Goal: Task Accomplishment & Management: Manage account settings

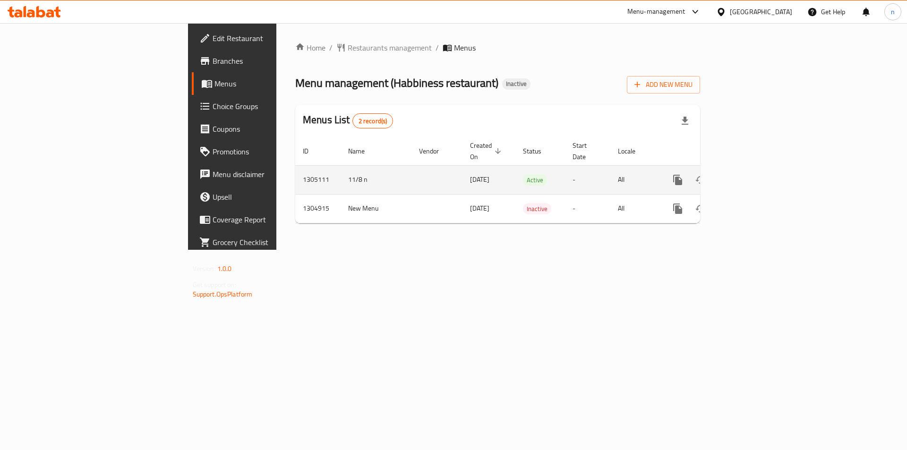
click at [751, 174] on icon "enhanced table" at bounding box center [745, 179] width 11 height 11
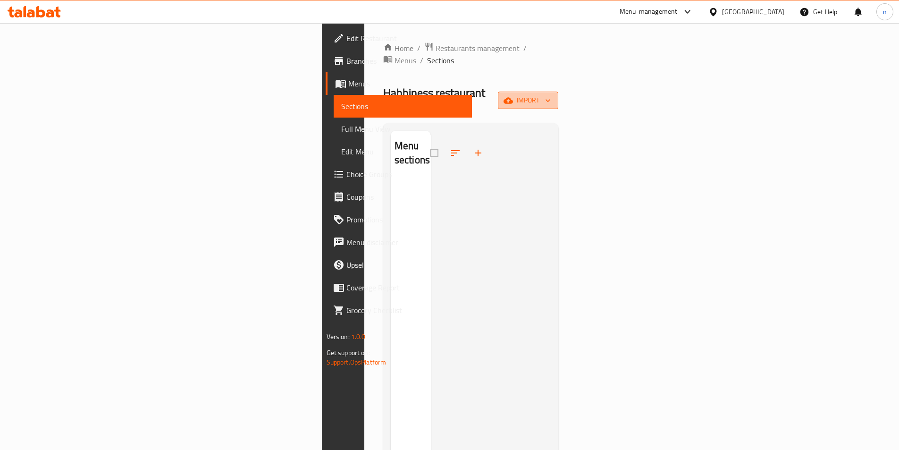
click at [559, 92] on button "import" at bounding box center [528, 100] width 60 height 17
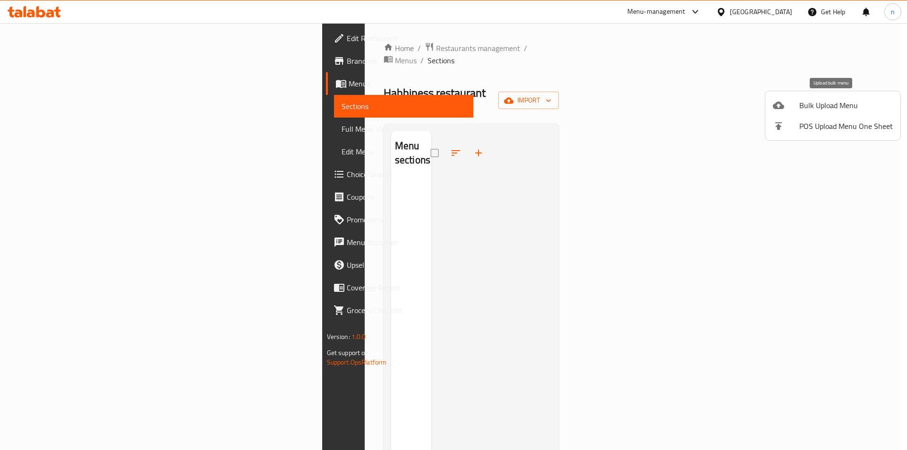
click at [791, 101] on div at bounding box center [785, 105] width 26 height 11
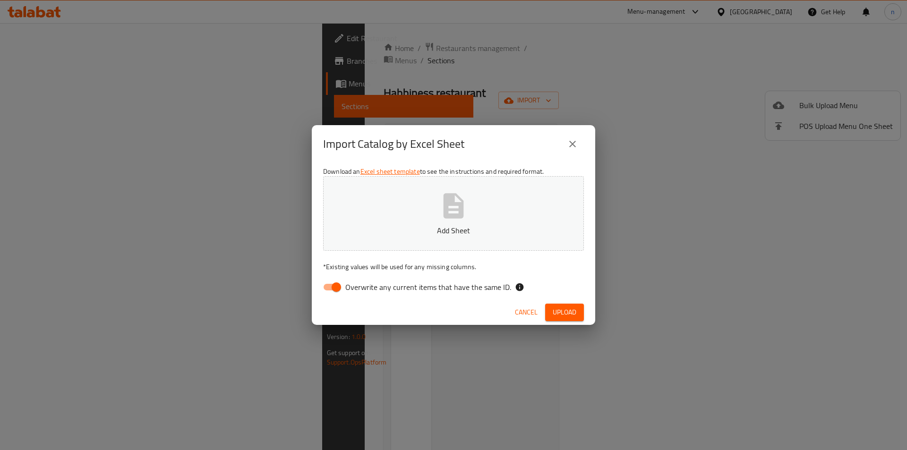
click at [330, 286] on input "Overwrite any current items that have the same ID." at bounding box center [336, 287] width 54 height 18
checkbox input "false"
click at [546, 319] on button "Upload" at bounding box center [564, 312] width 39 height 17
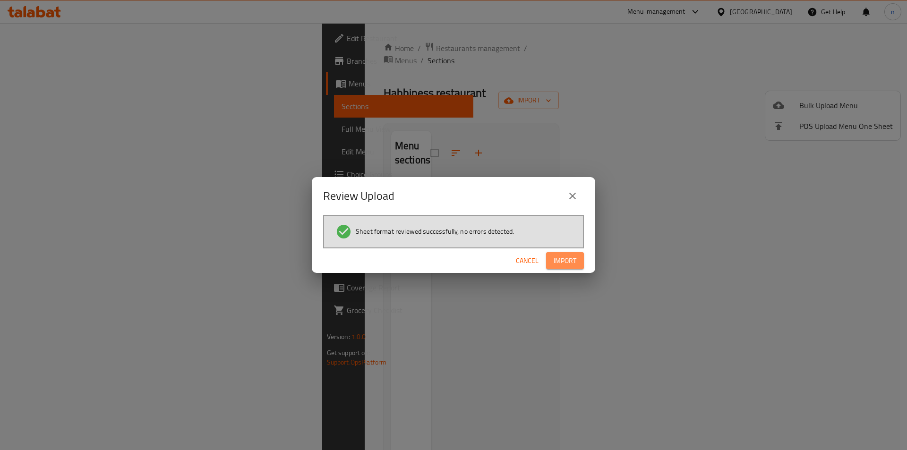
click at [574, 261] on span "Import" at bounding box center [564, 261] width 23 height 12
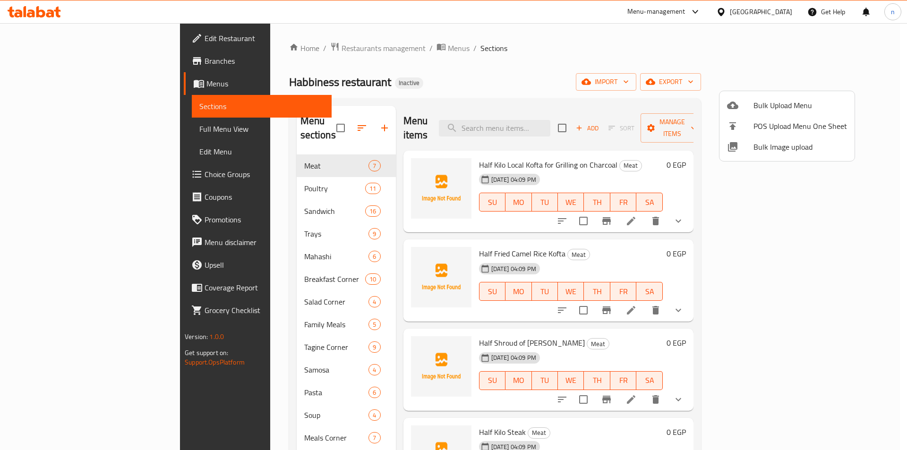
click at [442, 50] on div at bounding box center [453, 225] width 907 height 450
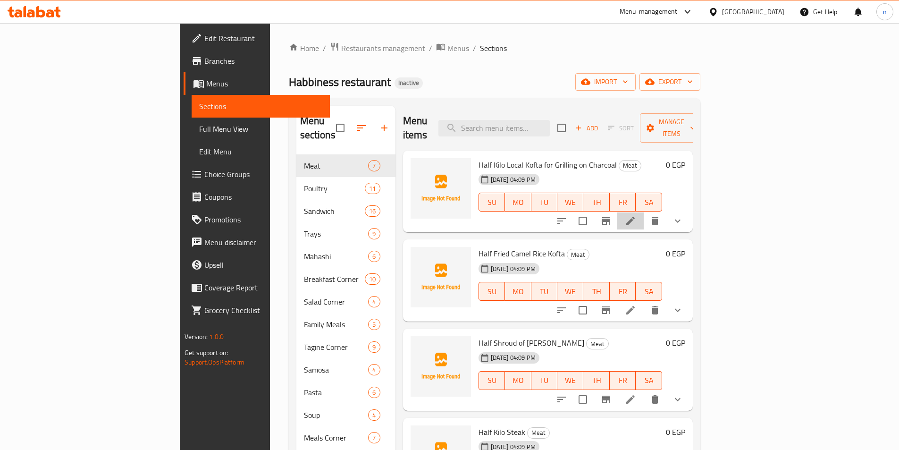
click at [644, 213] on li at bounding box center [631, 220] width 26 height 17
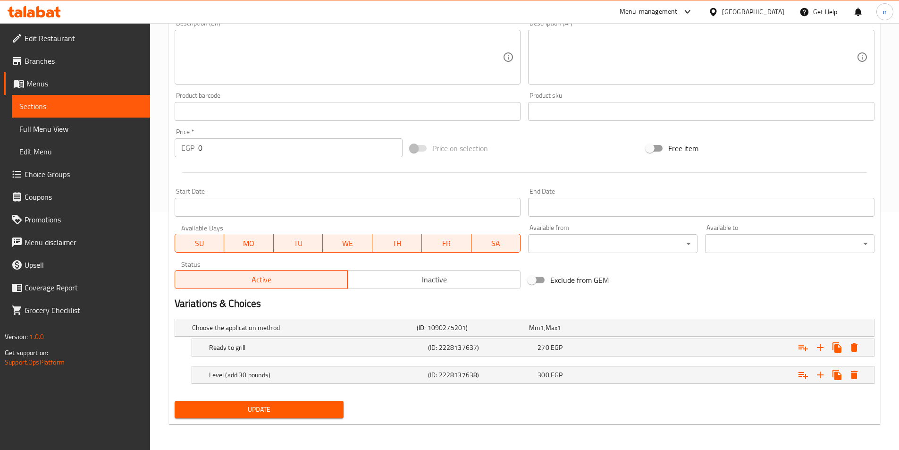
scroll to position [238, 0]
click at [640, 334] on div "270 EGP" at bounding box center [583, 327] width 112 height 13
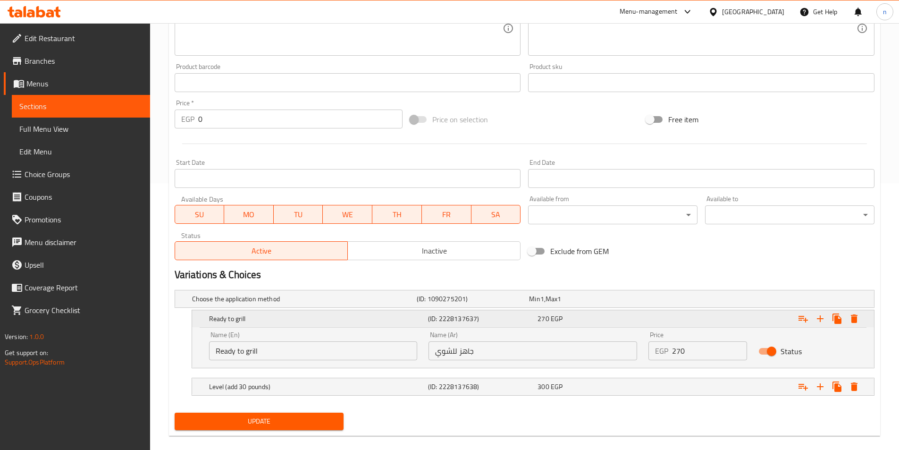
scroll to position [279, 0]
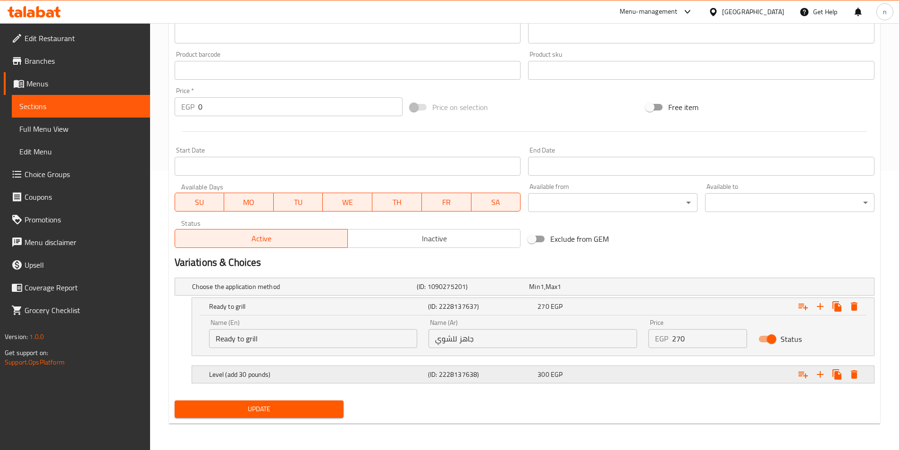
click at [636, 291] on div "300 EGP" at bounding box center [583, 286] width 109 height 9
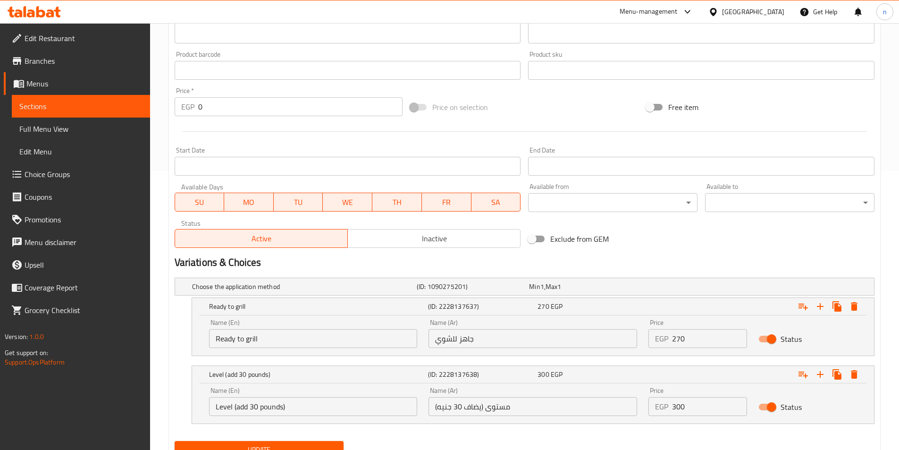
click at [636, 257] on h2 "Variations & Choices" at bounding box center [525, 262] width 700 height 14
click at [700, 253] on div "Variations & Choices" at bounding box center [525, 263] width 708 height 22
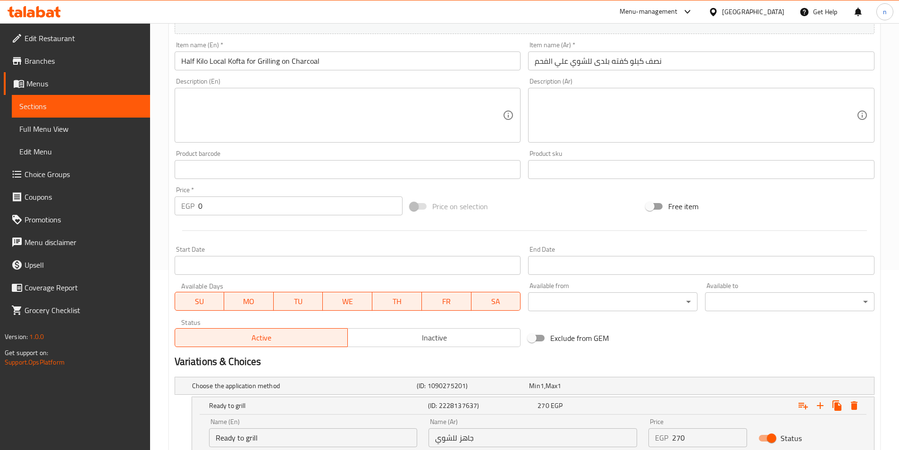
scroll to position [0, 0]
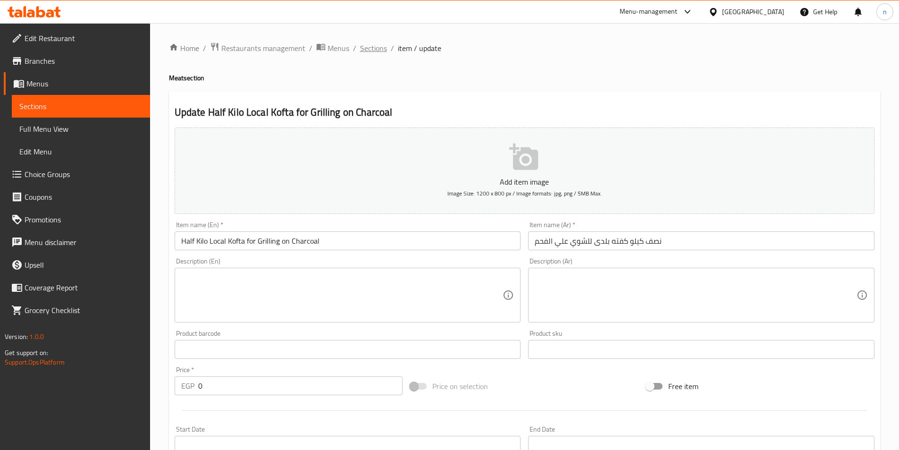
click at [366, 51] on span "Sections" at bounding box center [373, 47] width 27 height 11
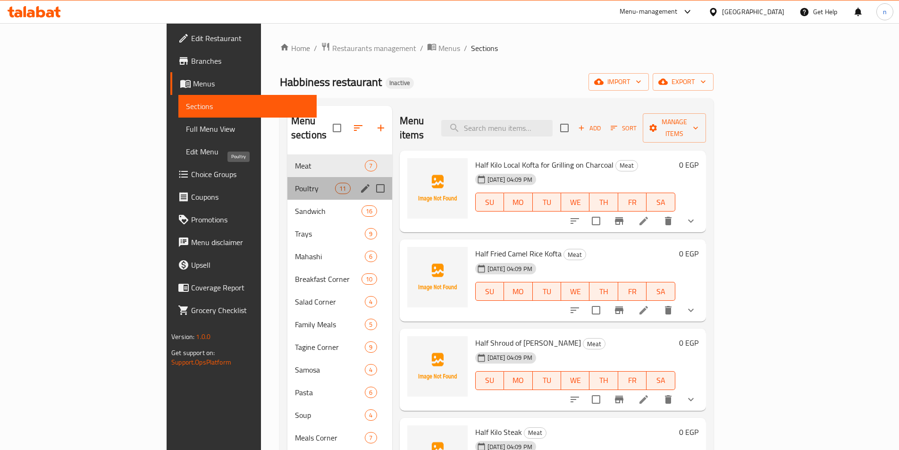
click at [295, 183] on span "Poultry" at bounding box center [315, 188] width 40 height 11
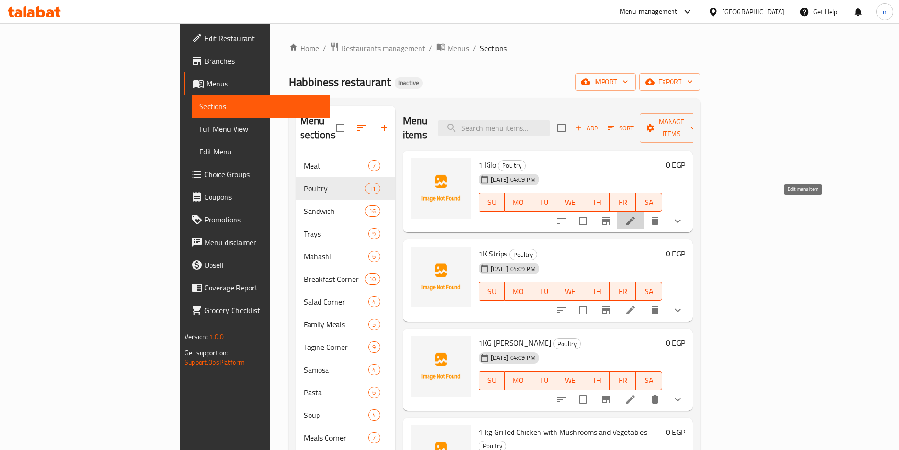
click at [636, 215] on icon at bounding box center [630, 220] width 11 height 11
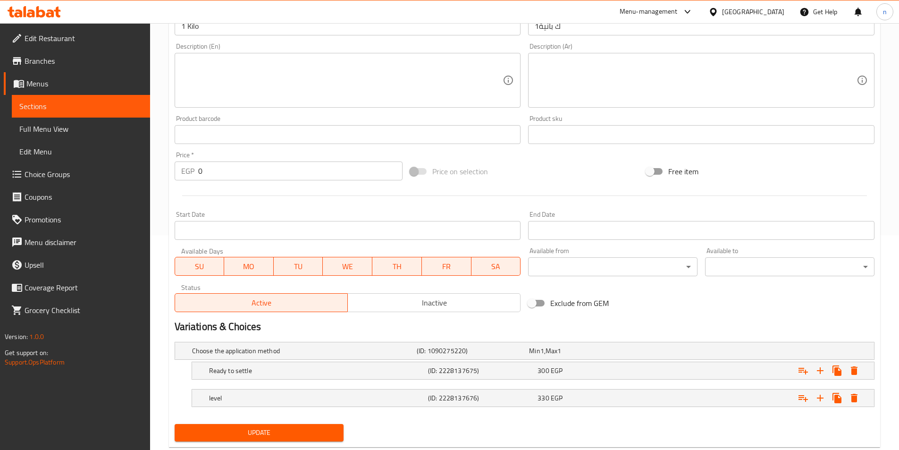
scroll to position [238, 0]
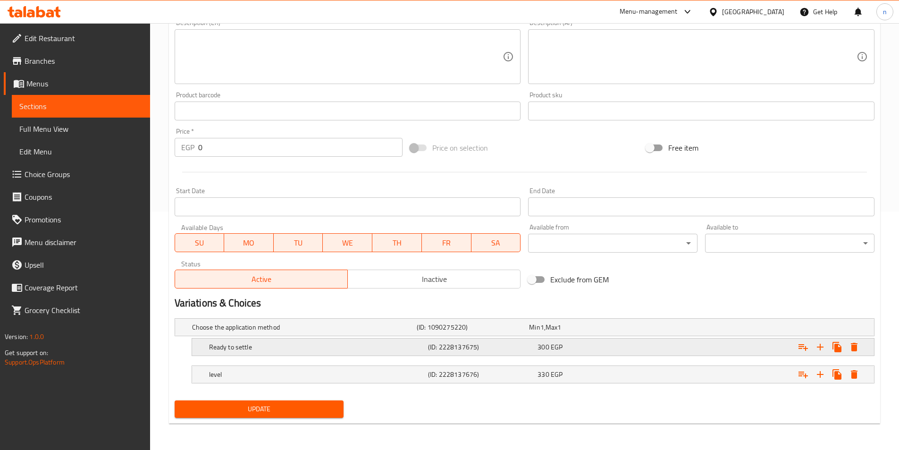
click at [657, 329] on div "Expand" at bounding box center [752, 327] width 225 height 4
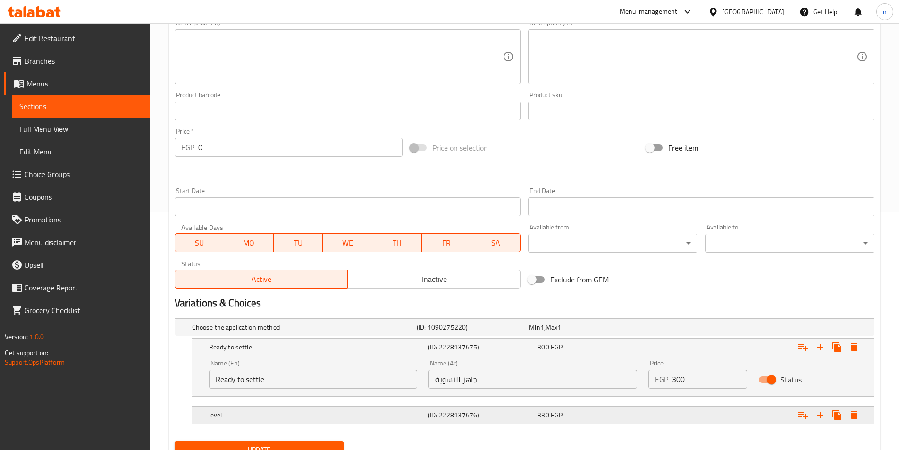
click at [649, 329] on div "Expand" at bounding box center [752, 327] width 225 height 4
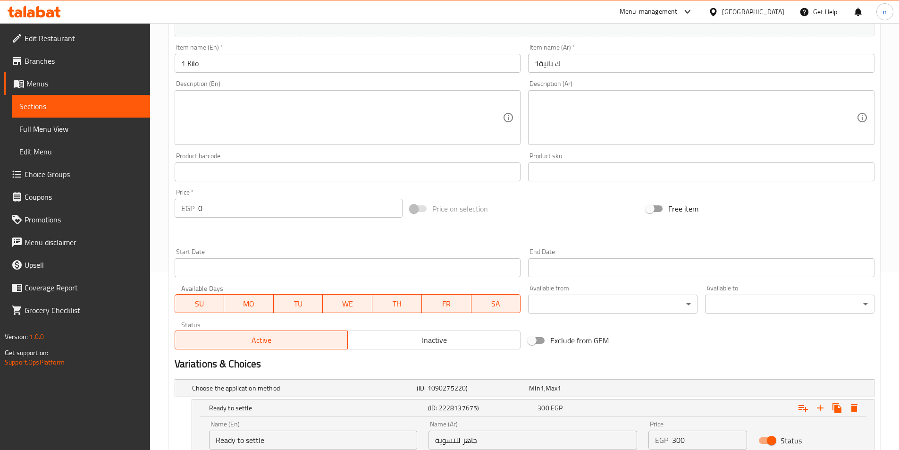
scroll to position [0, 0]
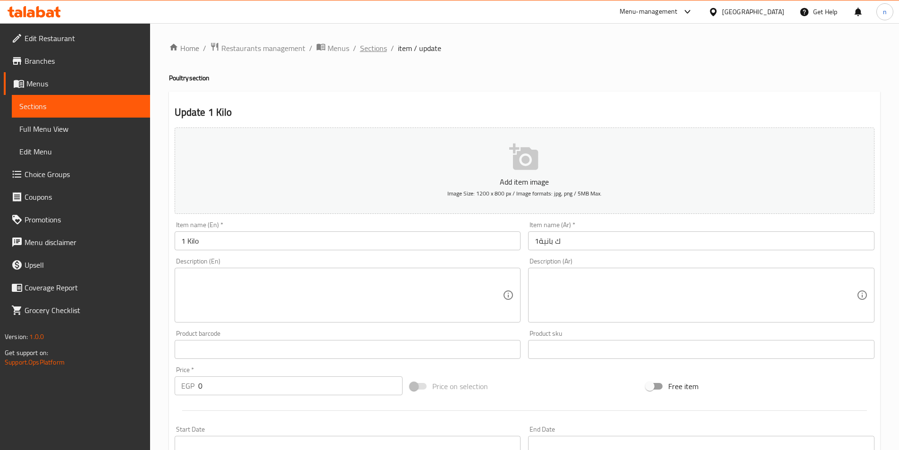
click at [372, 54] on span "Sections" at bounding box center [373, 47] width 27 height 11
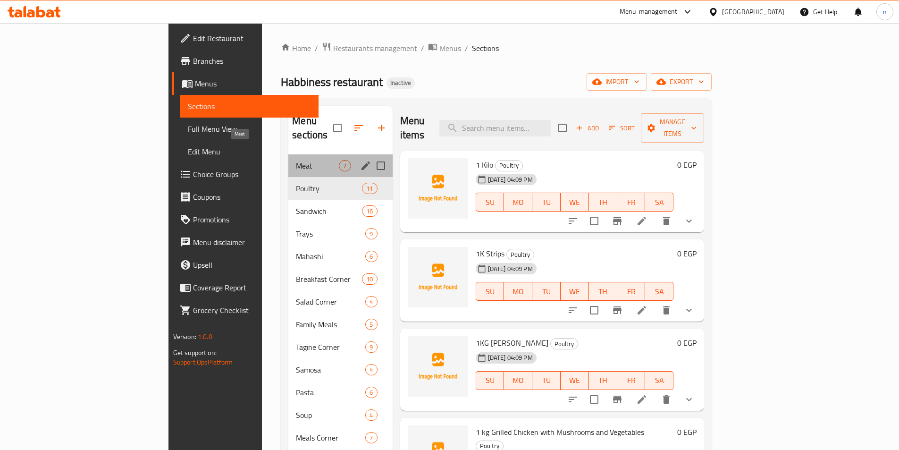
click at [296, 160] on span "Meat" at bounding box center [317, 165] width 43 height 11
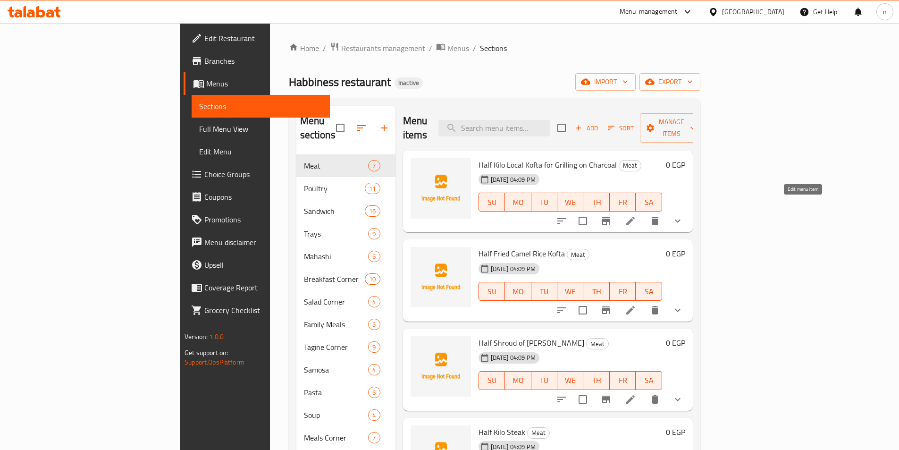
click at [636, 215] on icon at bounding box center [630, 220] width 11 height 11
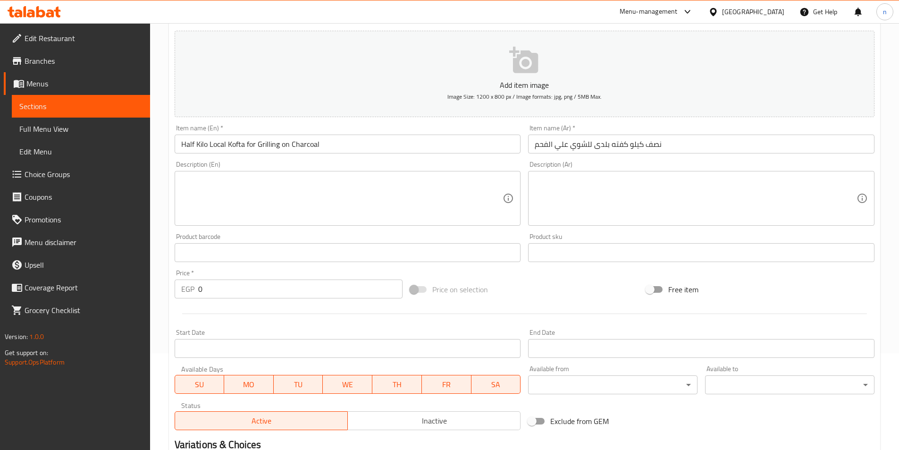
scroll to position [238, 0]
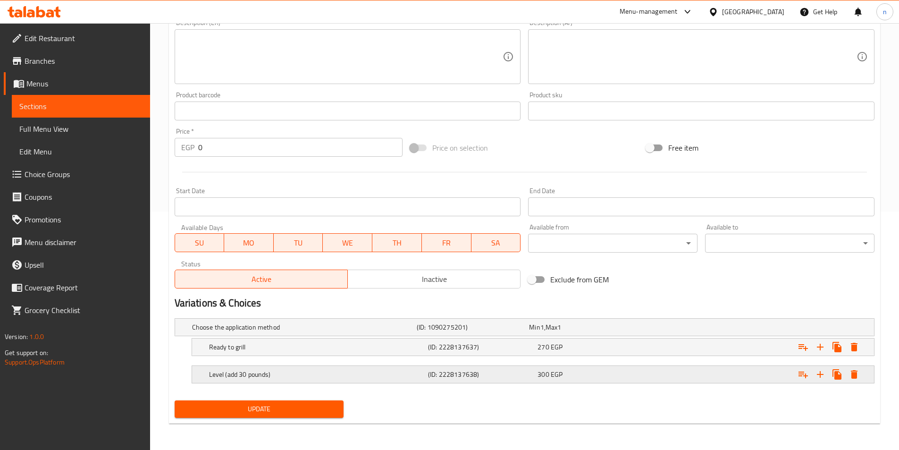
click at [604, 338] on div "Level (add 30 pounds) (ID: 2228137638) 300 EGP" at bounding box center [527, 327] width 675 height 21
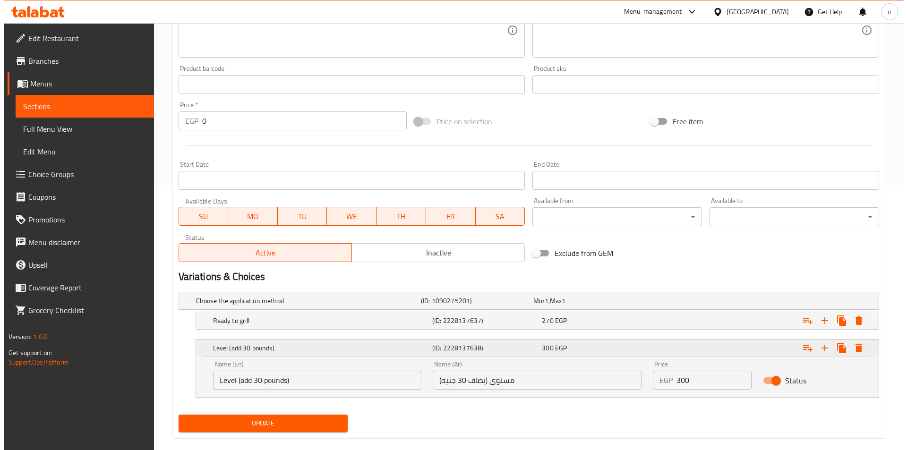
scroll to position [279, 0]
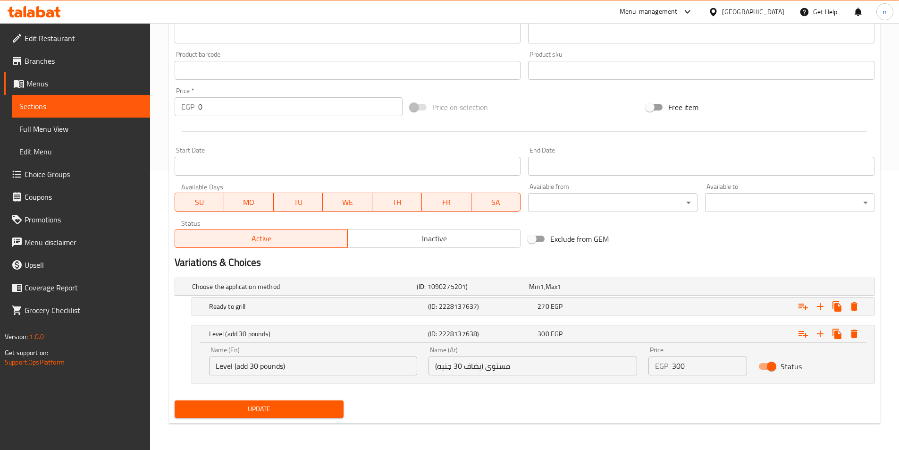
click at [164, 183] on div "Home / Restaurants management / Menus / Sections / item / update Meat section U…" at bounding box center [524, 97] width 749 height 706
click at [856, 312] on icon "Expand" at bounding box center [854, 306] width 11 height 11
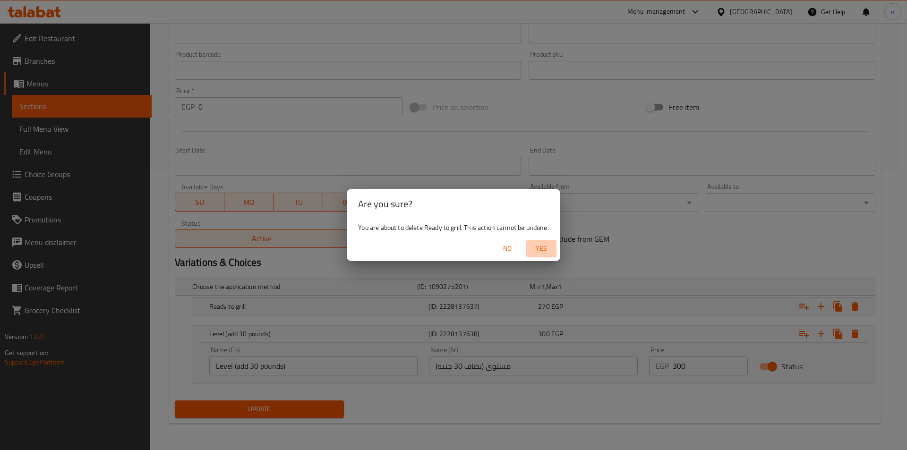
click at [537, 244] on span "Yes" at bounding box center [541, 249] width 23 height 12
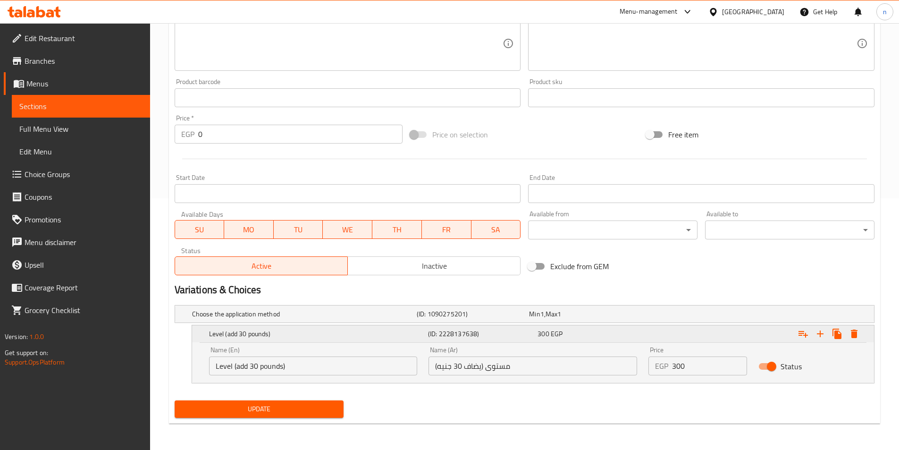
click at [856, 336] on icon "Expand" at bounding box center [854, 334] width 7 height 8
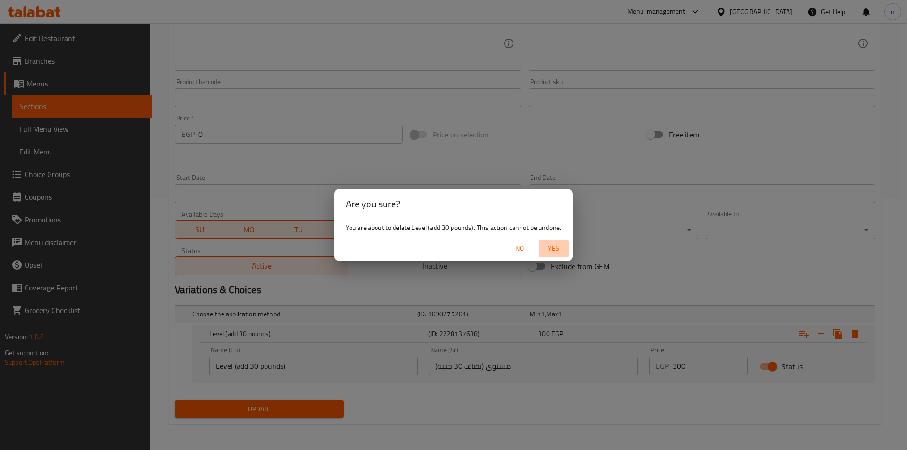
click at [558, 245] on span "Yes" at bounding box center [553, 249] width 23 height 12
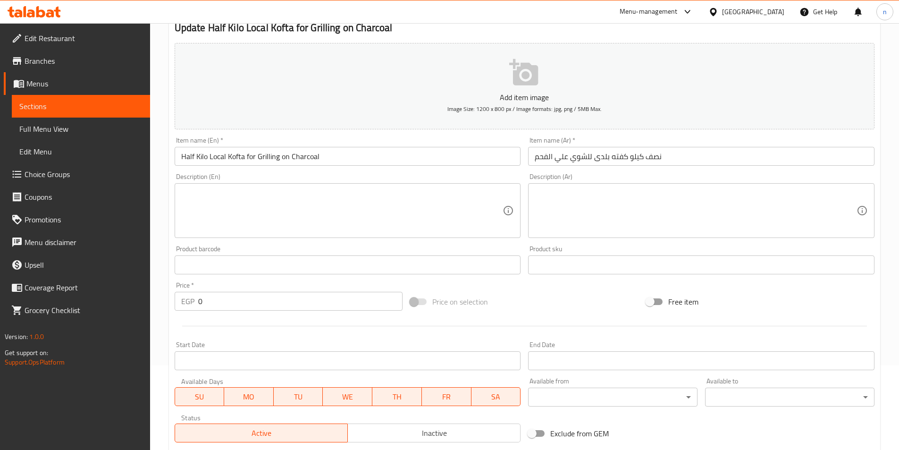
scroll to position [0, 0]
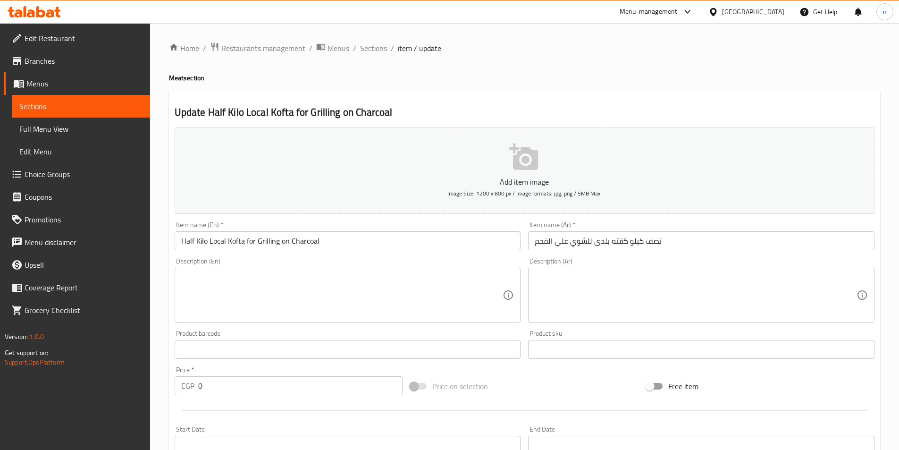
click at [226, 385] on input "0" at bounding box center [300, 385] width 205 height 19
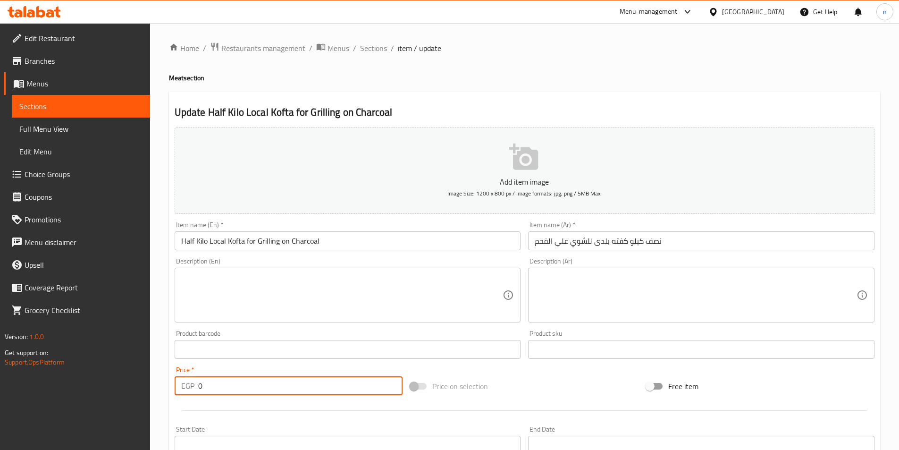
click at [226, 385] on input "0" at bounding box center [300, 385] width 205 height 19
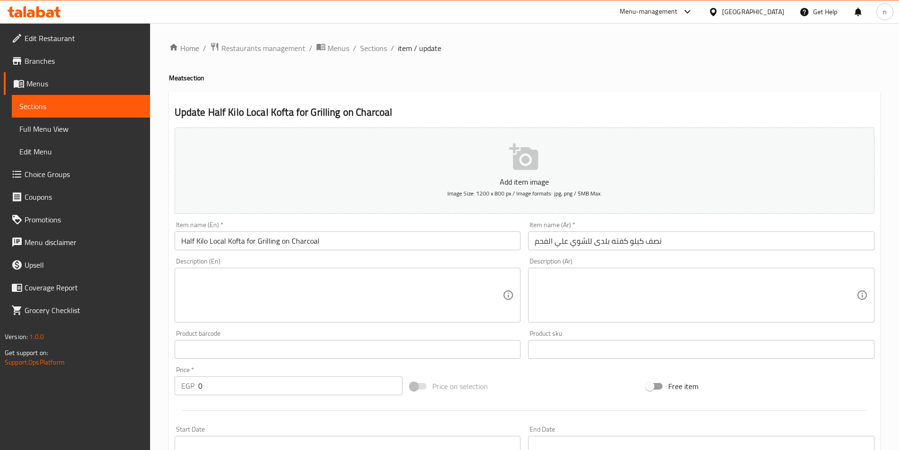
click at [268, 381] on input "0" at bounding box center [300, 385] width 205 height 19
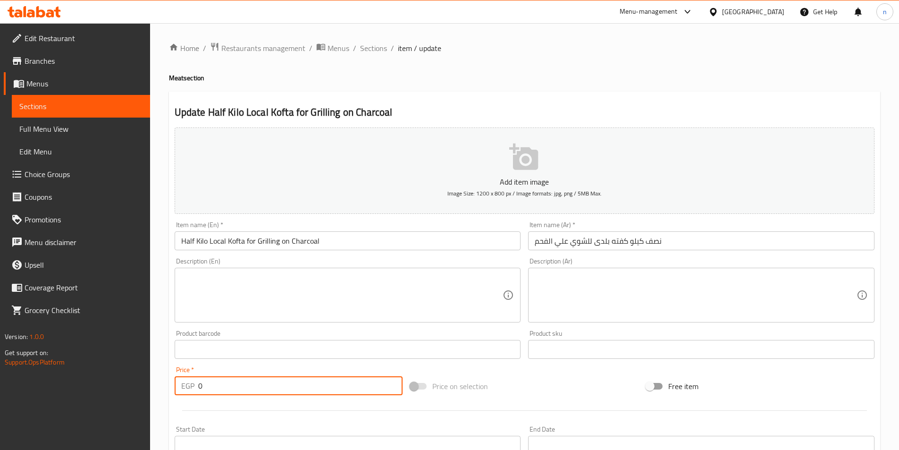
click at [268, 381] on input "0" at bounding box center [300, 385] width 205 height 19
type input "270"
click at [364, 52] on span "Sections" at bounding box center [373, 47] width 27 height 11
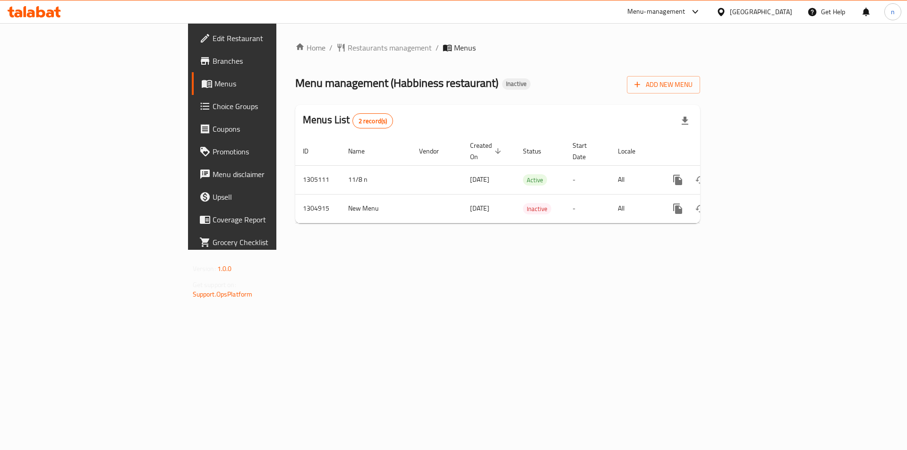
click at [212, 103] on span "Choice Groups" at bounding box center [271, 106] width 119 height 11
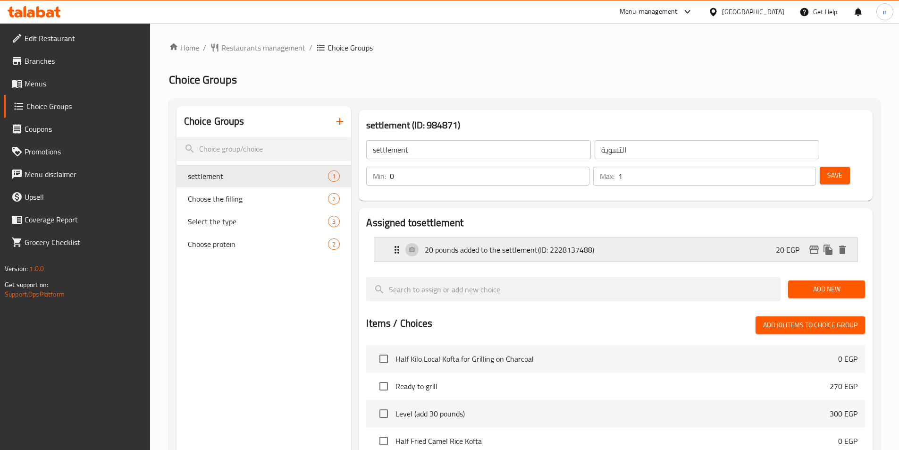
click at [695, 238] on div "20 pounds added to the settlement (ID: 2228137488) 20 EGP" at bounding box center [618, 250] width 455 height 24
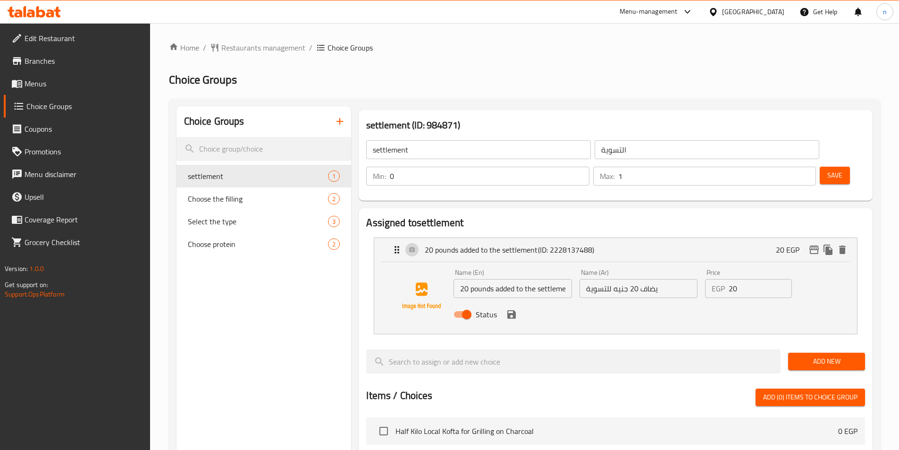
click at [635, 279] on input "يضاف 20 جنيه للتسوية" at bounding box center [639, 288] width 118 height 19
type input "يضاف 30جنيه للتسوية"
click at [749, 279] on input "20" at bounding box center [760, 288] width 63 height 19
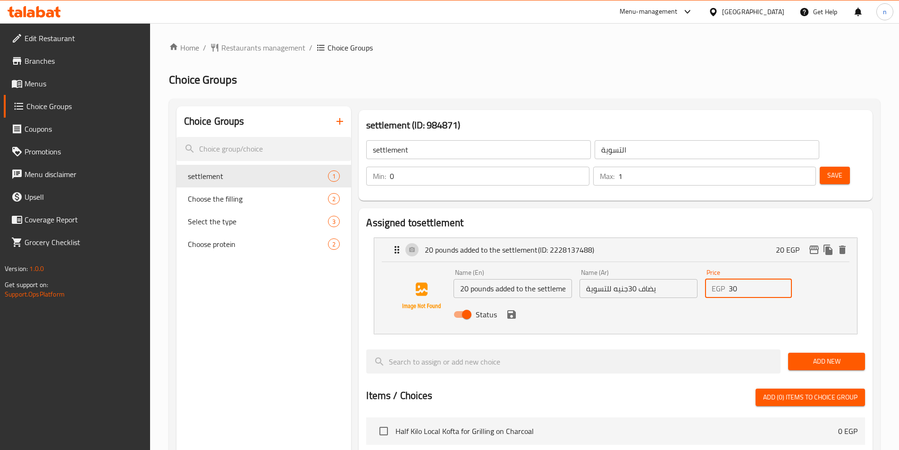
type input "30"
click at [466, 279] on input "20 pounds added to the settlement" at bounding box center [513, 288] width 118 height 19
click at [558, 279] on input "30pounds added to the settlement" at bounding box center [513, 288] width 118 height 19
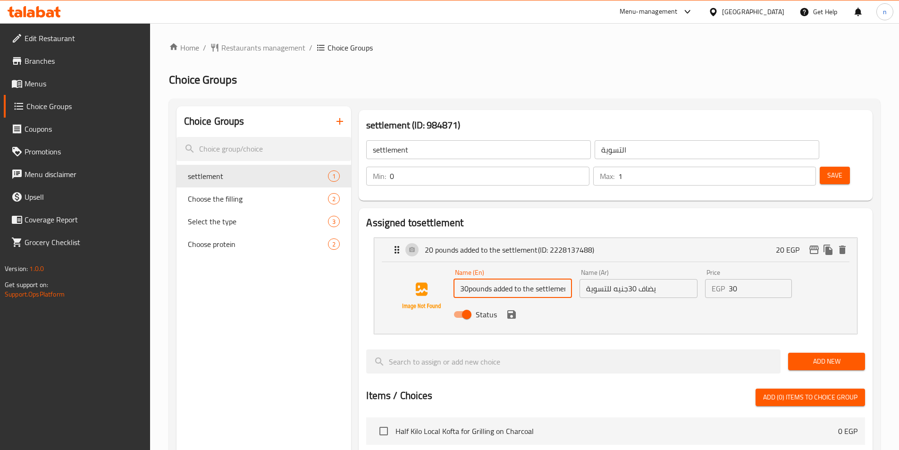
type input "30pounds added to the settlement"
click at [385, 152] on input "settlement" at bounding box center [478, 149] width 225 height 19
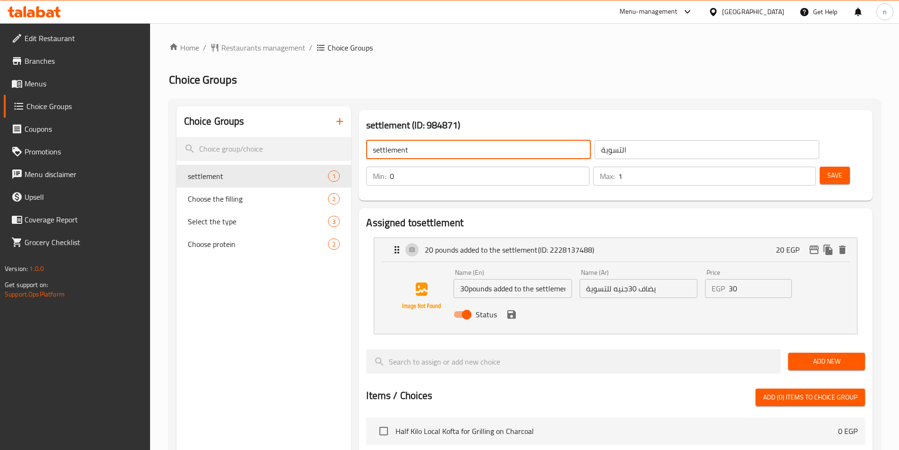
click at [385, 152] on input "settlement" at bounding box center [478, 149] width 225 height 19
click at [496, 150] on input "settlement" at bounding box center [478, 149] width 225 height 19
click at [392, 151] on input "settlement" at bounding box center [478, 149] width 225 height 19
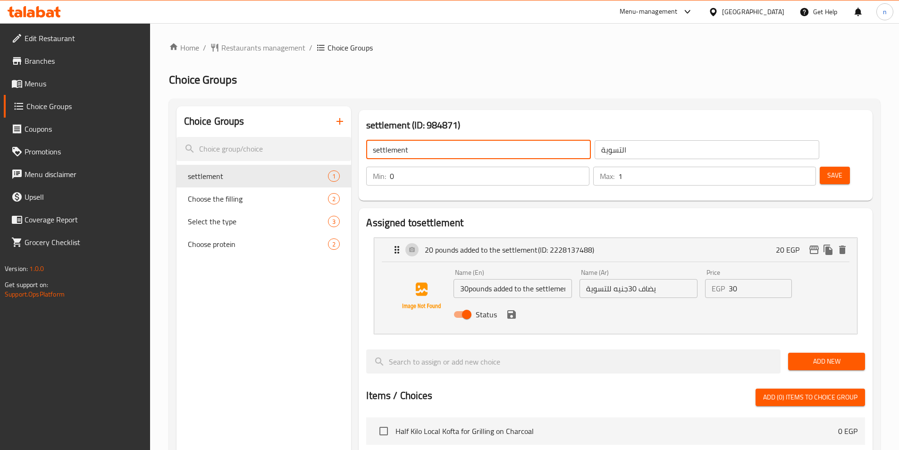
click at [392, 151] on input "settlement" at bounding box center [478, 149] width 225 height 19
click at [555, 59] on div "Home / Restaurants management / Choice Groups Choice Groups Choice Groups settl…" at bounding box center [525, 405] width 712 height 727
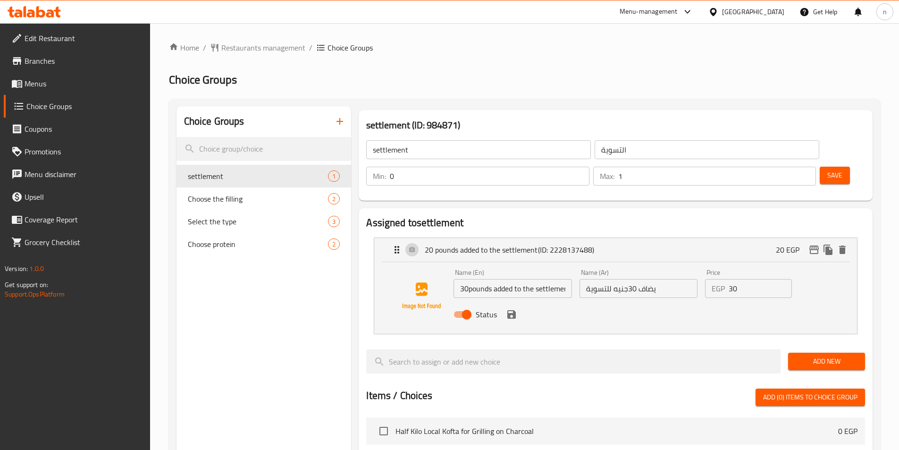
click at [595, 151] on input "التسوية" at bounding box center [707, 149] width 225 height 19
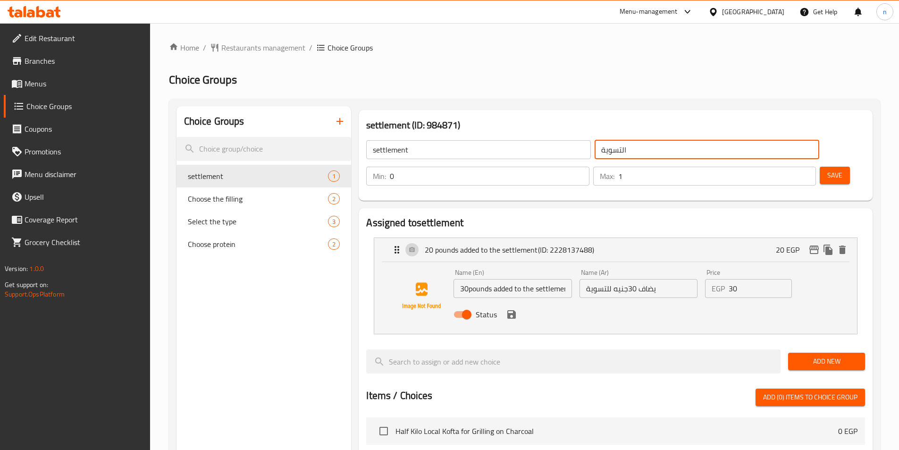
click at [595, 151] on input "التسوية" at bounding box center [707, 149] width 225 height 19
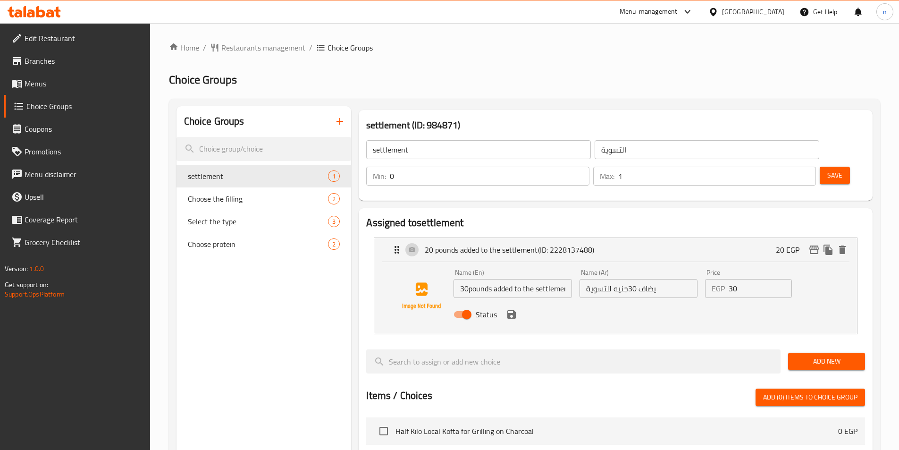
click at [431, 157] on input "settlement" at bounding box center [478, 149] width 225 height 19
click at [502, 120] on h3 "settlement (ID: 984871)" at bounding box center [615, 125] width 499 height 15
click at [800, 86] on h2 "Choice Groups" at bounding box center [525, 79] width 712 height 15
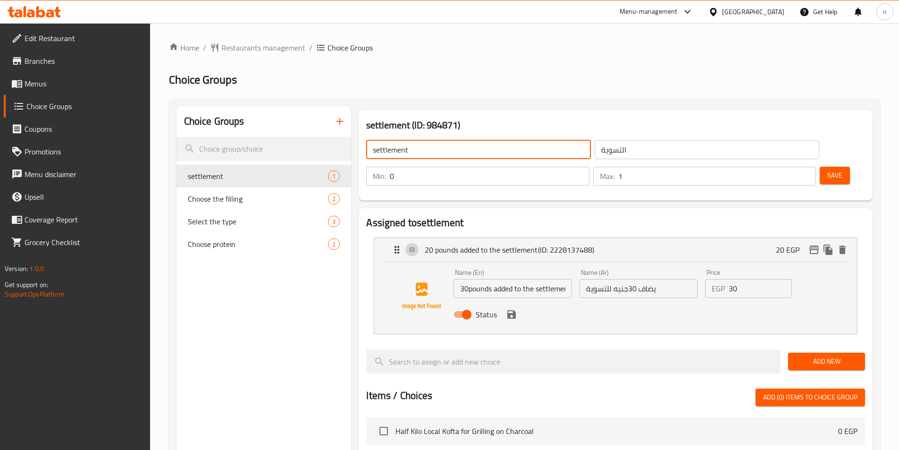
click at [417, 152] on input "settlement" at bounding box center [478, 149] width 225 height 19
paste input "Doneness"
click at [442, 145] on input "Doneness" at bounding box center [478, 149] width 225 height 19
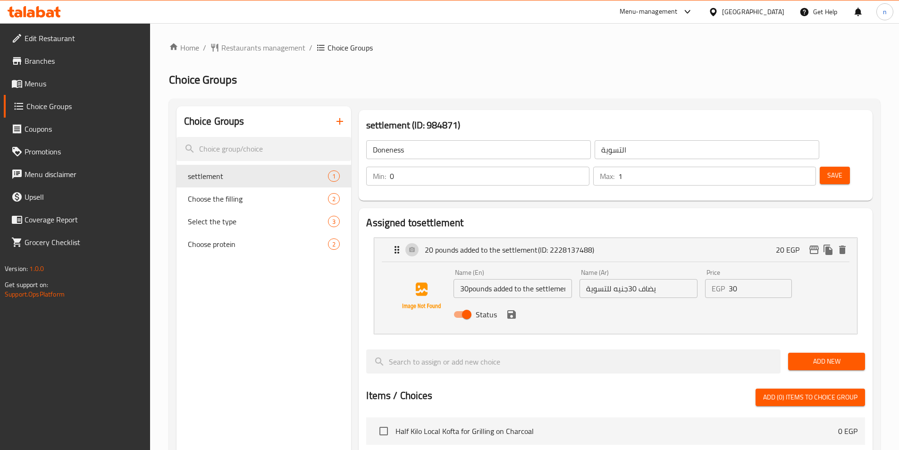
click at [372, 152] on input "Doneness" at bounding box center [478, 149] width 225 height 19
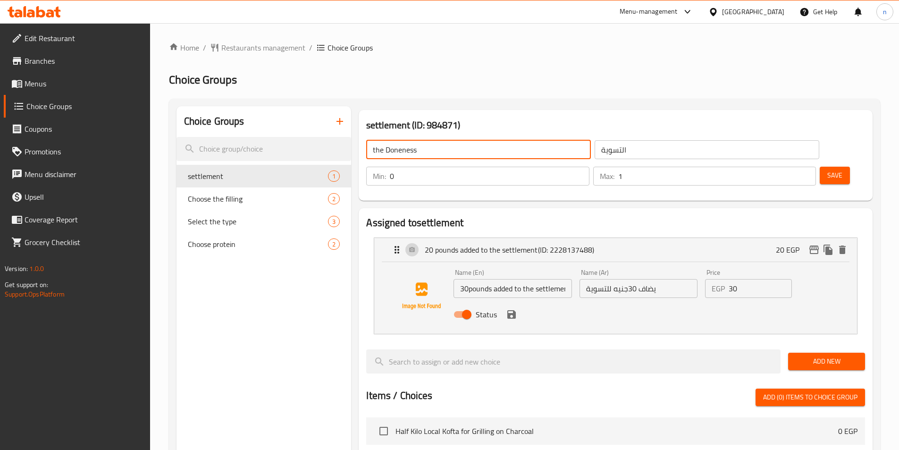
type input "the Doneness"
click at [556, 279] on input "30pounds added to the settlement" at bounding box center [513, 288] width 118 height 19
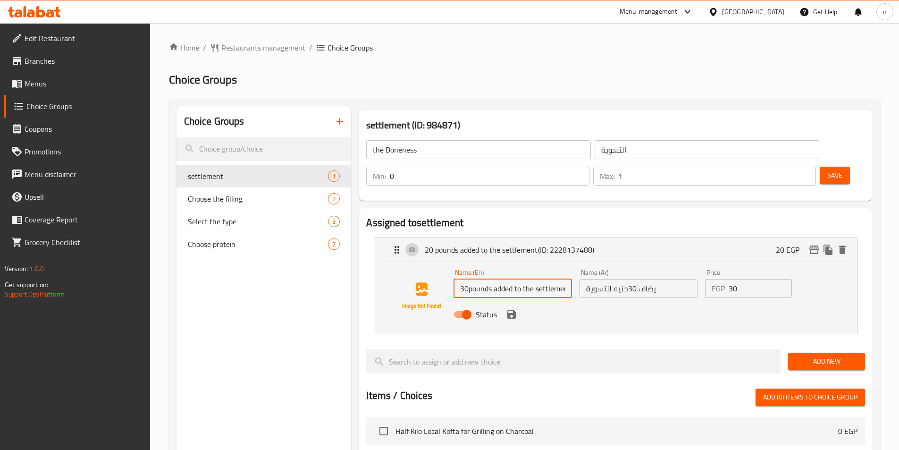
click at [556, 279] on input "30pounds added to the settlement" at bounding box center [513, 288] width 118 height 19
paste input "Doneness"
click at [467, 279] on input "30pounds added to the Doneness" at bounding box center [513, 288] width 118 height 19
click at [512, 309] on icon "save" at bounding box center [511, 314] width 11 height 11
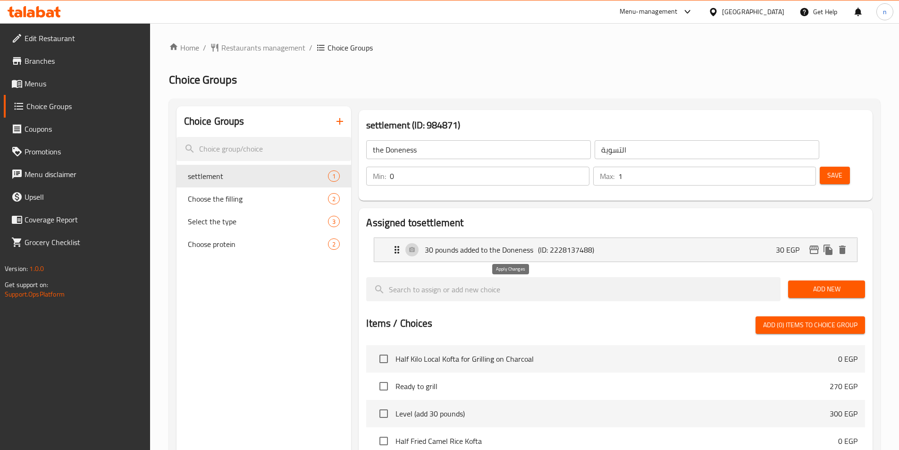
type input "30 pounds added to the Doneness"
click at [631, 238] on div "30 pounds added to the Doneness (ID: 2228137488) 30 EGP" at bounding box center [618, 250] width 455 height 24
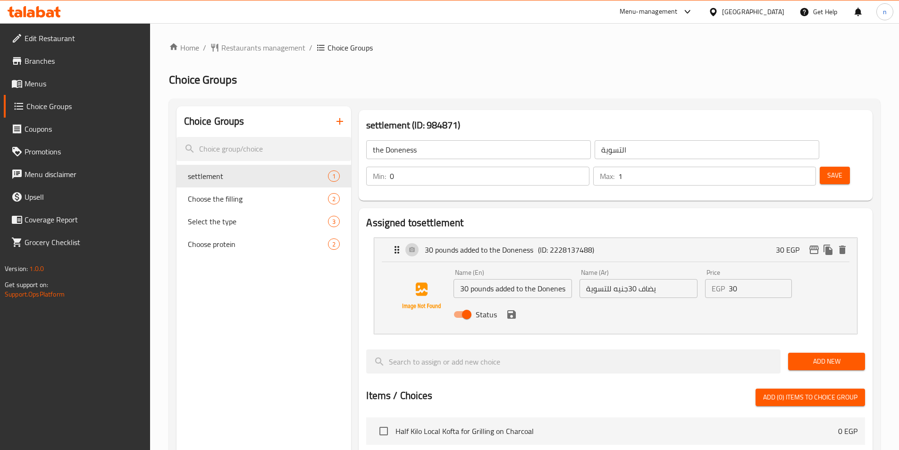
click at [822, 167] on button "Save" at bounding box center [835, 175] width 30 height 17
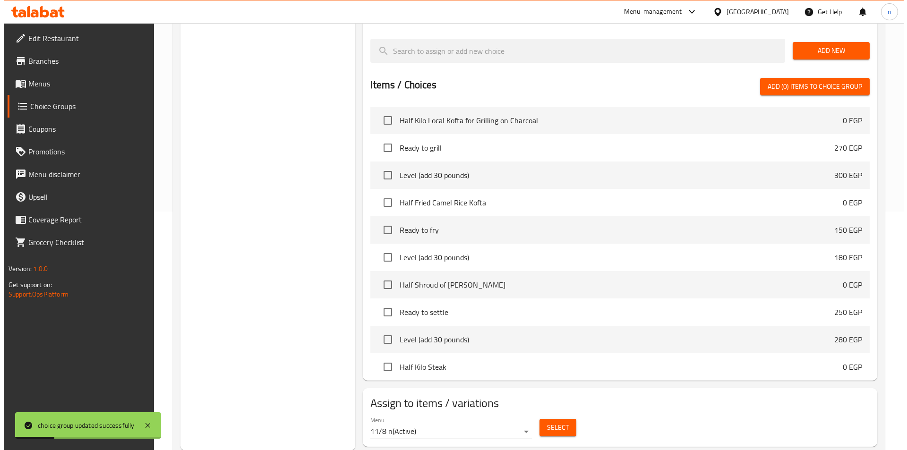
scroll to position [239, 0]
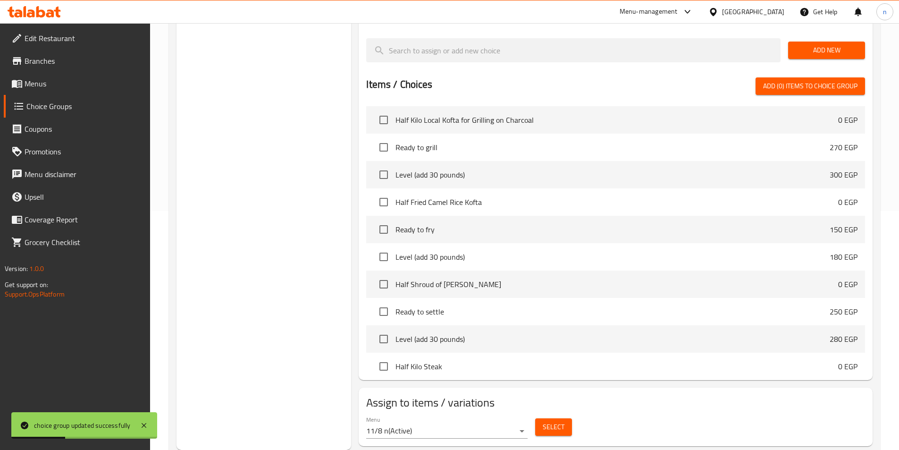
click at [560, 421] on span "Select" at bounding box center [554, 427] width 22 height 12
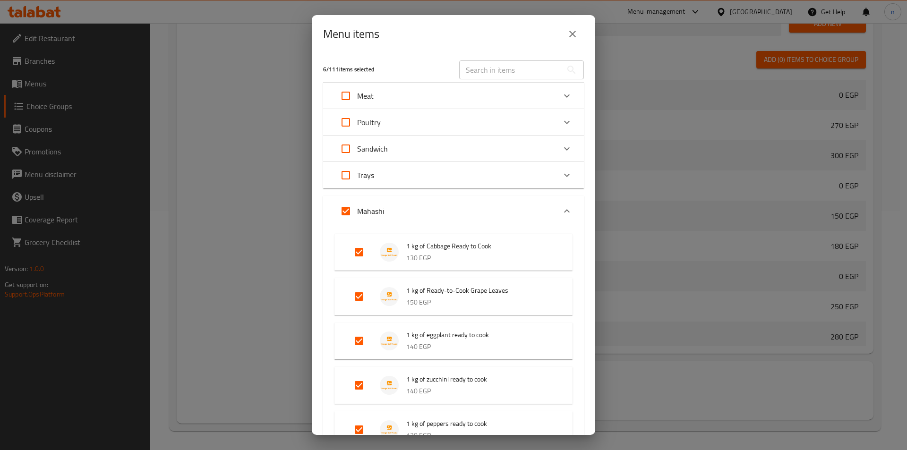
click at [352, 210] on input "Expand" at bounding box center [345, 211] width 23 height 23
checkbox input "false"
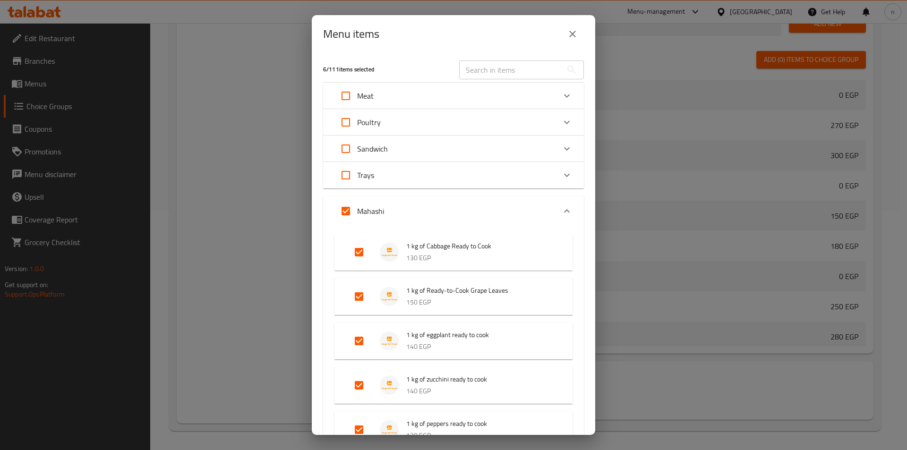
checkbox input "false"
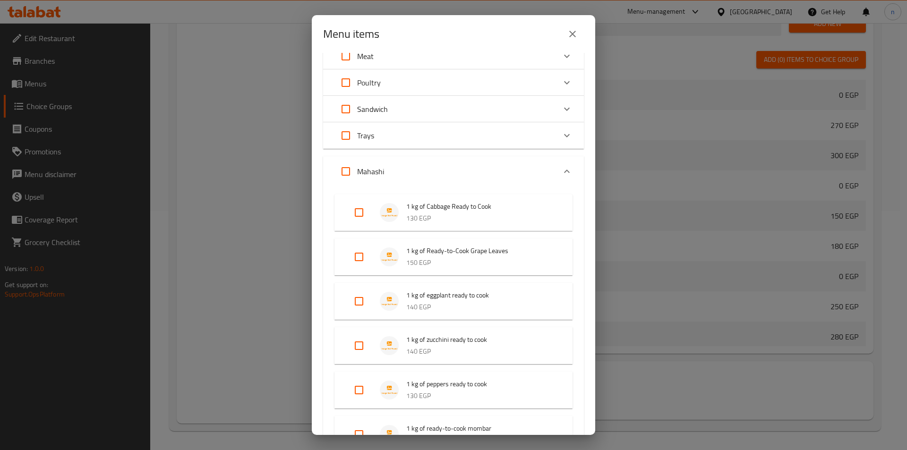
scroll to position [0, 0]
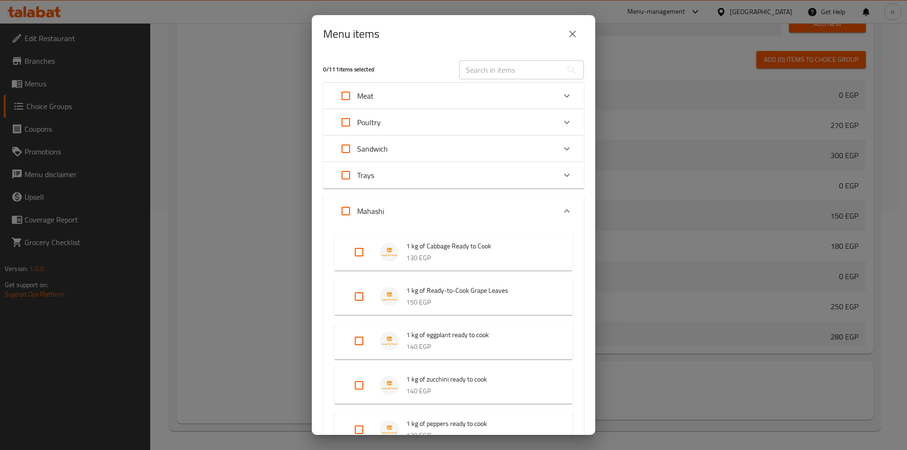
click at [349, 100] on input "Expand" at bounding box center [345, 96] width 23 height 23
checkbox input "true"
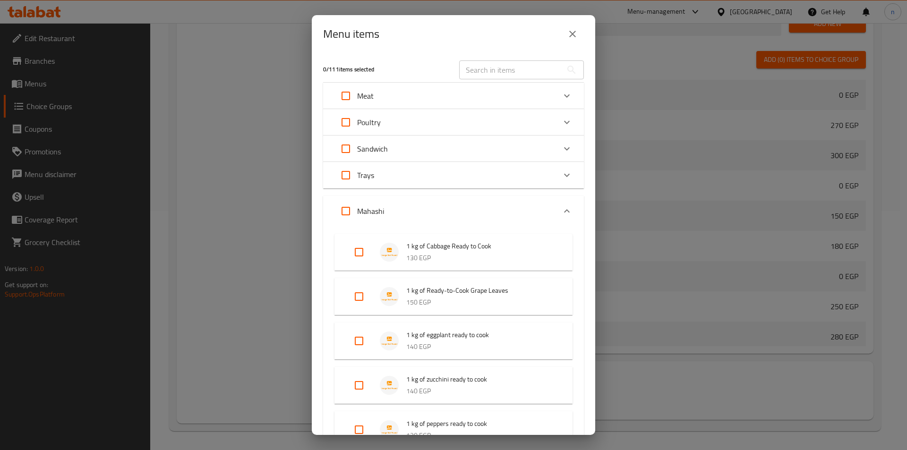
checkbox input "true"
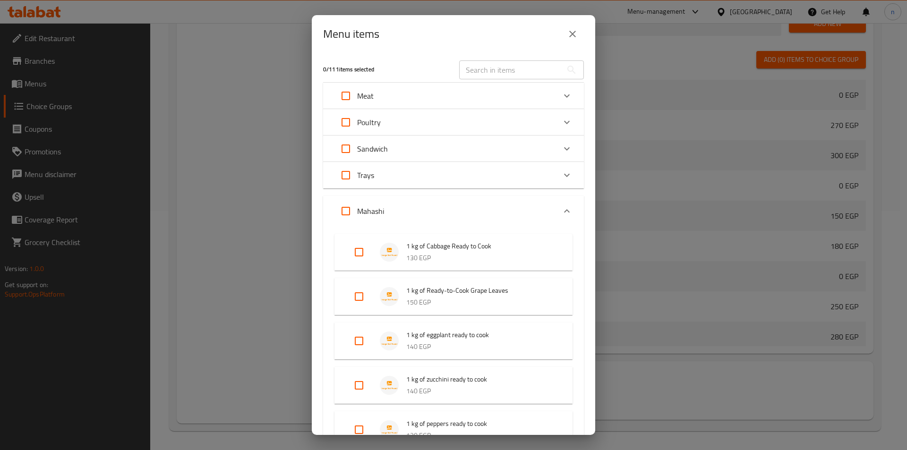
checkbox input "true"
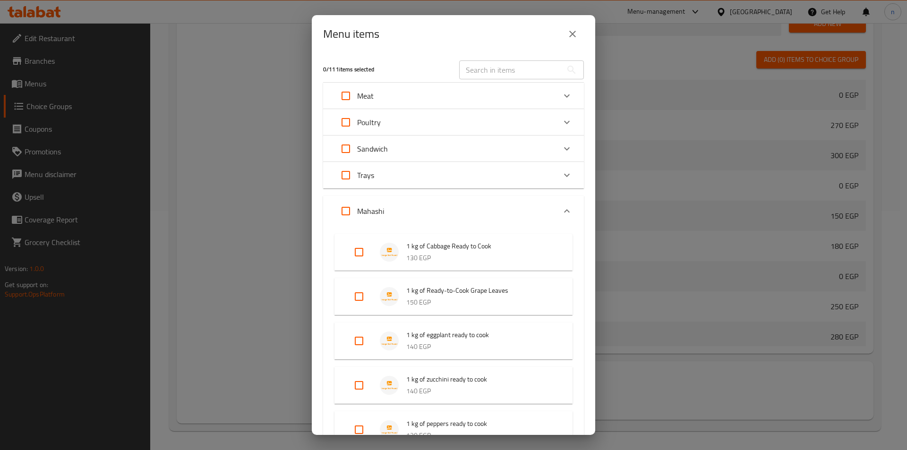
checkbox input "true"
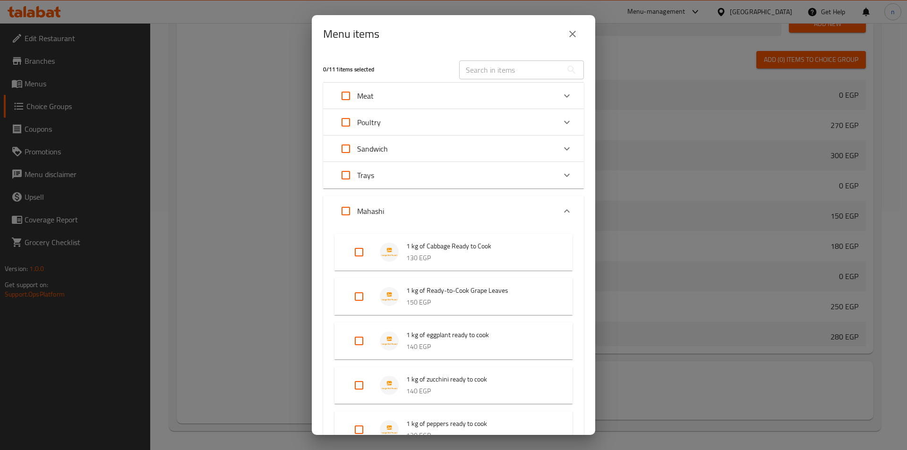
checkbox input "true"
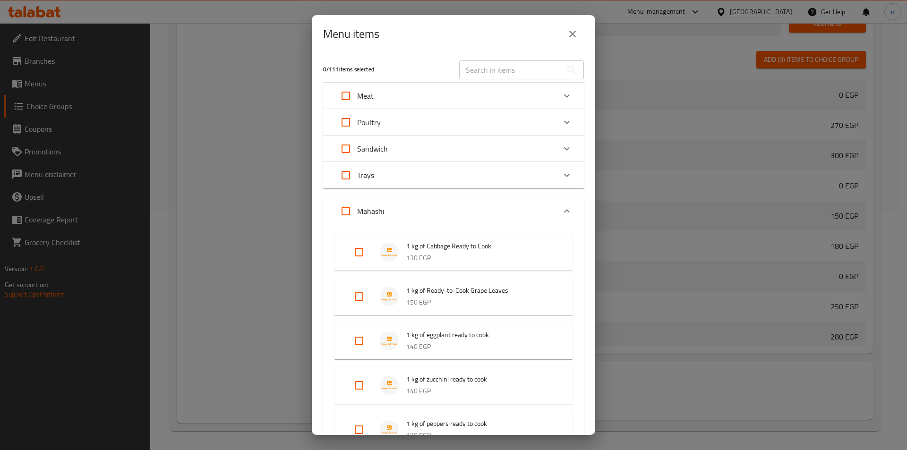
checkbox input "true"
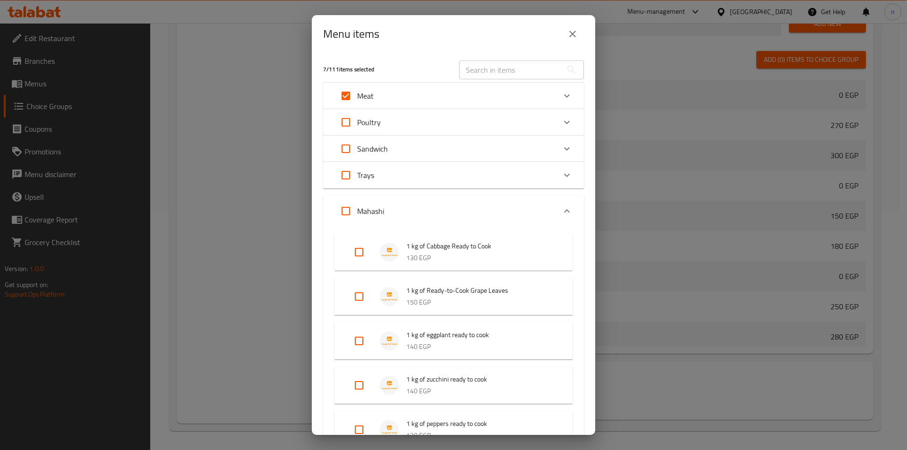
click at [351, 212] on input "Expand" at bounding box center [345, 211] width 23 height 23
checkbox input "true"
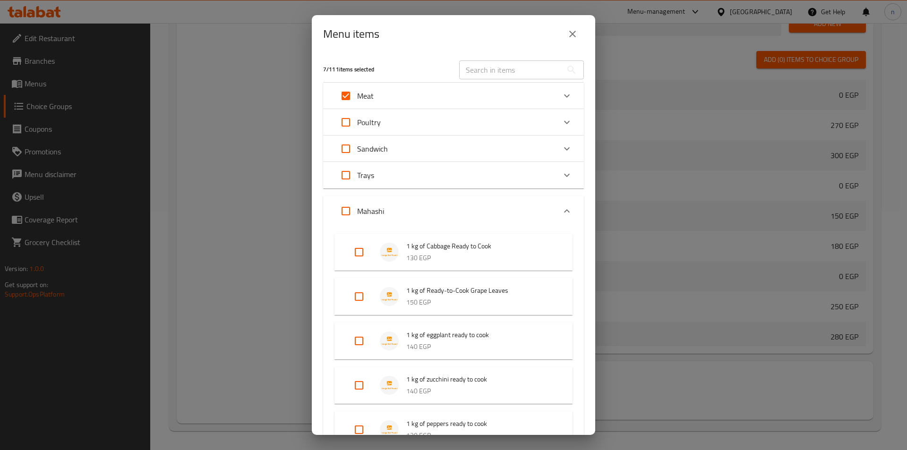
checkbox input "true"
click at [348, 212] on input "Expand" at bounding box center [345, 211] width 23 height 23
checkbox input "false"
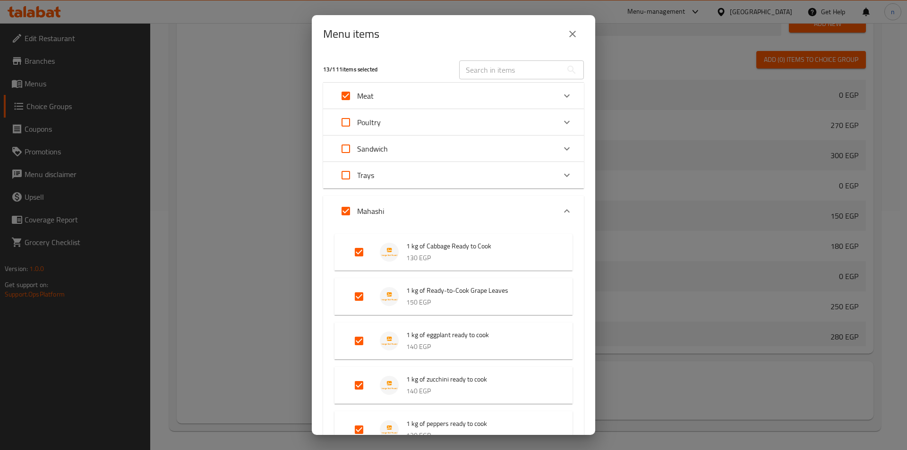
checkbox input "false"
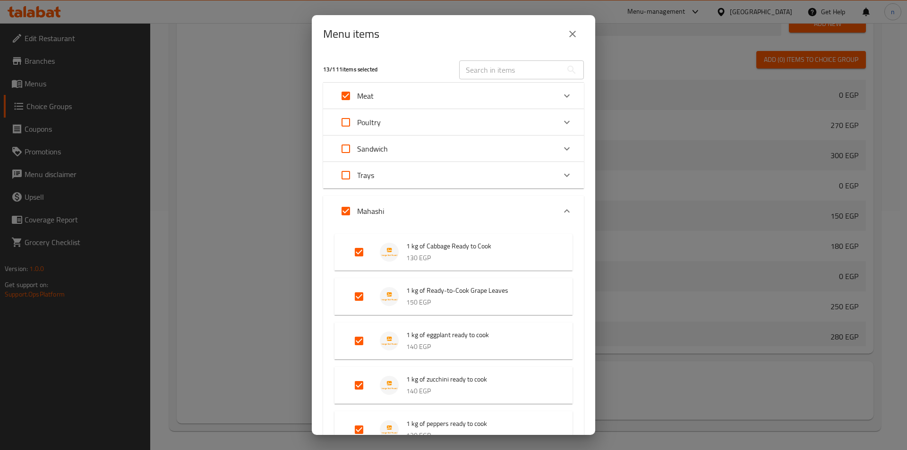
checkbox input "false"
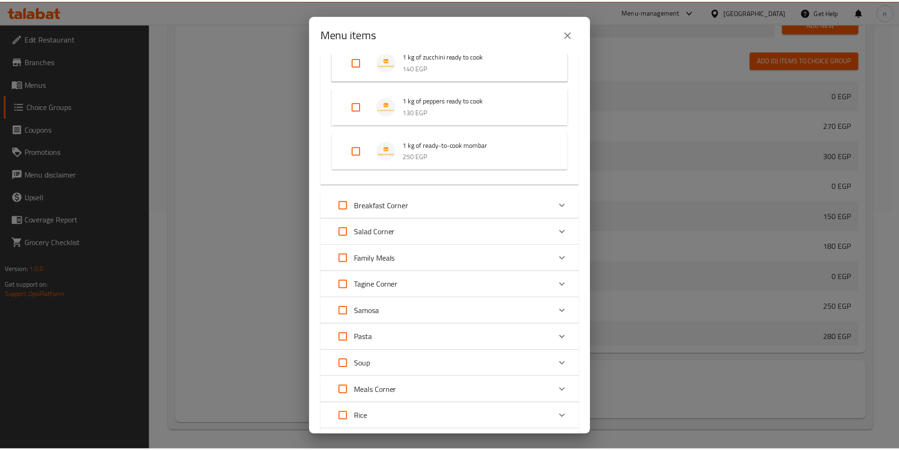
scroll to position [410, 0]
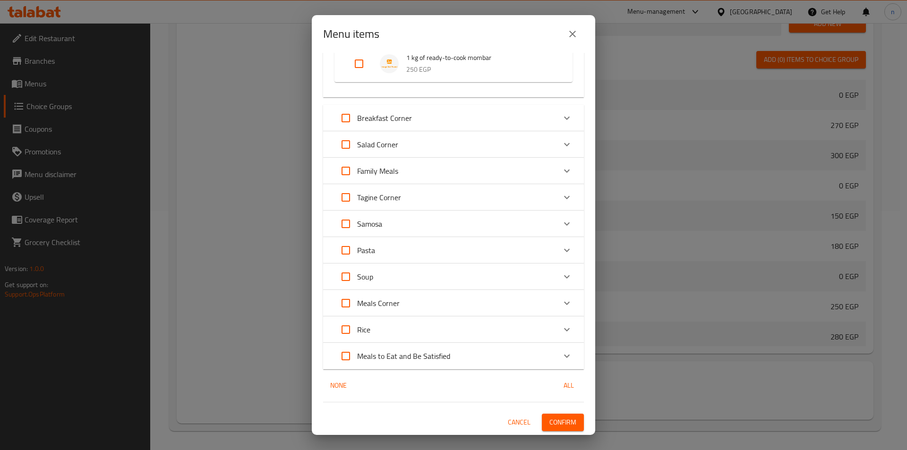
click at [548, 415] on button "Confirm" at bounding box center [563, 422] width 42 height 17
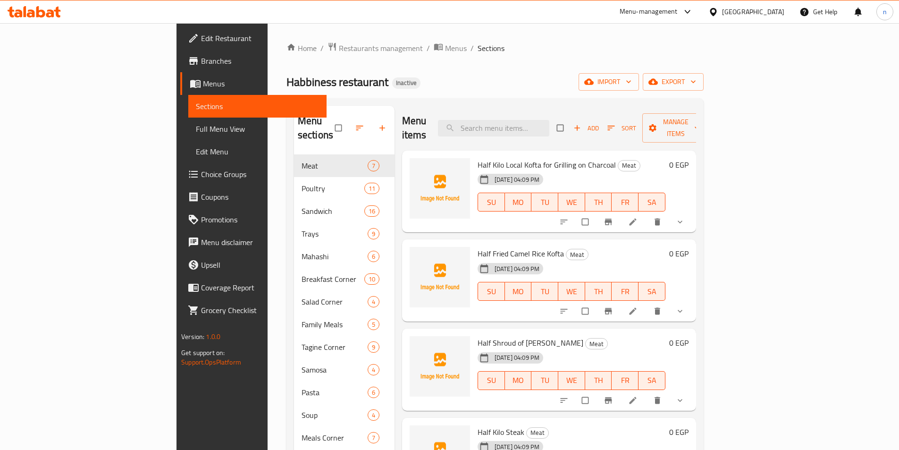
click at [647, 214] on li at bounding box center [634, 221] width 26 height 15
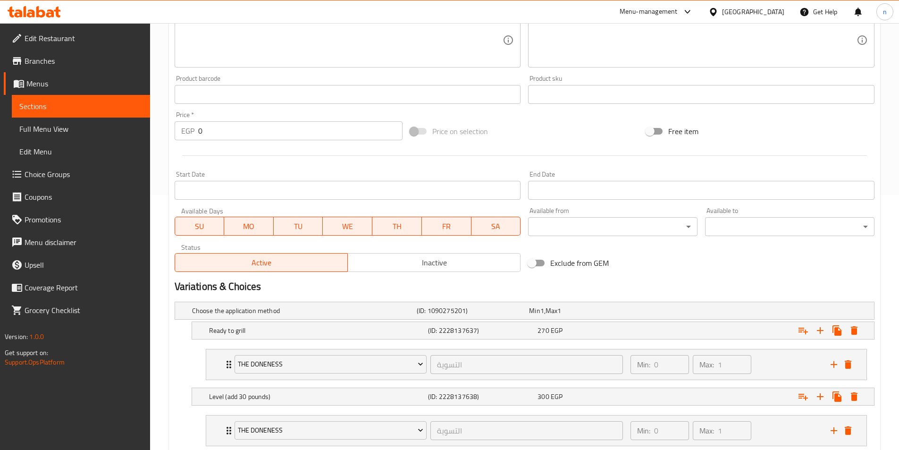
scroll to position [316, 0]
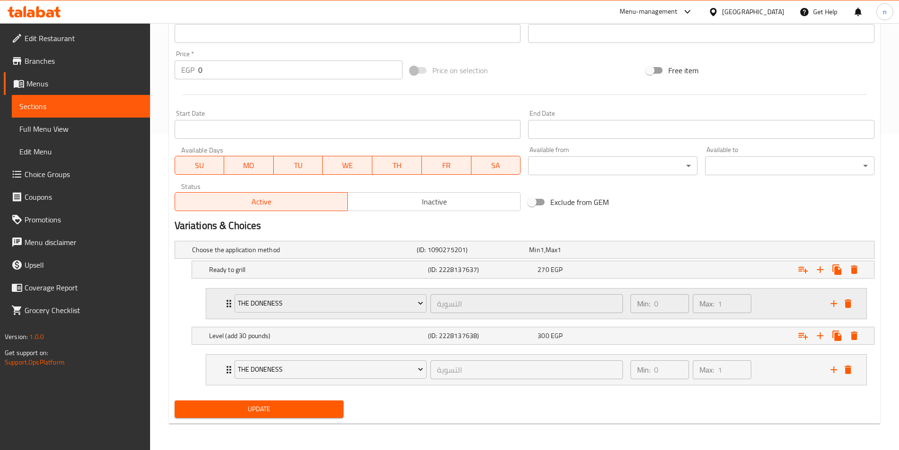
click at [772, 306] on div "Min: 0 ​ Max: 1 ​" at bounding box center [725, 303] width 200 height 30
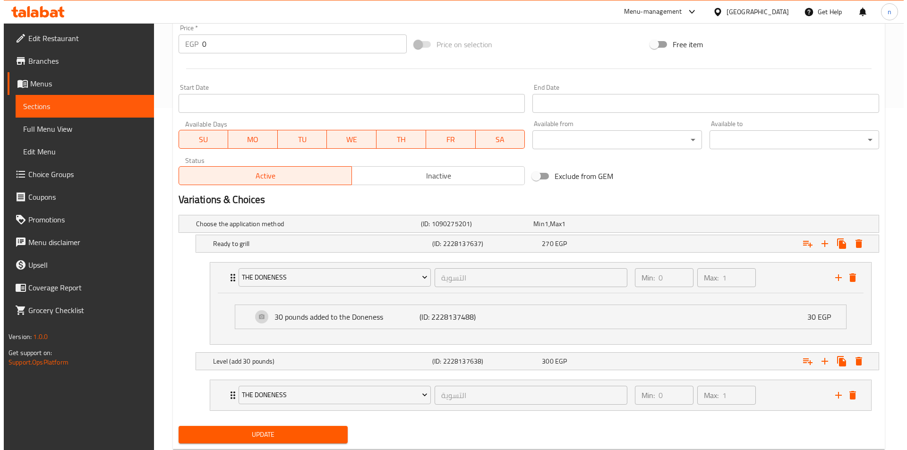
scroll to position [367, 0]
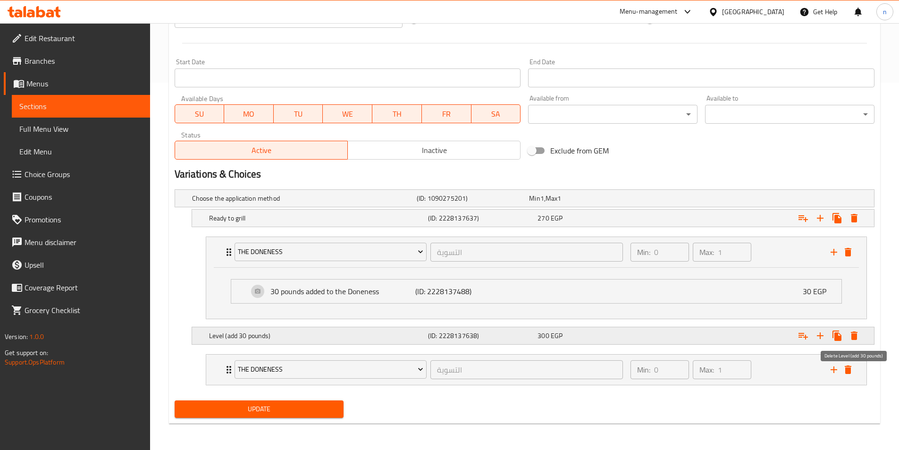
click at [861, 337] on button "Expand" at bounding box center [854, 335] width 17 height 17
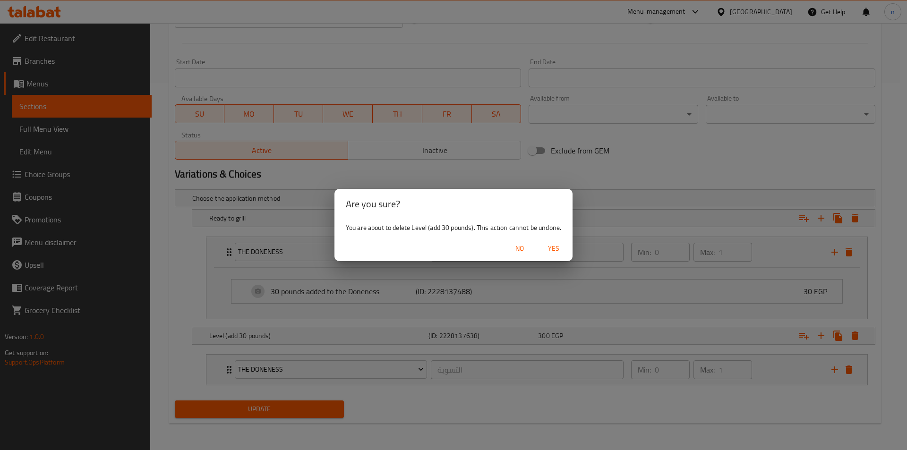
click at [558, 245] on span "Yes" at bounding box center [553, 249] width 23 height 12
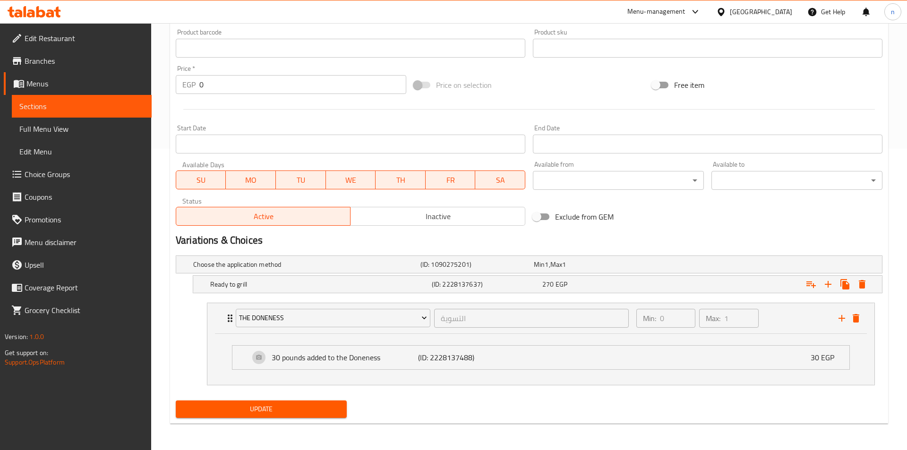
scroll to position [301, 0]
click at [766, 266] on div "Expand" at bounding box center [752, 265] width 225 height 4
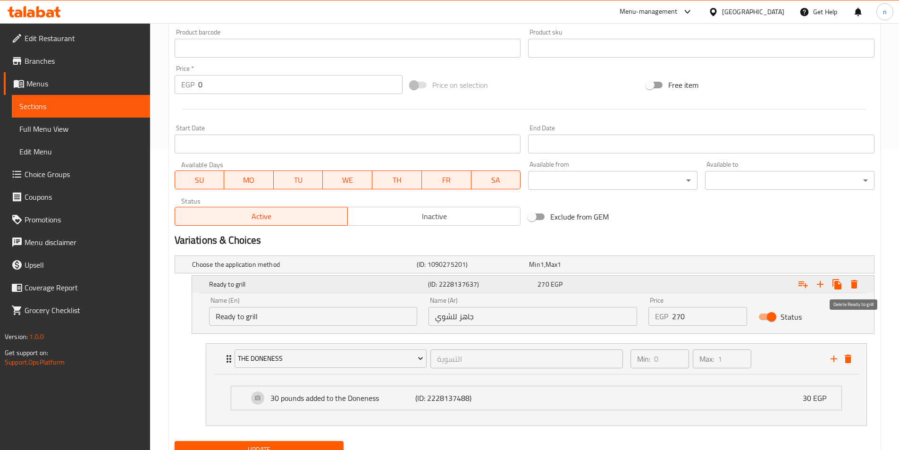
click at [861, 283] on button "Expand" at bounding box center [854, 284] width 17 height 17
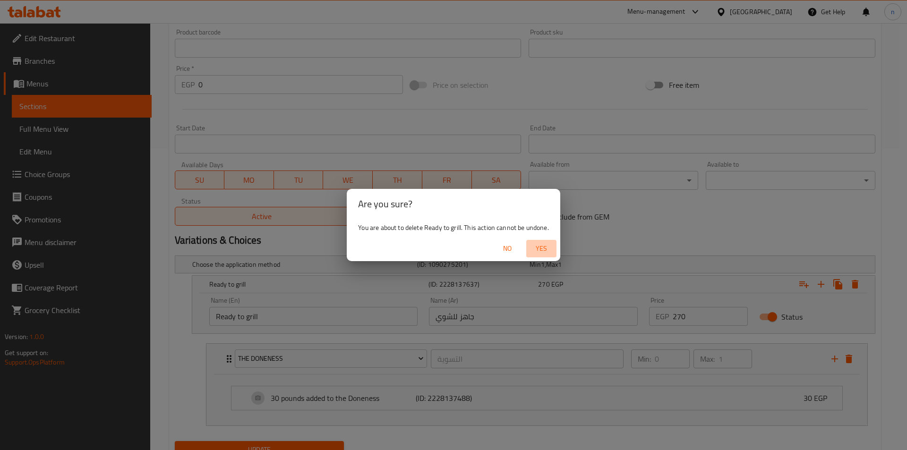
click at [549, 245] on span "Yes" at bounding box center [541, 249] width 23 height 12
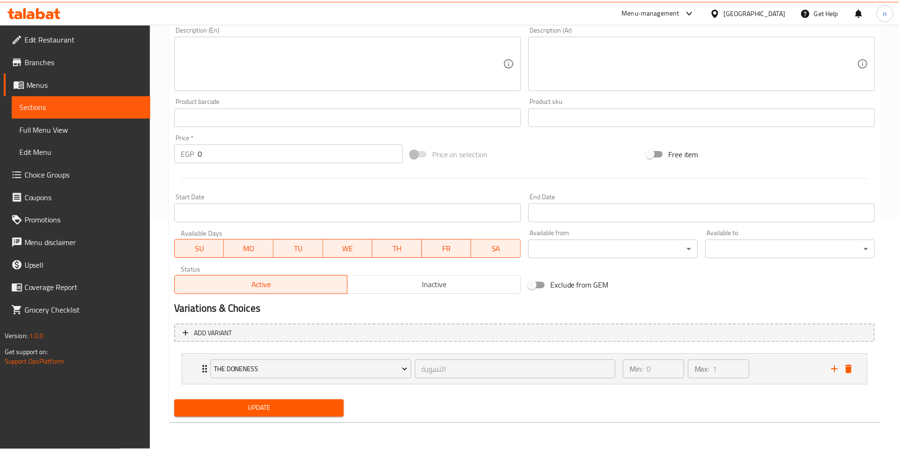
scroll to position [233, 0]
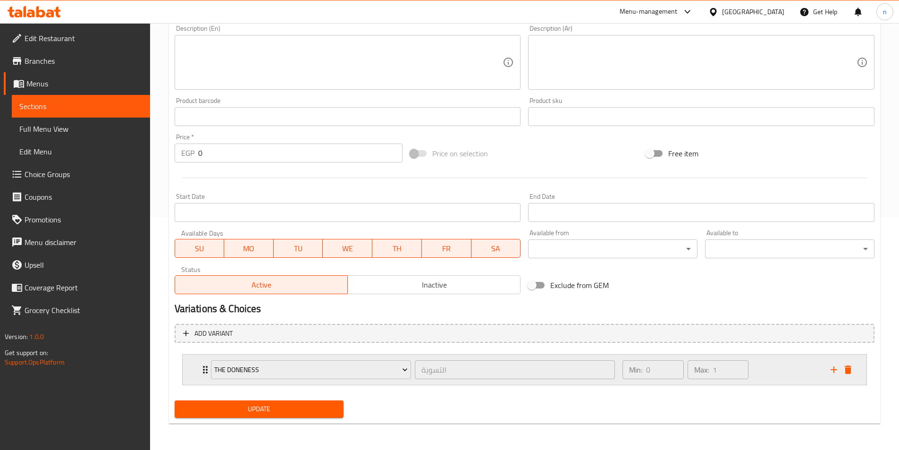
click at [771, 379] on div "Min: 0 ​ Max: 1 ​" at bounding box center [721, 370] width 208 height 30
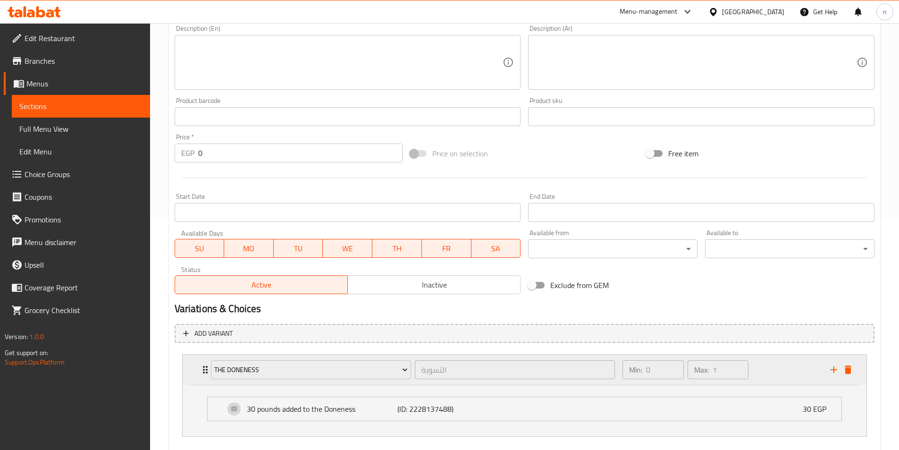
scroll to position [284, 0]
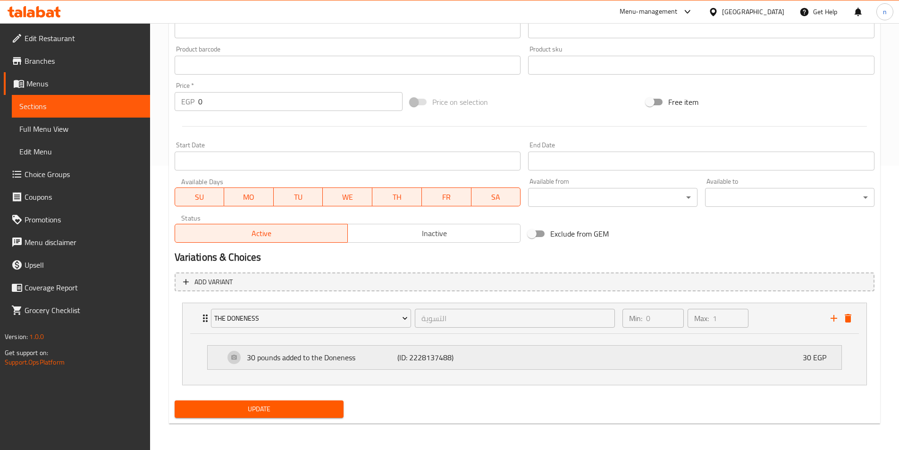
click at [623, 355] on div "30 pounds added to the Doneness (ID: 2228137488) 30 EGP" at bounding box center [528, 358] width 606 height 24
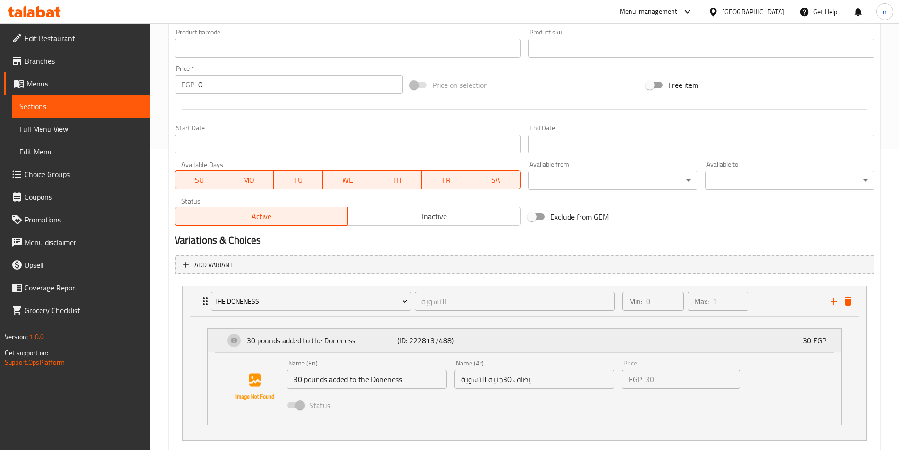
scroll to position [348, 0]
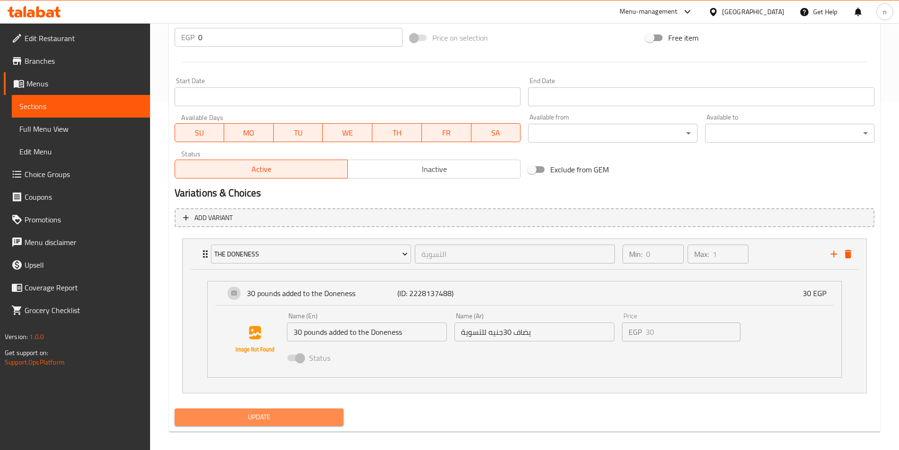
click at [261, 412] on span "Update" at bounding box center [259, 417] width 154 height 12
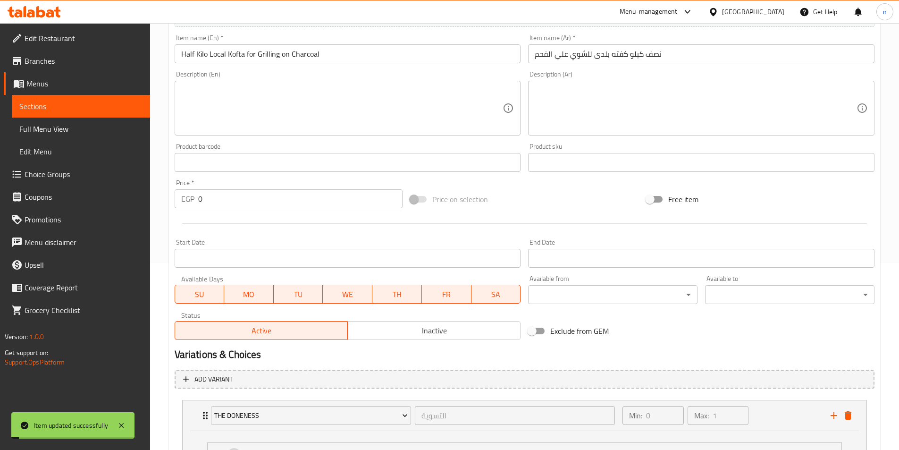
scroll to position [0, 0]
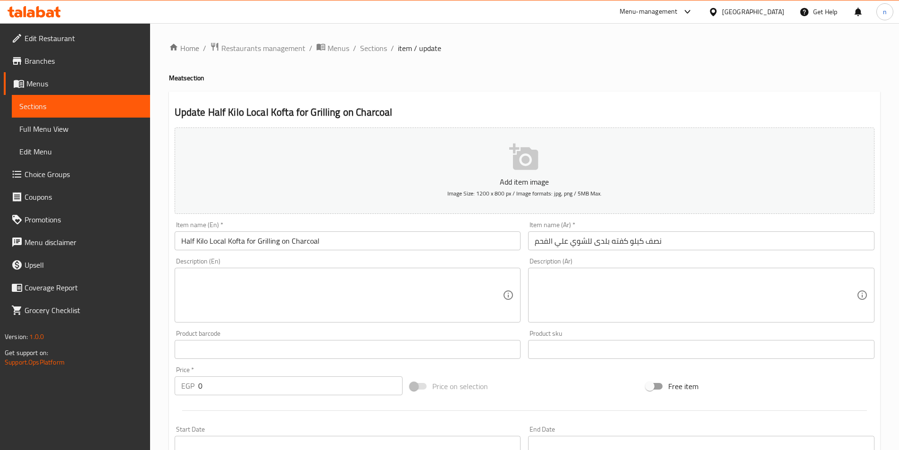
click at [391, 271] on div "Description (En)" at bounding box center [348, 295] width 347 height 55
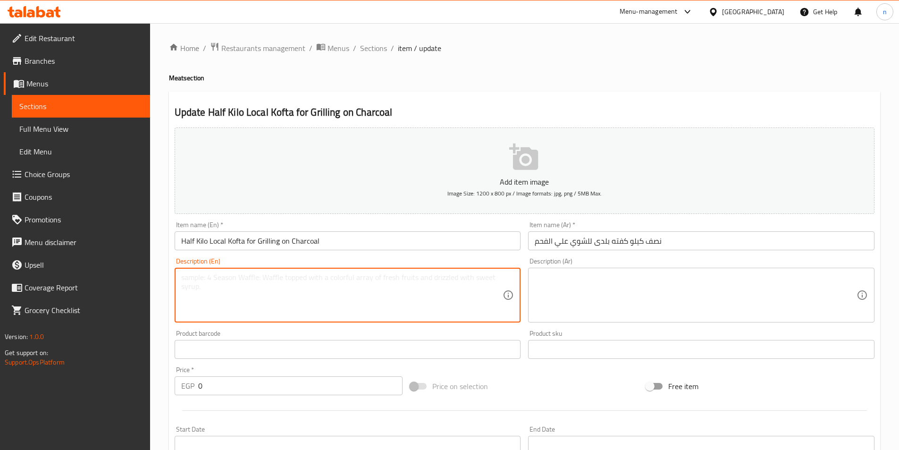
paste textarea "Half Kilo Local Kofta for Grilling on Charcoal"
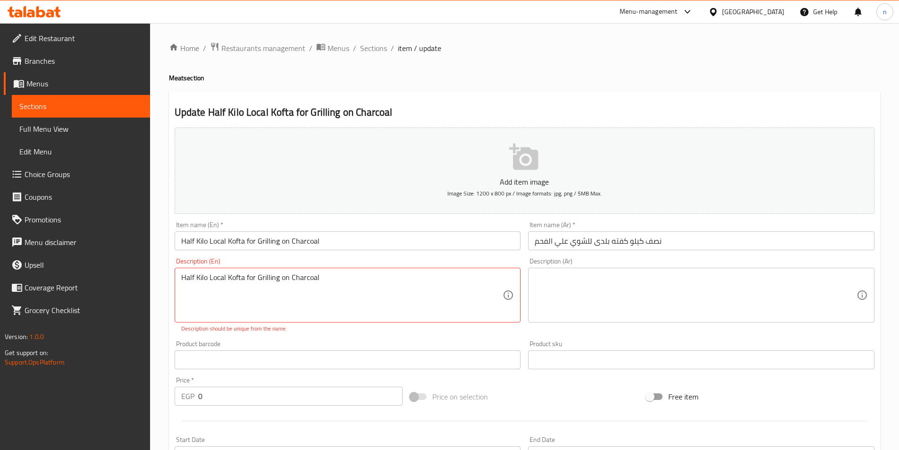
click at [168, 310] on div "Home / Restaurants management / Menus / Sections / item / update Meat section U…" at bounding box center [524, 420] width 749 height 794
type textarea "Half Kilo Local Kofta for Grilling on Charcoal"
click at [591, 286] on textarea at bounding box center [696, 295] width 322 height 45
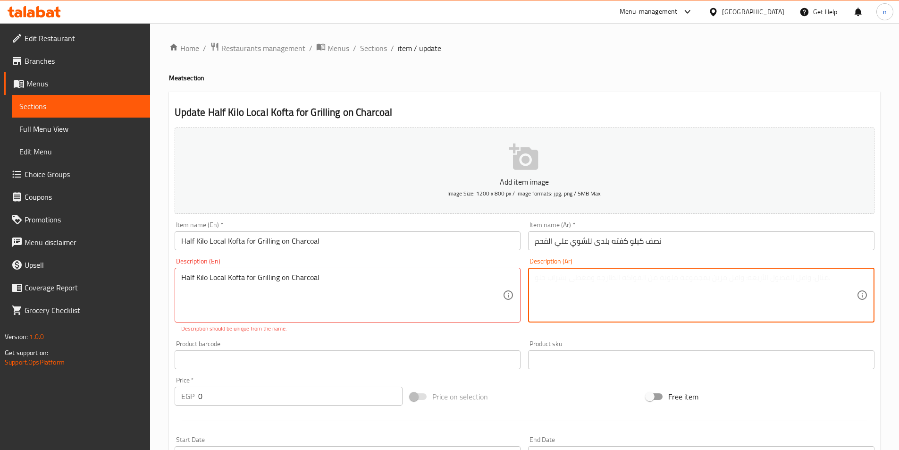
paste textarea "نصف كيلو كفته بلدى للشوي علي الفحم"
type textarea "نصف كيلو كفته بلدى للشوي علي الفحم"
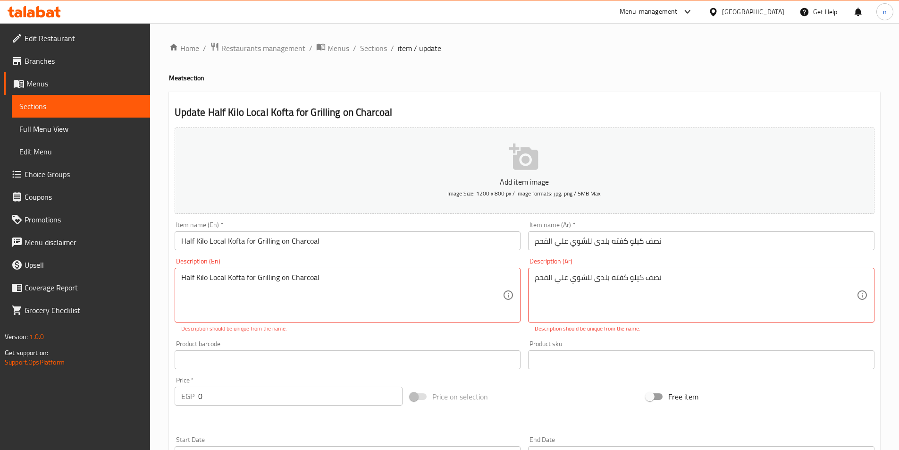
drag, startPoint x: 732, startPoint y: 50, endPoint x: 732, endPoint y: 37, distance: 12.7
click at [732, 45] on div "Home / Restaurants management / Menus / Sections / item / update Meat section U…" at bounding box center [525, 420] width 712 height 756
click at [245, 273] on textarea "Half Kilo Local Kofta for Grilling on Charcoal" at bounding box center [342, 295] width 322 height 45
click at [630, 287] on textarea "نصف كيلو كفته بلدى للشوي علي الفحم" at bounding box center [696, 295] width 322 height 45
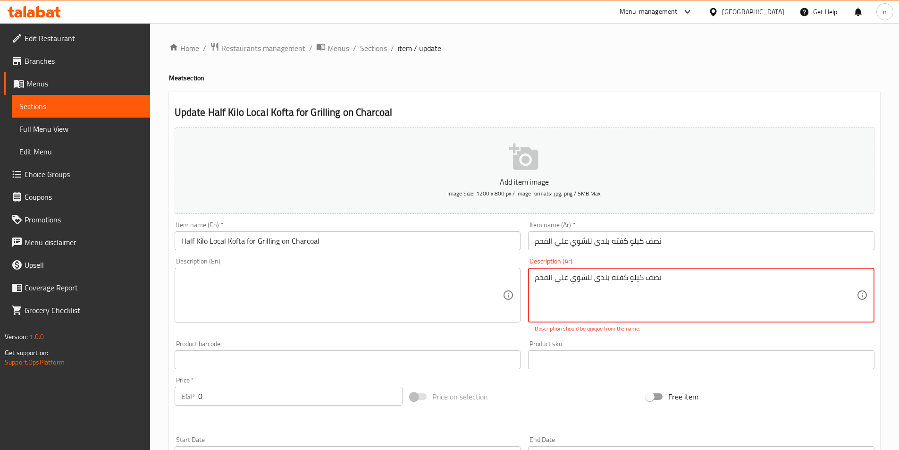
click at [630, 287] on textarea "نصف كيلو كفته بلدى للشوي علي الفحم" at bounding box center [696, 295] width 322 height 45
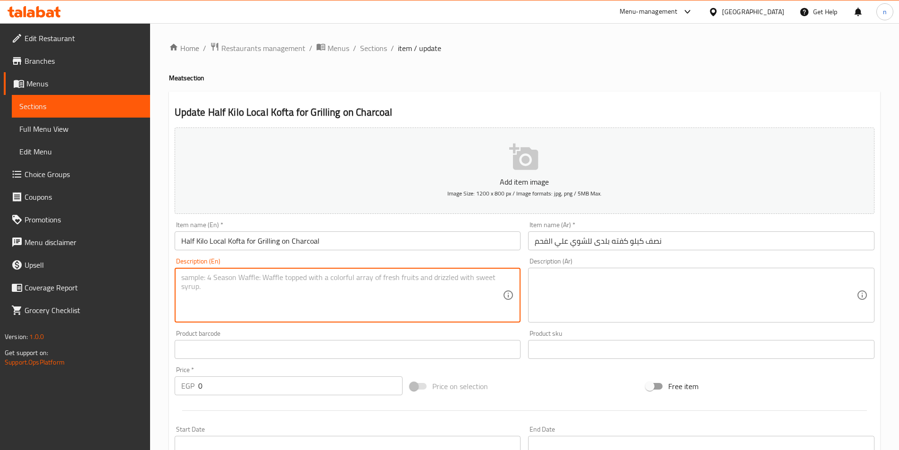
click at [394, 282] on textarea at bounding box center [342, 295] width 322 height 45
paste textarea "لحم مفروم، بصل، بقدونس، توابل، ملح، فلفل."
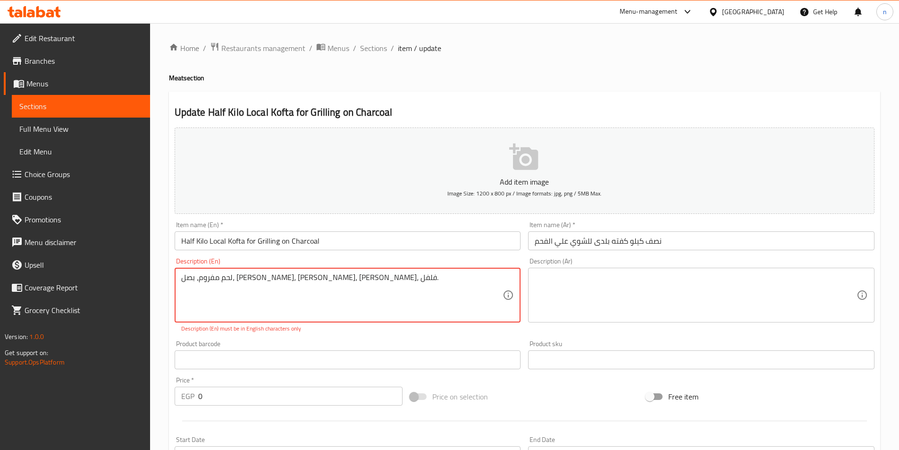
type textarea "لحم مفروم، بصل، بقدونس، توابل، ملح، فلفل."
click at [161, 291] on div "Home / Restaurants management / Menus / Sections / item / update Meat section U…" at bounding box center [524, 420] width 749 height 794
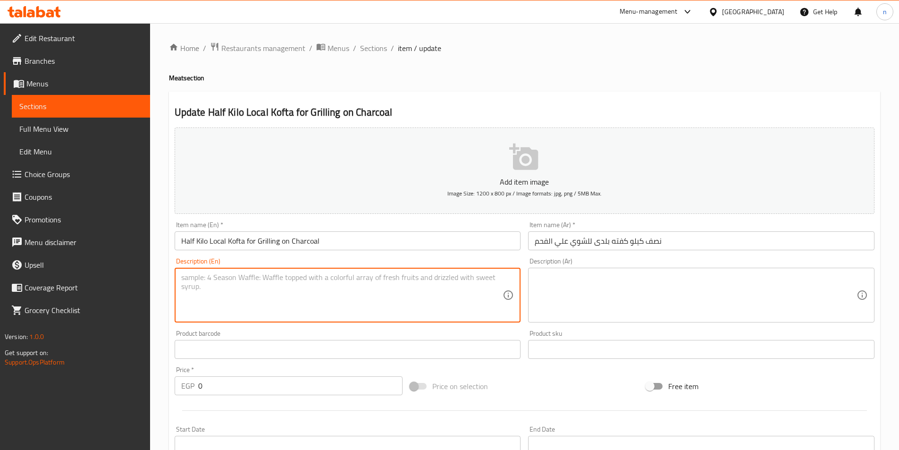
click at [276, 287] on textarea at bounding box center [342, 295] width 322 height 45
paste textarea "لحم مفروم، بصل، بقدونس، توابل، ملح، فلفل."
type textarea "لحم مفروم، بصل، بقدونس، توابل، ملح، فلفل."
click at [160, 320] on div "Home / Restaurants management / Menus / Sections / item / update Meat section U…" at bounding box center [524, 353] width 749 height 660
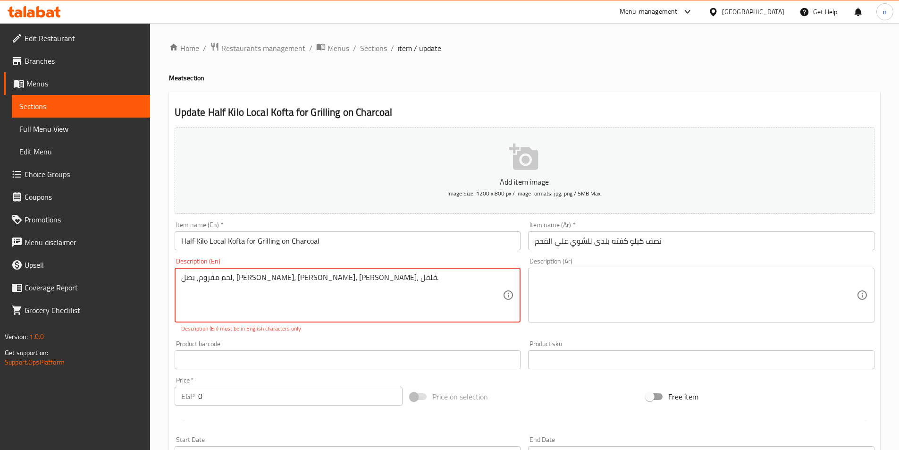
click at [246, 276] on textarea "لحم مفروم، بصل، بقدونس، توابل، ملح، فلفل." at bounding box center [342, 295] width 322 height 45
click at [612, 279] on textarea at bounding box center [696, 295] width 322 height 45
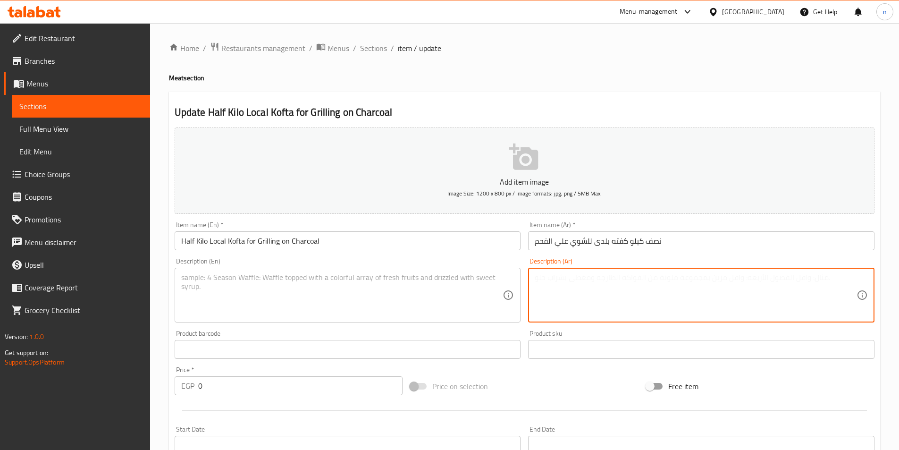
paste textarea "لحم مفروم، بصل، بقدونس، توابل، ملح، فلفل."
type textarea "لحم مفروم، بصل، بقدونس، توابل، ملح، فلفل."
click at [481, 305] on textarea at bounding box center [342, 295] width 322 height 45
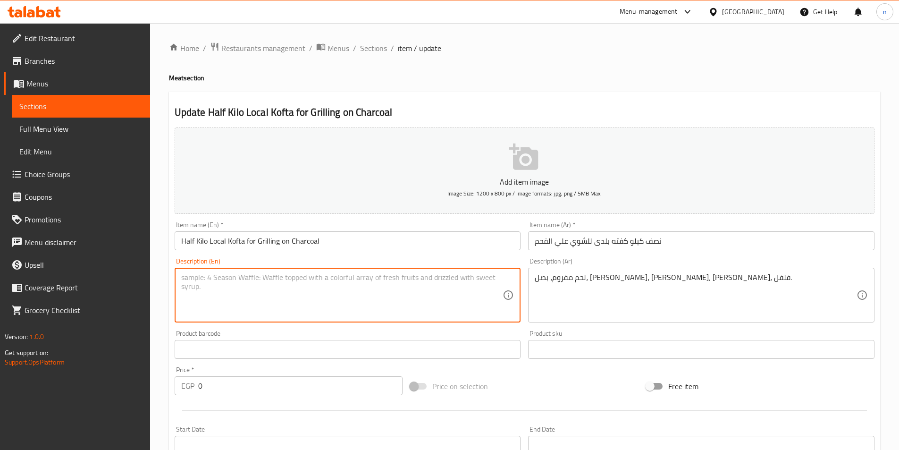
click at [378, 278] on textarea at bounding box center [342, 295] width 322 height 45
paste textarea "Minced meat, onions, parsley, spices, salt, pepper."
click at [378, 278] on textarea "Minced meat, onions, parsley, spices, salt, pepper." at bounding box center [342, 295] width 322 height 45
type textarea "Minced meat, onions, parsley, spices, salt, pepper."
click at [166, 280] on div "Home / Restaurants management / Menus / Sections / item / update Meat section U…" at bounding box center [524, 353] width 749 height 660
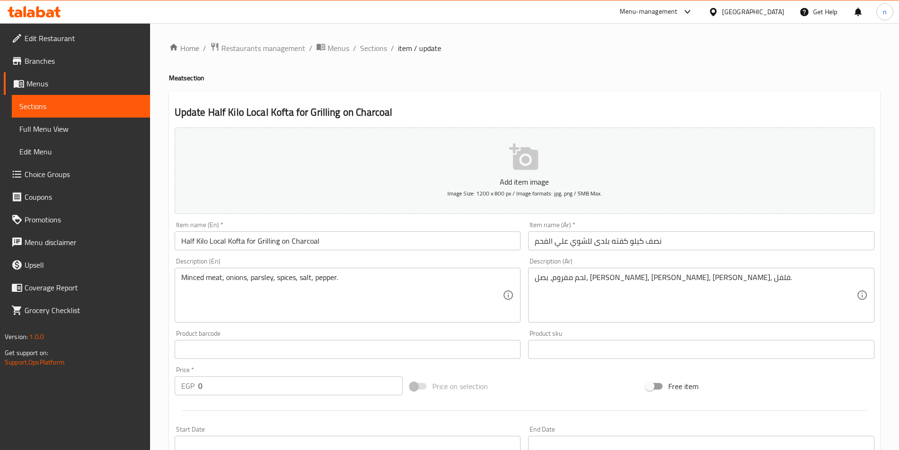
click at [219, 241] on input "Half Kilo Local Kofta for Grilling on Charcoal" at bounding box center [348, 240] width 347 height 19
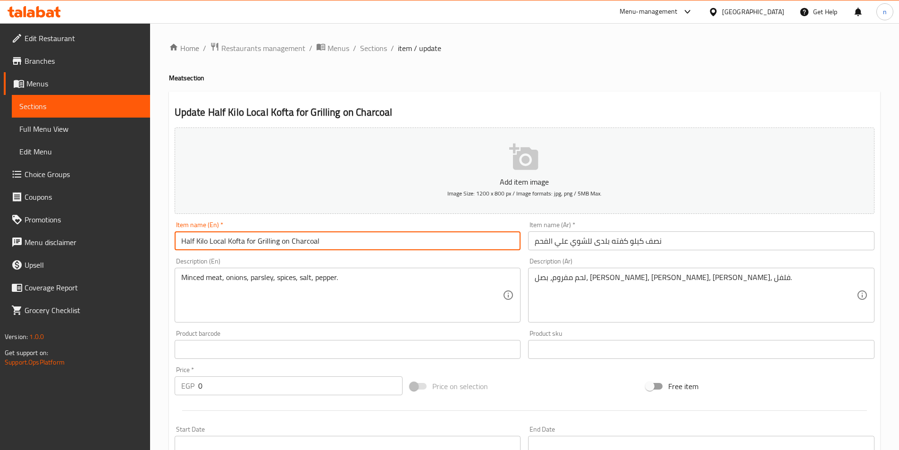
click at [219, 241] on input "Half Kilo Local Kofta for Grilling on Charcoal" at bounding box center [348, 240] width 347 height 19
click at [220, 239] on input "Half Kilo Local Kofta for Grilling on Charcoal" at bounding box center [348, 240] width 347 height 19
paste input "baladi"
click at [300, 241] on input "Half Kilo baladi Kofta for Grilling on Charcoal" at bounding box center [348, 240] width 347 height 19
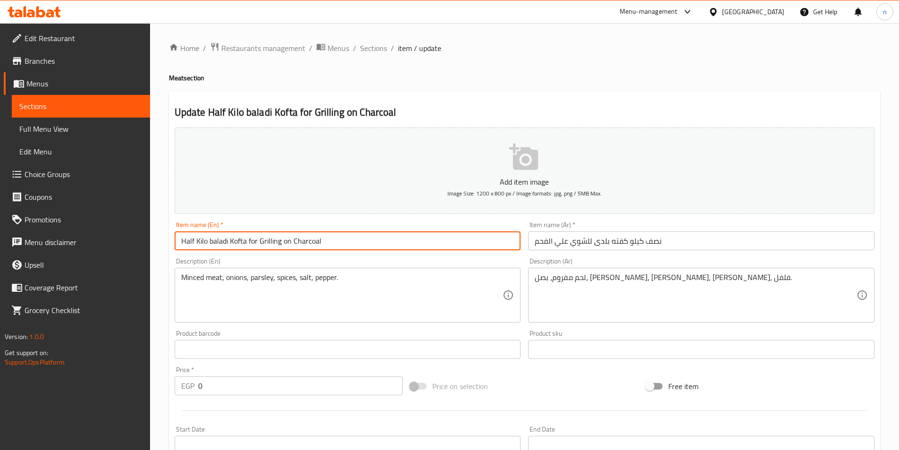
click at [300, 241] on input "Half Kilo baladi Kofta for Grilling on Charcoal" at bounding box center [348, 240] width 347 height 19
type input "Half Kilo baladi Kofta for Grilling on Charcoal"
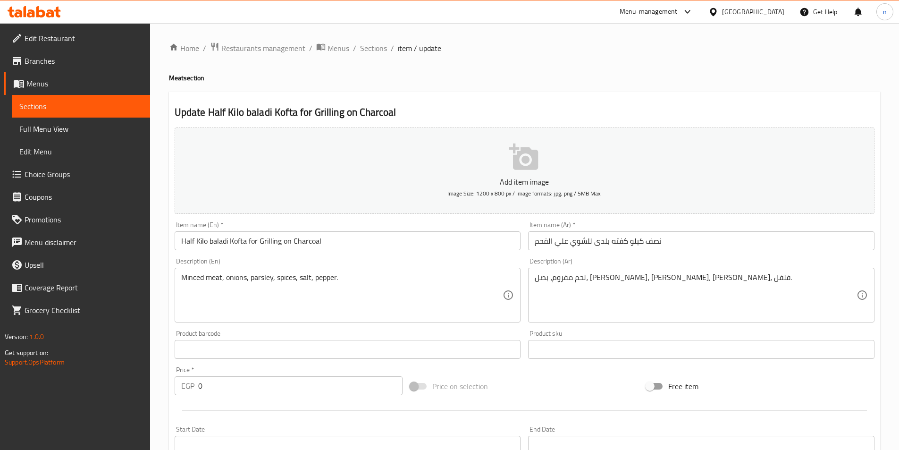
click at [652, 78] on h4 "Meat section" at bounding box center [525, 77] width 712 height 9
click at [167, 411] on div "Home / Restaurants management / Menus / Sections / item / update Meat section U…" at bounding box center [524, 353] width 749 height 660
click at [261, 390] on input "0" at bounding box center [300, 385] width 205 height 19
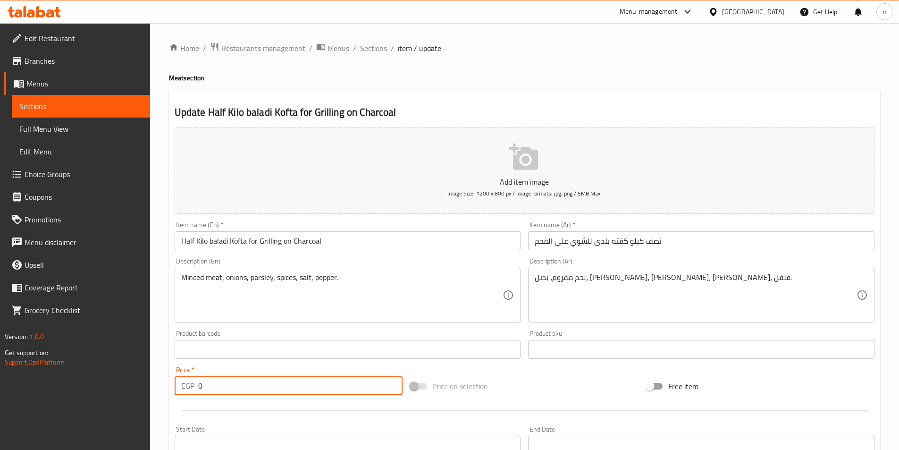
click at [261, 390] on input "0" at bounding box center [300, 385] width 205 height 19
click at [281, 384] on input "0" at bounding box center [300, 385] width 205 height 19
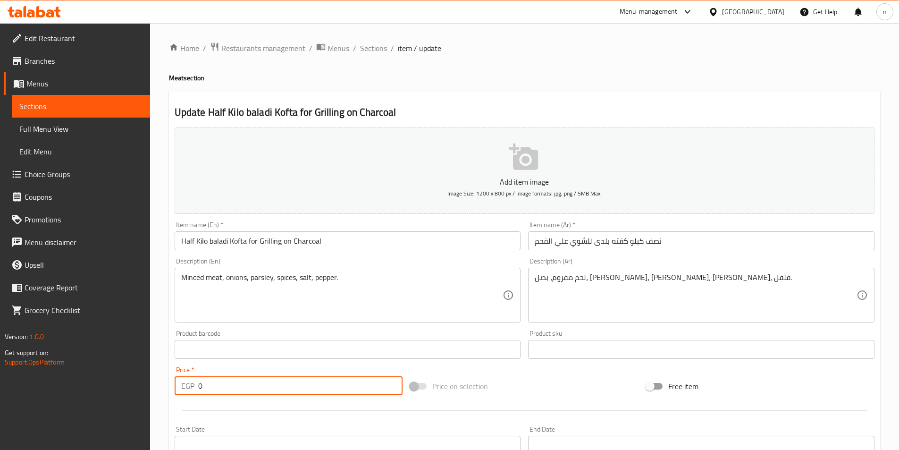
click at [281, 384] on input "0" at bounding box center [300, 385] width 205 height 19
type input "270"
click at [147, 390] on div "Edit Restaurant Branches Menus Sections Full Menu View Edit Menu Choice Groups …" at bounding box center [75, 248] width 150 height 450
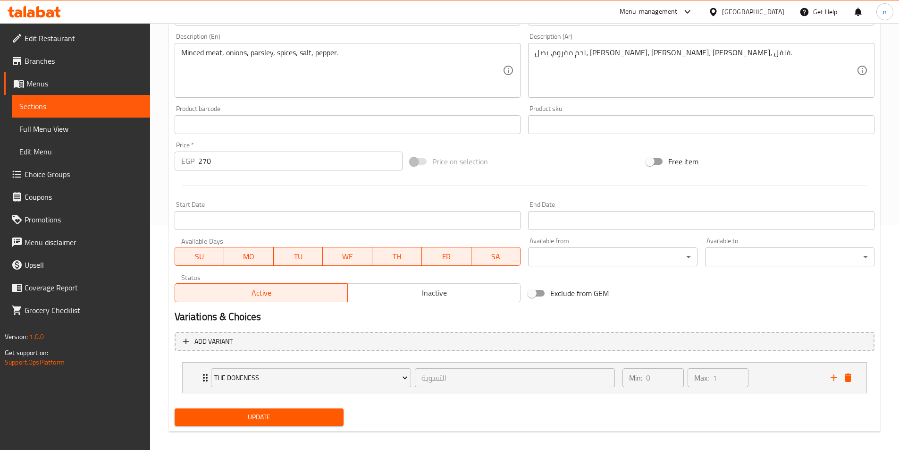
scroll to position [233, 0]
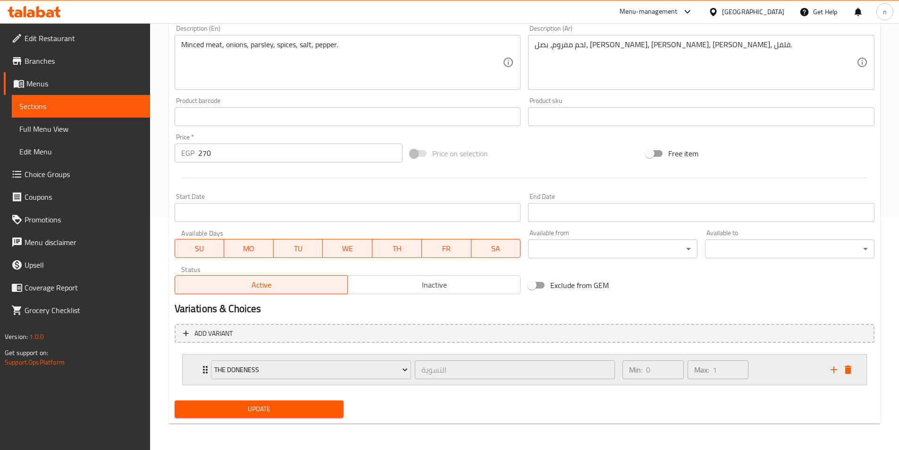
click at [803, 375] on div "Min: 0 ​ Max: 1 ​" at bounding box center [721, 370] width 208 height 30
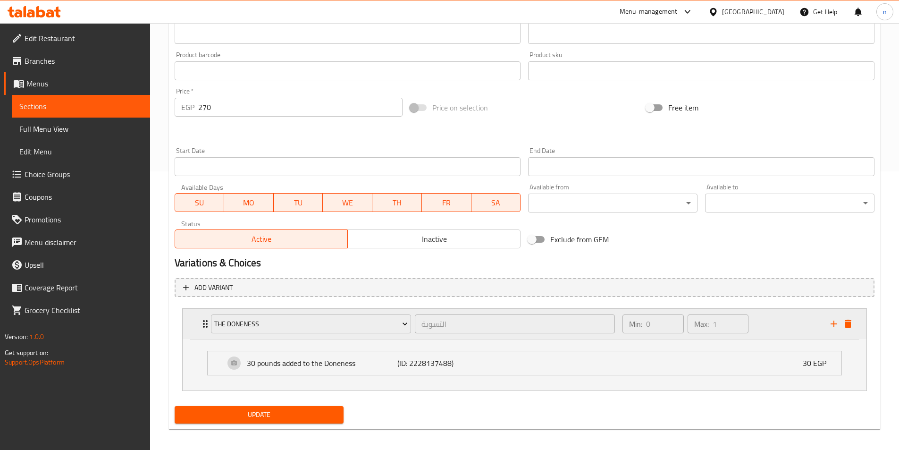
scroll to position [284, 0]
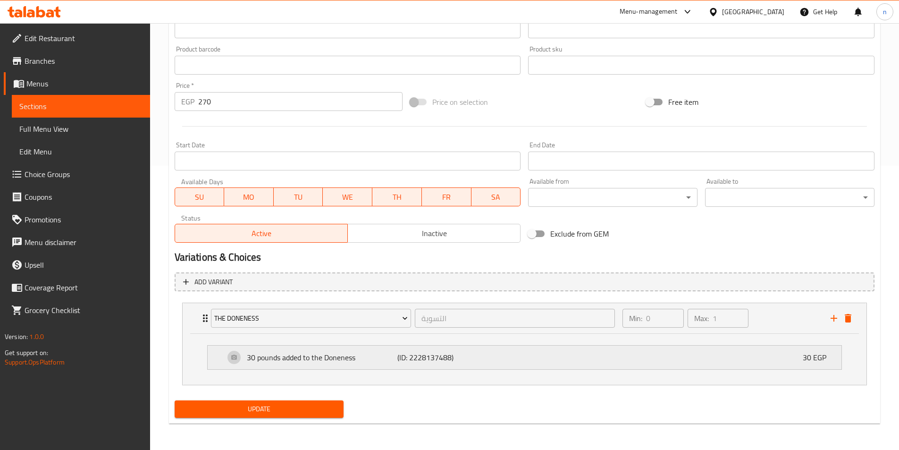
click at [770, 360] on div "30 pounds added to the Doneness (ID: 2228137488) 30 EGP" at bounding box center [528, 358] width 606 height 24
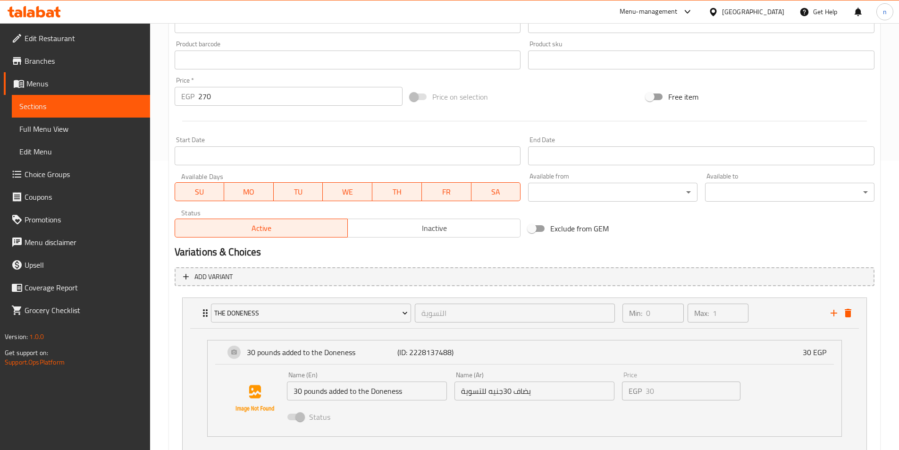
scroll to position [356, 0]
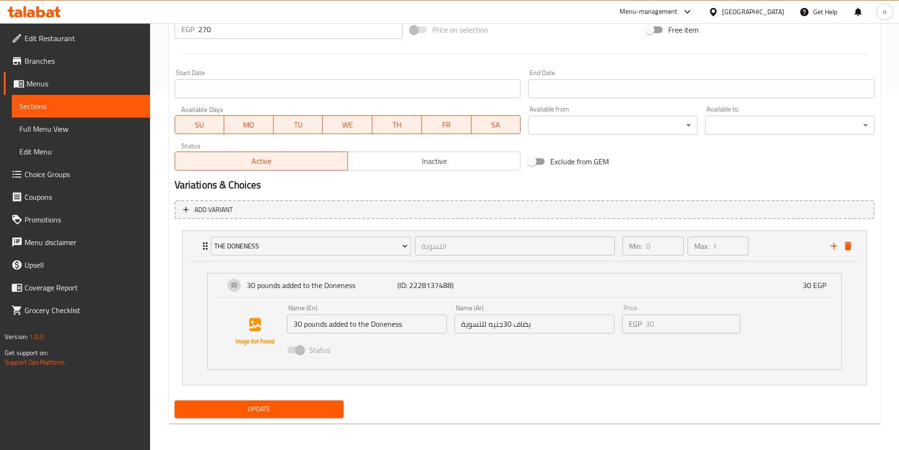
click at [241, 406] on span "Update" at bounding box center [259, 409] width 154 height 12
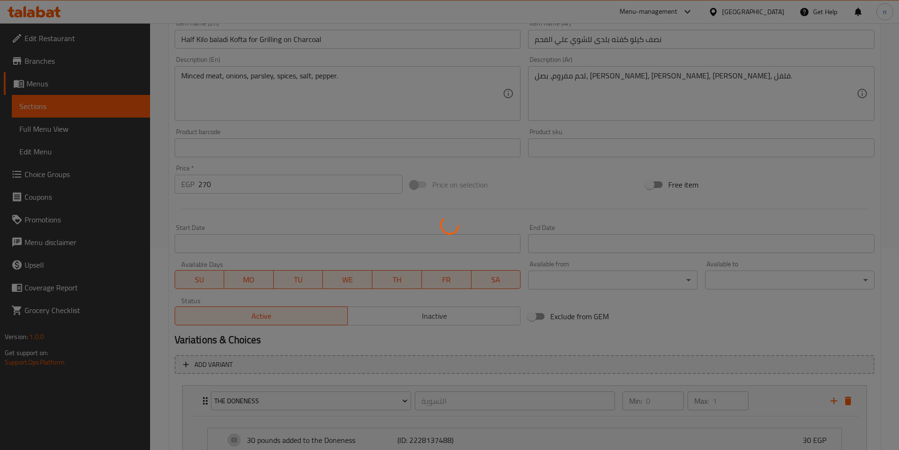
scroll to position [73, 0]
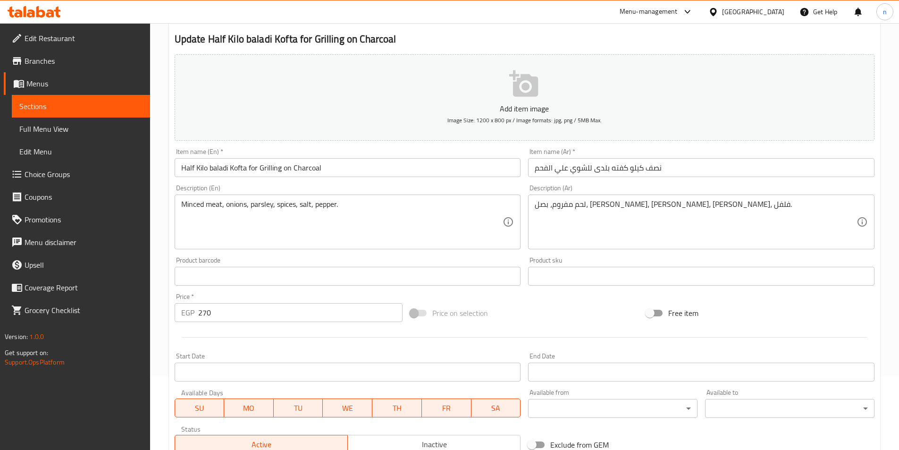
click at [155, 284] on div "Home / Restaurants management / Menus / Sections / item / update Meat section U…" at bounding box center [524, 341] width 749 height 783
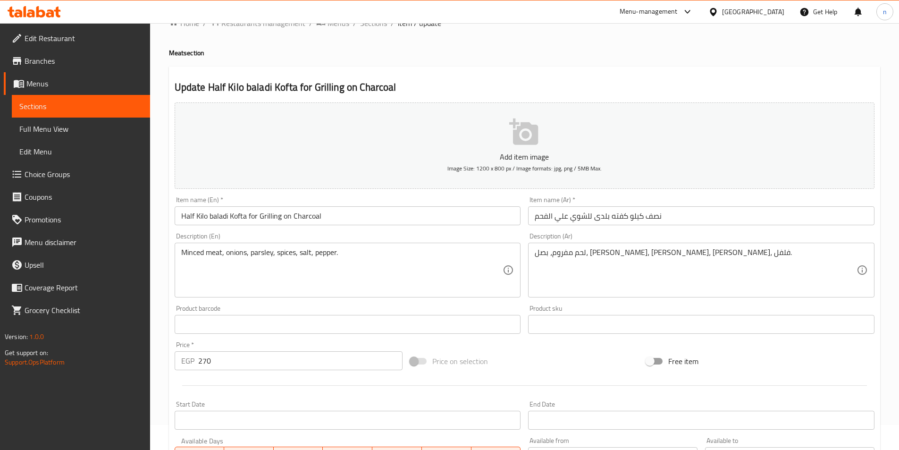
scroll to position [0, 0]
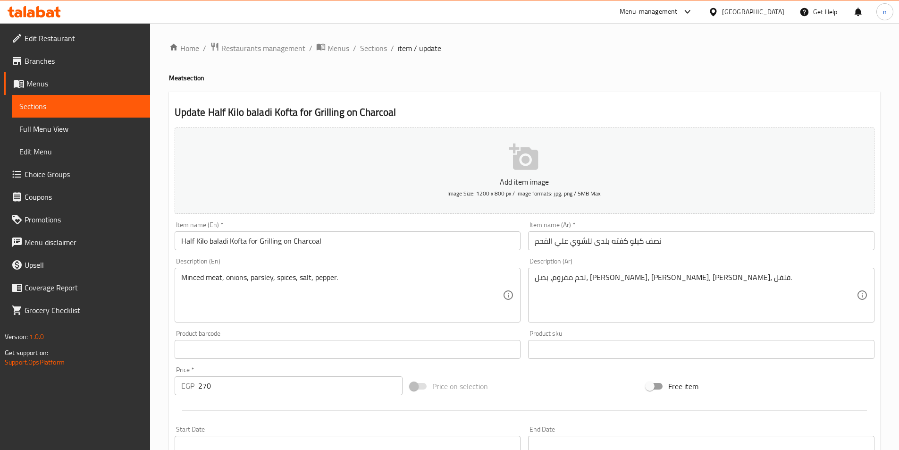
click at [165, 324] on div "Home / Restaurants management / Menus / Sections / item / update Meat section U…" at bounding box center [524, 414] width 749 height 783
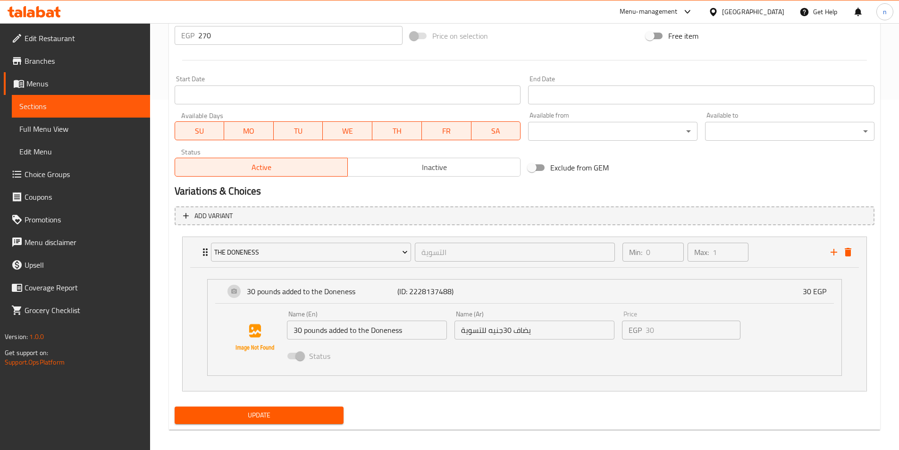
scroll to position [356, 0]
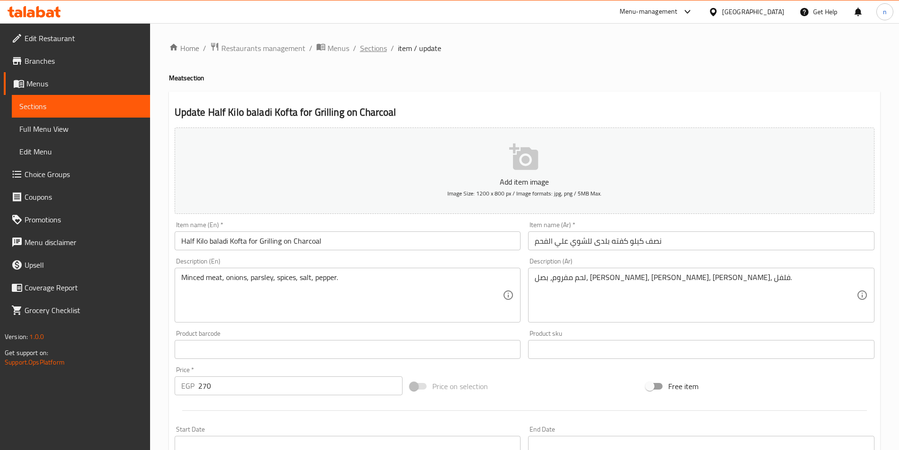
click at [368, 51] on span "Sections" at bounding box center [373, 47] width 27 height 11
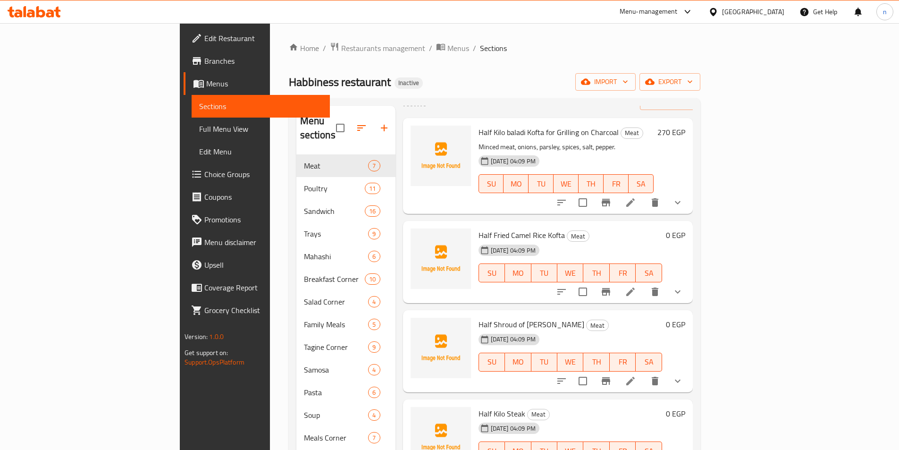
scroll to position [47, 0]
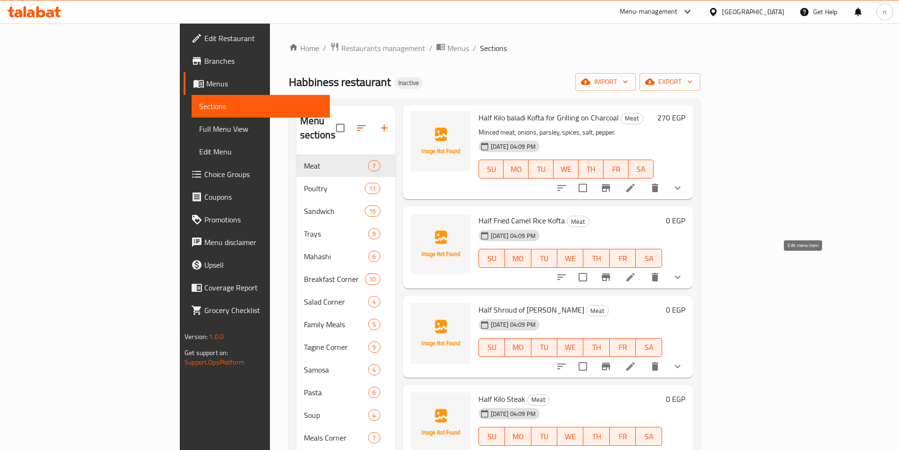
click at [636, 271] on icon at bounding box center [630, 276] width 11 height 11
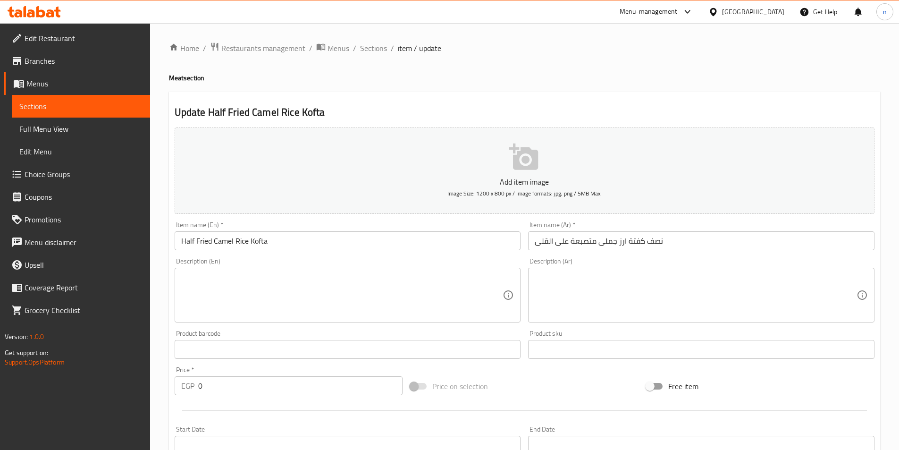
click at [585, 244] on input "نصف كفتة ارز جملى متصبعة على القلى" at bounding box center [701, 240] width 347 height 19
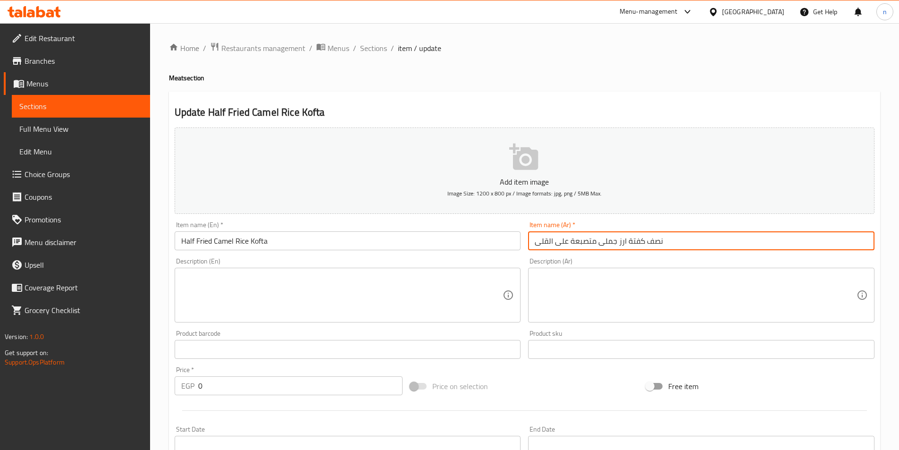
click at [585, 244] on input "نصف كفتة ارز جملى متصبعة على القلى" at bounding box center [701, 240] width 347 height 19
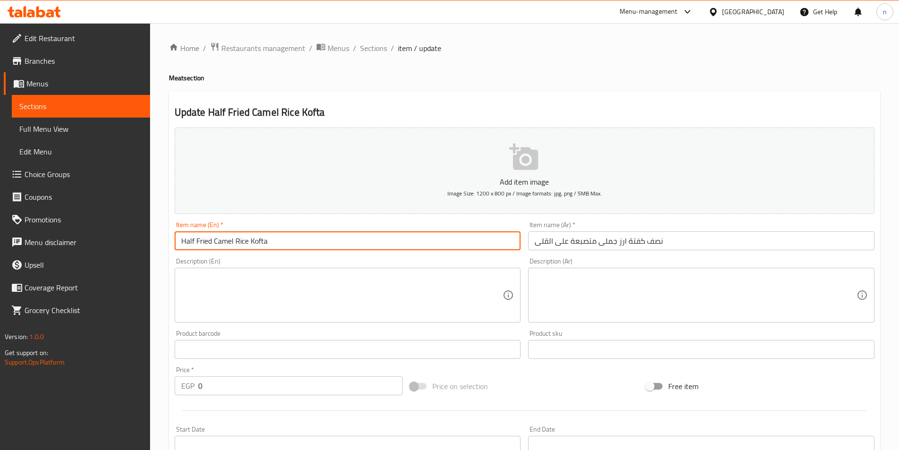
click at [447, 247] on input "Half Fried Camel Rice Kofta" at bounding box center [348, 240] width 347 height 19
click at [581, 242] on input "نصف كفتة ارز جملى متصبعة على القلى" at bounding box center [701, 240] width 347 height 19
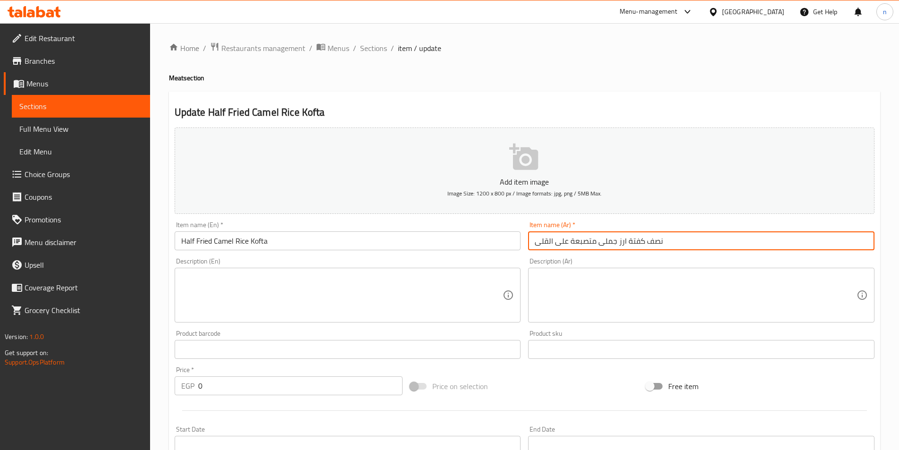
click at [581, 242] on input "نصف كفتة ارز جملى متصبعة على القلى" at bounding box center [701, 240] width 347 height 19
click at [585, 244] on input "نصف كفتة ارز جملى متصبعة على القلى" at bounding box center [701, 240] width 347 height 19
drag, startPoint x: 594, startPoint y: 241, endPoint x: 504, endPoint y: 234, distance: 90.5
click at [504, 234] on div "Add item image Image Size: 1200 x 800 px / Image formats: jpg, png / 5MB Max. I…" at bounding box center [525, 327] width 708 height 407
click at [590, 243] on input "نصف كفتة ارز جملى متصبعة على القلى" at bounding box center [701, 240] width 347 height 19
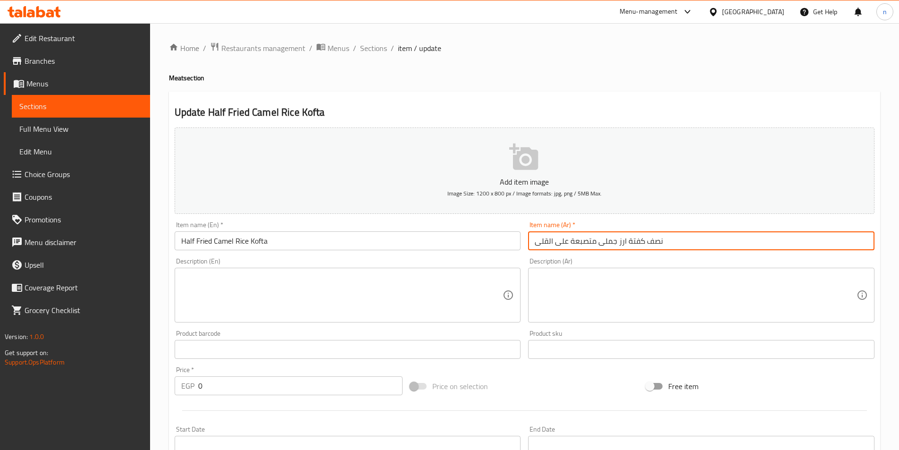
drag, startPoint x: 594, startPoint y: 241, endPoint x: 517, endPoint y: 242, distance: 77.4
click at [517, 242] on div "Add item image Image Size: 1200 x 800 px / Image formats: jpg, png / 5MB Max. I…" at bounding box center [525, 327] width 708 height 407
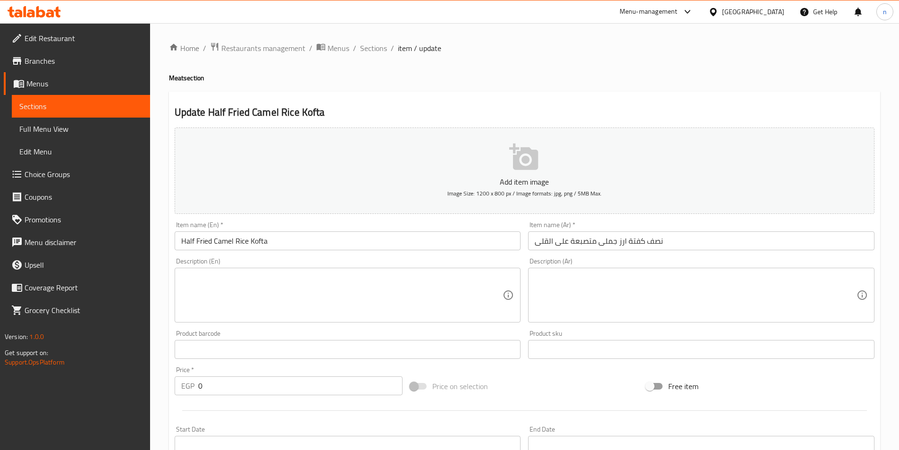
click at [267, 302] on textarea at bounding box center [342, 295] width 322 height 45
click at [164, 344] on div "Home / Restaurants management / Menus / Sections / item / update Meat section U…" at bounding box center [524, 394] width 749 height 743
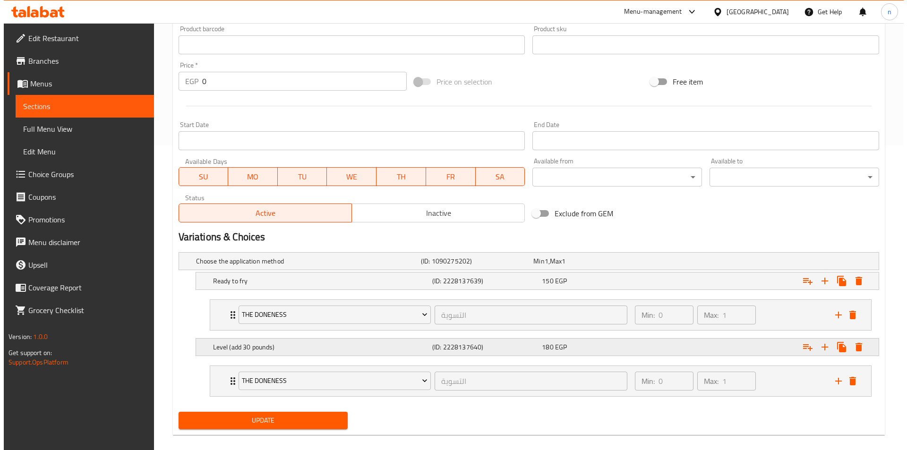
scroll to position [316, 0]
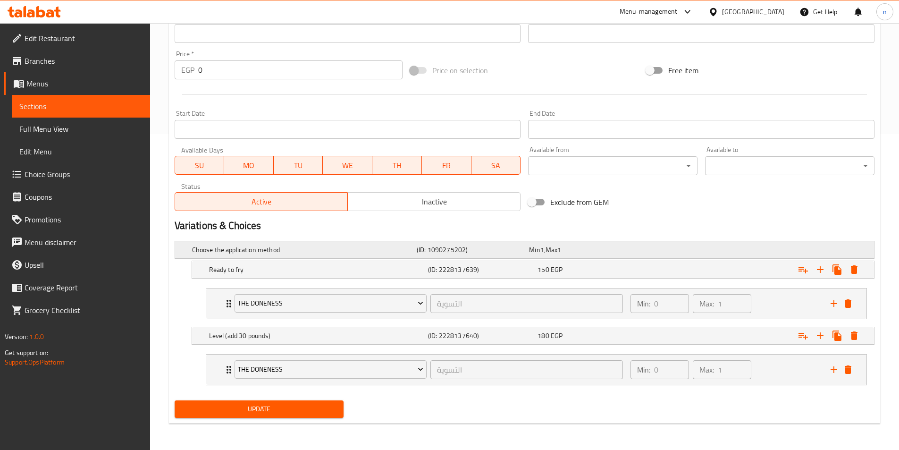
click at [623, 256] on div "Min 1 , Max 1" at bounding box center [583, 249] width 112 height 13
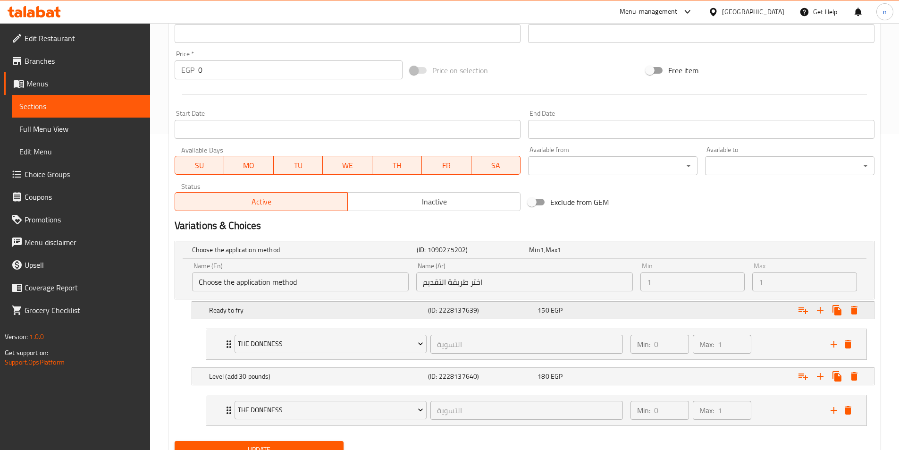
click at [743, 252] on div "Expand" at bounding box center [752, 250] width 225 height 4
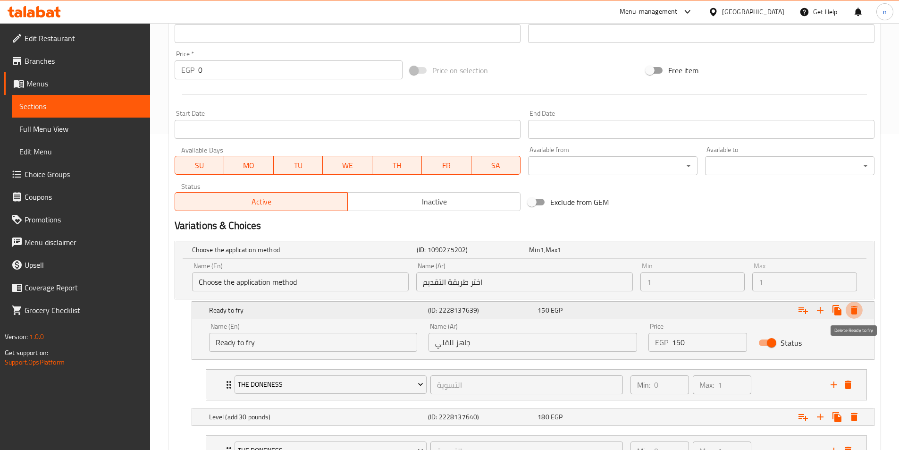
click at [856, 312] on icon "Expand" at bounding box center [854, 310] width 7 height 8
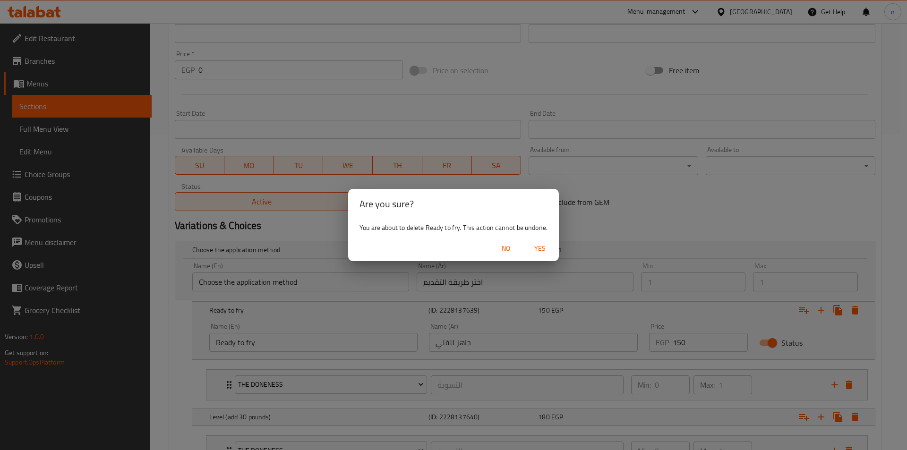
click at [544, 249] on span "Yes" at bounding box center [539, 249] width 23 height 12
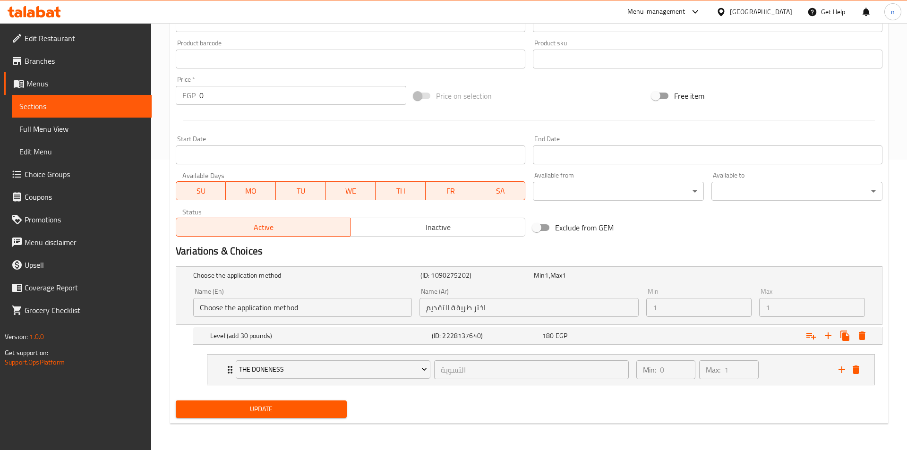
scroll to position [290, 0]
click at [800, 368] on div "Min: 0 ​ Max: 1 ​" at bounding box center [725, 370] width 200 height 30
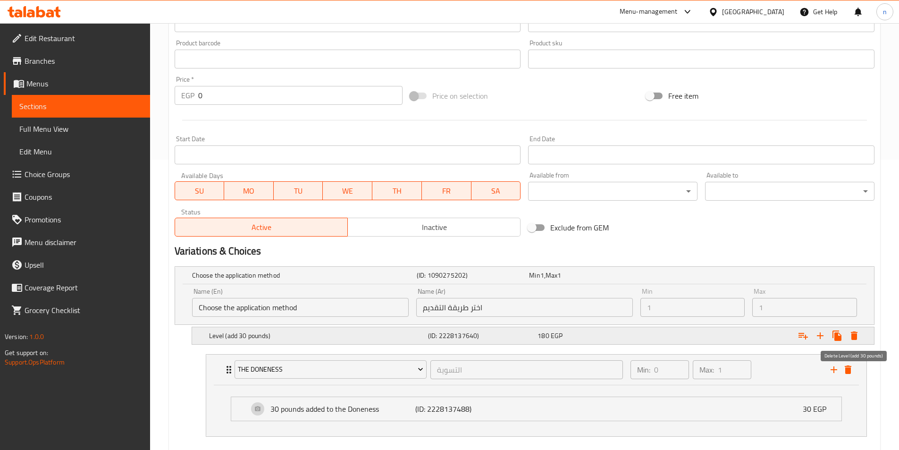
click at [852, 336] on icon "Expand" at bounding box center [854, 335] width 7 height 8
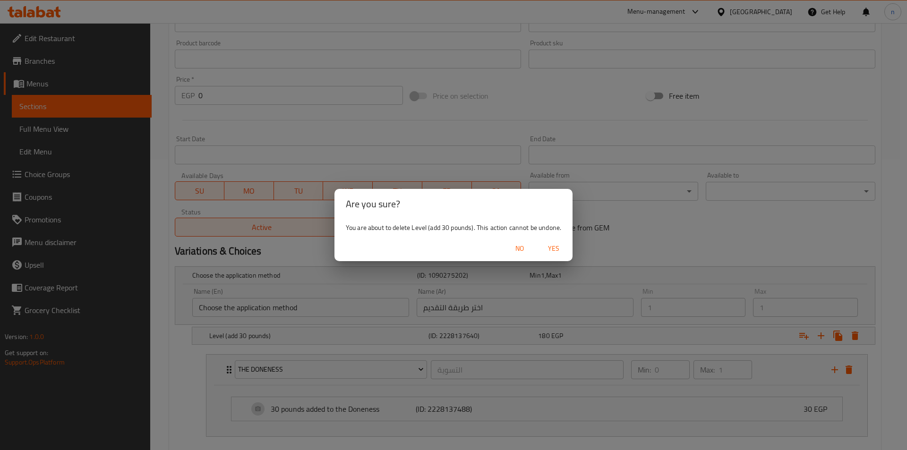
click at [572, 249] on div "No Yes" at bounding box center [453, 248] width 238 height 25
click at [546, 249] on span "Yes" at bounding box center [553, 249] width 23 height 12
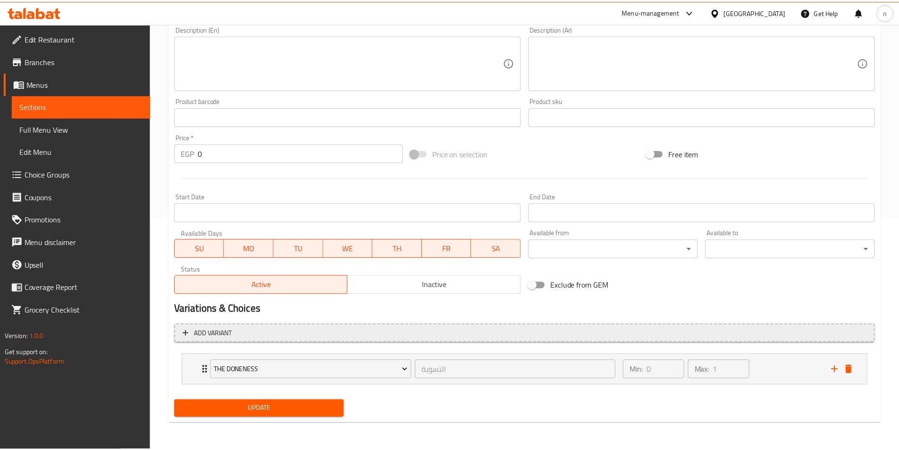
scroll to position [233, 0]
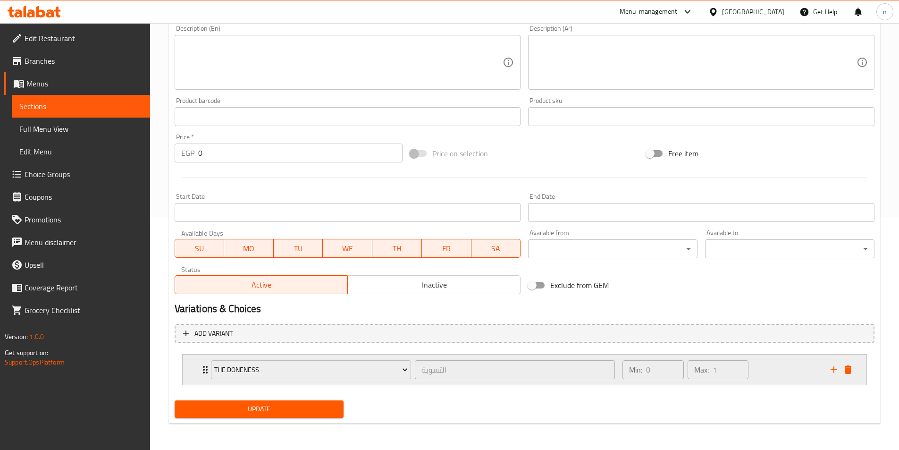
click at [769, 379] on div "Min: 0 ​ Max: 1 ​" at bounding box center [721, 370] width 208 height 30
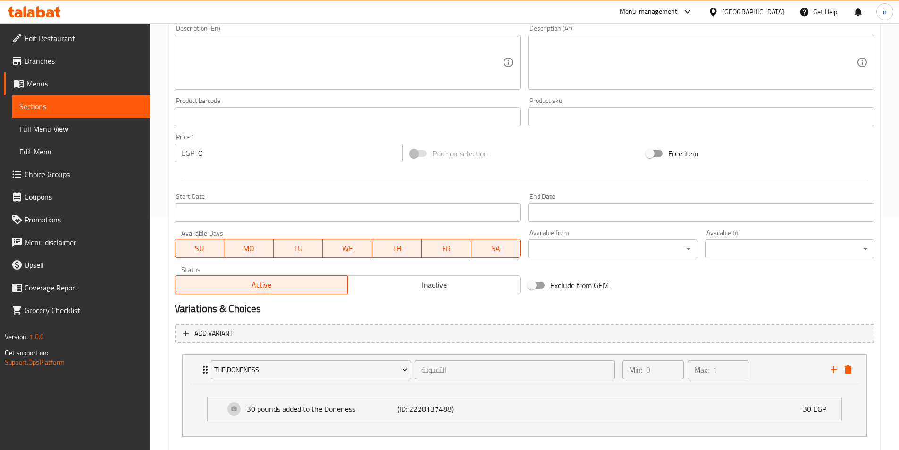
scroll to position [281, 0]
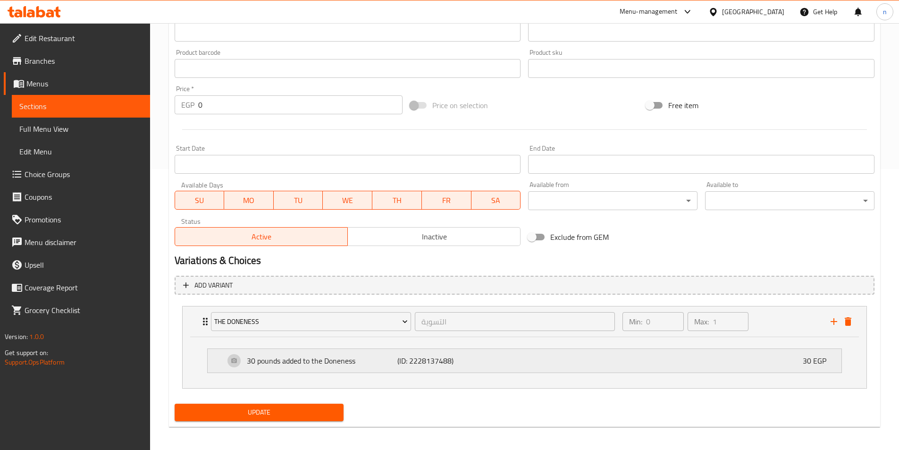
click at [634, 360] on div "30 pounds added to the Doneness (ID: 2228137488) 30 EGP" at bounding box center [528, 361] width 606 height 24
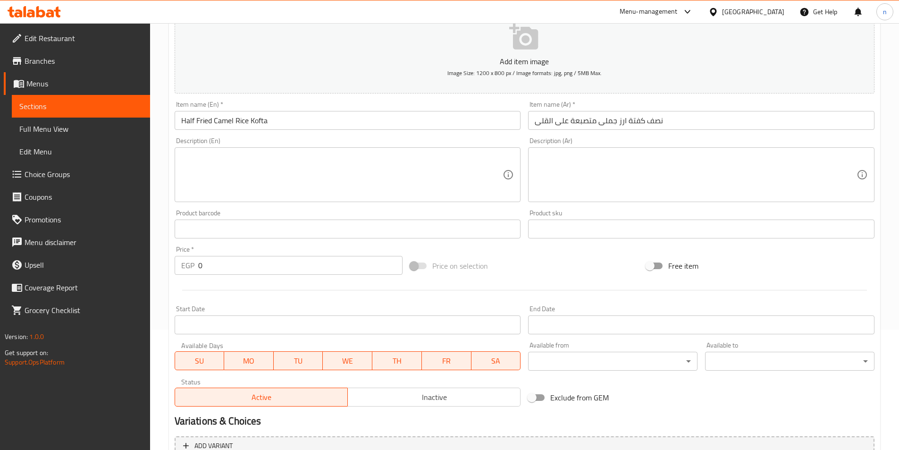
scroll to position [0, 0]
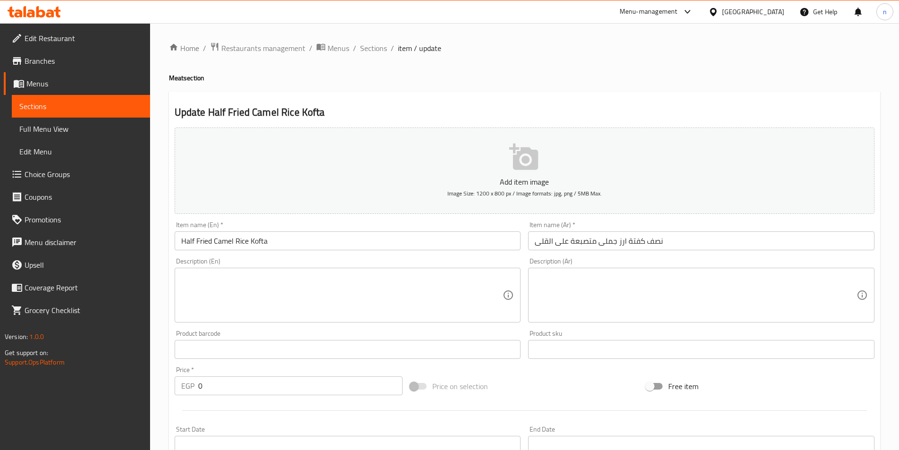
click at [280, 391] on input "0" at bounding box center [300, 385] width 205 height 19
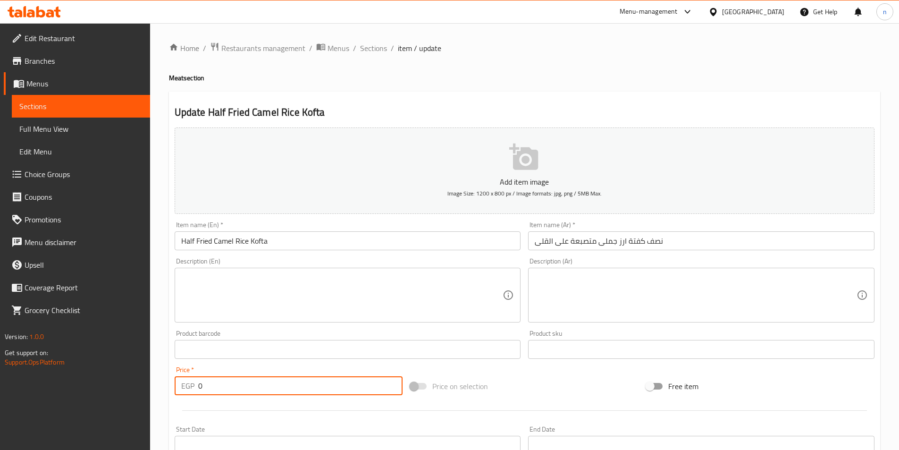
click at [280, 391] on input "0" at bounding box center [300, 385] width 205 height 19
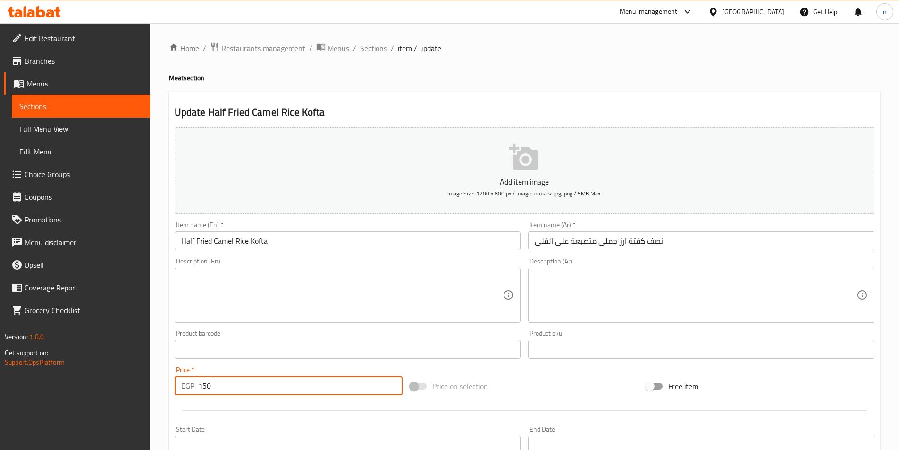
type input "150"
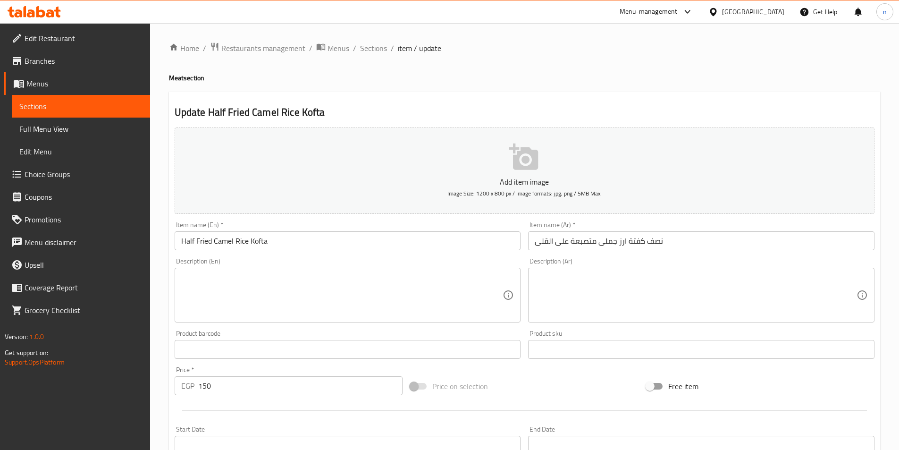
click at [156, 383] on div "Home / Restaurants management / Menus / Sections / item / update Meat section U…" at bounding box center [524, 414] width 749 height 783
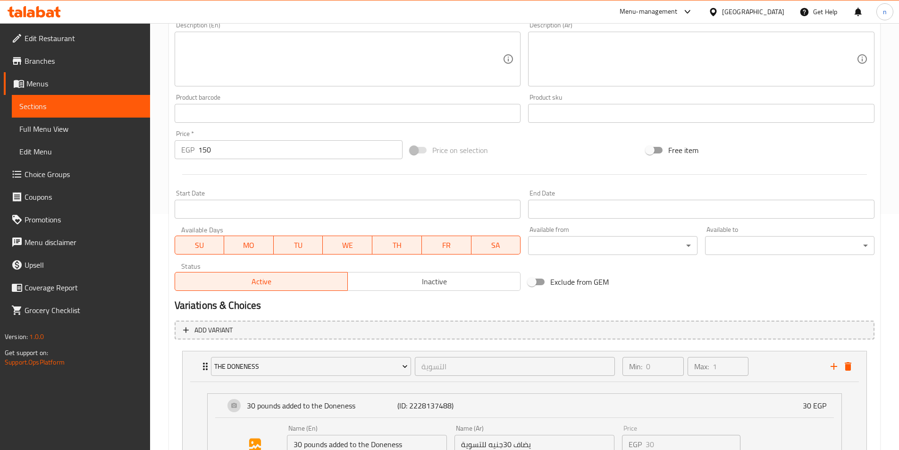
scroll to position [356, 0]
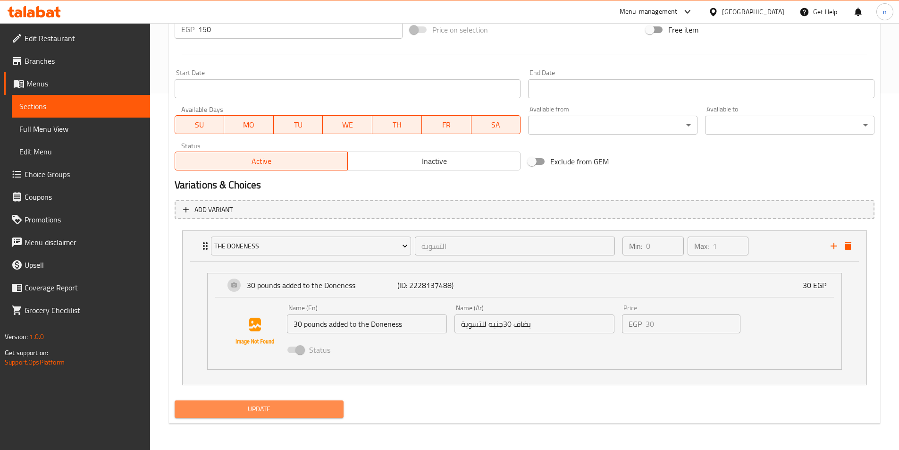
click at [311, 412] on span "Update" at bounding box center [259, 409] width 154 height 12
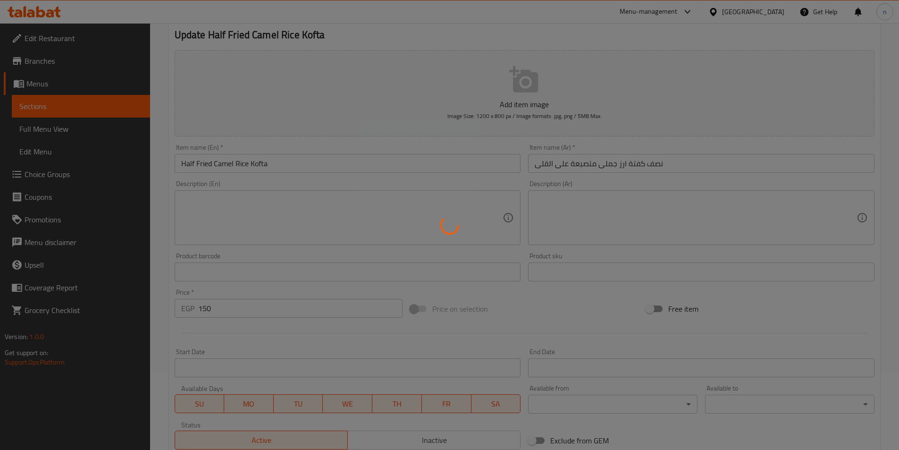
scroll to position [0, 0]
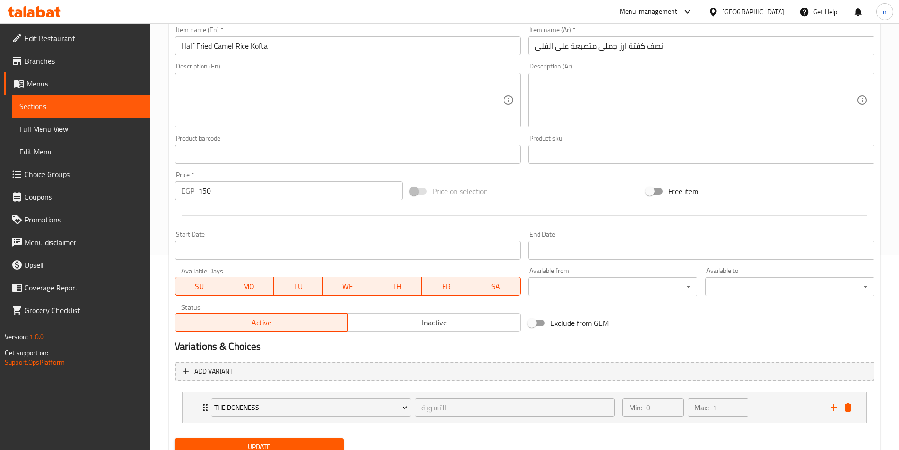
scroll to position [233, 0]
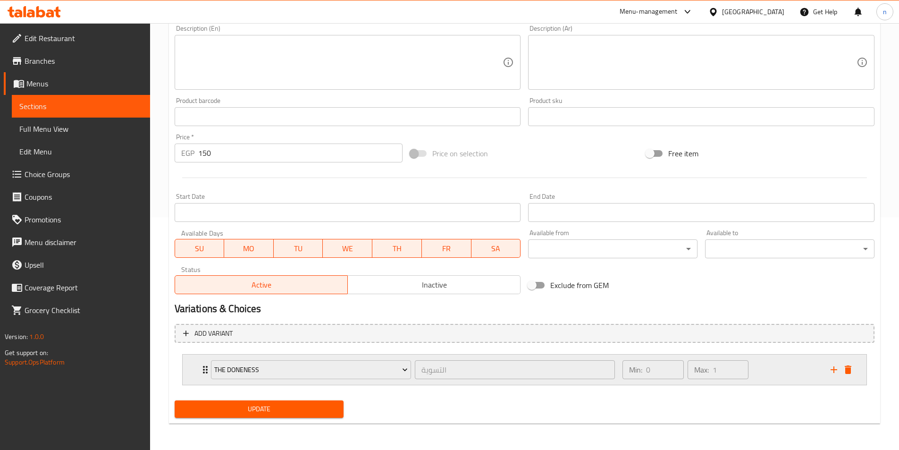
click at [804, 375] on div "Min: 0 ​ Max: 1 ​" at bounding box center [721, 370] width 208 height 30
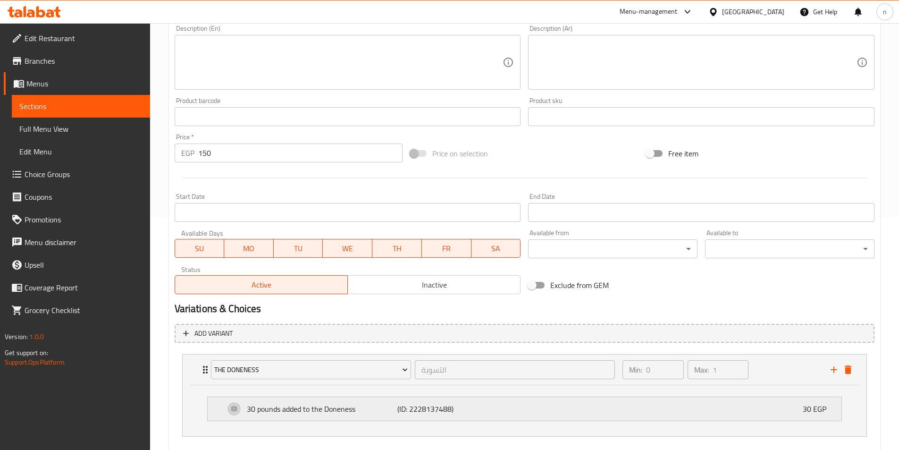
click at [720, 408] on div "30 pounds added to the Doneness (ID: 2228137488) 30 EGP" at bounding box center [528, 409] width 606 height 24
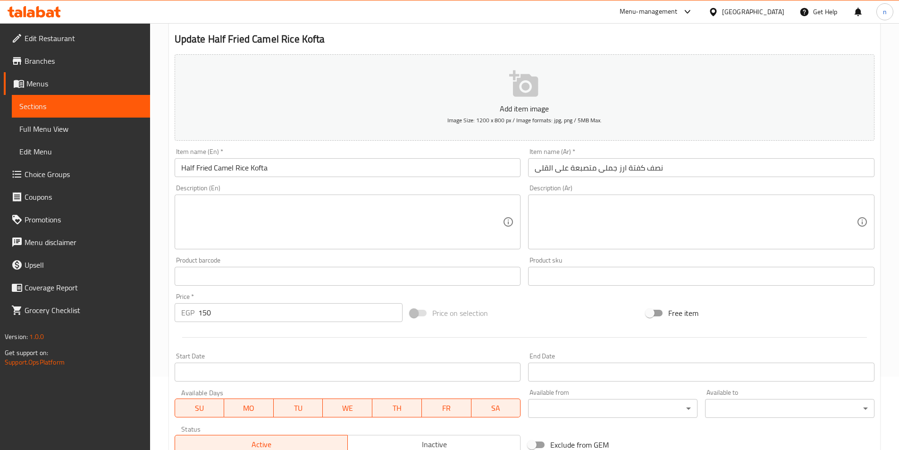
scroll to position [0, 0]
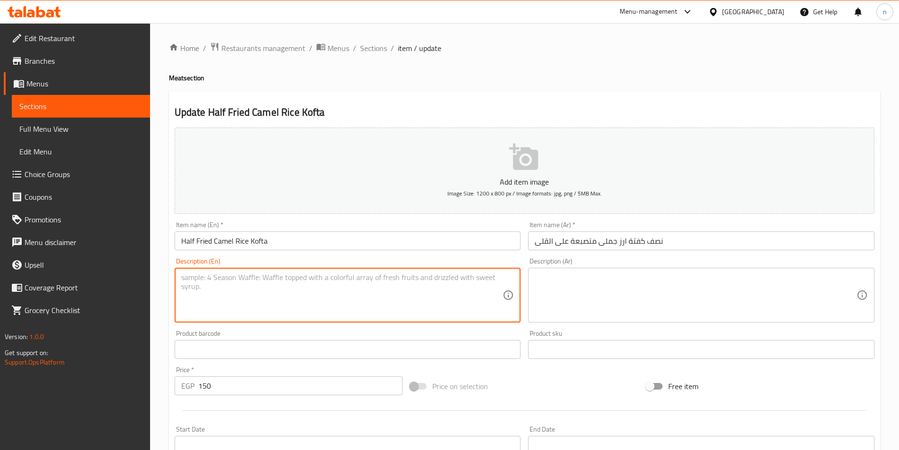
click at [381, 294] on textarea at bounding box center [342, 295] width 322 height 45
paste textarea "لحم [PERSON_NAME]، أرز، بصل، بهارات، بقدونس."
click at [228, 277] on textarea "لحم [PERSON_NAME]، أرز، بصل، بهارات، بقدونس." at bounding box center [342, 295] width 322 height 45
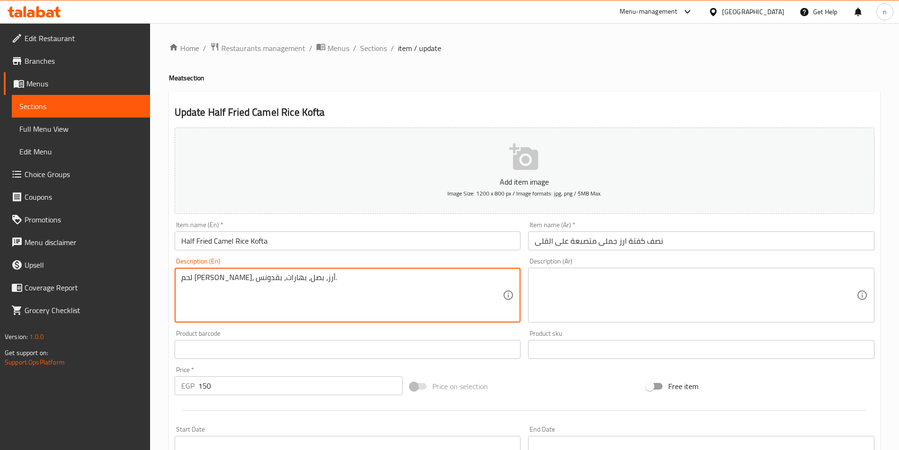
click at [228, 277] on textarea "لحم [PERSON_NAME]، أرز، بصل، بهارات، بقدونس." at bounding box center [342, 295] width 322 height 45
type textarea "لحم [PERSON_NAME]، أرز، بصل، بهارات، بقدونس."
click at [598, 305] on textarea at bounding box center [696, 295] width 322 height 45
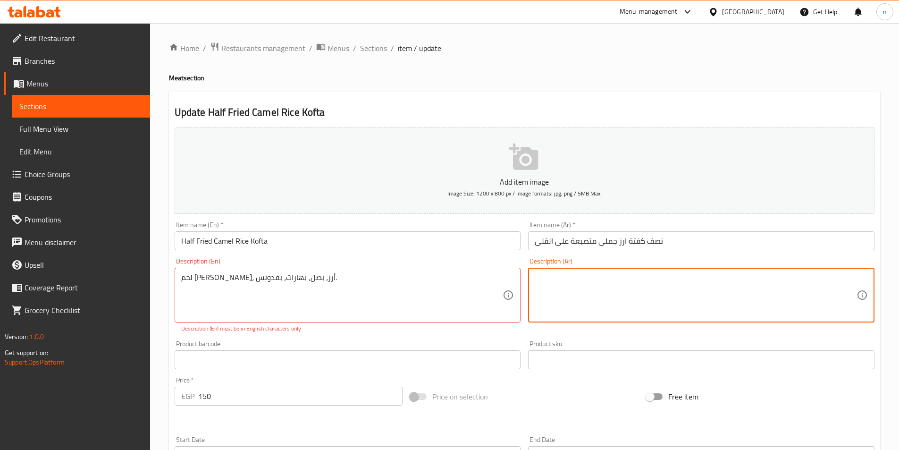
paste textarea "لحم جملي مفروم، أرز، بصل، بهارات، بقدونس."
type textarea "لحم جملي مفروم، أرز، بصل، بهارات، بقدونس."
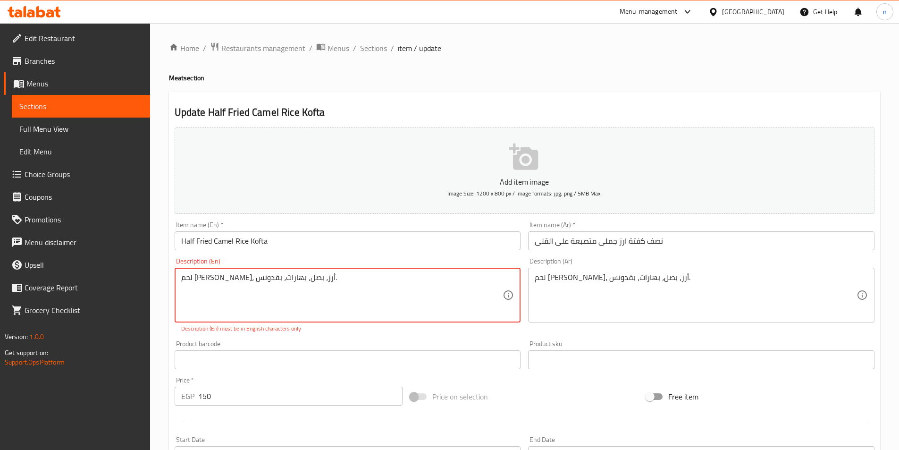
click at [309, 280] on textarea "لحم جملي مفروم، أرز، بصل، بهارات، بقدونس." at bounding box center [342, 295] width 322 height 45
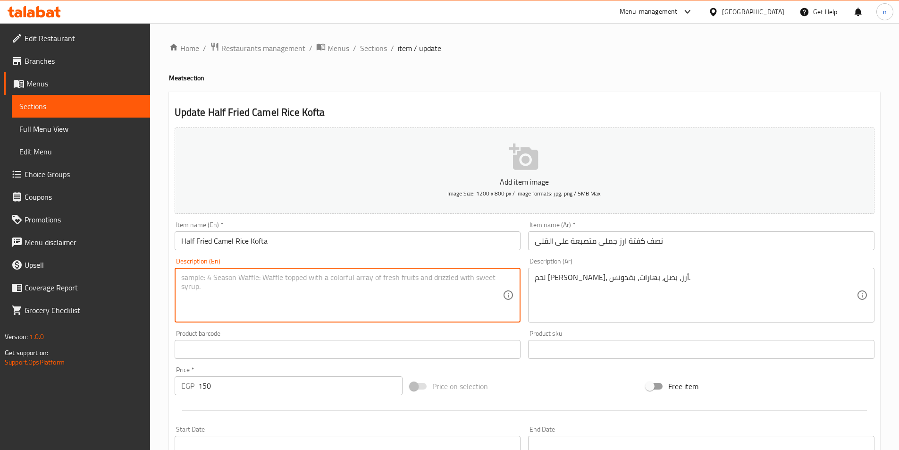
click at [292, 275] on textarea at bounding box center [342, 295] width 322 height 45
paste textarea "Minced camel meat, rice, onions, spices, parsley."
type textarea "Minced camel meat, rice, onions, spices, parsley."
click at [165, 362] on div "Home / Restaurants management / Menus / Sections / item / update Meat section U…" at bounding box center [524, 414] width 749 height 783
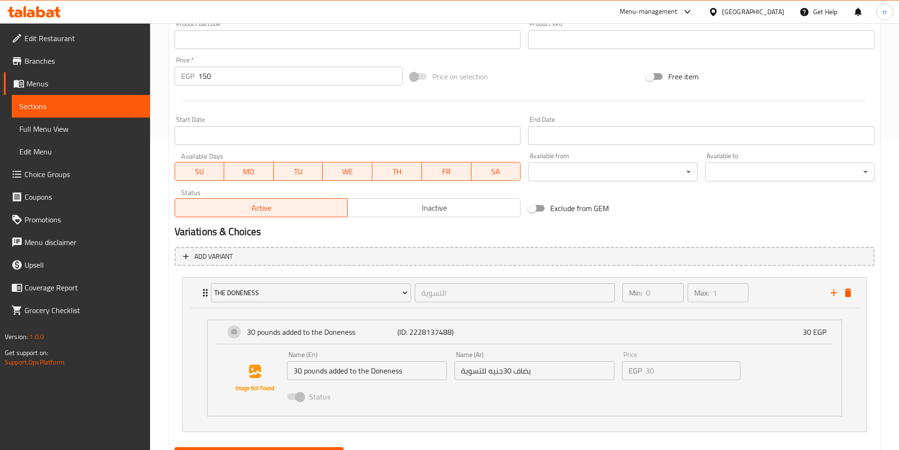
scroll to position [330, 0]
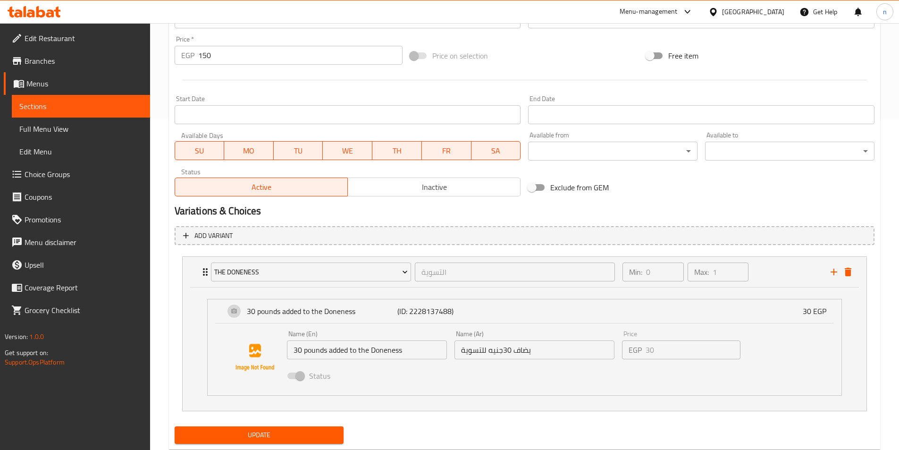
click at [286, 429] on button "Update" at bounding box center [259, 434] width 169 height 17
click at [168, 369] on div "Home / Restaurants management / Menus / Sections / item / update Meat section U…" at bounding box center [524, 84] width 749 height 783
click at [803, 275] on div "Min: 0 ​ Max: 1 ​" at bounding box center [721, 272] width 208 height 30
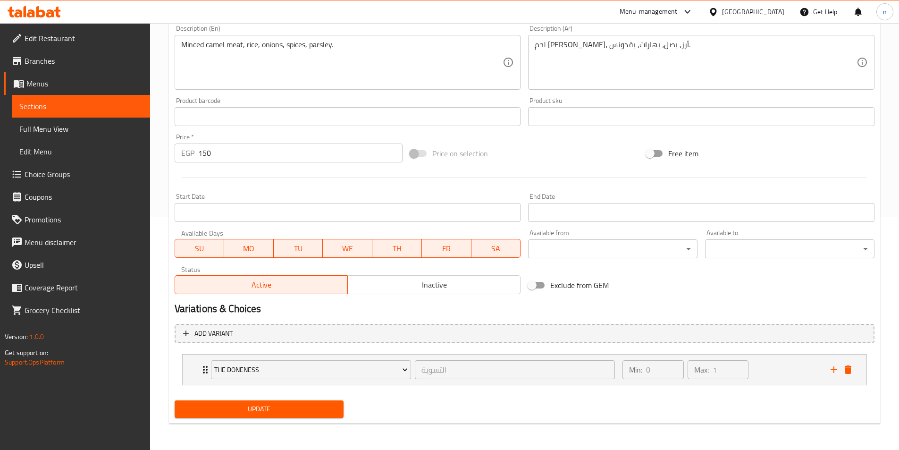
scroll to position [0, 0]
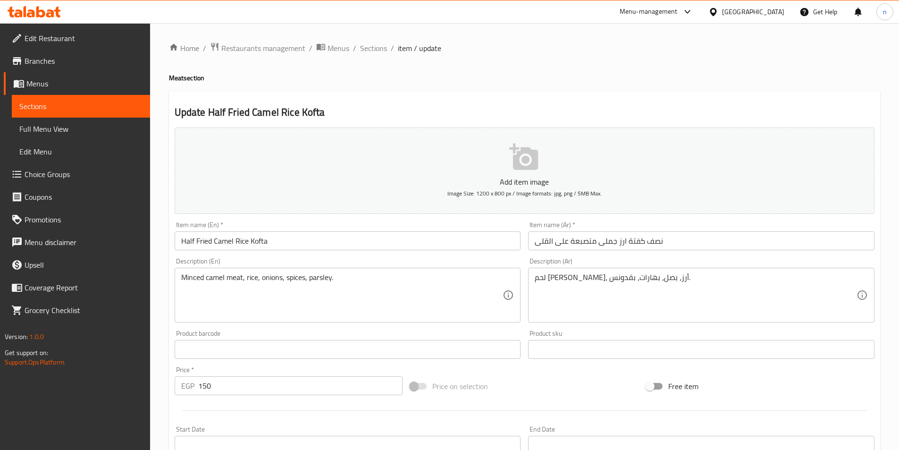
click at [164, 263] on div "Home / Restaurants management / Menus / Sections / item / update Meat section U…" at bounding box center [524, 353] width 749 height 660
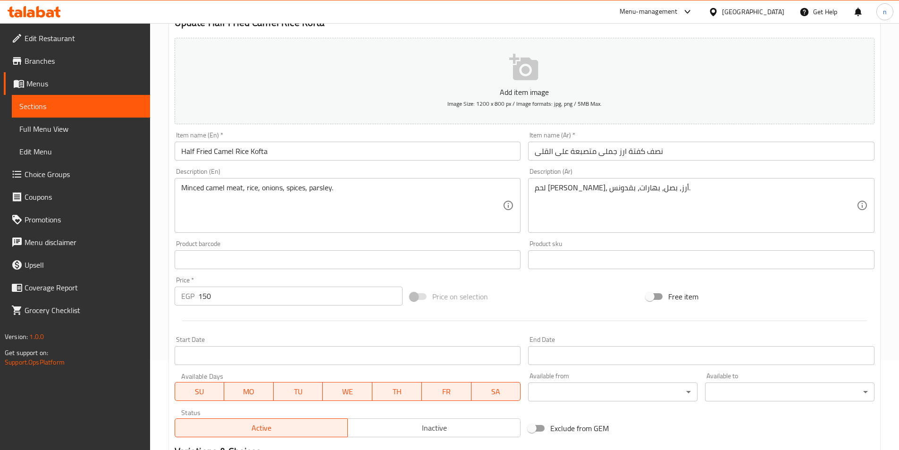
scroll to position [233, 0]
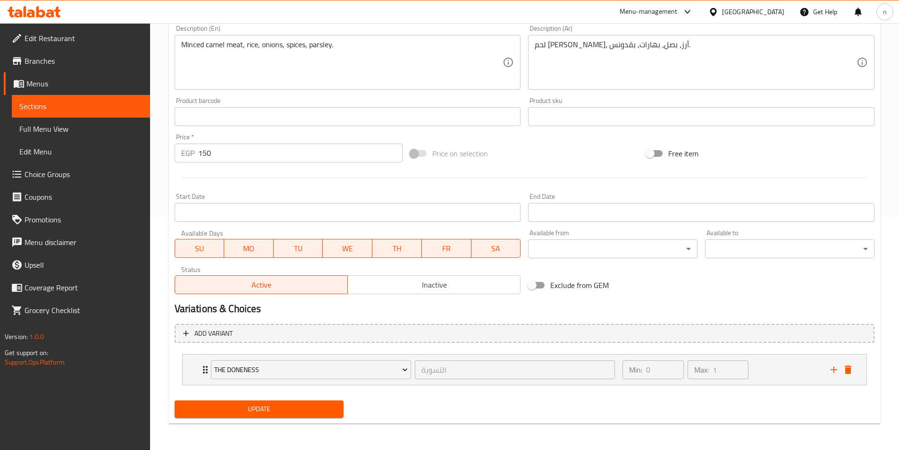
click at [309, 413] on span "Update" at bounding box center [259, 409] width 154 height 12
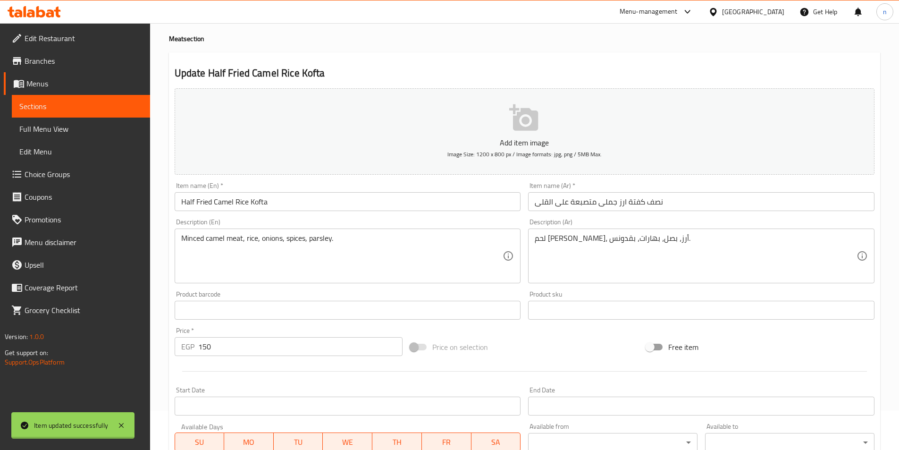
scroll to position [0, 0]
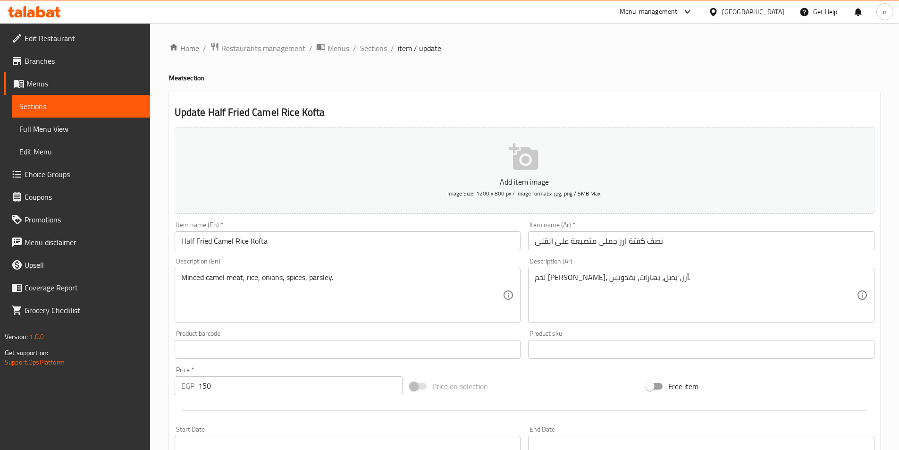
click at [164, 358] on div "Home / Restaurants management / Menus / Sections / item / update Meat section U…" at bounding box center [524, 353] width 749 height 660
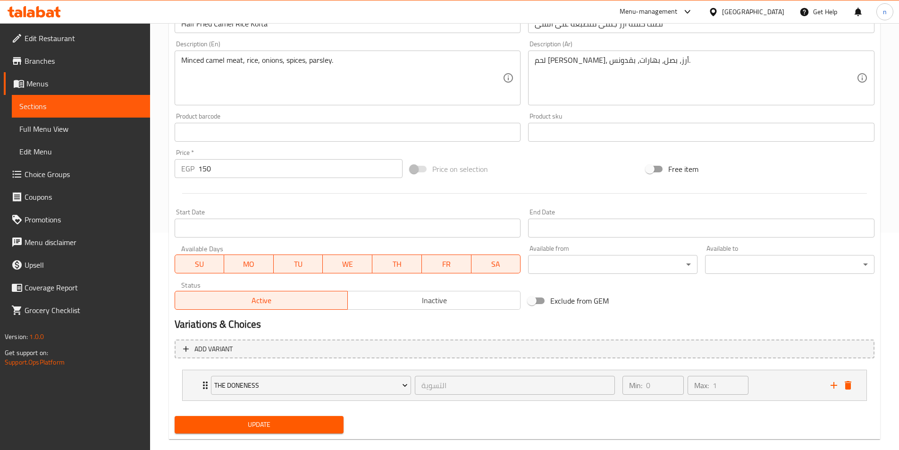
scroll to position [233, 0]
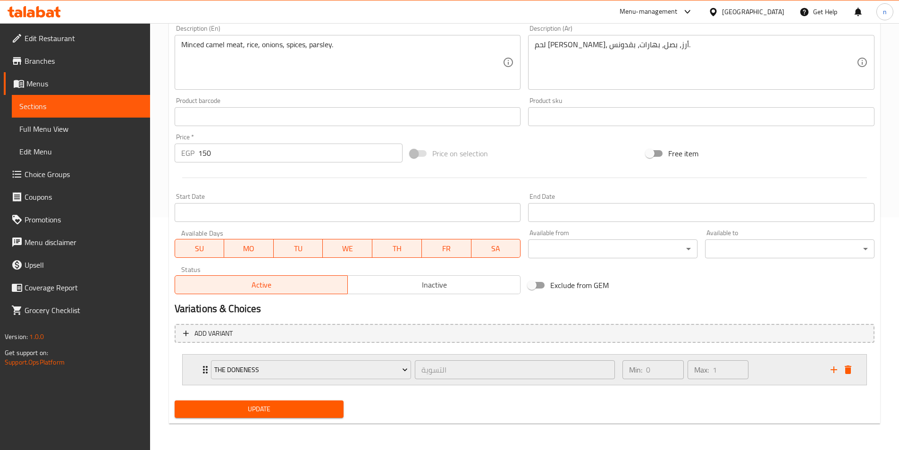
click at [775, 374] on div "Min: 0 ​ Max: 1 ​" at bounding box center [721, 370] width 208 height 30
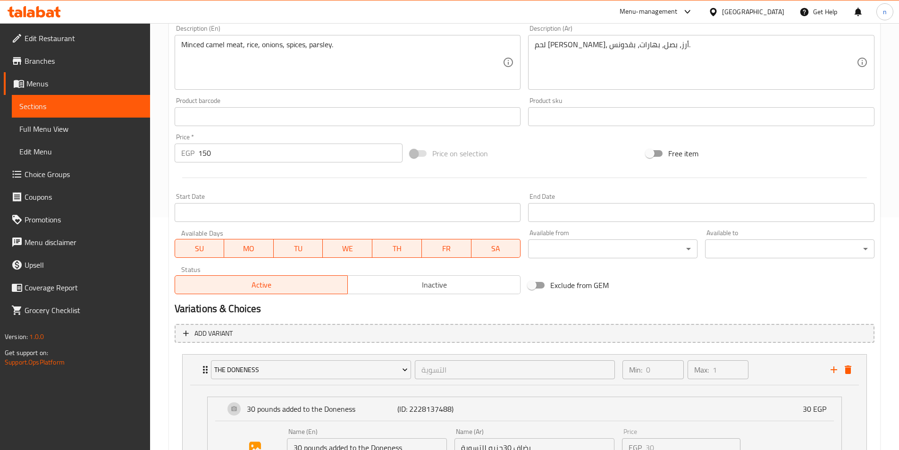
click at [169, 345] on div "Update Half Fried Camel Rice Kofta Add item image Image Size: 1200 x 800 px / I…" at bounding box center [525, 203] width 712 height 689
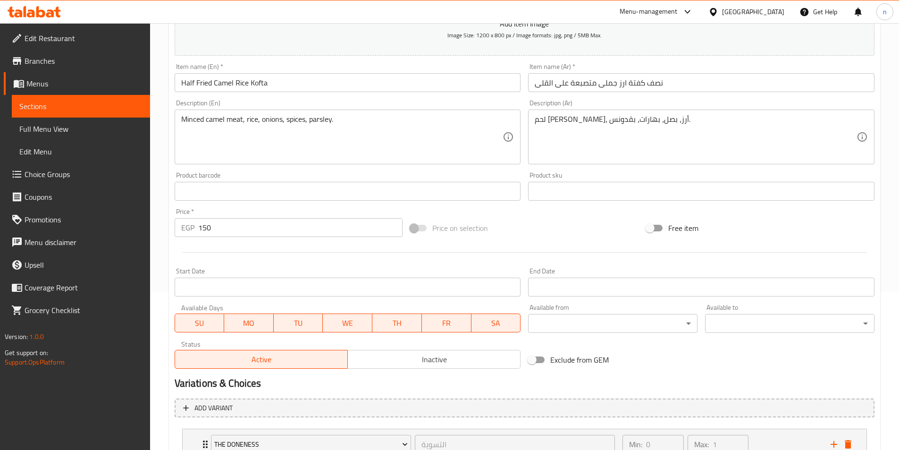
scroll to position [0, 0]
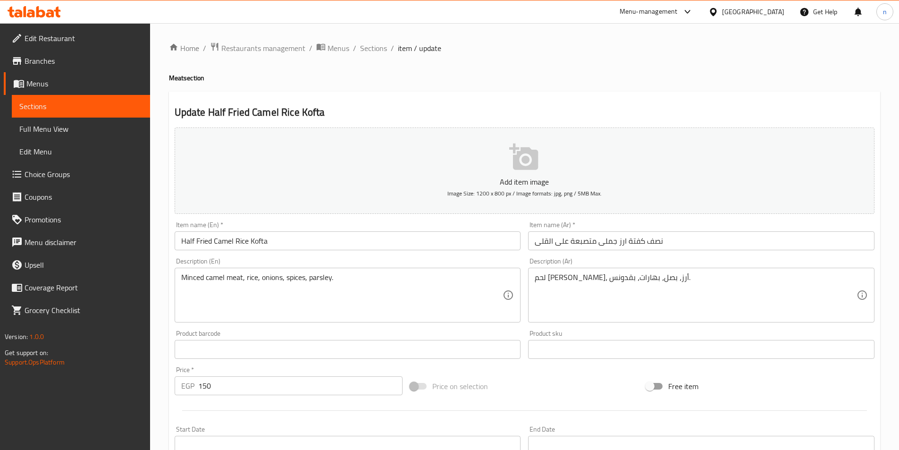
click at [212, 237] on input "Half Fried Camel Rice Kofta" at bounding box center [348, 240] width 347 height 19
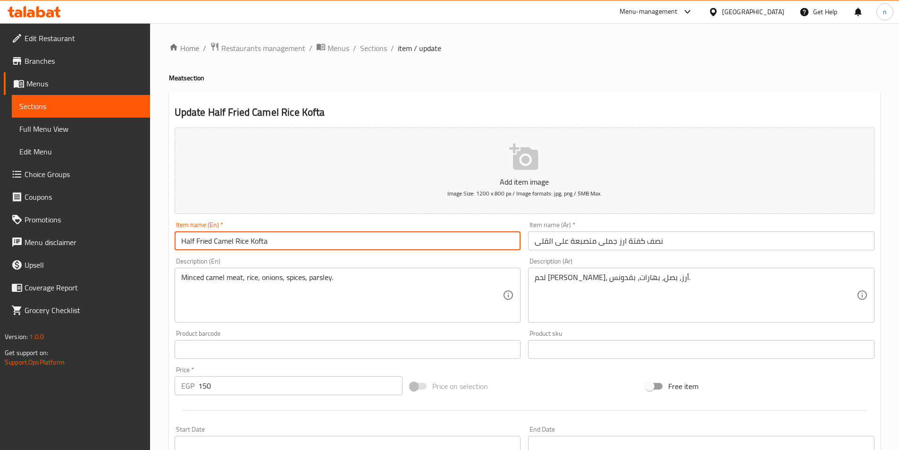
click at [212, 237] on input "Half Fried Camel Rice Kofta" at bounding box center [348, 240] width 347 height 19
click at [255, 243] on input "Half Fried Camel Rice Kofta" at bounding box center [348, 240] width 347 height 19
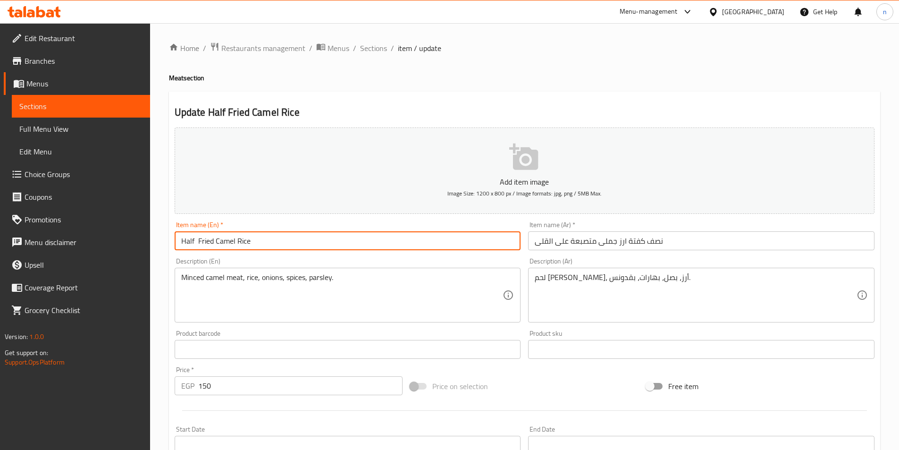
paste input "Kofta"
click at [225, 245] on input "Half Kofta Fried Camel Rice" at bounding box center [348, 240] width 347 height 19
click at [277, 246] on input "Half Kofta Camel Rice" at bounding box center [348, 240] width 347 height 19
drag, startPoint x: 254, startPoint y: 242, endPoint x: 383, endPoint y: 248, distance: 129.0
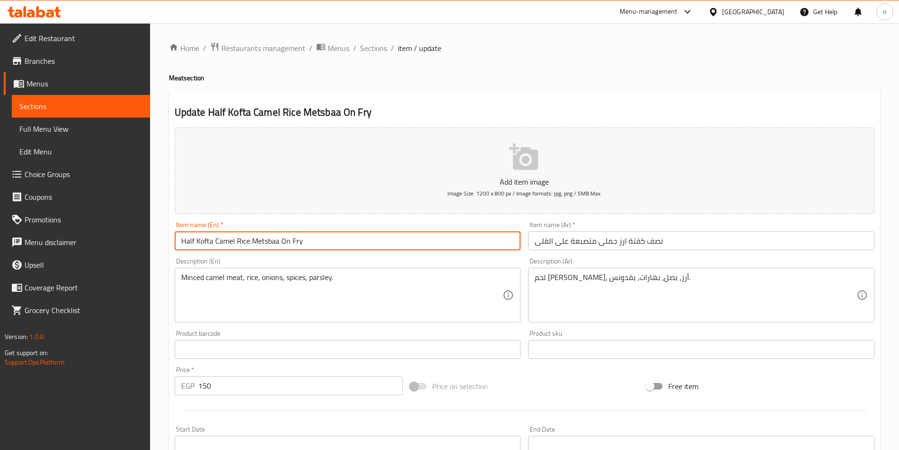
click at [383, 248] on input "Half Kofta Camel Rice Metsbaa On Fry" at bounding box center [348, 240] width 347 height 19
type input "Half Kofta Camel Rice Metsbaa On Fry"
click at [314, 243] on input "Half Kofta Camel Rice Metsbaa On Fry" at bounding box center [348, 240] width 347 height 19
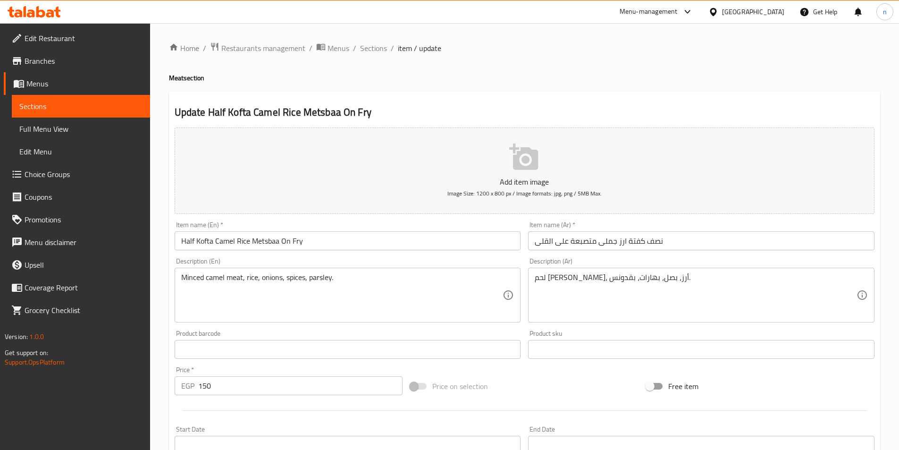
click at [165, 323] on div "Home / Restaurants management / Menus / Sections / item / update Meat section U…" at bounding box center [524, 414] width 749 height 783
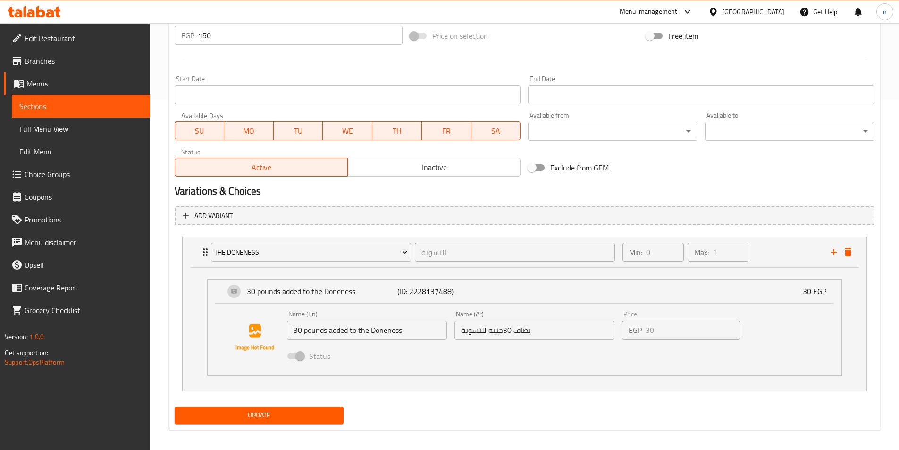
scroll to position [356, 0]
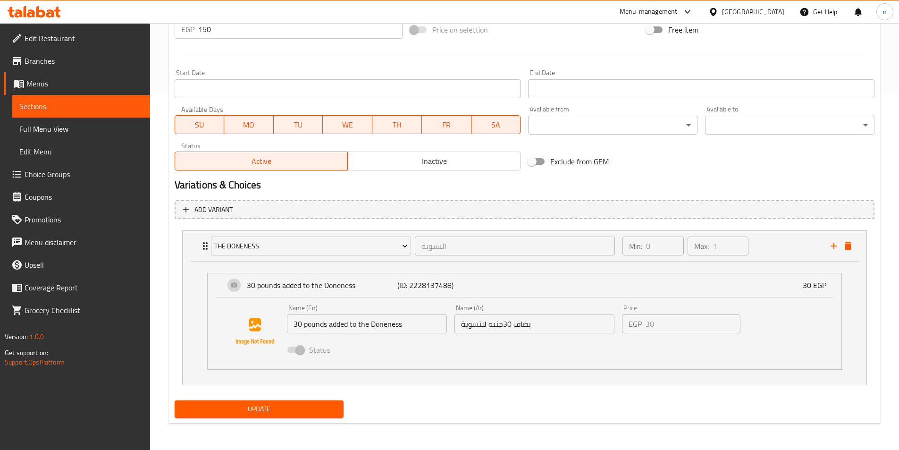
click at [227, 407] on span "Update" at bounding box center [259, 409] width 154 height 12
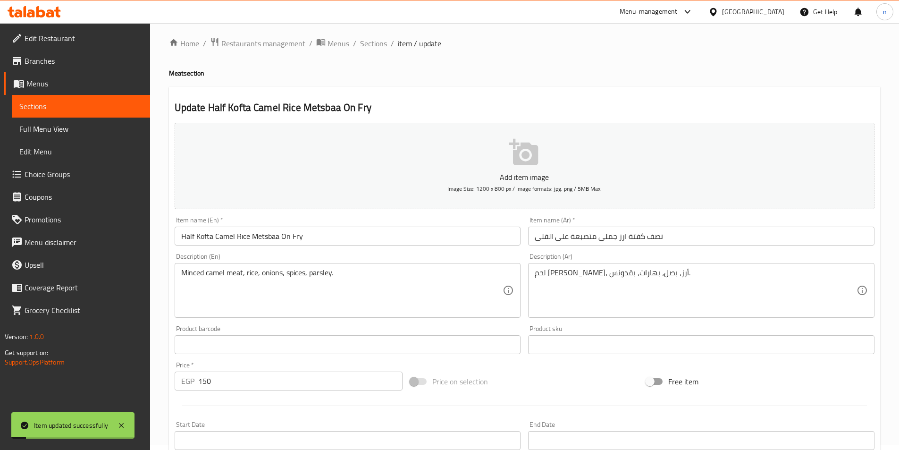
scroll to position [0, 0]
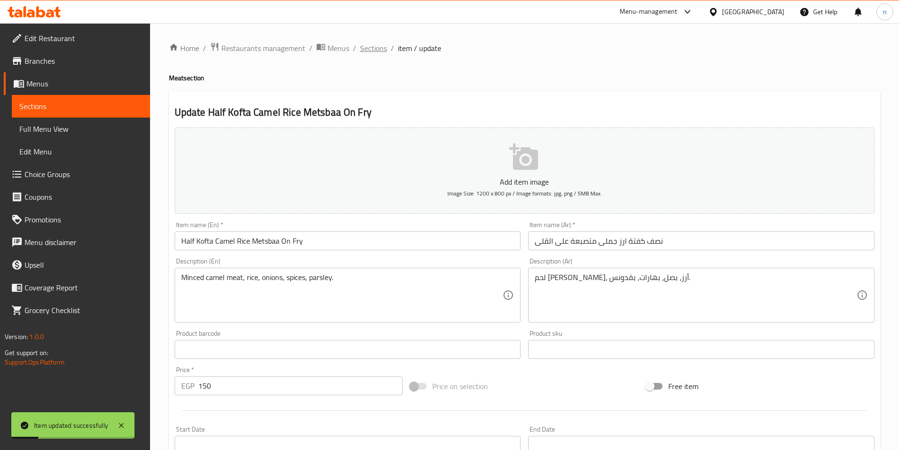
click at [360, 50] on span "Sections" at bounding box center [373, 47] width 27 height 11
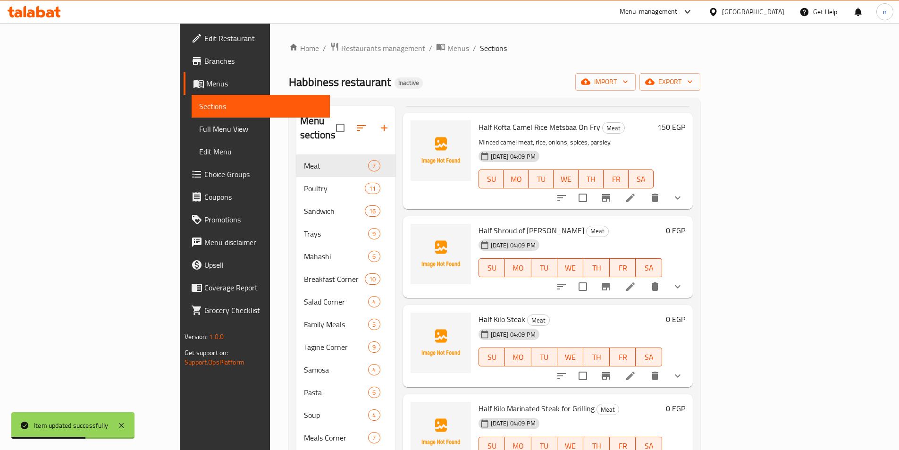
scroll to position [142, 0]
click at [644, 279] on li at bounding box center [631, 285] width 26 height 17
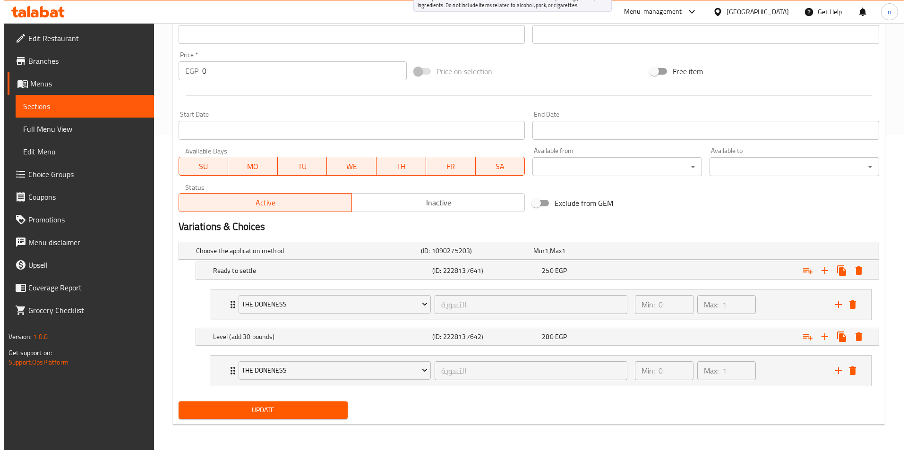
scroll to position [316, 0]
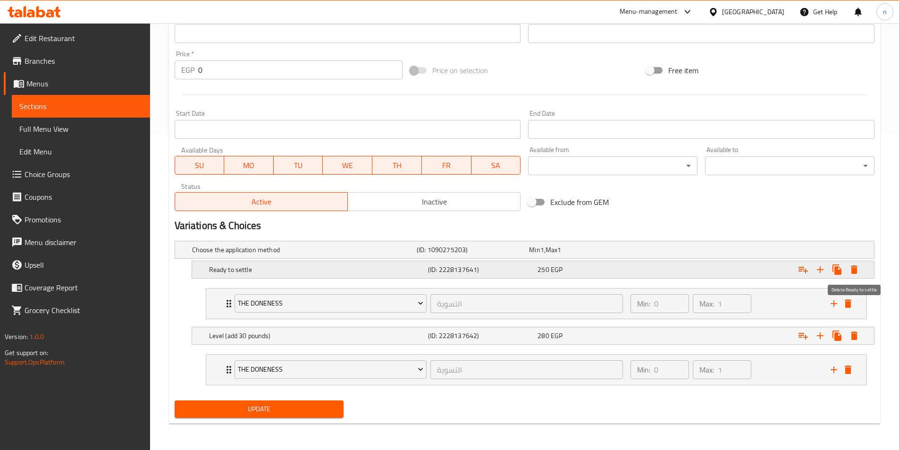
click at [860, 271] on icon "Expand" at bounding box center [854, 269] width 11 height 11
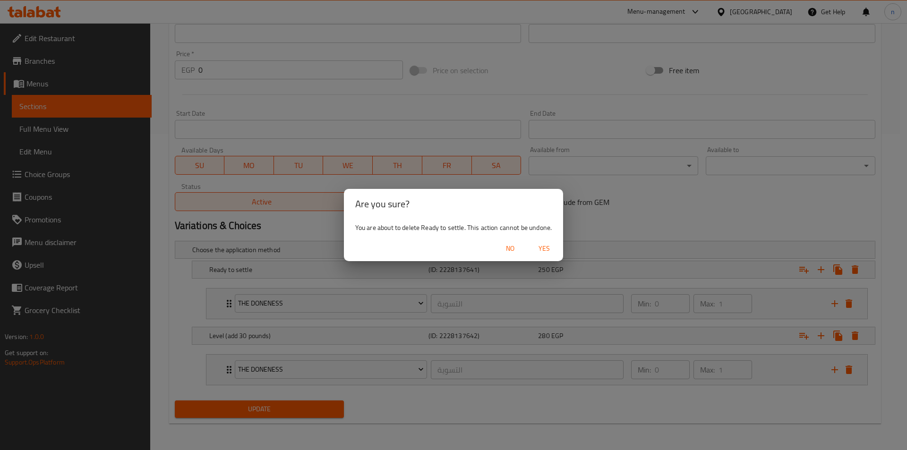
click at [549, 246] on span "Yes" at bounding box center [544, 249] width 23 height 12
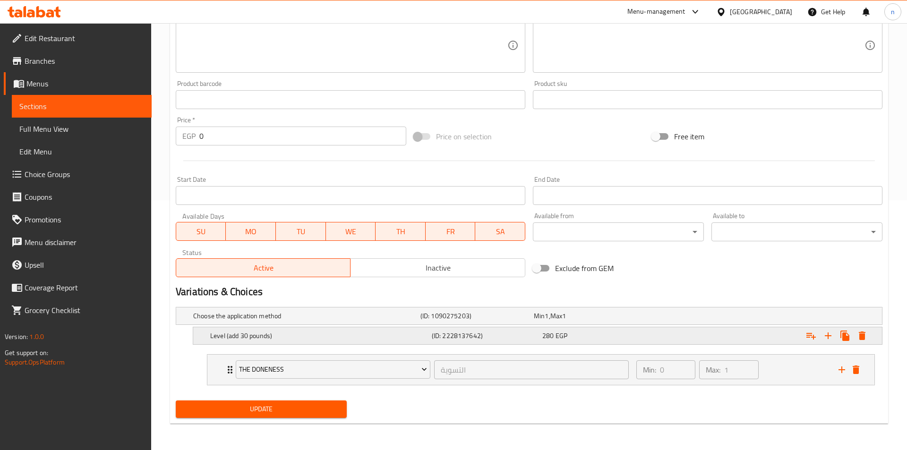
scroll to position [250, 0]
click at [856, 338] on icon "Expand" at bounding box center [854, 335] width 7 height 8
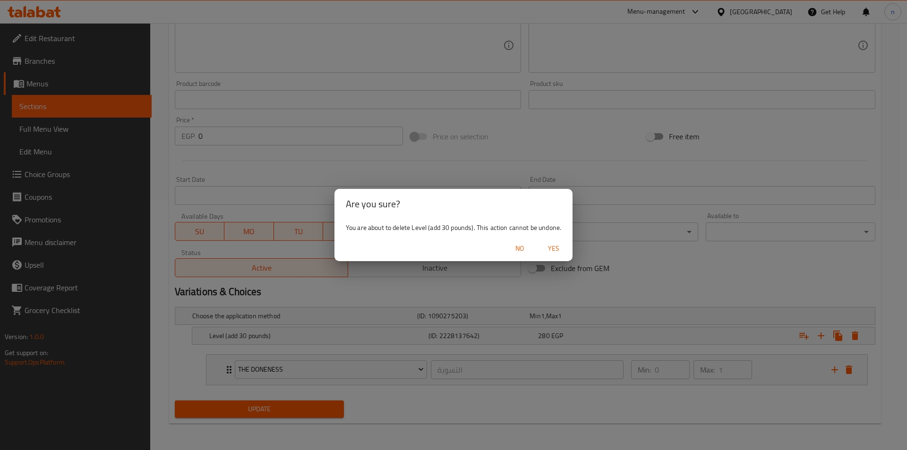
click at [554, 246] on span "Yes" at bounding box center [553, 249] width 23 height 12
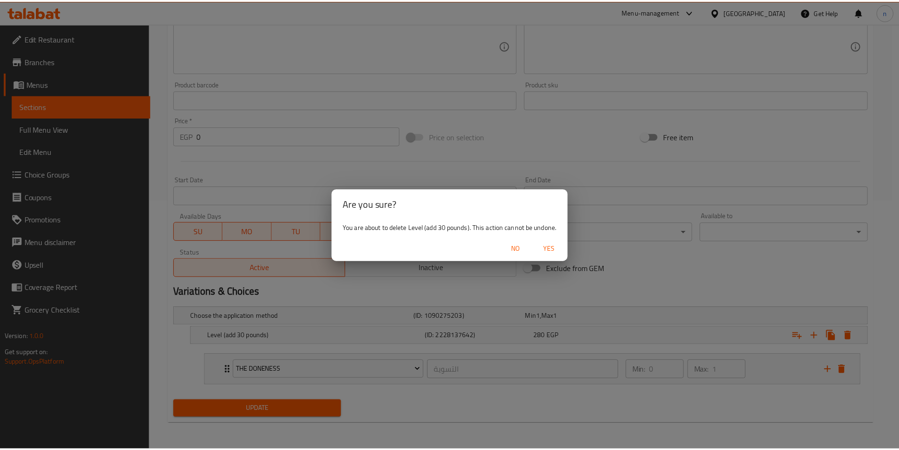
scroll to position [229, 0]
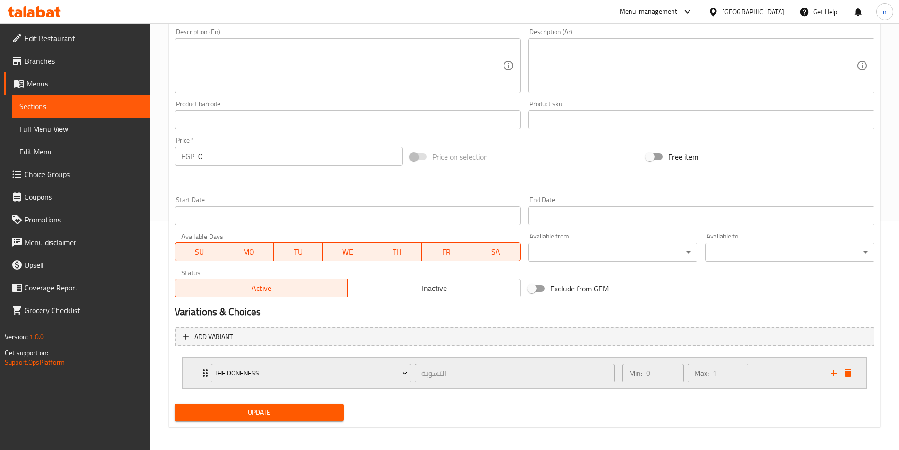
click at [767, 373] on div "Min: 0 ​ Max: 1 ​" at bounding box center [721, 373] width 208 height 30
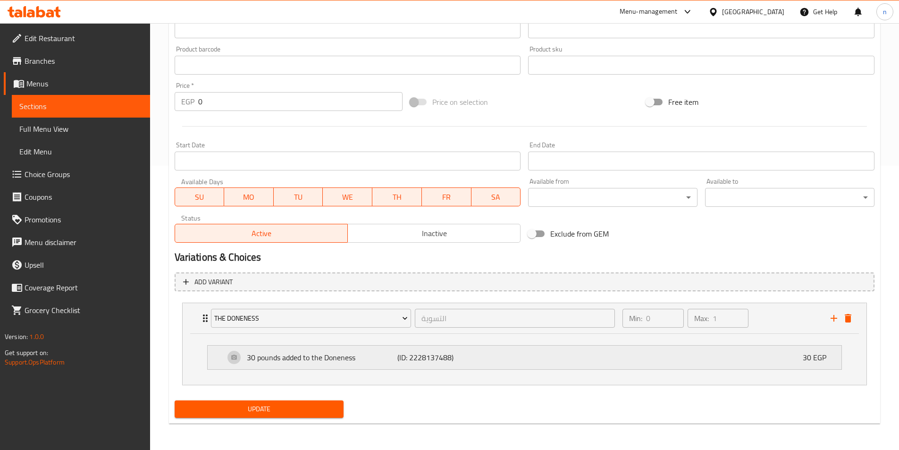
click at [650, 356] on div "30 pounds added to the Doneness (ID: 2228137488) 30 EGP" at bounding box center [528, 358] width 606 height 24
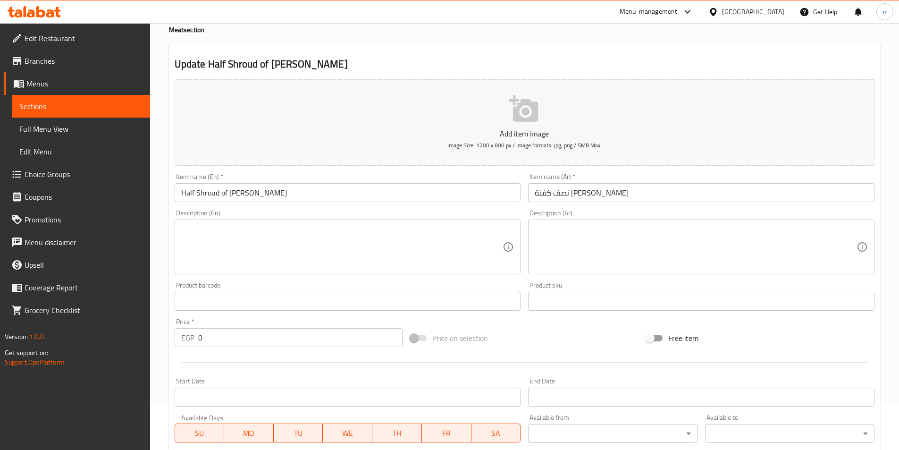
scroll to position [0, 0]
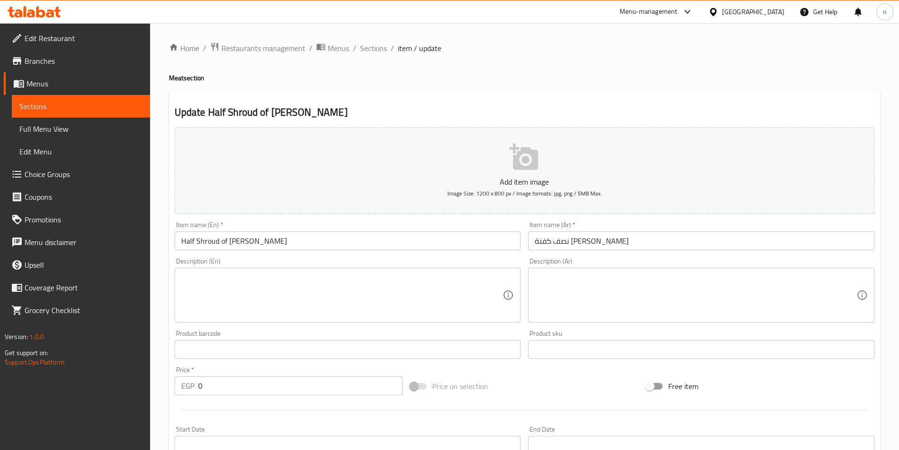
click at [285, 387] on input "0" at bounding box center [300, 385] width 205 height 19
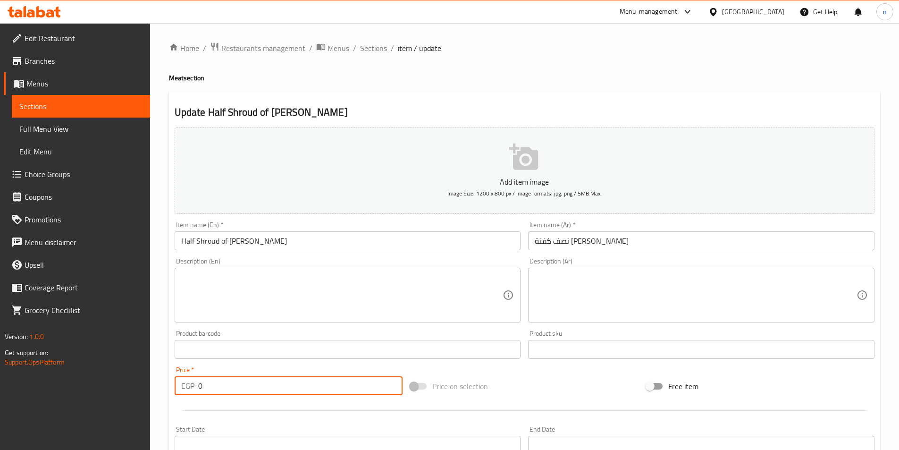
click at [285, 387] on input "0" at bounding box center [300, 385] width 205 height 19
type input "250"
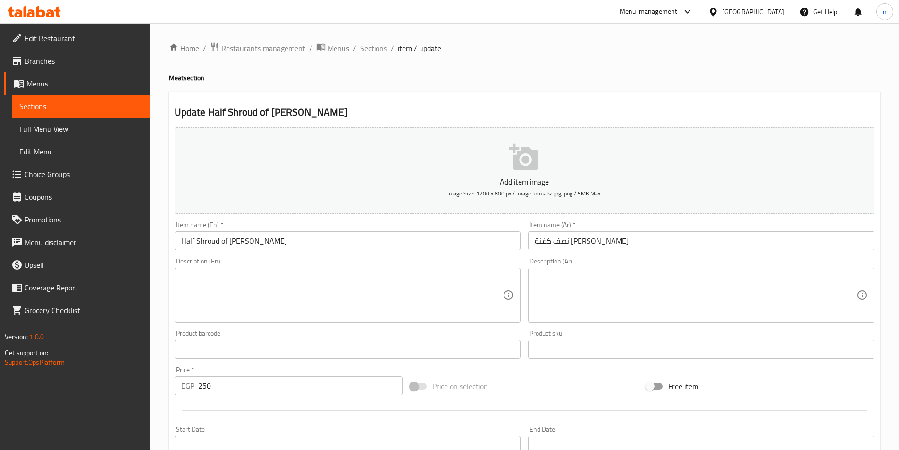
click at [592, 293] on textarea at bounding box center [696, 295] width 322 height 45
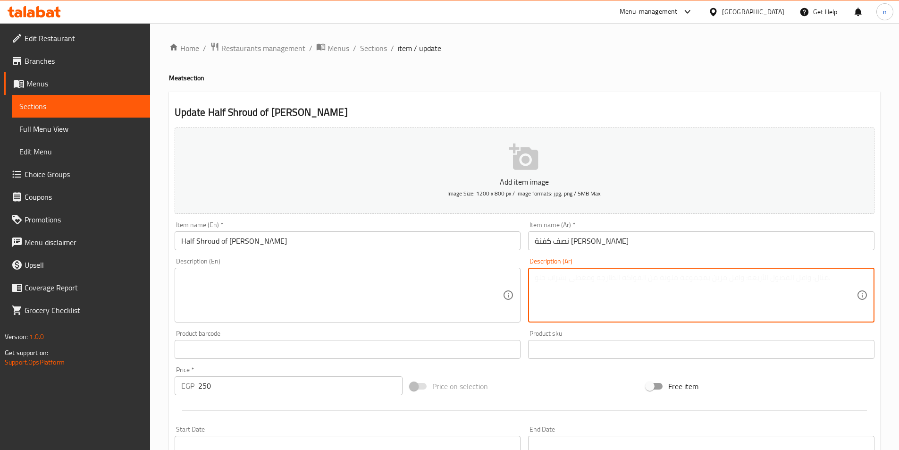
paste textarea "كرات لحم مفروم، صوص طماطم، بصل، بهارات."
type textarea "كرات لحم مفروم، صوص طماطم، بصل، بهارات."
click at [274, 288] on textarea at bounding box center [342, 295] width 322 height 45
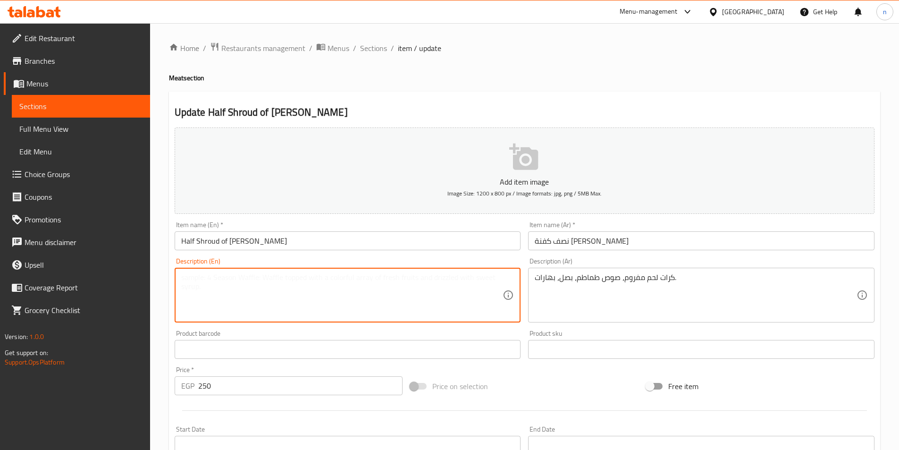
paste textarea "Minced meatballs, tomato sauce, onions, spices."
type textarea "Minced meatballs, tomato sauce, onions, spices."
click at [420, 243] on input "Half Shroud of Dawood Basha" at bounding box center [348, 240] width 347 height 19
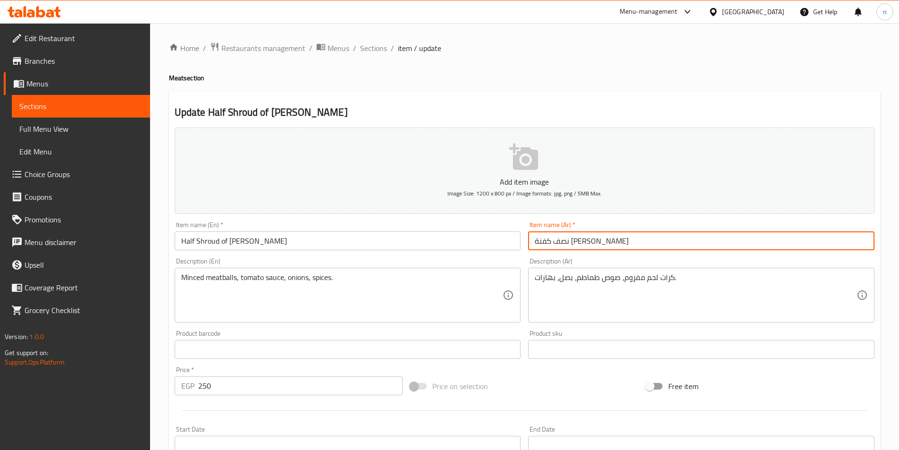
click at [573, 243] on input "نصف كفنة داوود باشا" at bounding box center [701, 240] width 347 height 19
click at [581, 238] on input "نصف كفتة [PERSON_NAME]" at bounding box center [701, 240] width 347 height 19
type input "نصف كفتة [PERSON_NAME]"
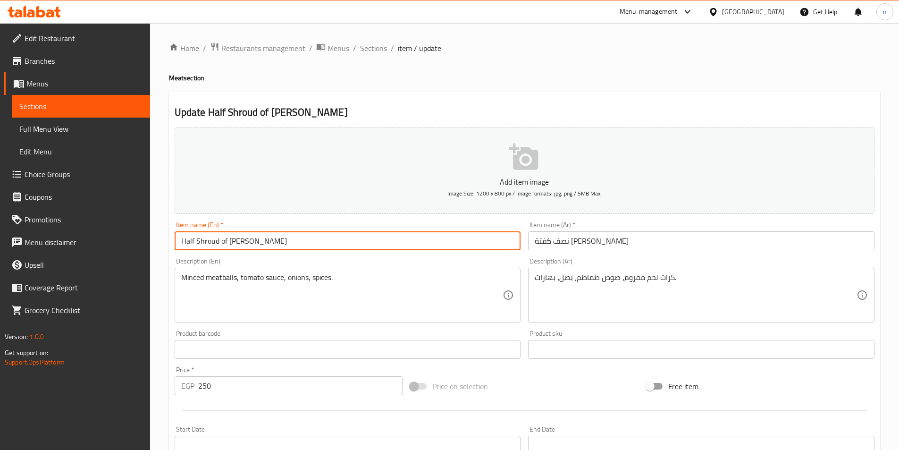
click at [208, 243] on input "Half Shroud of Dawood Basha" at bounding box center [348, 240] width 347 height 19
paste input "Kofta"
type input "Half Kofta of [PERSON_NAME]"
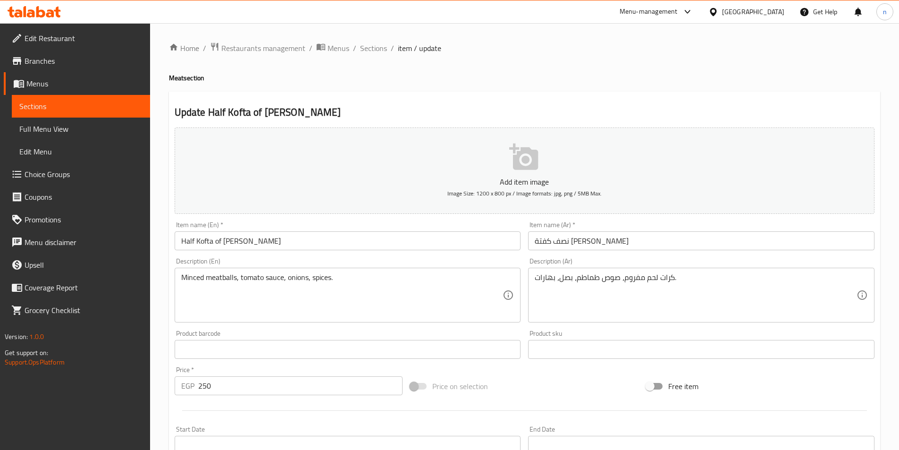
click at [169, 320] on div "Update Half Kofta of Dawood Basha Add item image Image Size: 1200 x 800 px / Im…" at bounding box center [525, 436] width 712 height 689
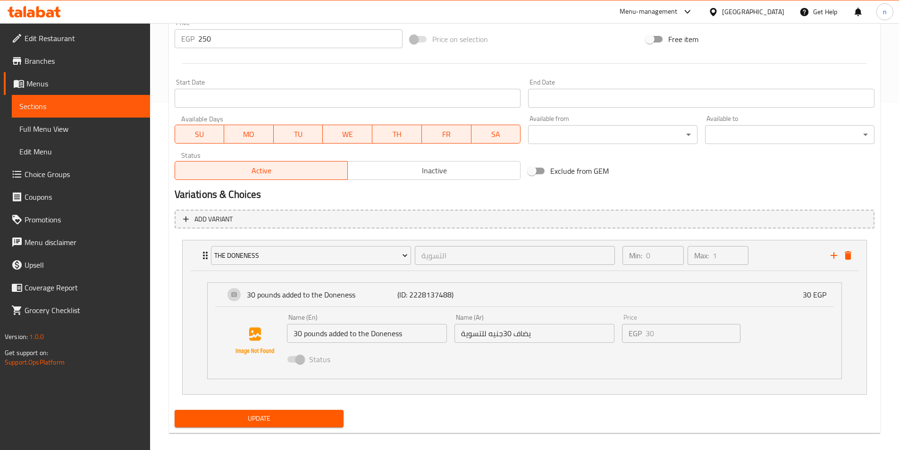
scroll to position [356, 0]
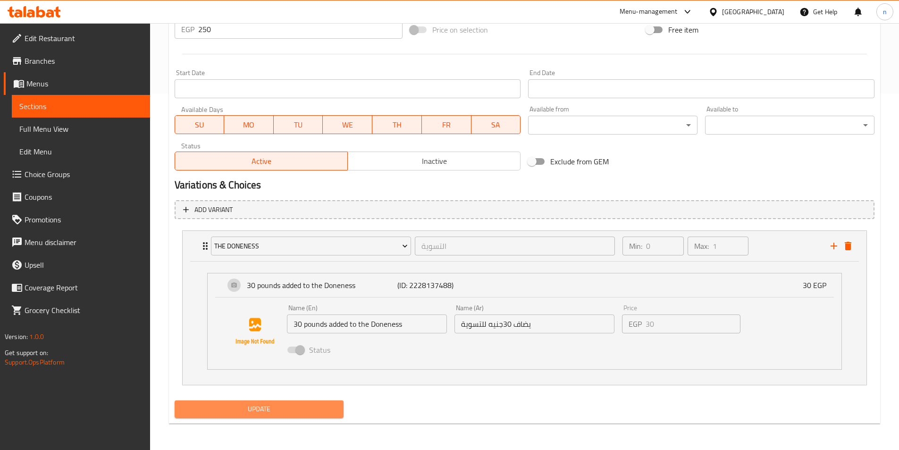
click at [263, 412] on span "Update" at bounding box center [259, 409] width 154 height 12
click at [297, 414] on span "Update" at bounding box center [259, 409] width 154 height 12
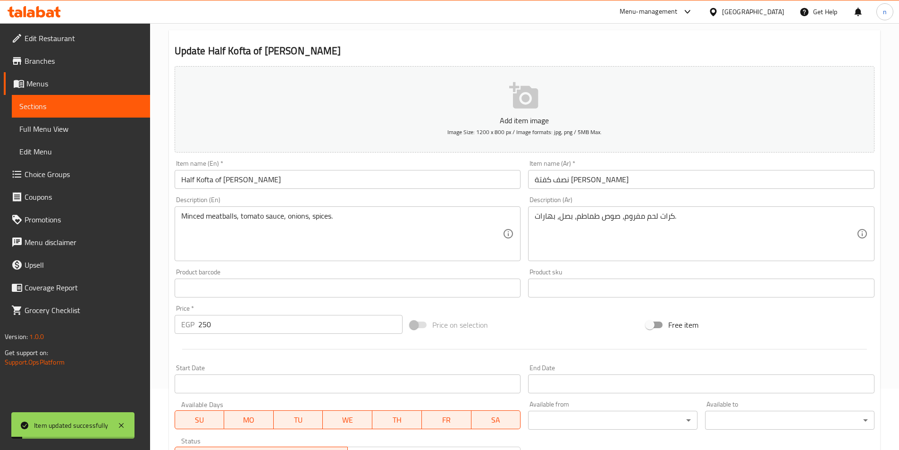
scroll to position [0, 0]
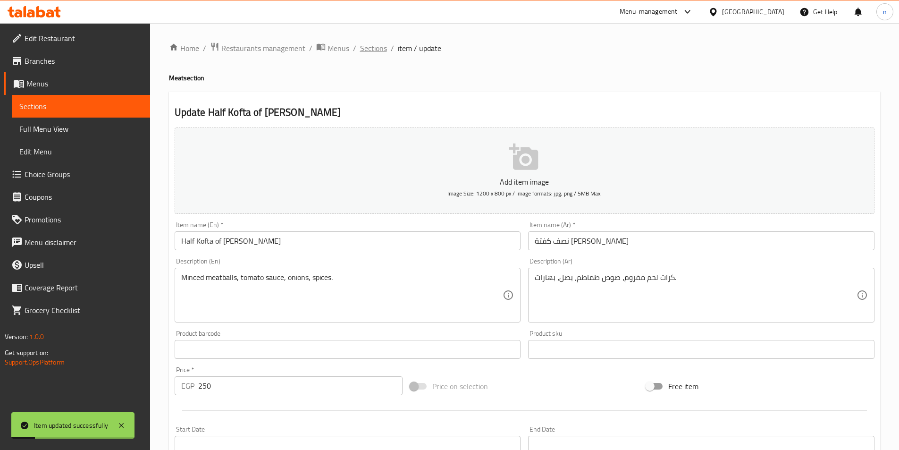
click at [377, 51] on span "Sections" at bounding box center [373, 47] width 27 height 11
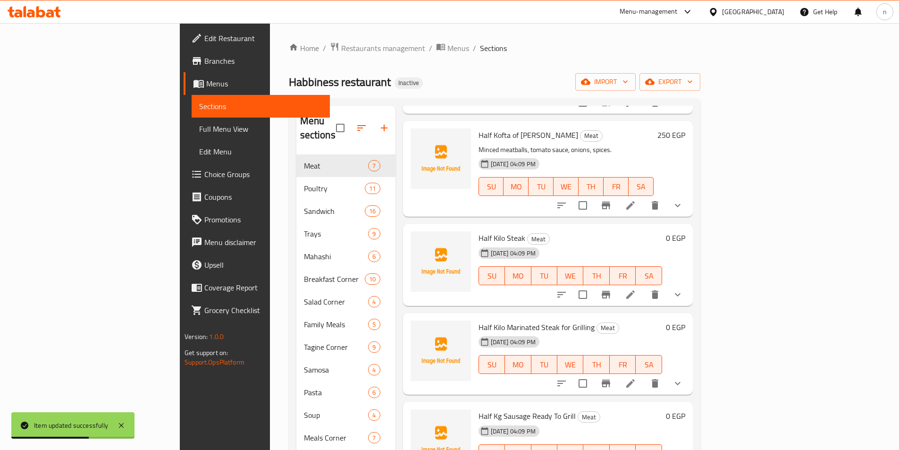
scroll to position [189, 0]
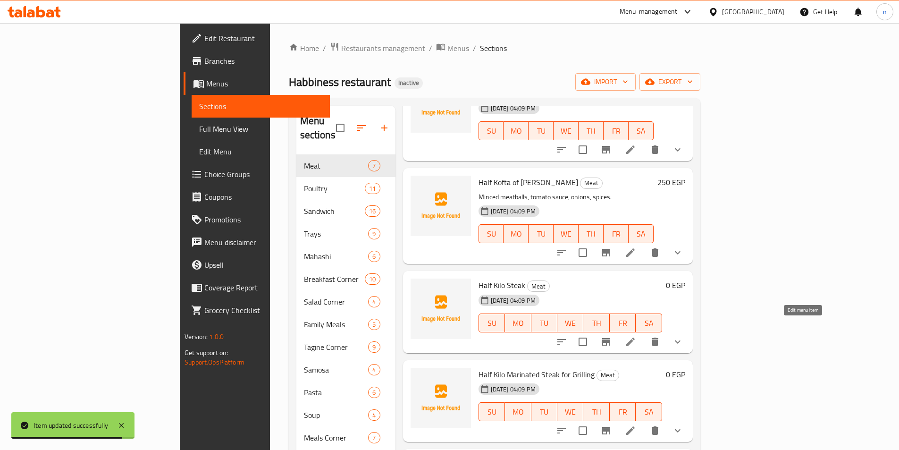
click at [636, 336] on icon at bounding box center [630, 341] width 11 height 11
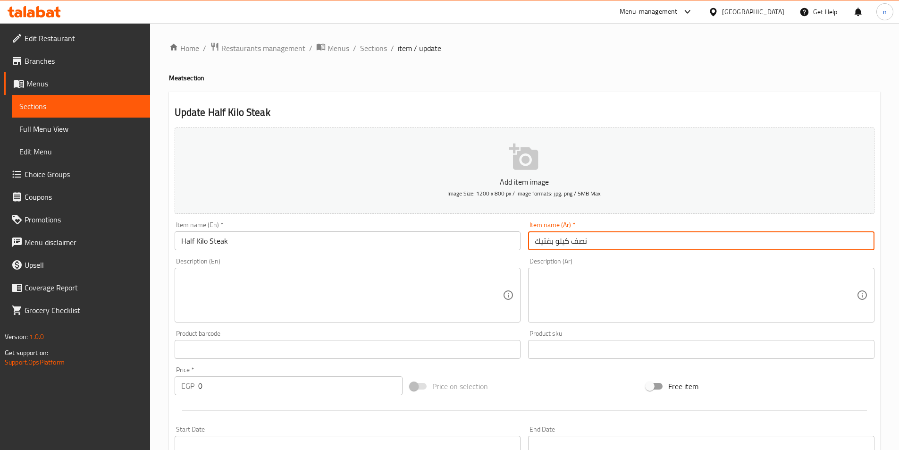
click at [545, 241] on input "نصف كيلو بفتيك" at bounding box center [701, 240] width 347 height 19
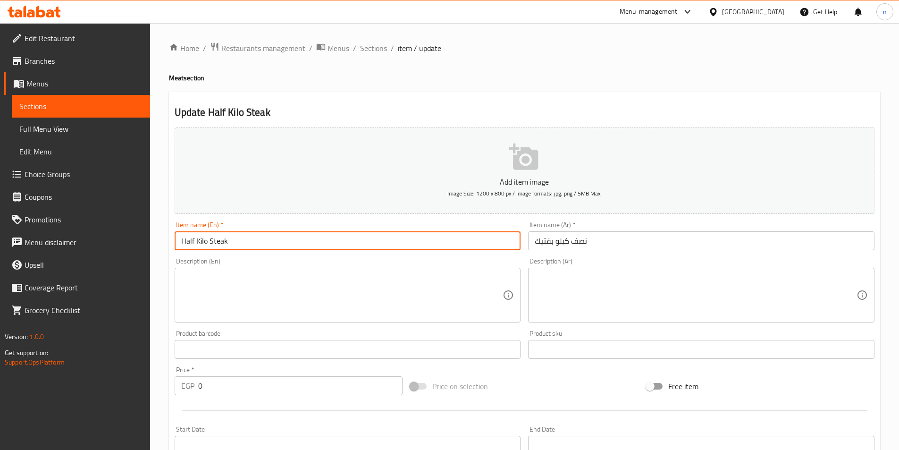
click at [221, 241] on input "Half Kilo Steak" at bounding box center [348, 240] width 347 height 19
click at [219, 242] on input "Half Kilo Steak" at bounding box center [348, 240] width 347 height 19
paste input "Beefs"
type input "Half Kilo Beefsteak"
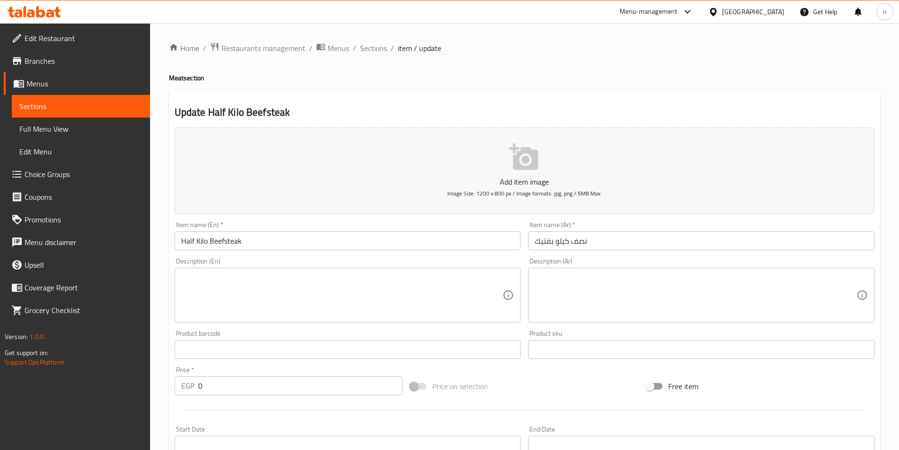
click at [211, 384] on input "0" at bounding box center [300, 385] width 205 height 19
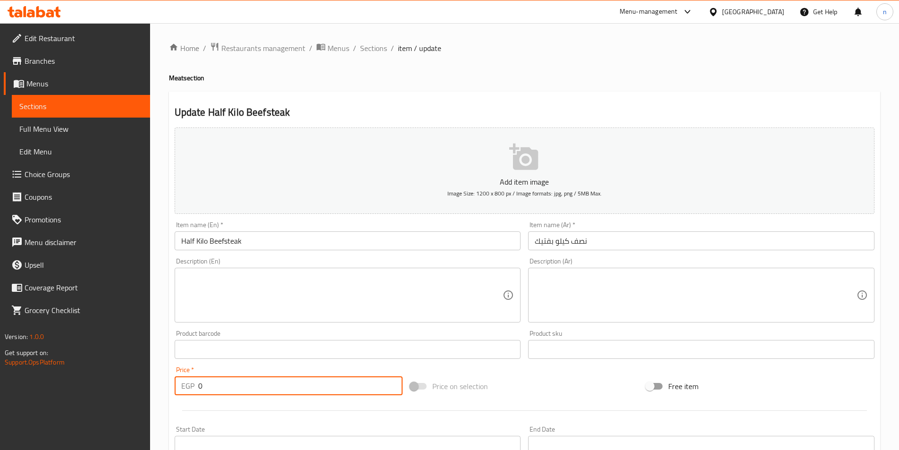
click at [211, 384] on input "0" at bounding box center [300, 385] width 205 height 19
type input "270"
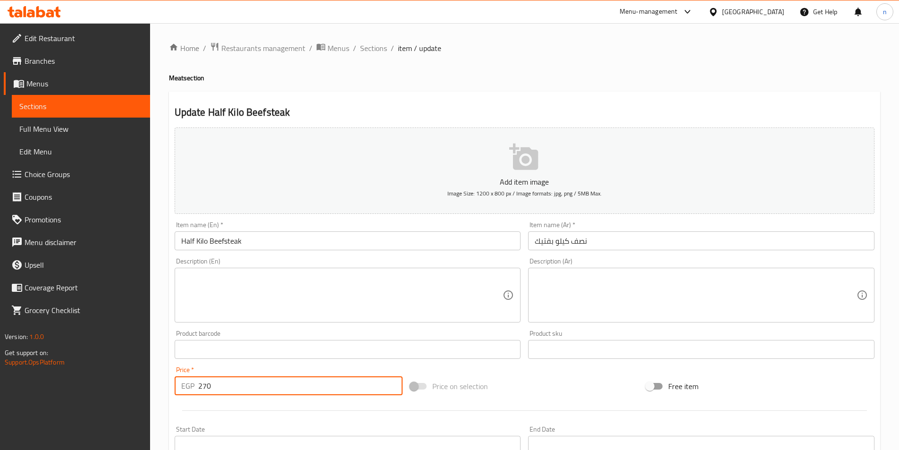
click at [156, 382] on div "Home / Restaurants management / Menus / Sections / item / update Meat section U…" at bounding box center [524, 394] width 749 height 743
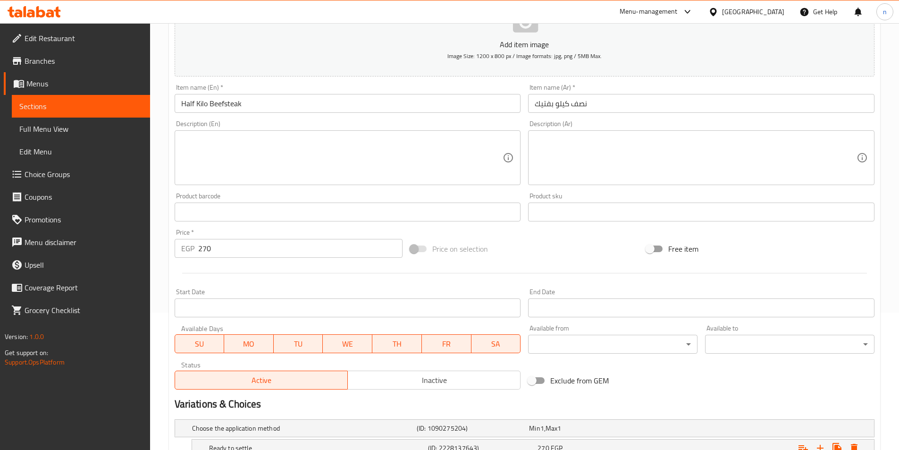
scroll to position [316, 0]
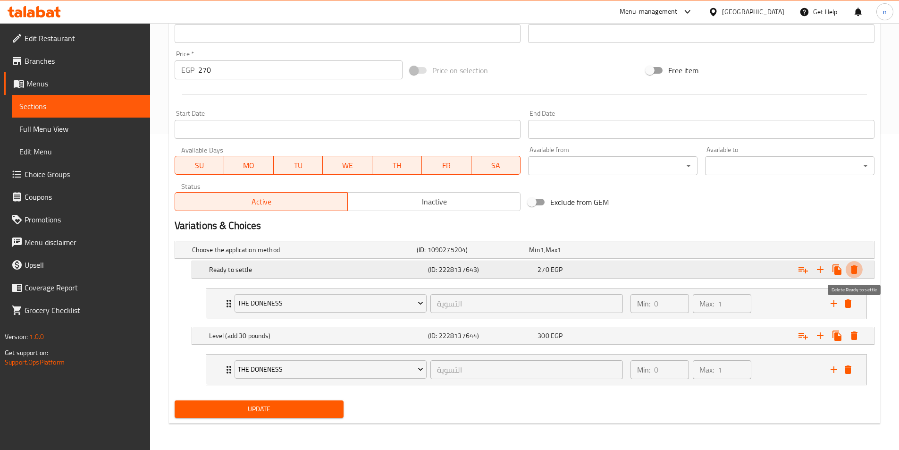
click at [861, 274] on button "Expand" at bounding box center [854, 269] width 17 height 17
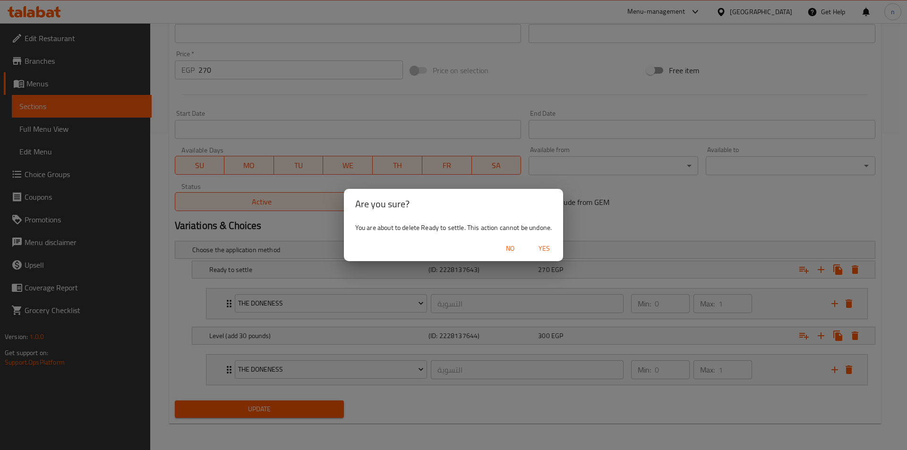
click at [669, 249] on div "Are you sure? You are about to delete Ready to settle. This action cannot be un…" at bounding box center [453, 225] width 907 height 450
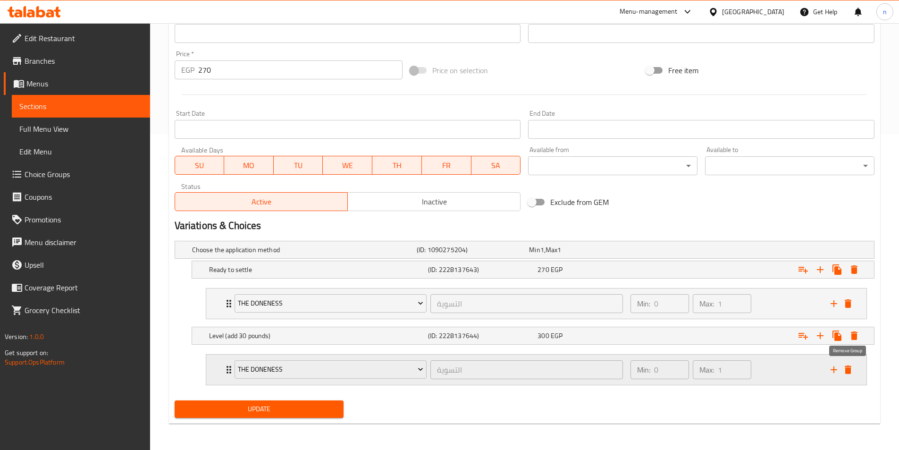
click at [847, 372] on icon "delete" at bounding box center [848, 369] width 7 height 8
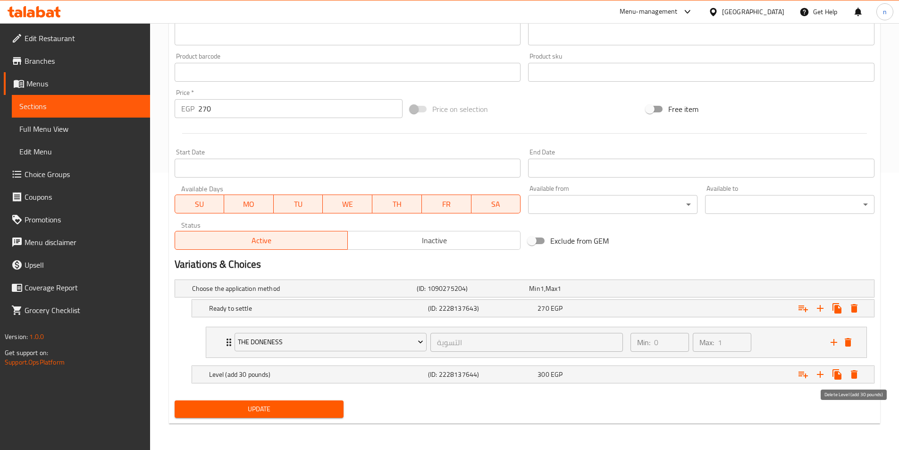
scroll to position [277, 0]
click at [851, 343] on icon "delete" at bounding box center [848, 342] width 7 height 8
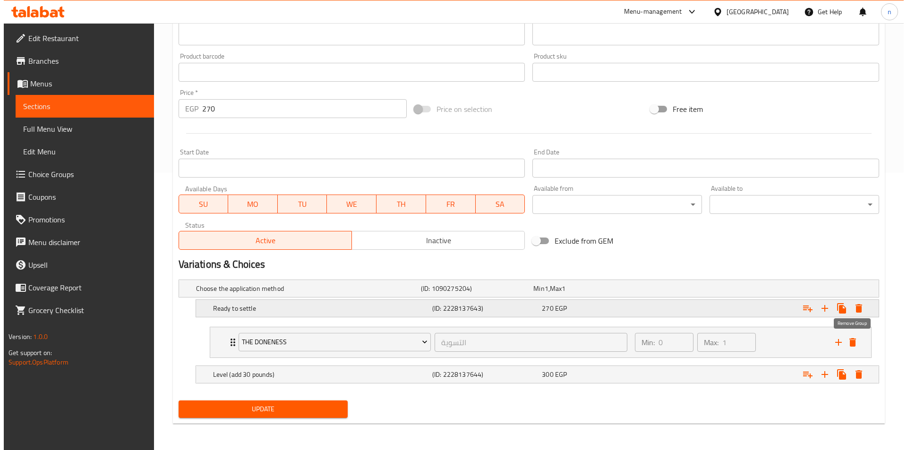
scroll to position [238, 0]
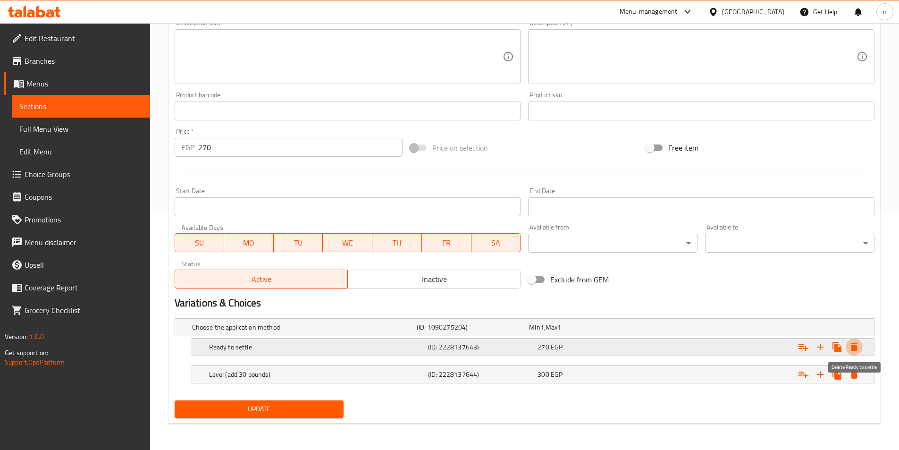
click at [849, 346] on icon "Expand" at bounding box center [854, 346] width 11 height 11
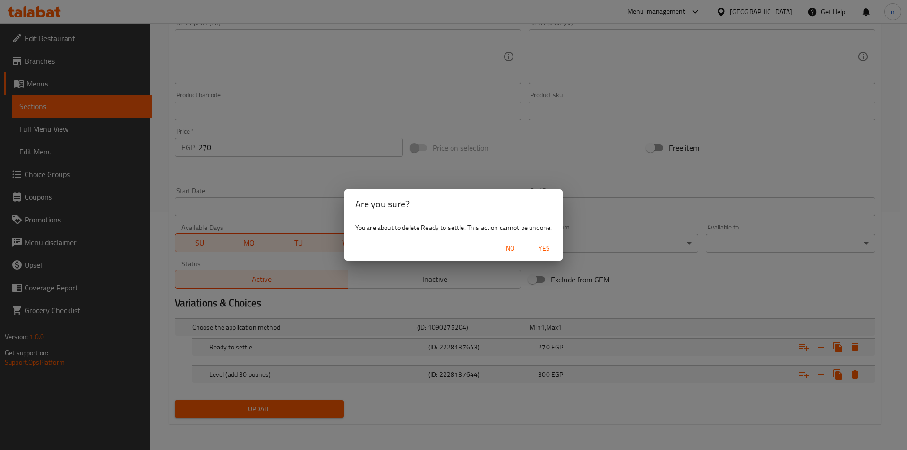
drag, startPoint x: 538, startPoint y: 250, endPoint x: 541, endPoint y: 258, distance: 8.4
click at [538, 252] on span "Yes" at bounding box center [544, 249] width 23 height 12
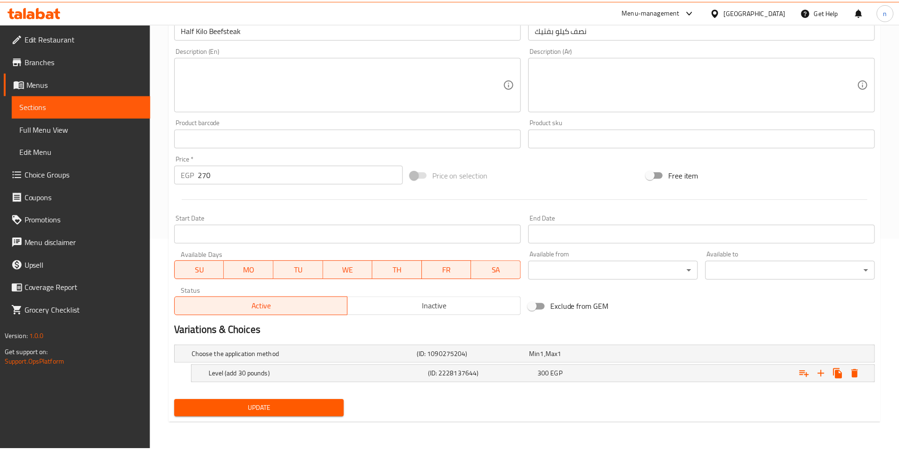
scroll to position [211, 0]
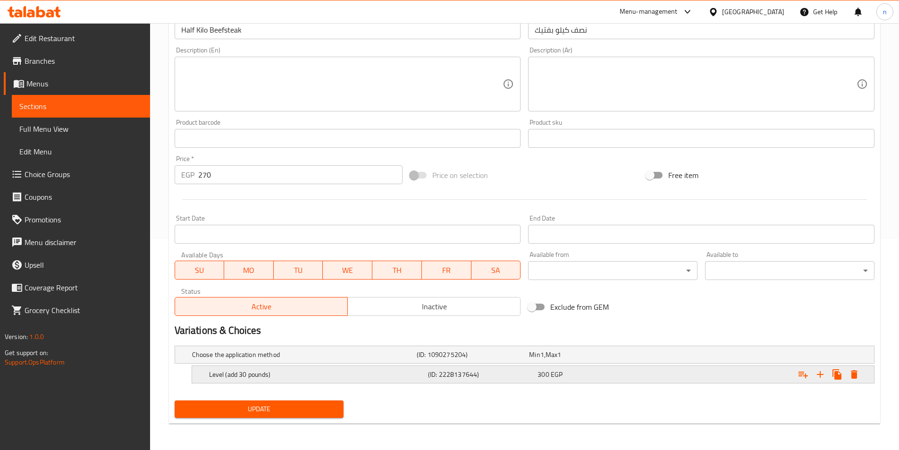
click at [614, 365] on div "Level (add 30 pounds) (ID: 2228137644) 300 EGP" at bounding box center [527, 354] width 675 height 21
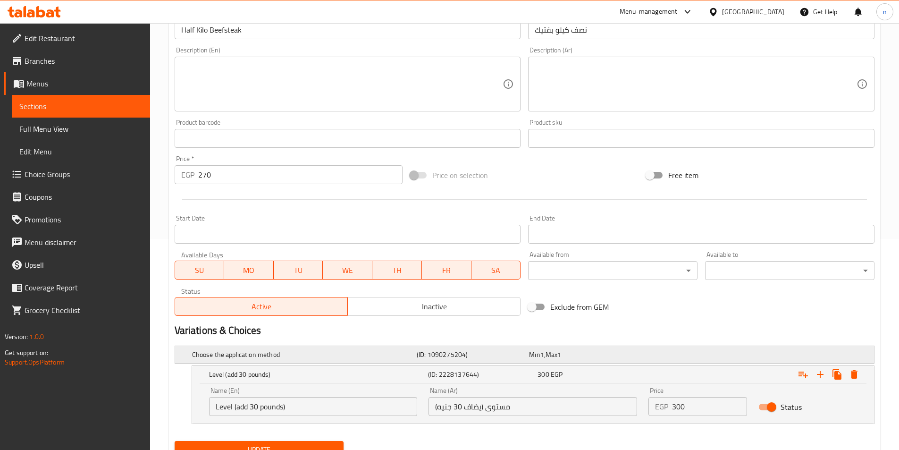
click at [661, 359] on div "Choose the application method (ID: 1090275204) Min 1 , Max 1" at bounding box center [527, 354] width 675 height 21
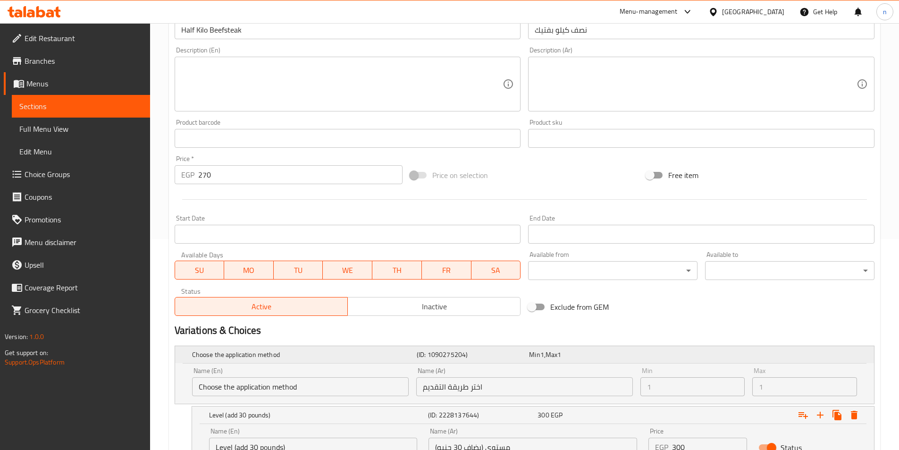
click at [593, 358] on div "Min 1 , Max 1" at bounding box center [583, 354] width 109 height 9
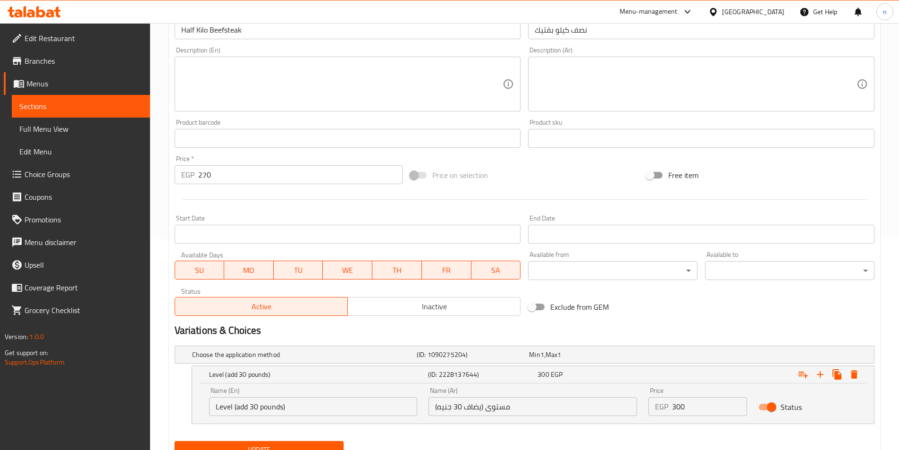
click at [661, 329] on h2 "Variations & Choices" at bounding box center [525, 330] width 700 height 14
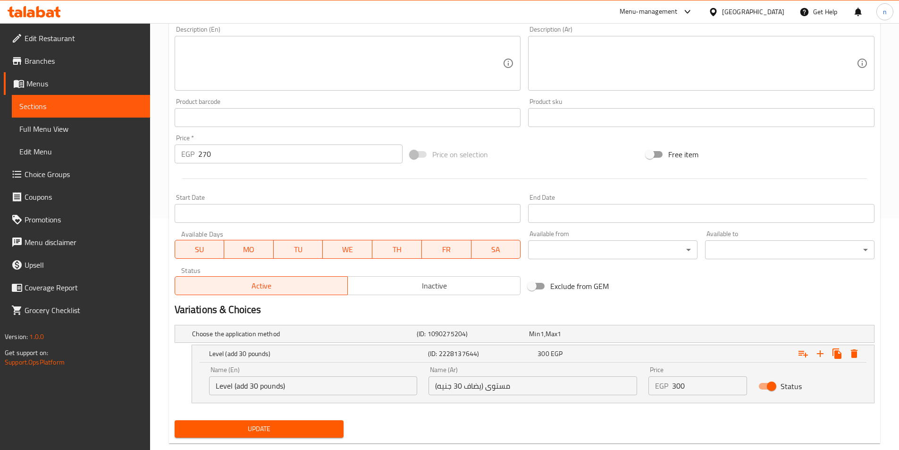
scroll to position [252, 0]
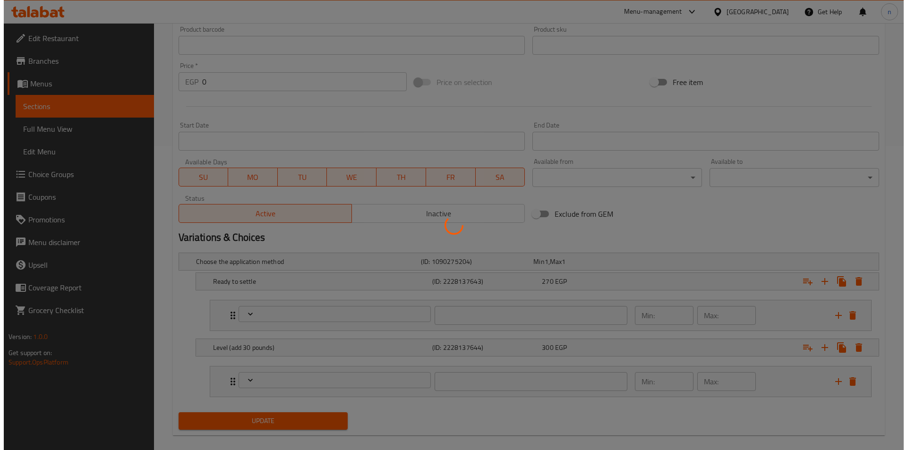
scroll to position [316, 0]
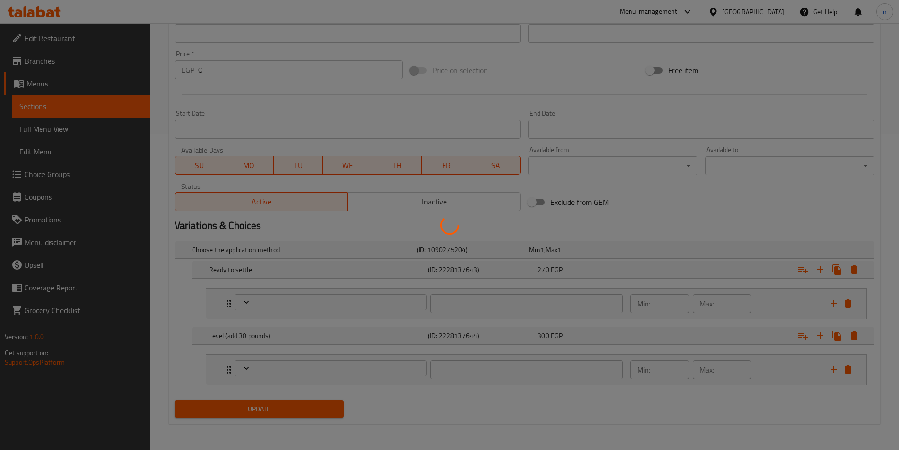
type input "التسوية"
type input "0"
type input "1"
type input "التسوية"
type input "0"
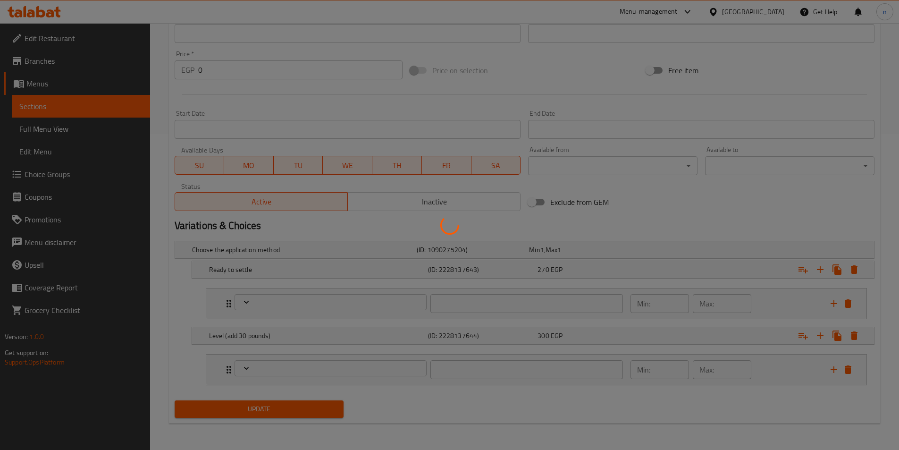
type input "1"
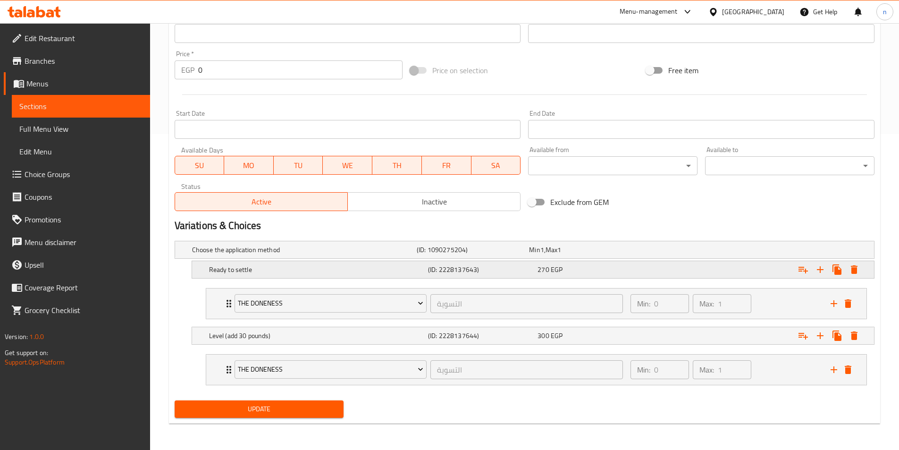
click at [859, 269] on icon "Expand" at bounding box center [854, 269] width 11 height 11
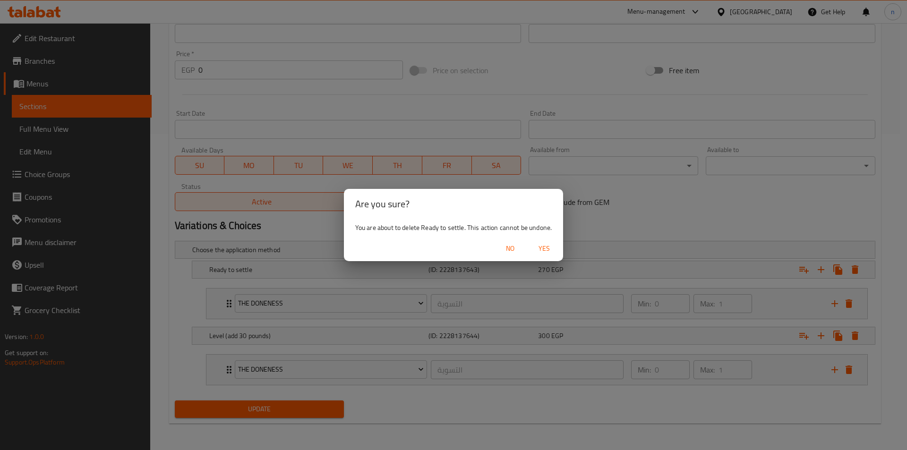
click at [543, 251] on span "Yes" at bounding box center [544, 249] width 23 height 12
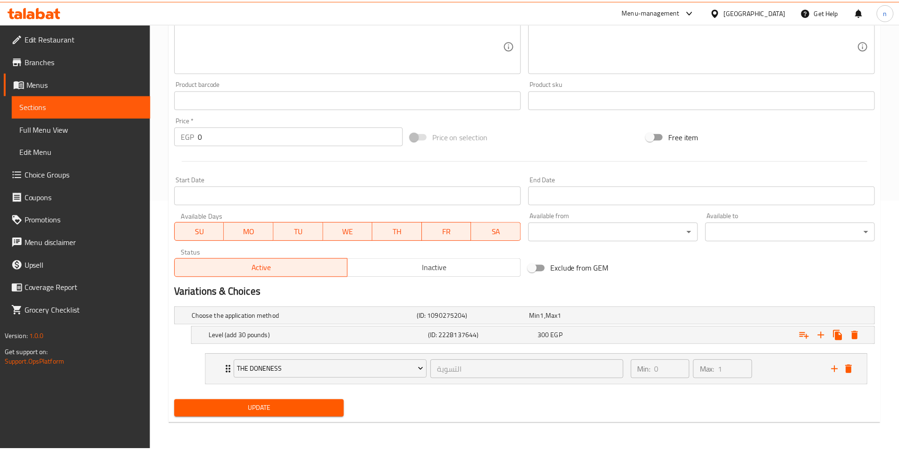
scroll to position [250, 0]
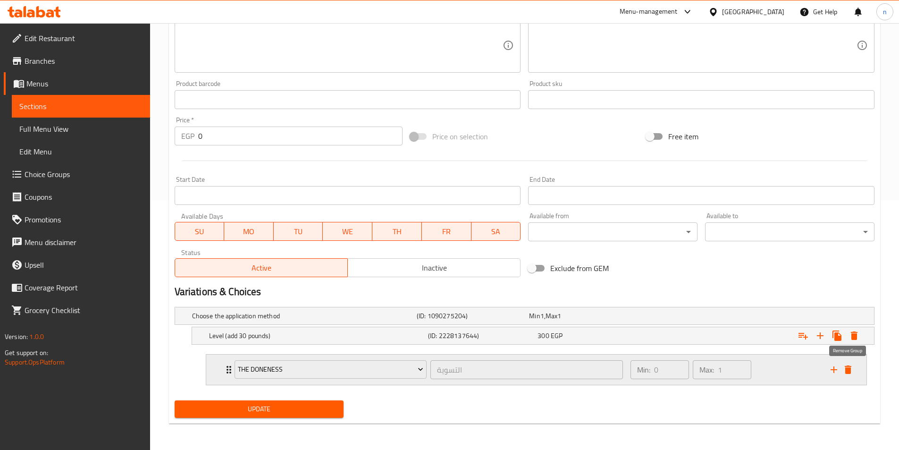
click at [850, 368] on icon "delete" at bounding box center [848, 369] width 7 height 8
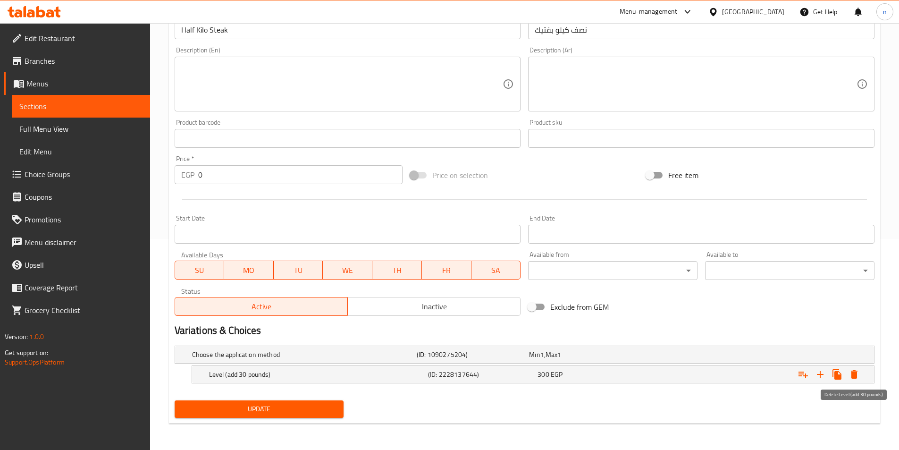
scroll to position [211, 0]
click at [657, 356] on div "Expand" at bounding box center [752, 355] width 225 height 4
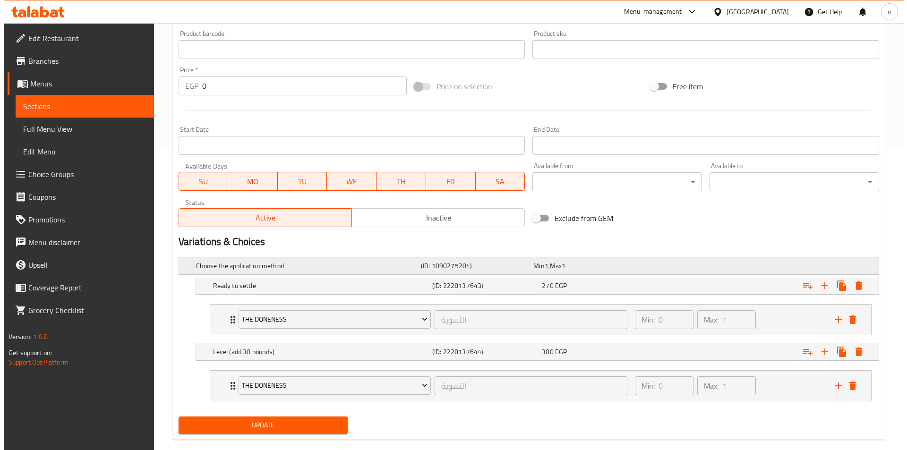
scroll to position [316, 0]
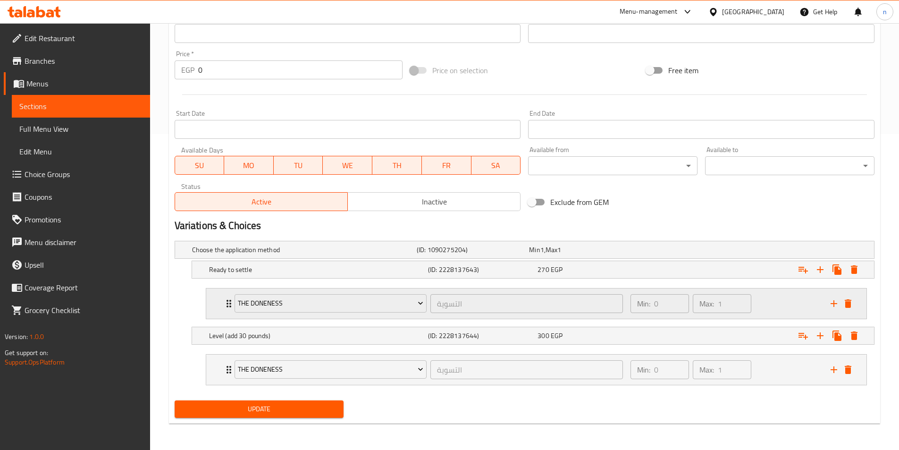
click at [776, 314] on div "Min: 0 ​ Max: 1 ​" at bounding box center [725, 303] width 200 height 30
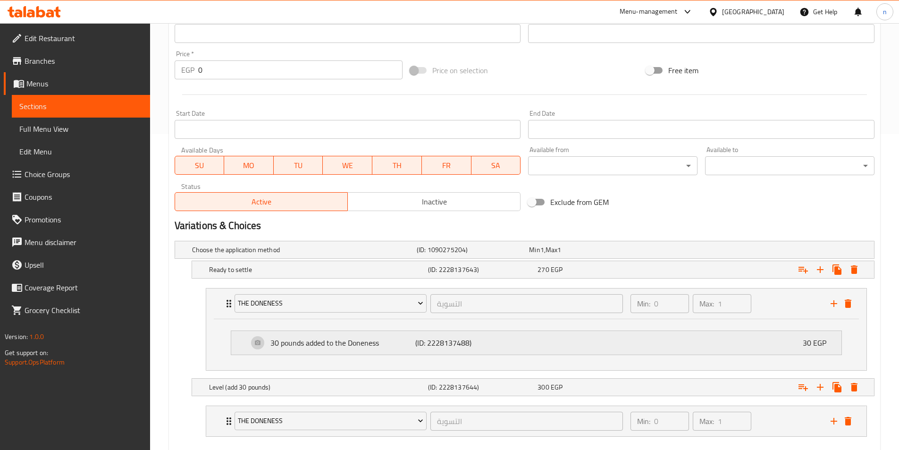
click at [576, 349] on div "30 pounds added to the Doneness (ID: 2228137488) 30 EGP" at bounding box center [539, 343] width 582 height 24
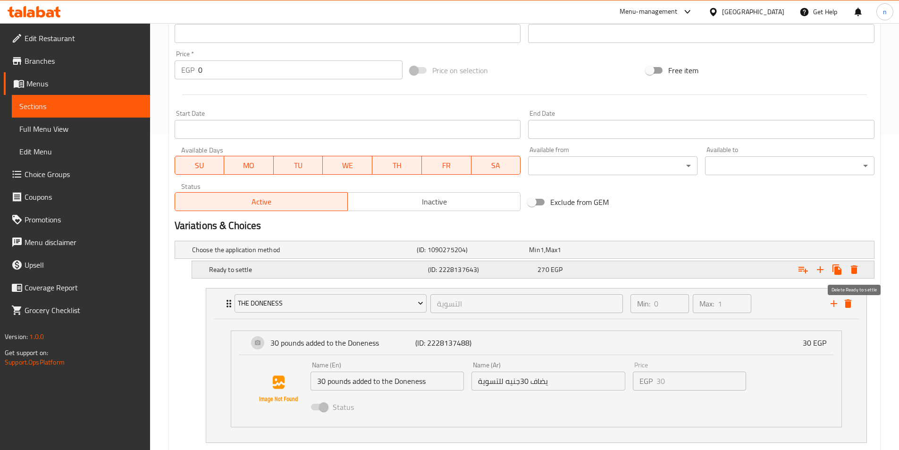
click at [857, 273] on icon "Expand" at bounding box center [854, 269] width 11 height 11
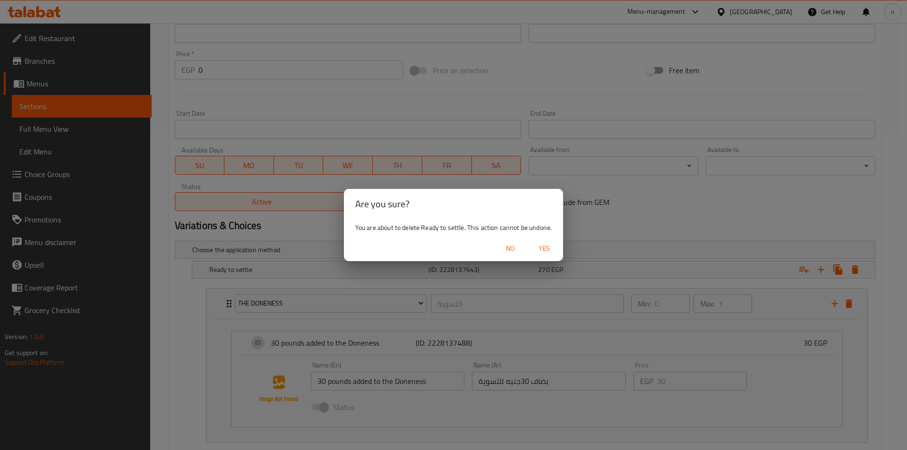
drag, startPoint x: 547, startPoint y: 250, endPoint x: 549, endPoint y: 255, distance: 5.7
click at [547, 252] on span "Yes" at bounding box center [544, 249] width 23 height 12
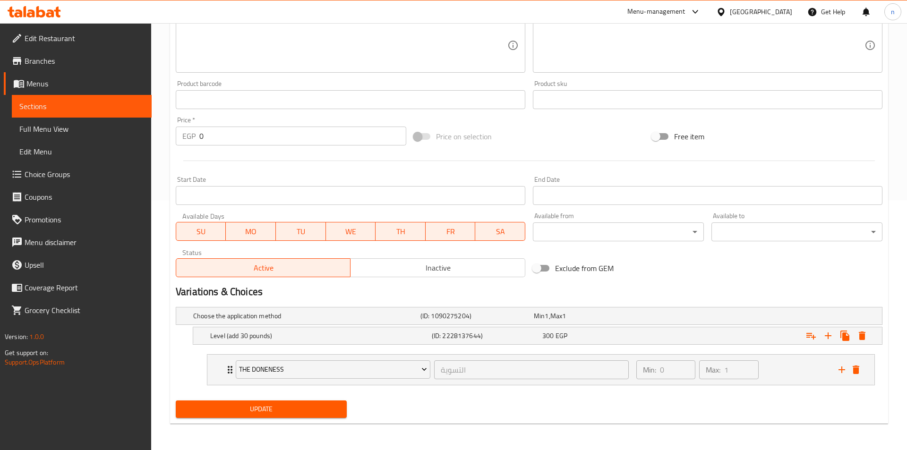
scroll to position [250, 0]
click at [856, 336] on icon "Expand" at bounding box center [854, 335] width 7 height 8
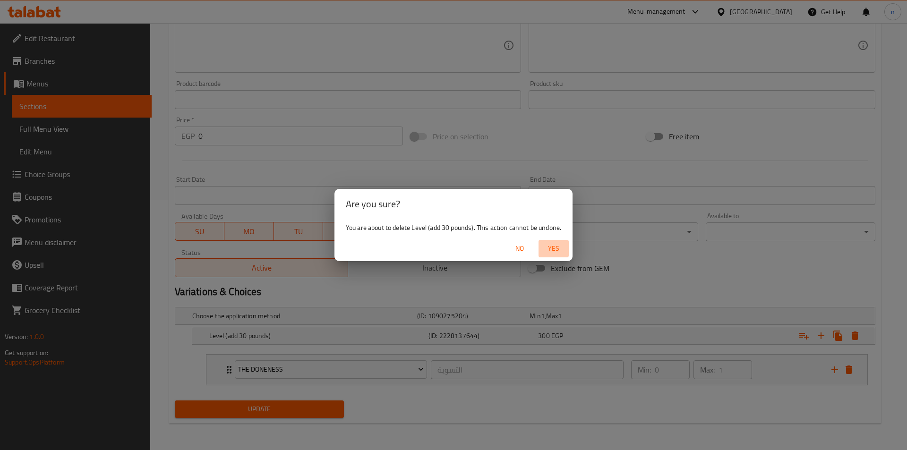
click at [554, 251] on span "Yes" at bounding box center [553, 249] width 23 height 12
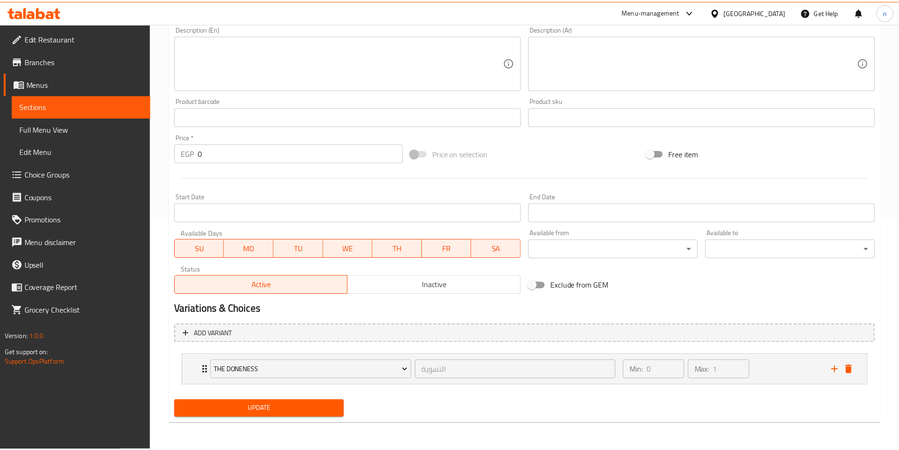
scroll to position [229, 0]
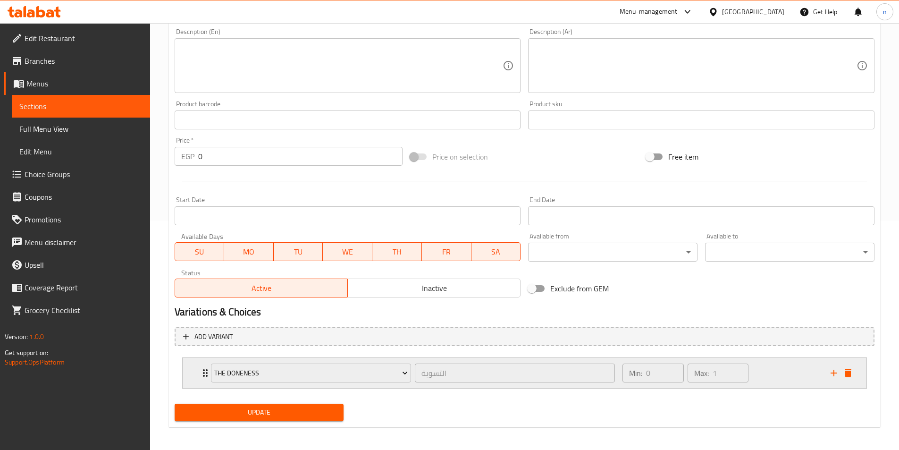
click at [765, 380] on div "Min: 0 ​ Max: 1 ​" at bounding box center [721, 373] width 208 height 30
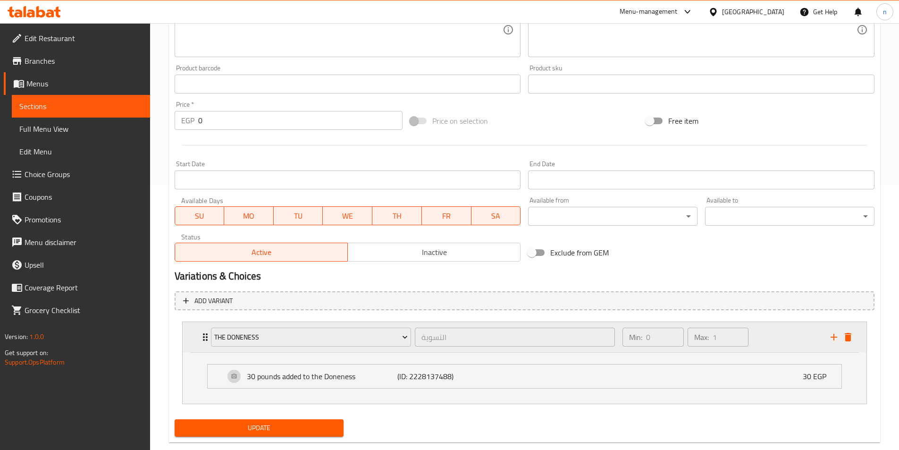
scroll to position [284, 0]
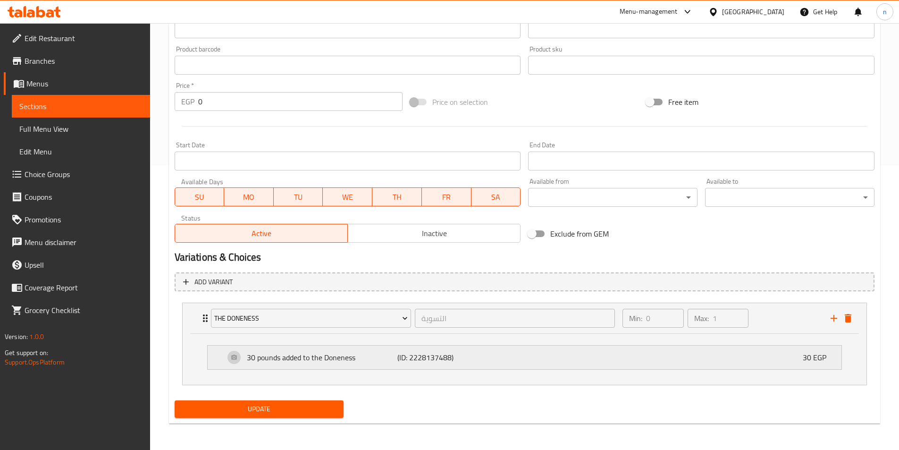
click at [543, 364] on div "30 pounds added to the Doneness (ID: 2228137488) 30 EGP" at bounding box center [528, 358] width 606 height 24
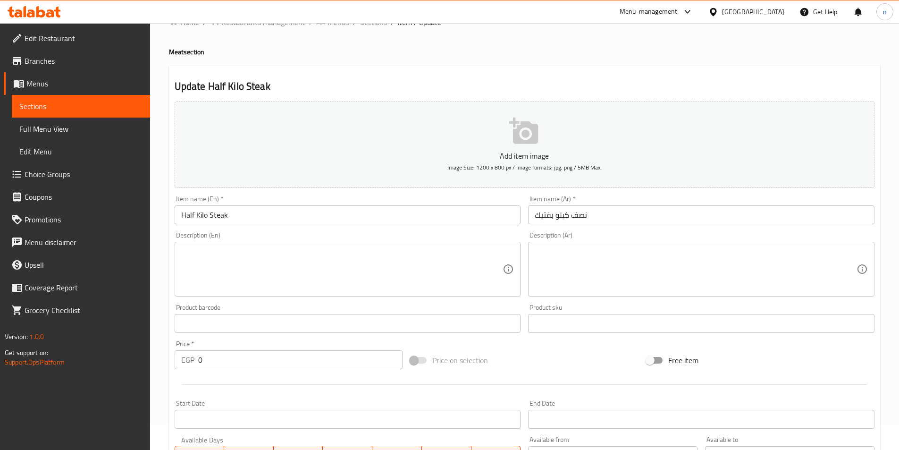
scroll to position [0, 0]
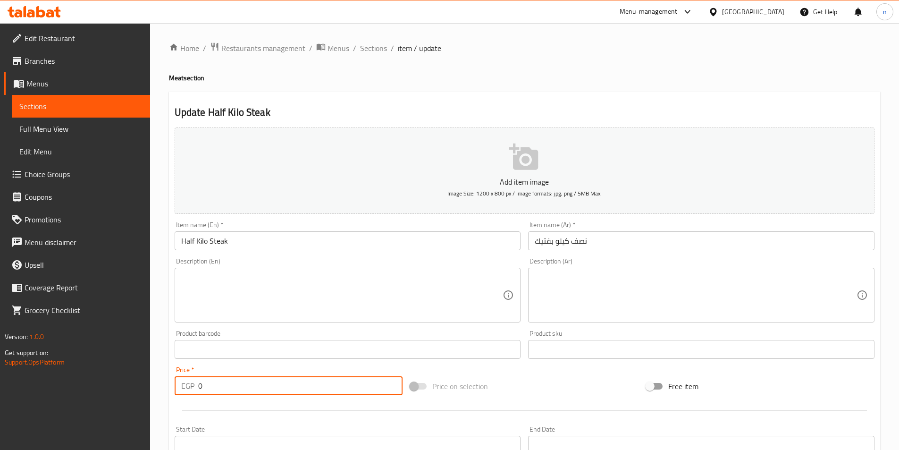
click at [266, 380] on input "0" at bounding box center [300, 385] width 205 height 19
type input "270"
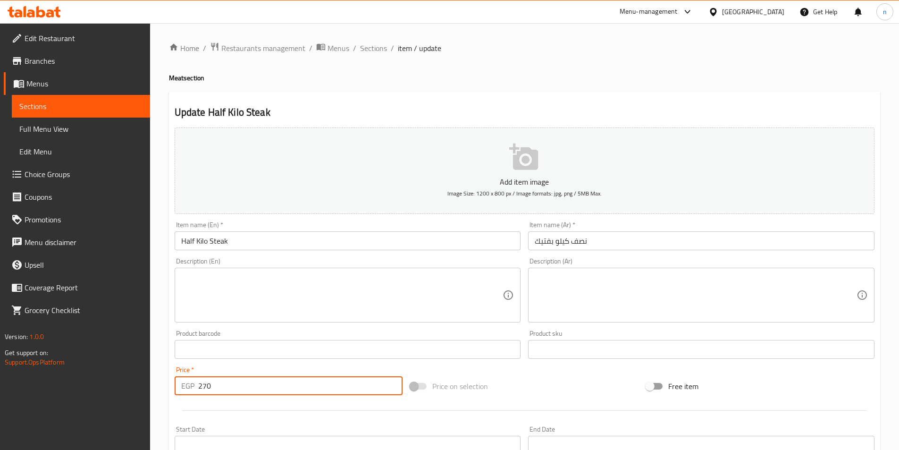
click at [169, 356] on div "Update Half Kilo Steak Add item image Image Size: 1200 x 800 px / Image formats…" at bounding box center [525, 436] width 712 height 689
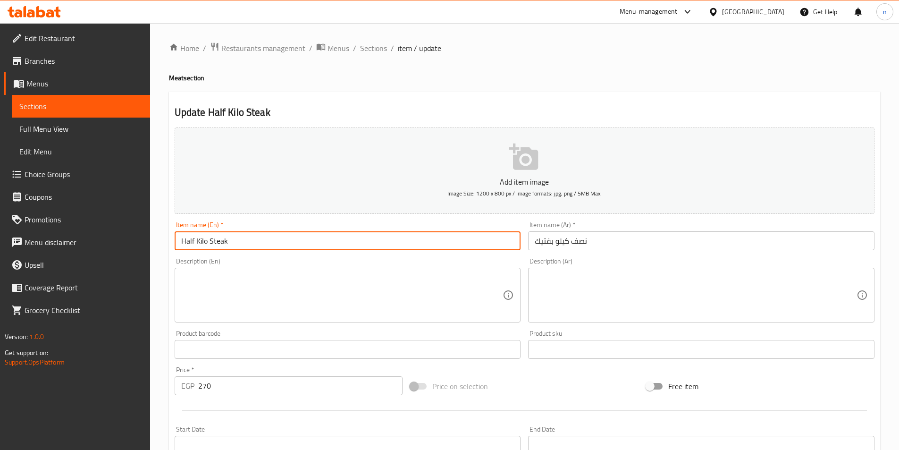
click at [217, 243] on input "Half Kilo Steak" at bounding box center [348, 240] width 347 height 19
paste input "Beefs"
type input "Half Kilo Beefsteak"
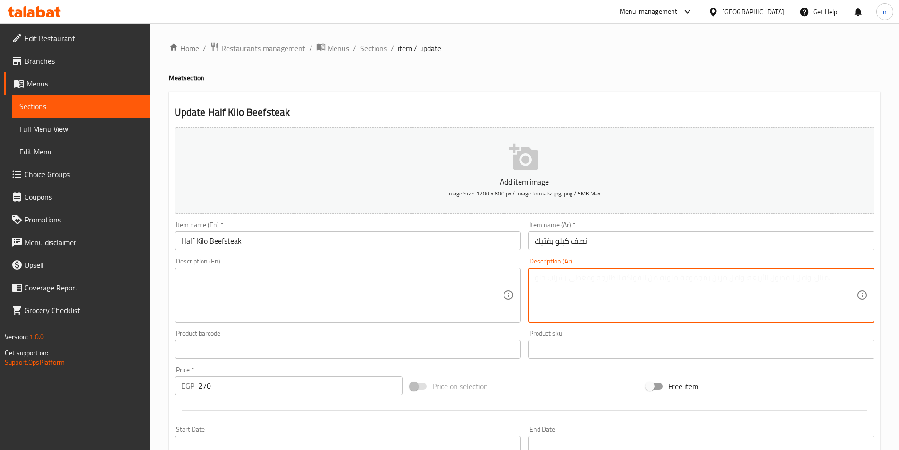
click at [618, 302] on textarea at bounding box center [696, 295] width 322 height 45
paste textarea "شرائح لحم بقري، ملح، فلفل أسود."
type textarea "شرائح لحم بقري، ملح، فلفل أسود."
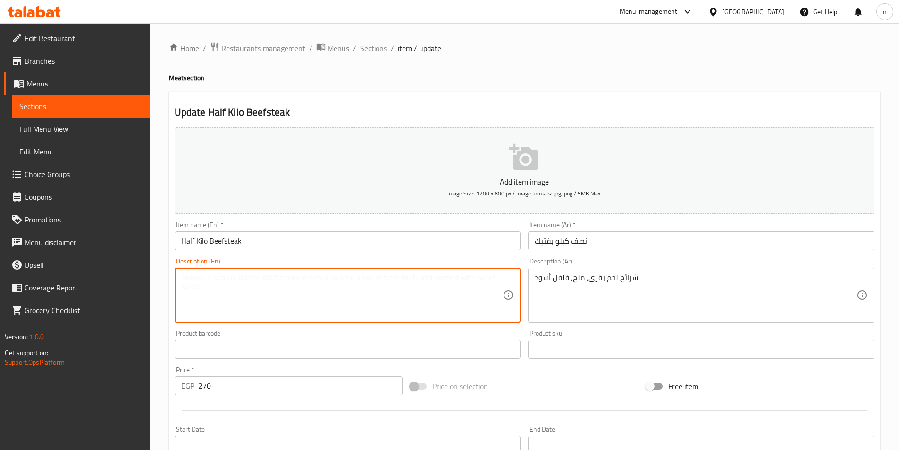
click at [396, 273] on textarea at bounding box center [342, 295] width 322 height 45
paste textarea "Beef slices, salt, black pepper."
type textarea "Beef slices, salt, black pepper."
click at [150, 271] on link "Upsell" at bounding box center [77, 265] width 146 height 23
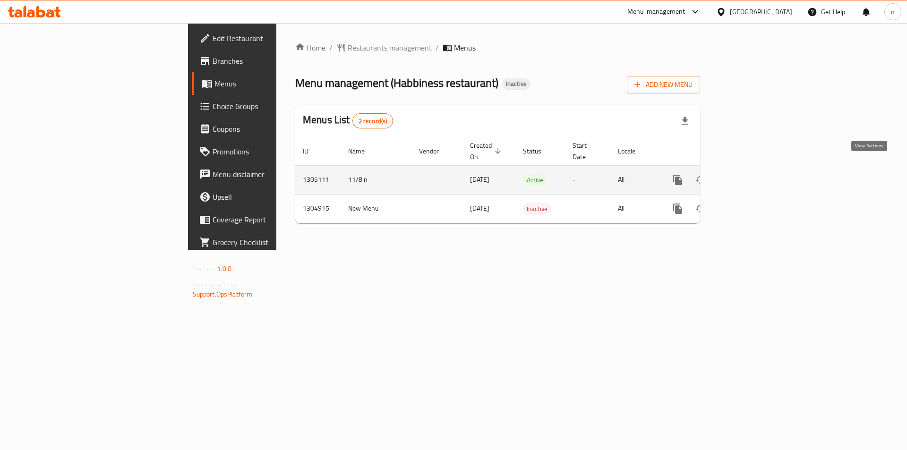
click at [750, 176] on icon "enhanced table" at bounding box center [745, 180] width 8 height 8
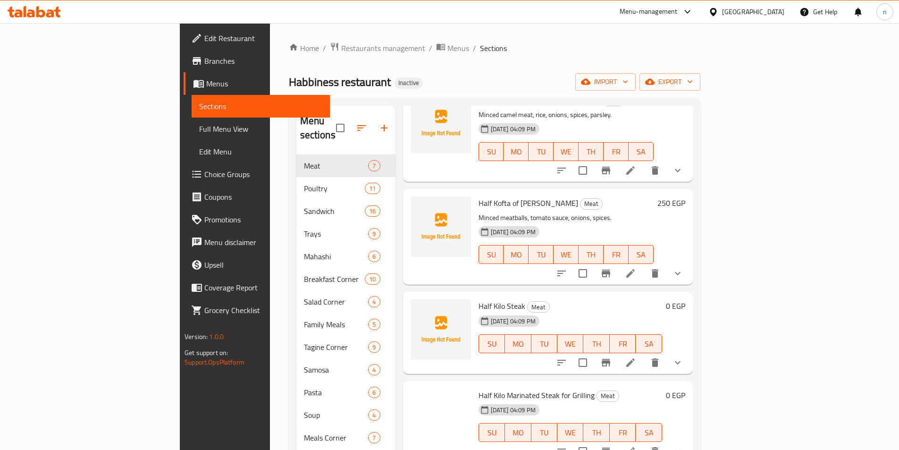
scroll to position [239, 0]
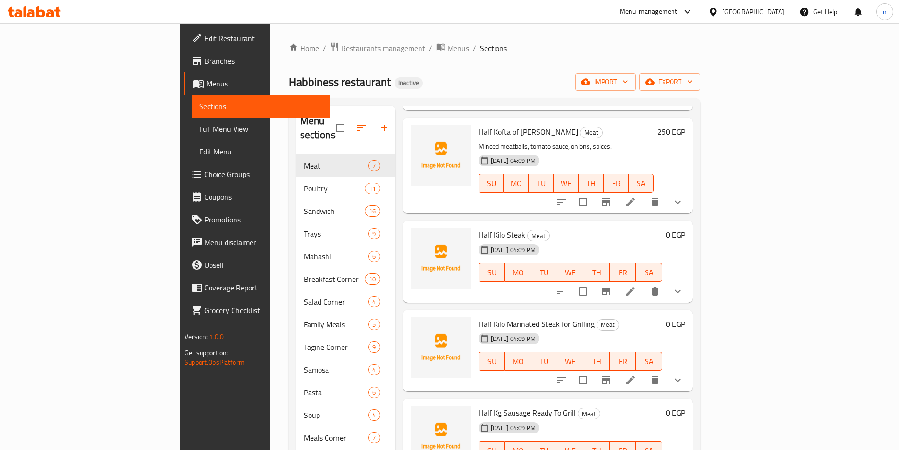
click at [644, 283] on li at bounding box center [631, 291] width 26 height 17
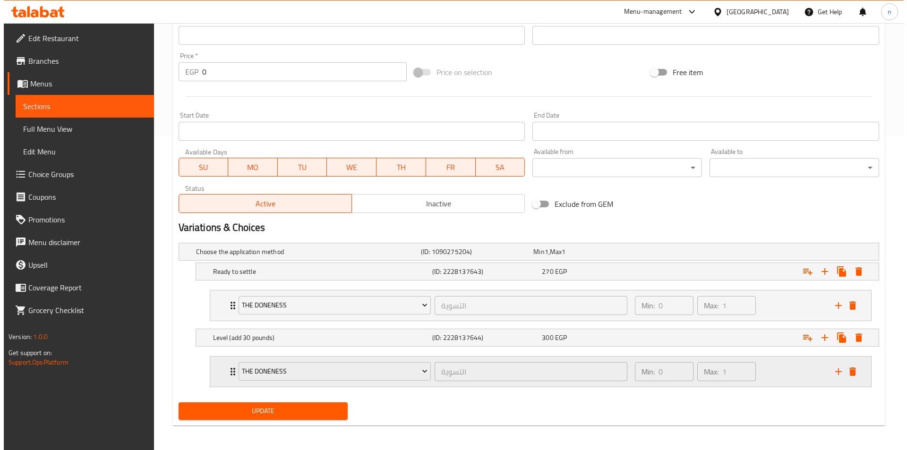
scroll to position [316, 0]
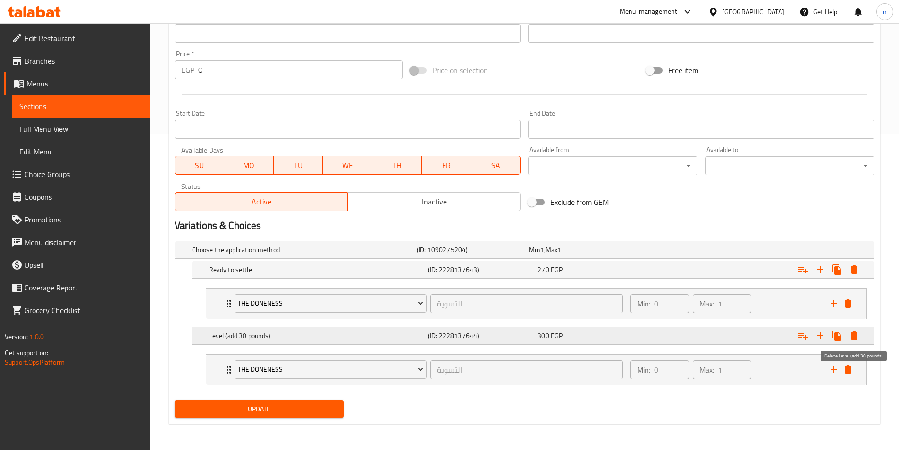
click at [859, 340] on icon "Expand" at bounding box center [854, 335] width 11 height 11
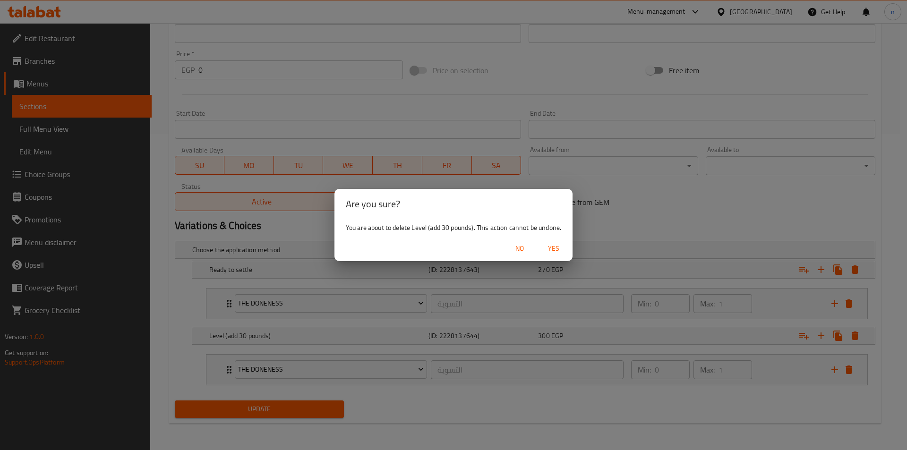
click at [562, 239] on div "No Yes" at bounding box center [453, 248] width 238 height 25
click at [557, 244] on span "Yes" at bounding box center [553, 249] width 23 height 12
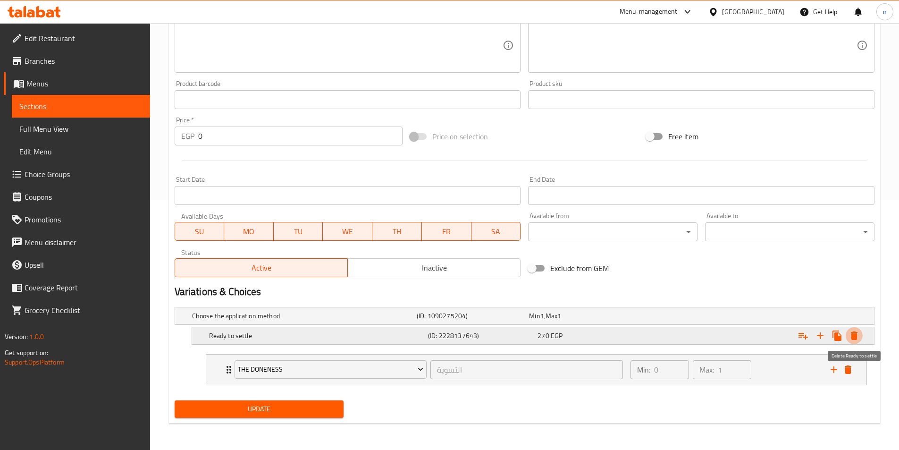
click at [853, 332] on icon "Expand" at bounding box center [854, 335] width 7 height 8
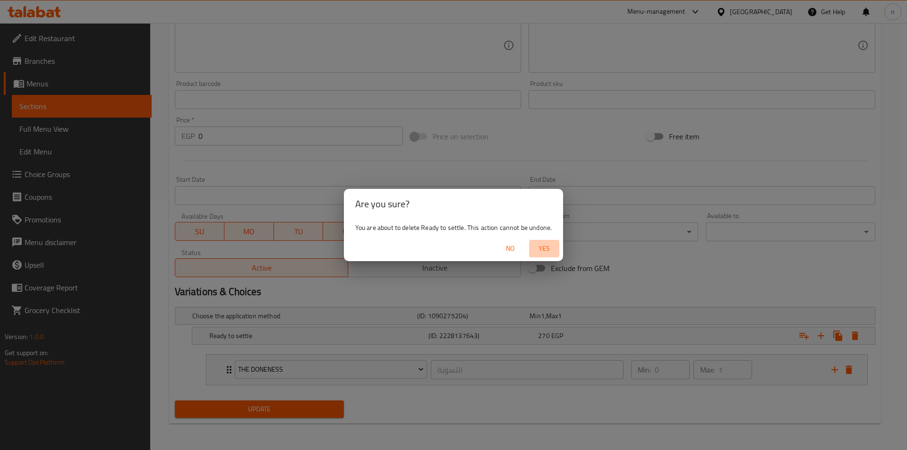
click at [543, 247] on span "Yes" at bounding box center [544, 249] width 23 height 12
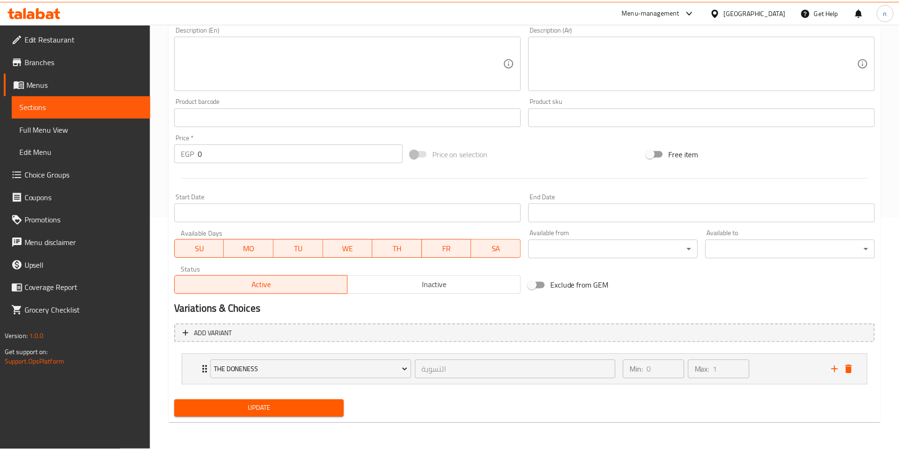
scroll to position [229, 0]
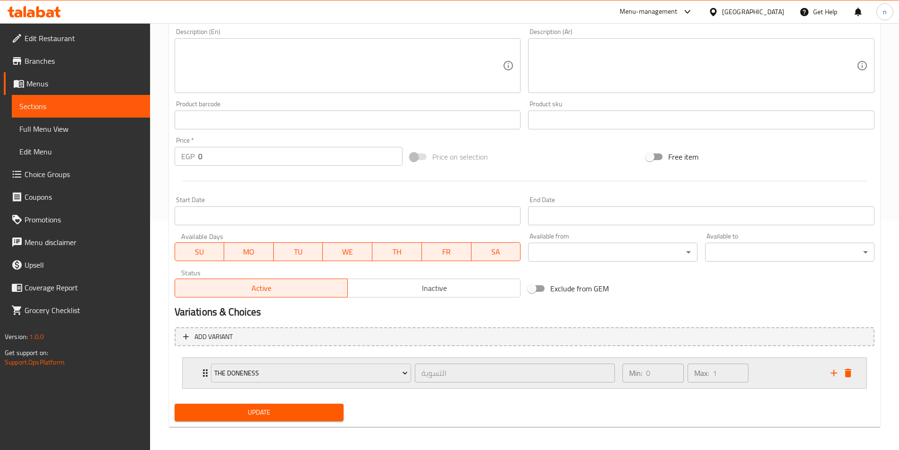
click at [787, 372] on div "Min: 0 ​ Max: 1 ​" at bounding box center [721, 373] width 208 height 30
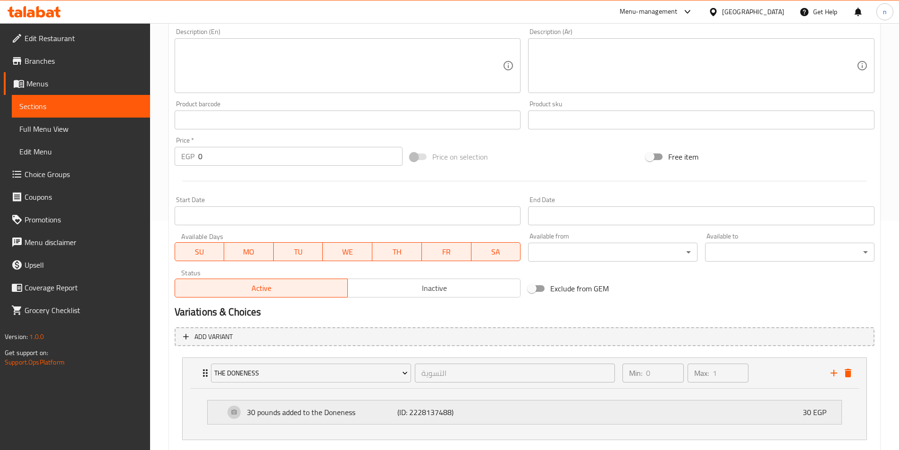
click at [712, 420] on div "30 pounds added to the Doneness (ID: 2228137488) 30 EGP" at bounding box center [528, 412] width 606 height 24
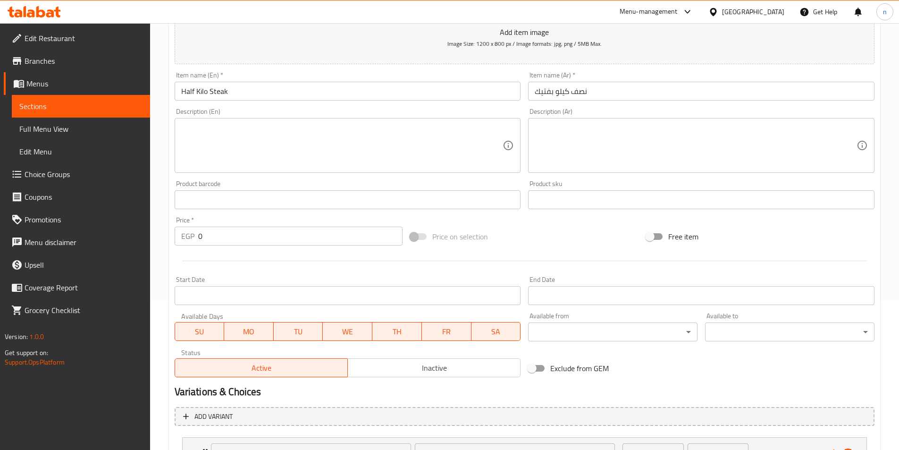
scroll to position [135, 0]
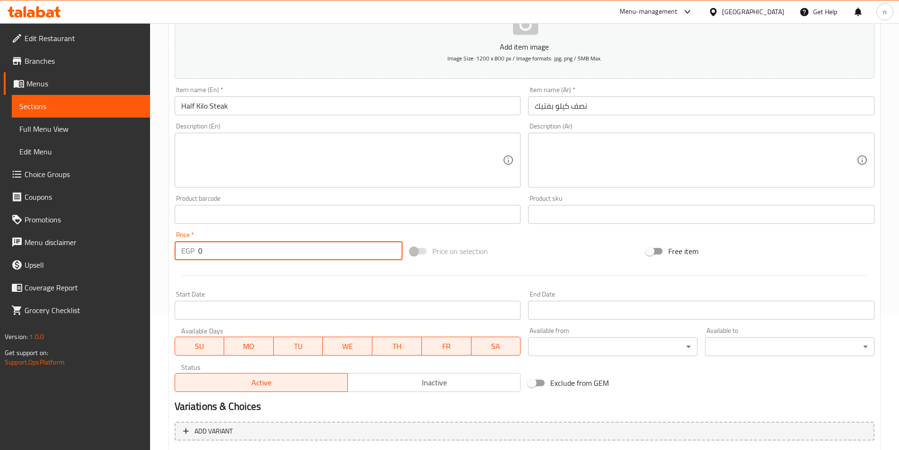
click at [227, 256] on input "0" at bounding box center [300, 250] width 205 height 19
type input "270"
click at [610, 160] on textarea at bounding box center [696, 160] width 322 height 45
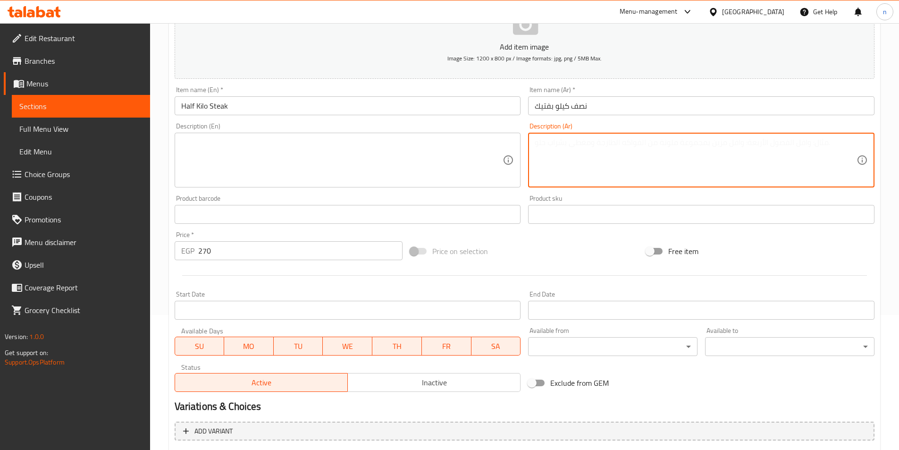
paste textarea "شرائح لحم بقري، ملح، فلفل أسود."
type textarea "شرائح لحم بقري، ملح، فلفل أسود."
click at [346, 146] on textarea at bounding box center [342, 160] width 322 height 45
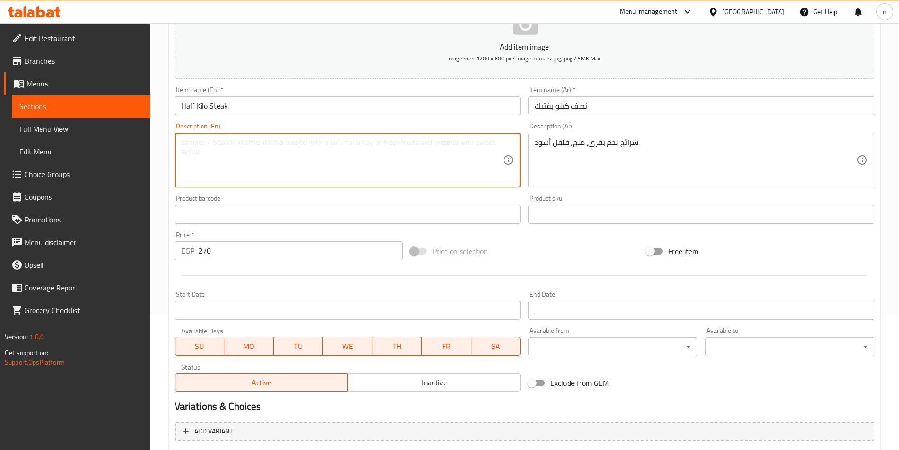
paste textarea "Beef slices, salt, black pepper."
type textarea "Beef slices, salt, black pepper."
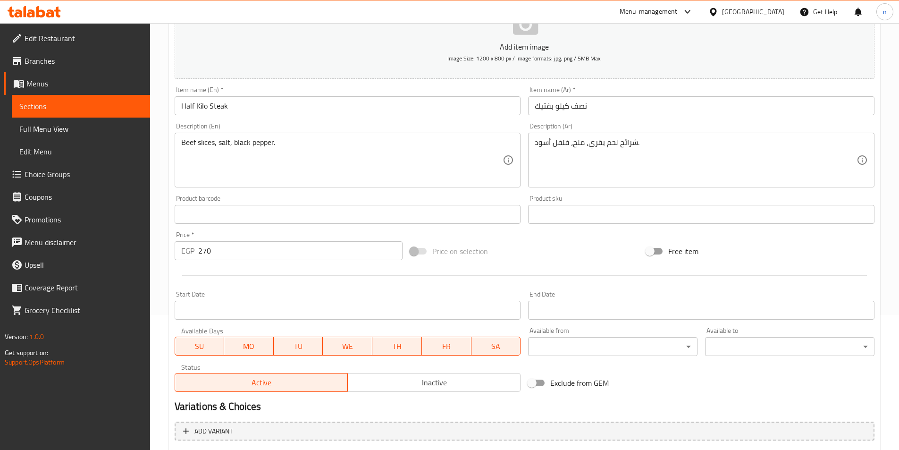
click at [220, 108] on input "Half Kilo Steak" at bounding box center [348, 105] width 347 height 19
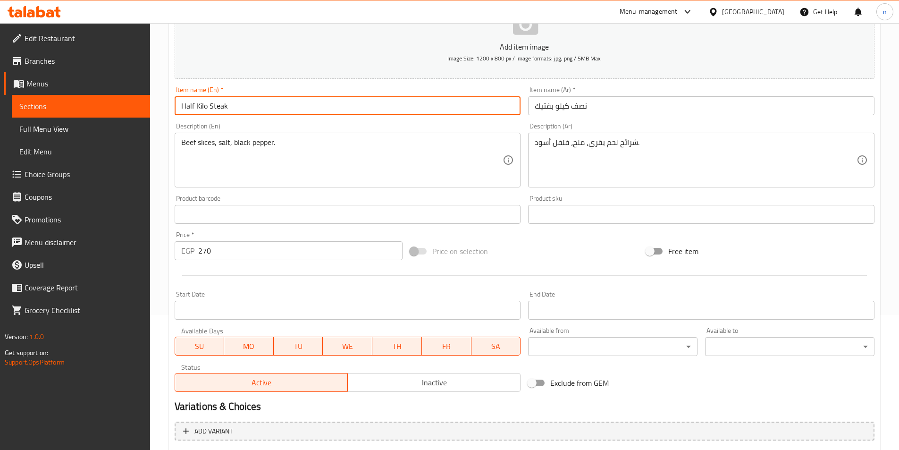
click at [220, 108] on input "Half Kilo Steak" at bounding box center [348, 105] width 347 height 19
paste input "Beefs"
type input "Half Kilo Beefsteak"
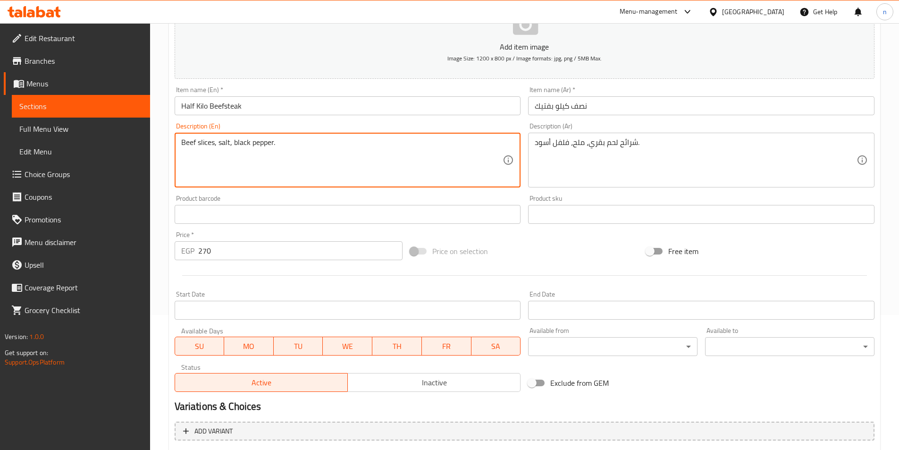
click at [282, 147] on textarea "Beef slices, salt, black pepper." at bounding box center [342, 160] width 322 height 45
click at [279, 144] on textarea "Beef slices, salt, black pepper." at bounding box center [342, 160] width 322 height 45
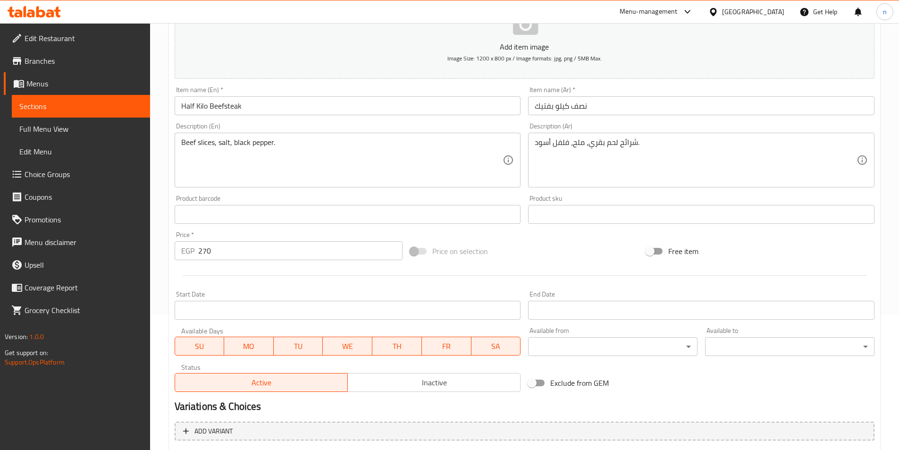
click at [158, 184] on div "Home / Restaurants management / Menus / Sections / item / update Meat section U…" at bounding box center [524, 279] width 749 height 783
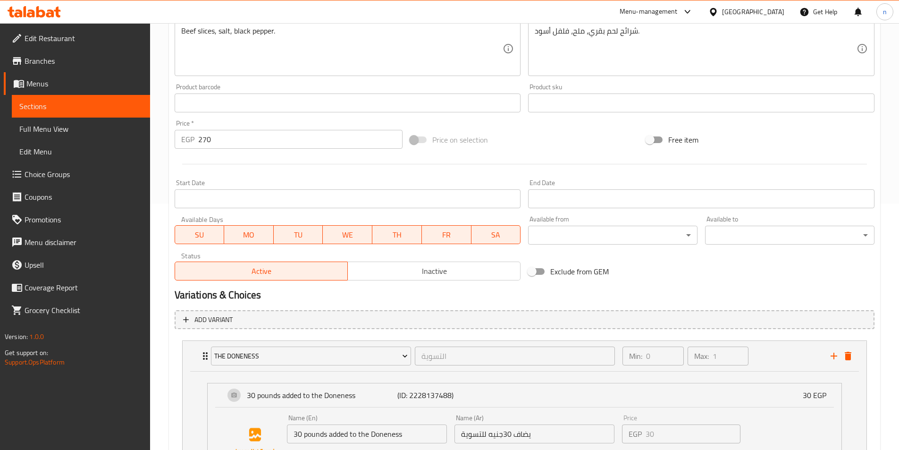
scroll to position [356, 0]
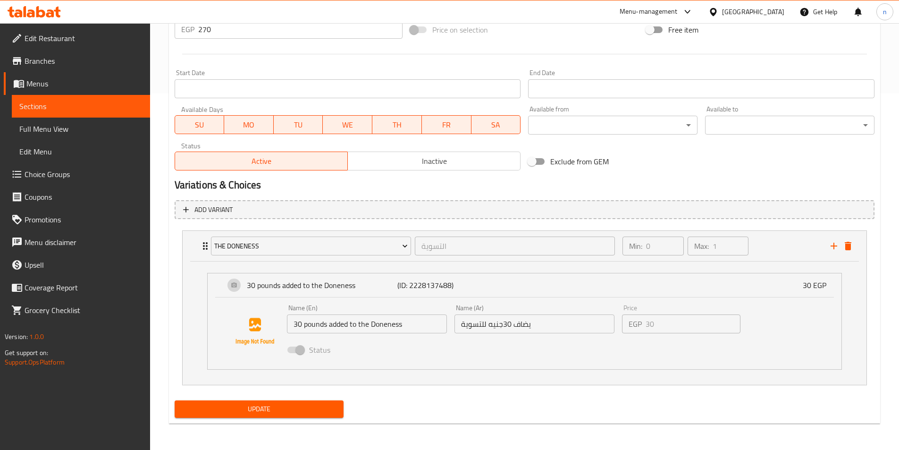
click at [271, 413] on span "Update" at bounding box center [259, 409] width 154 height 12
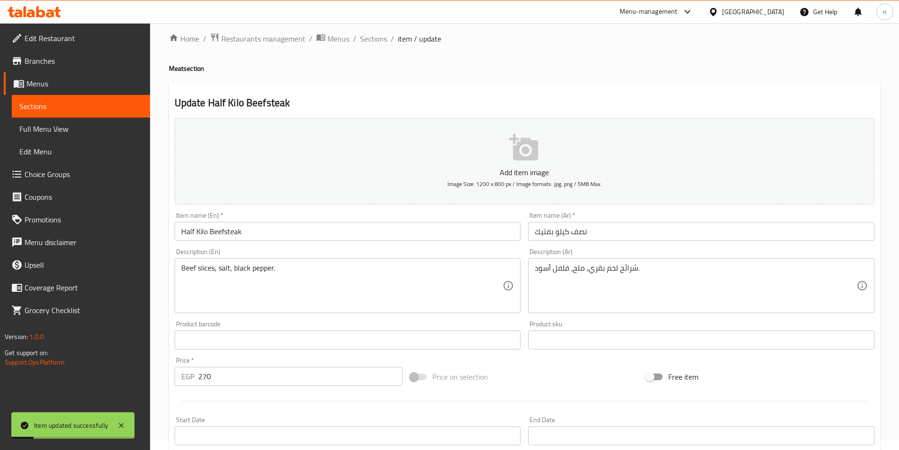
scroll to position [0, 0]
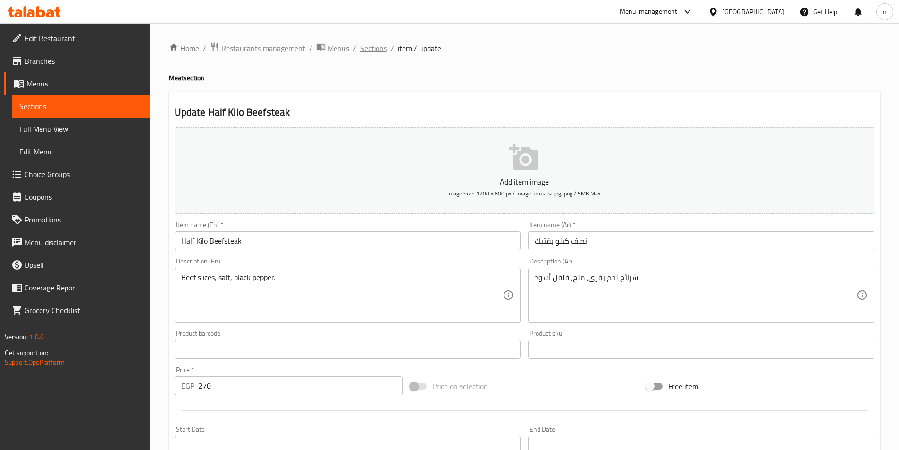
click at [369, 44] on span "Sections" at bounding box center [373, 47] width 27 height 11
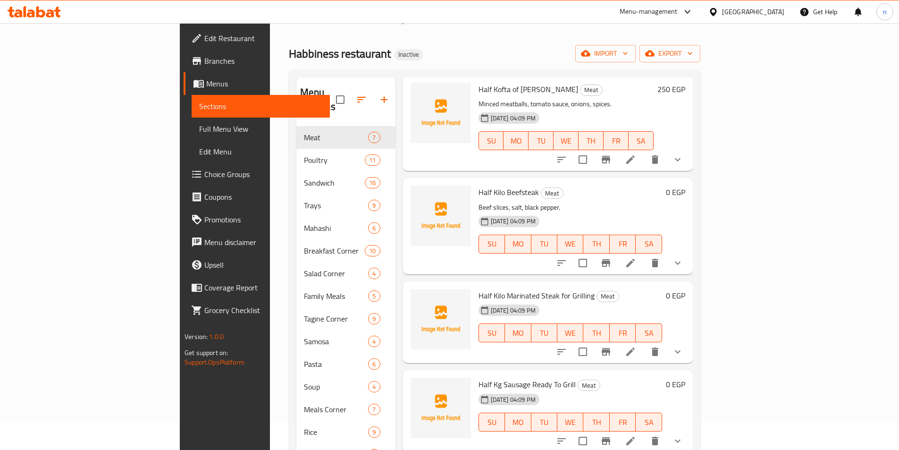
scroll to position [94, 0]
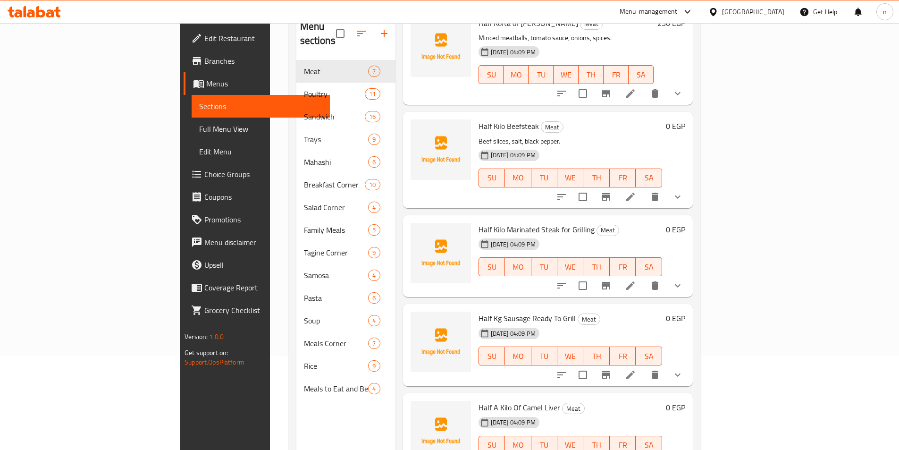
click at [644, 277] on li at bounding box center [631, 285] width 26 height 17
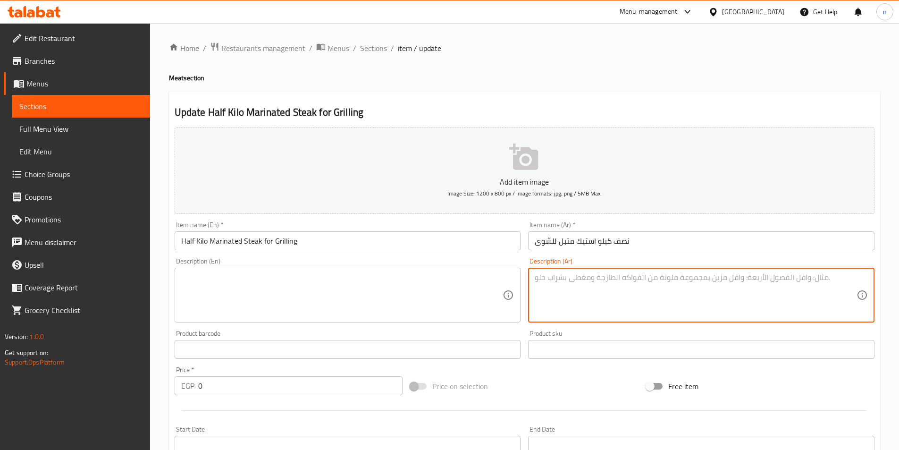
click at [592, 289] on textarea at bounding box center [696, 295] width 322 height 45
paste textarea "شرائح لحم متبلة، بصل، ثوم، زيت، توابل."
type textarea "شرائح لحم متبلة، بصل، ثوم، زيت، توابل."
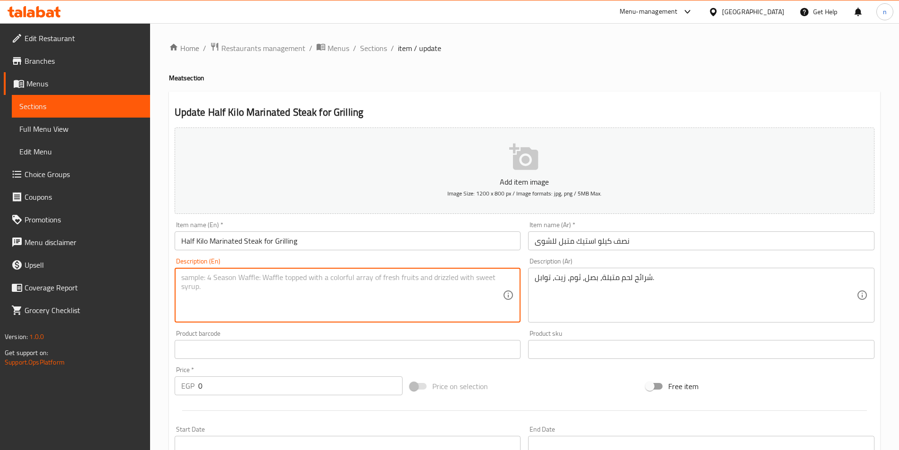
click at [444, 288] on textarea at bounding box center [342, 295] width 322 height 45
paste textarea "Marinated steaks, onions, garlic, oil, spices."
type textarea "Marinated steaks, onions, garlic, oil, spices."
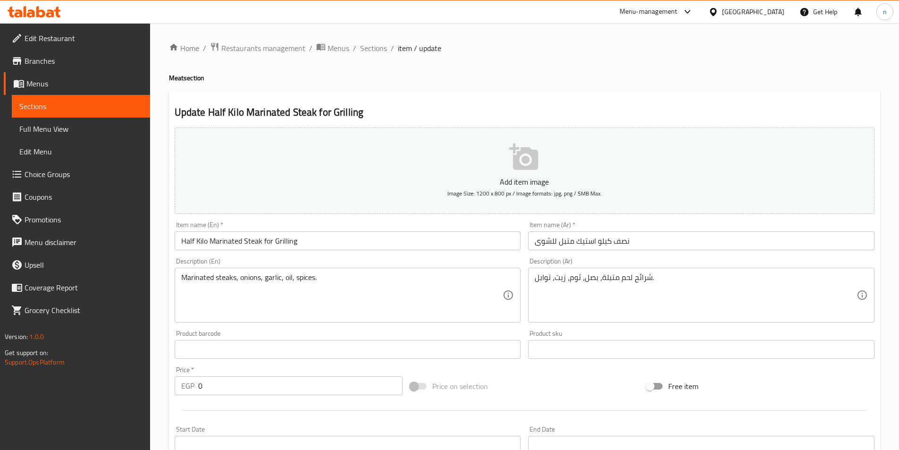
click at [229, 383] on input "0" at bounding box center [300, 385] width 205 height 19
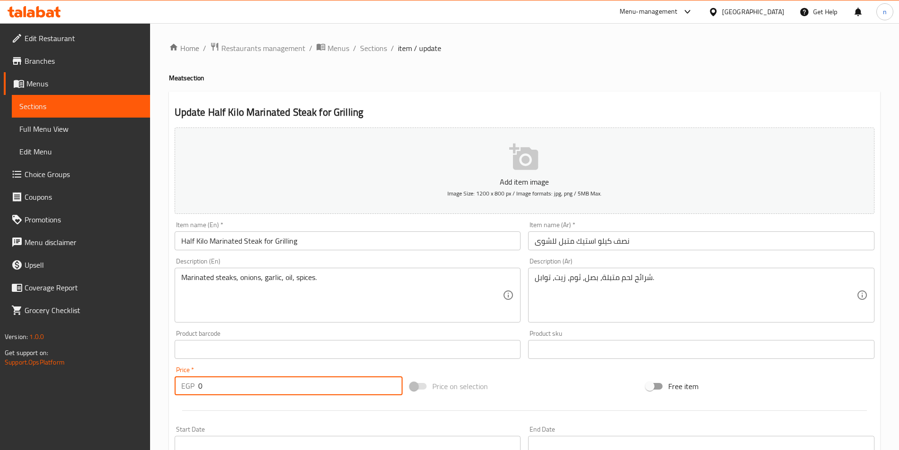
click at [229, 383] on input "0" at bounding box center [300, 385] width 205 height 19
type input "270"
click at [158, 323] on div "Home / Restaurants management / Menus / Sections / item / update Meat section U…" at bounding box center [524, 394] width 749 height 743
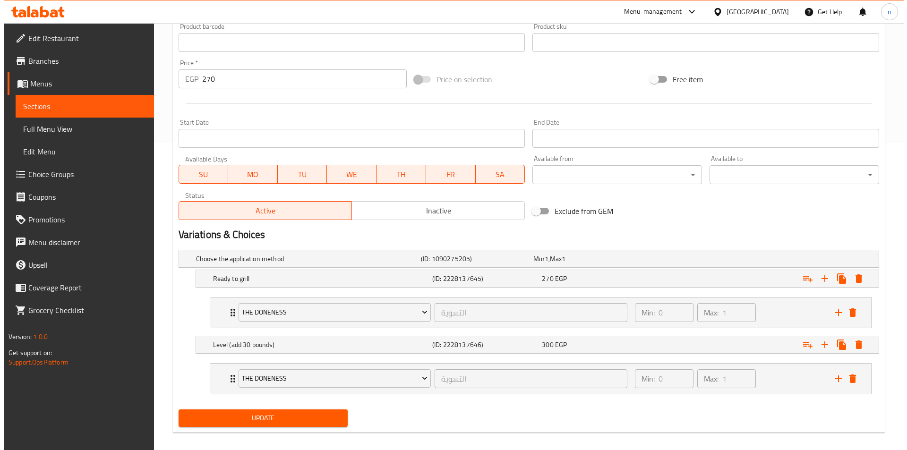
scroll to position [316, 0]
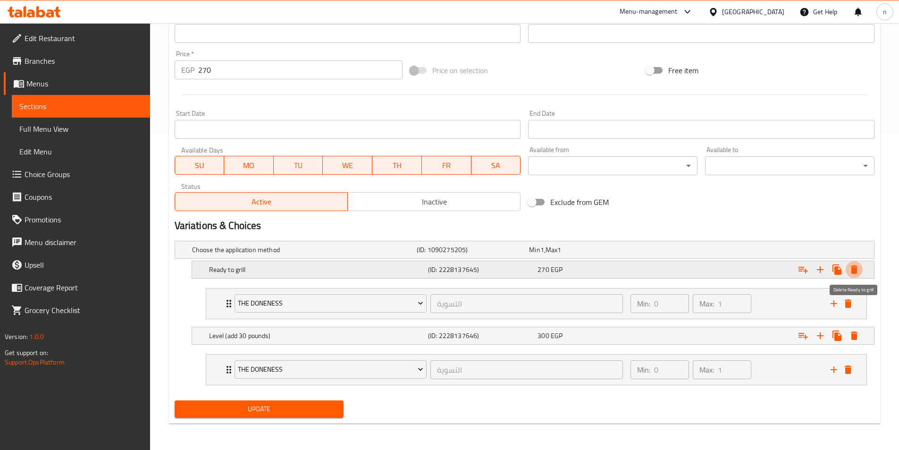
click at [859, 271] on icon "Expand" at bounding box center [854, 269] width 11 height 11
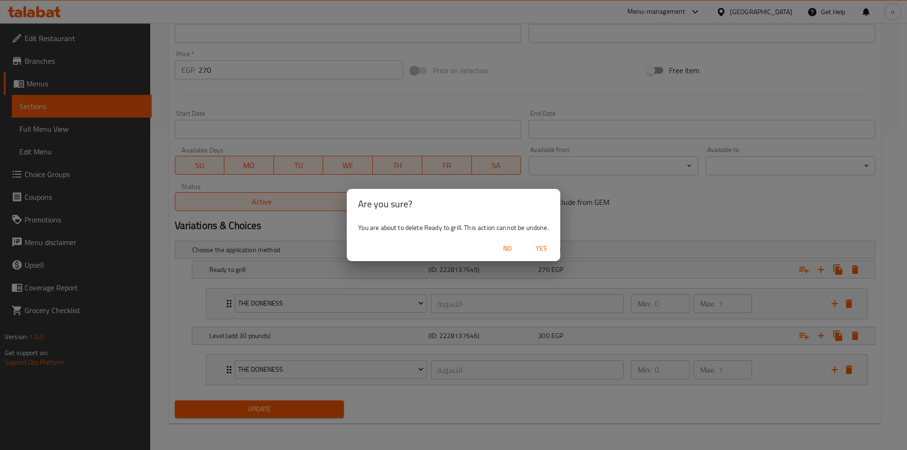
click at [542, 241] on button "Yes" at bounding box center [541, 248] width 30 height 17
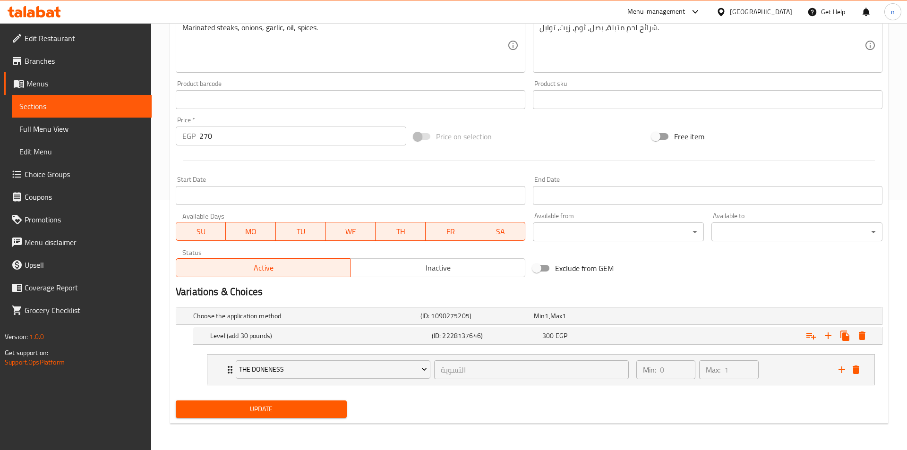
scroll to position [250, 0]
click at [853, 335] on icon "Expand" at bounding box center [854, 335] width 7 height 8
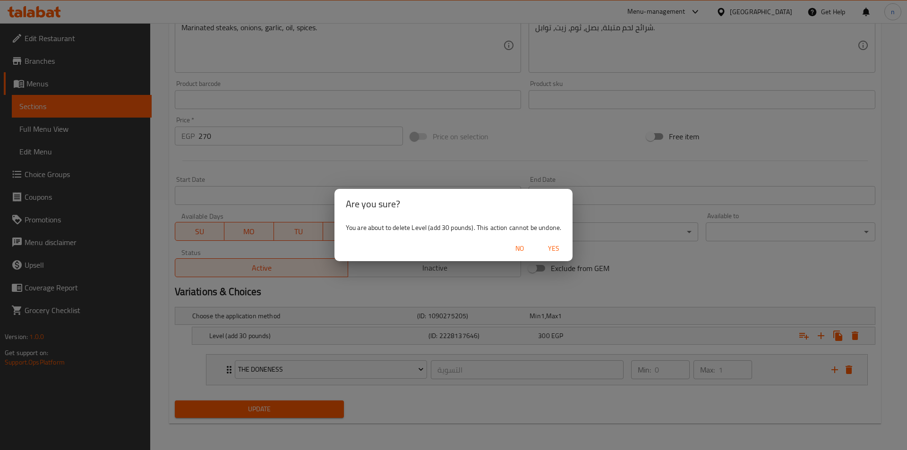
click at [564, 247] on span "Yes" at bounding box center [553, 249] width 23 height 12
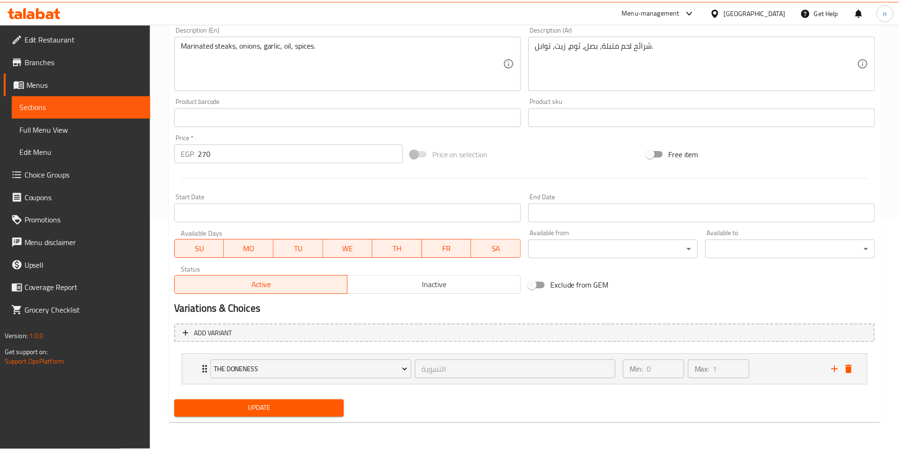
scroll to position [229, 0]
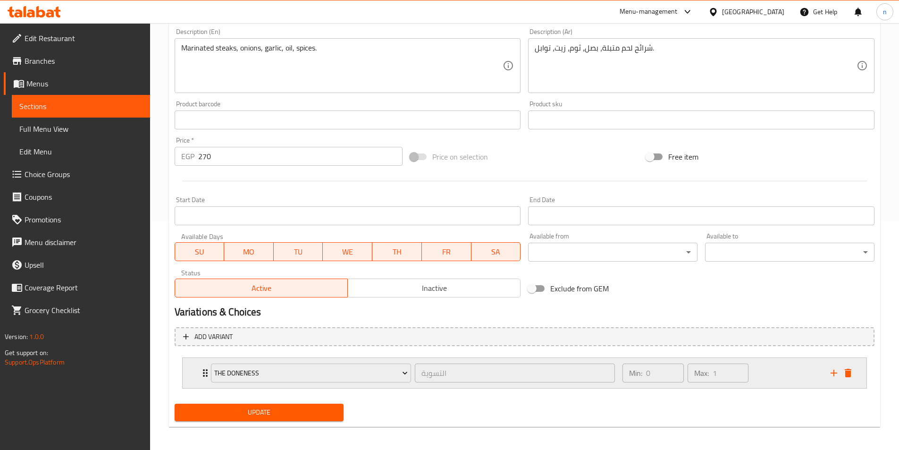
click at [792, 376] on div "Min: 0 ​ Max: 1 ​" at bounding box center [721, 373] width 208 height 30
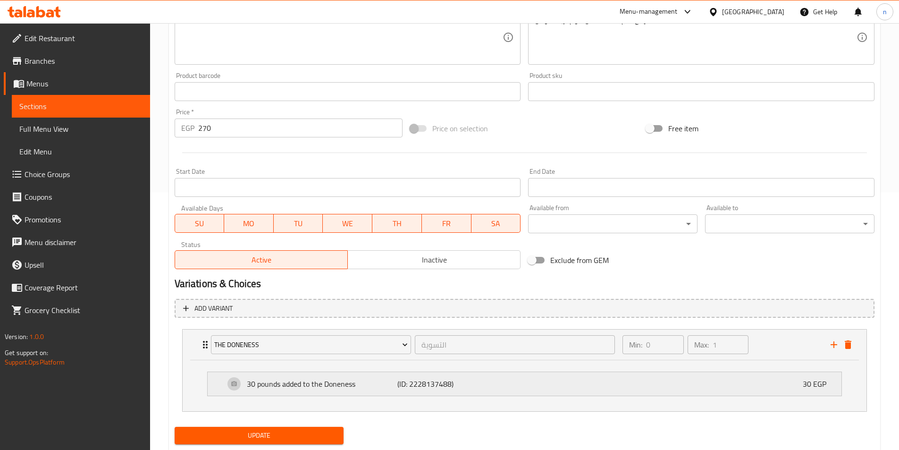
scroll to position [284, 0]
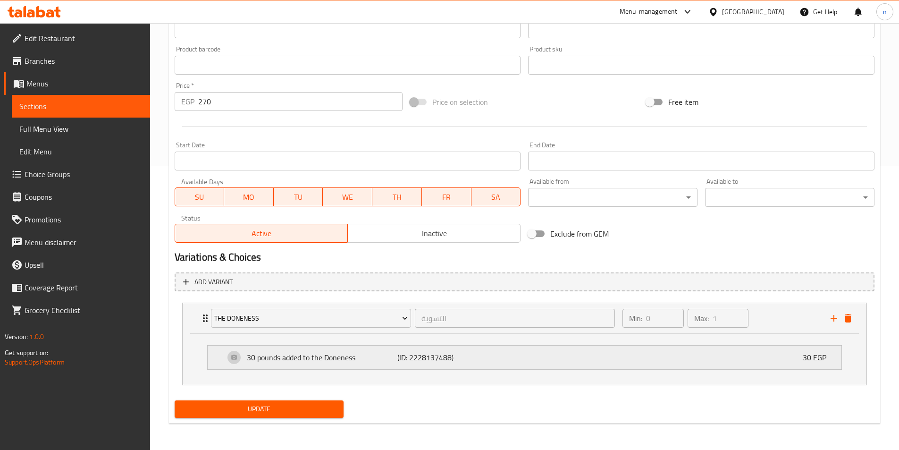
click at [588, 352] on div "30 pounds added to the Doneness (ID: 2228137488) 30 EGP" at bounding box center [528, 358] width 606 height 24
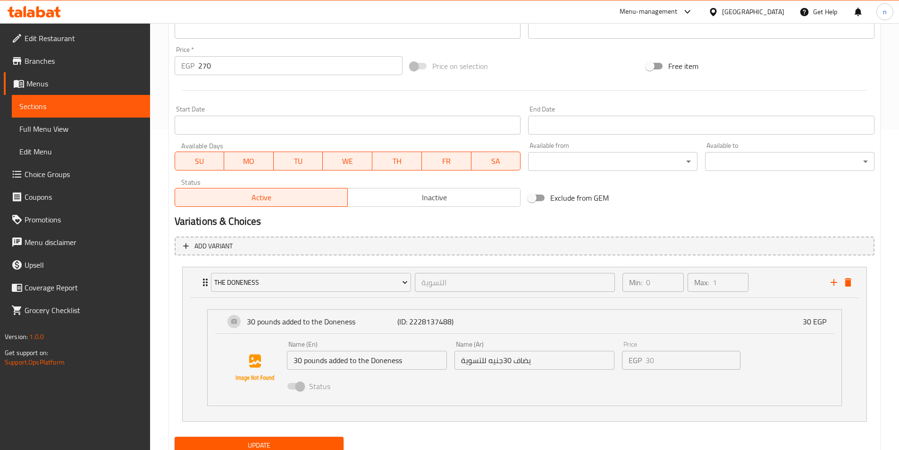
scroll to position [356, 0]
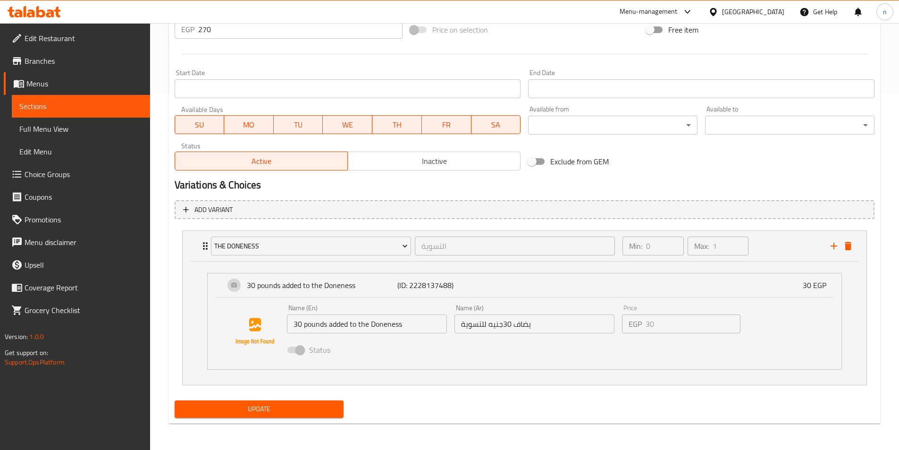
click at [169, 310] on div "Update Half Kilo Marinated Steak for Grilling Add item image Image Size: 1200 x…" at bounding box center [525, 79] width 712 height 689
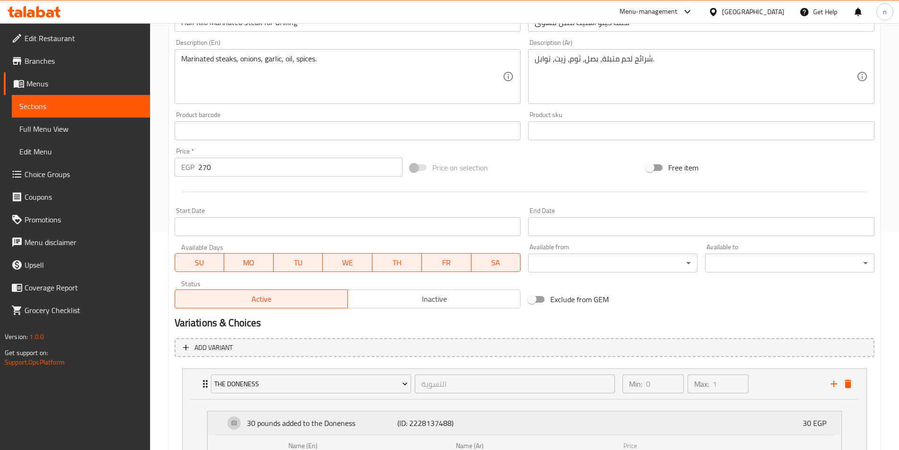
scroll to position [26, 0]
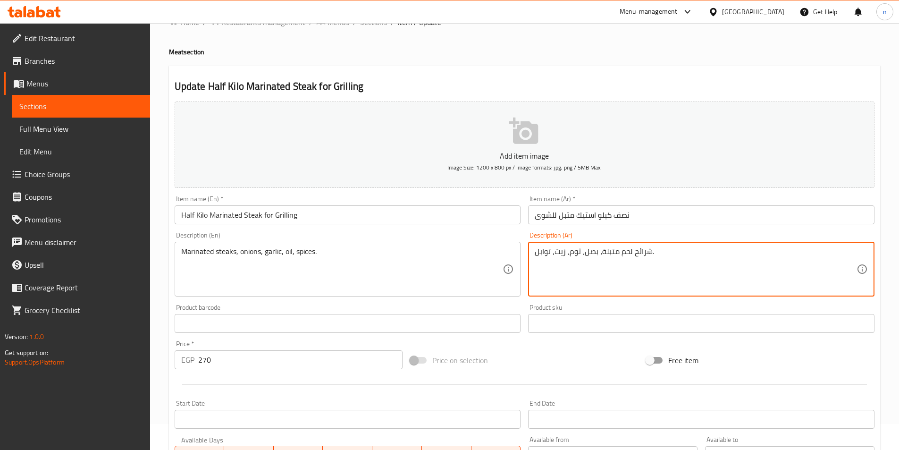
drag, startPoint x: 655, startPoint y: 251, endPoint x: 636, endPoint y: 251, distance: 19.4
click at [625, 252] on textarea "شرائح لحم متبلة، بصل، ثوم، زيت، توابل." at bounding box center [696, 269] width 322 height 45
drag, startPoint x: 619, startPoint y: 254, endPoint x: 650, endPoint y: 254, distance: 30.7
click at [650, 254] on textarea "شرائح لحم متبلة، بصل، ثوم، زيت، توابل." at bounding box center [696, 269] width 322 height 45
type textarea "شرائح لحم متبلة، بصل، ثوم، زيت، توابل."
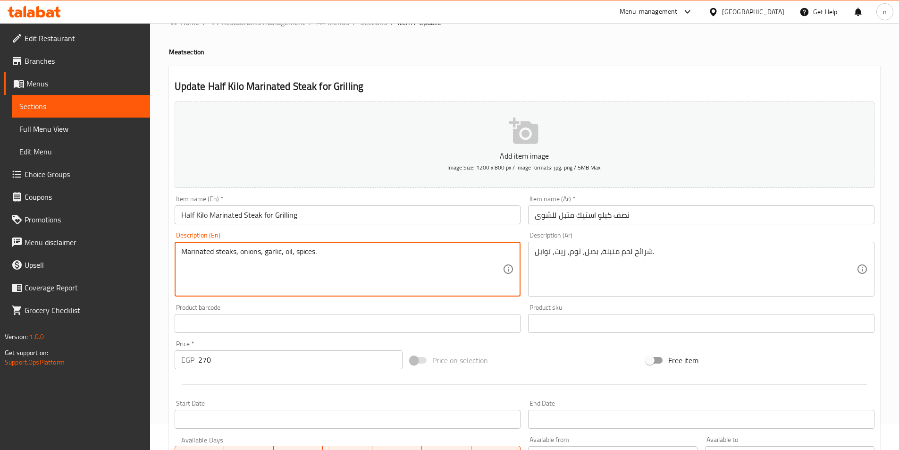
click at [229, 251] on textarea "Marinated steaks, onions, garlic, oil, spices." at bounding box center [342, 269] width 322 height 45
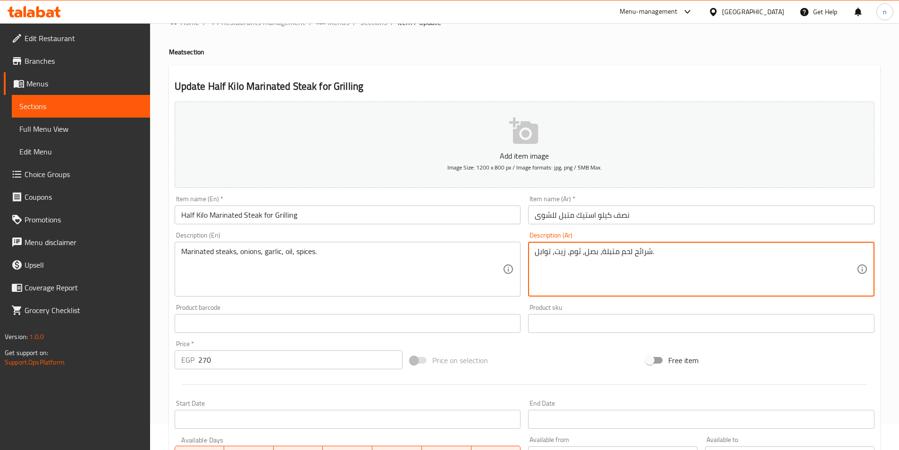
click at [642, 251] on textarea "شرائح لحم متبلة، بصل، ثوم، زيت، توابل." at bounding box center [696, 269] width 322 height 45
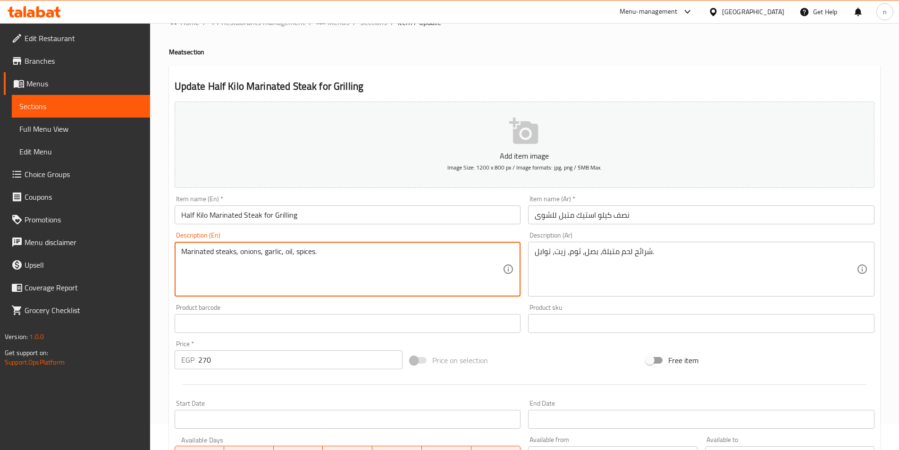
click at [223, 252] on textarea "Marinated steaks, onions, garlic, oil, spices." at bounding box center [342, 269] width 322 height 45
paste textarea "Slice"
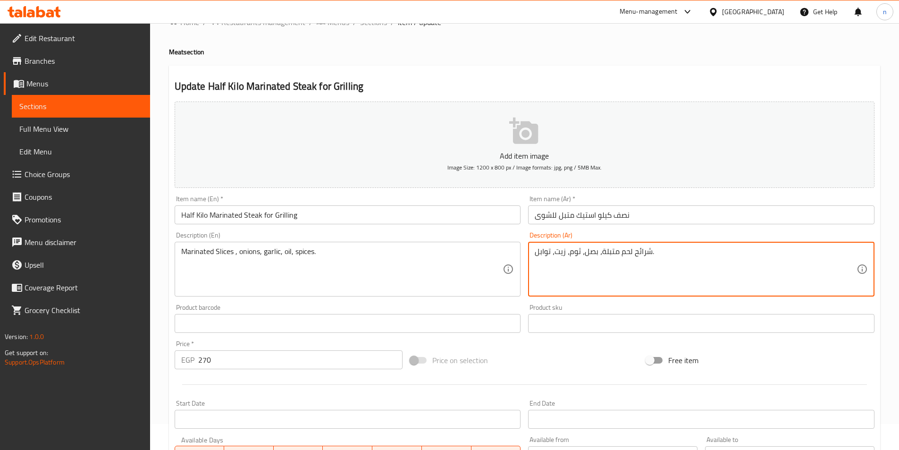
click at [622, 254] on textarea "شرائح لحم متبلة، بصل، ثوم، زيت، توابل." at bounding box center [696, 269] width 322 height 45
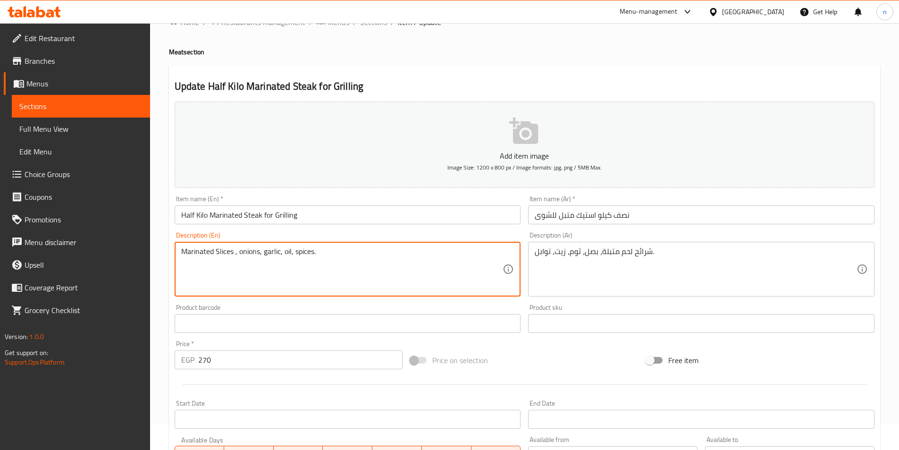
paste textarea "Meat"
click at [336, 254] on textarea "Marinated Slices Meat, onions, garlic, oil, spices." at bounding box center [342, 269] width 322 height 45
type textarea "Marinated Slices Meat, onions, garlic, oil, spices."
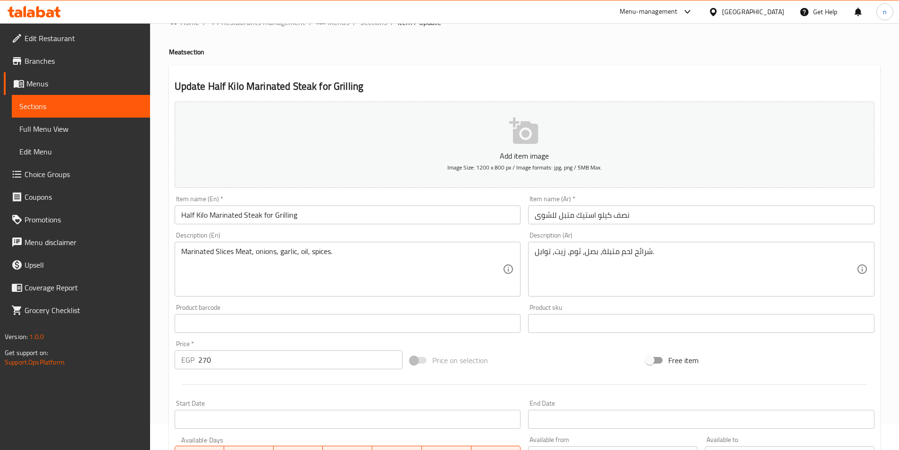
click at [157, 295] on div "Home / Restaurants management / Menus / Sections / item / update Meat section U…" at bounding box center [524, 388] width 749 height 783
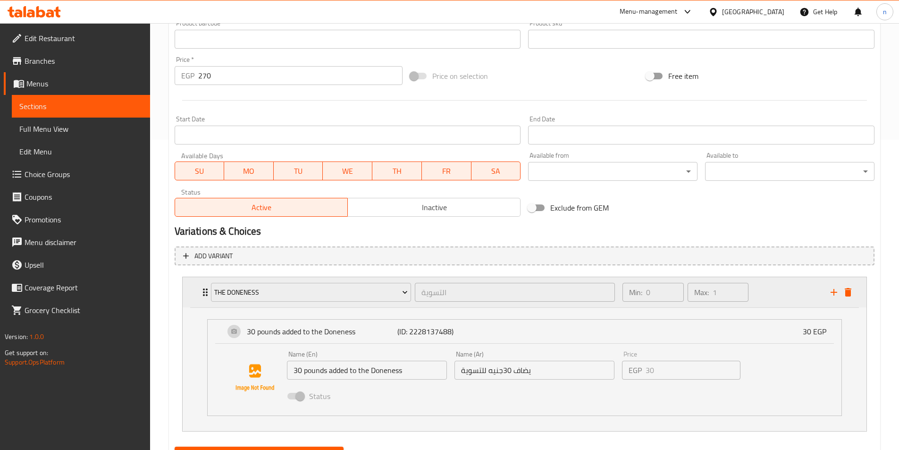
scroll to position [356, 0]
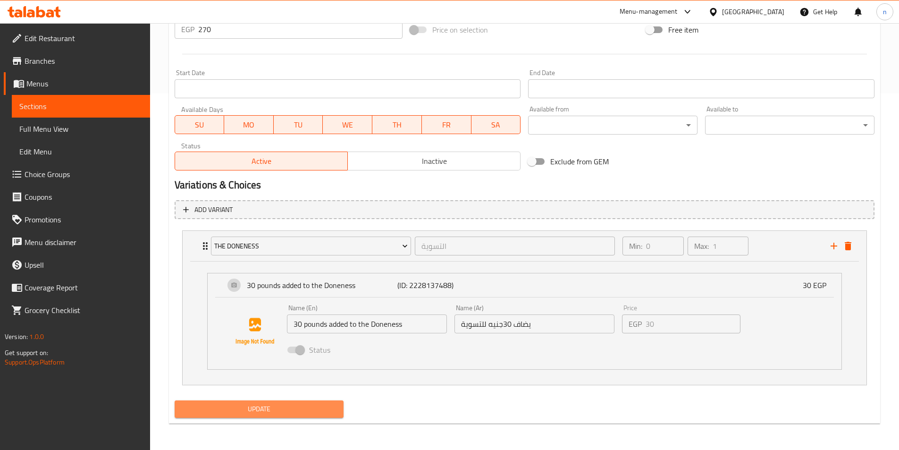
click at [223, 413] on span "Update" at bounding box center [259, 409] width 154 height 12
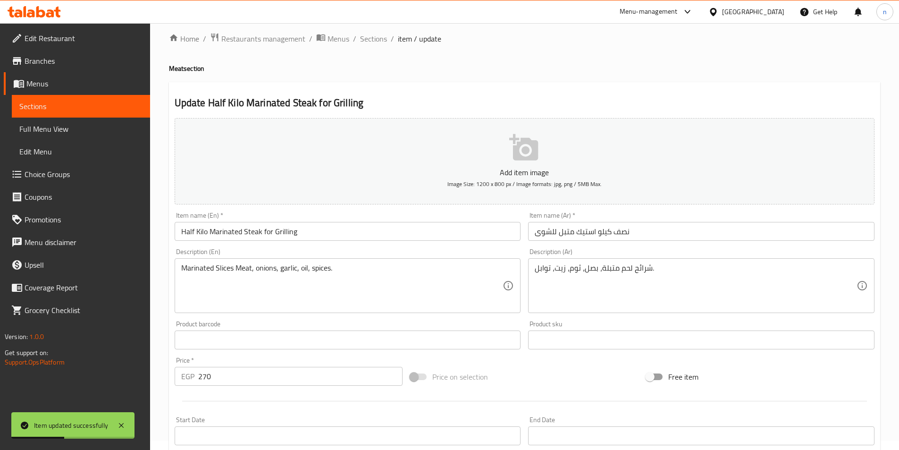
scroll to position [0, 0]
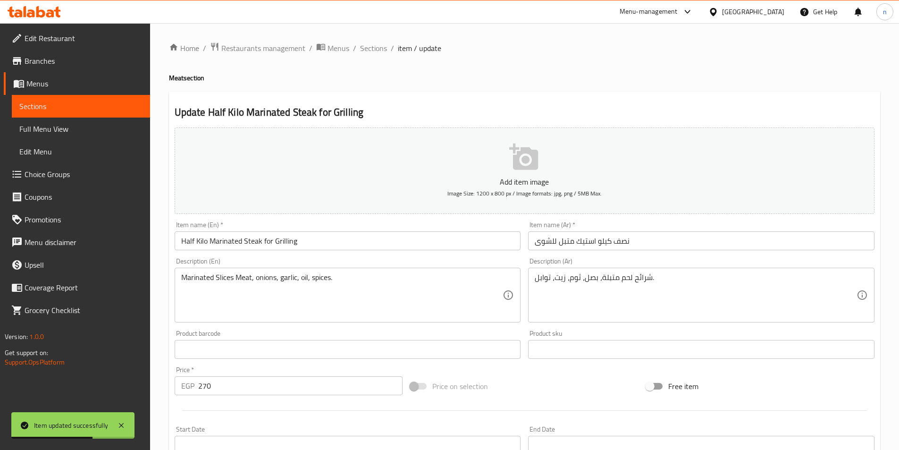
drag, startPoint x: 364, startPoint y: 44, endPoint x: 366, endPoint y: 70, distance: 25.6
click at [364, 44] on span "Sections" at bounding box center [373, 47] width 27 height 11
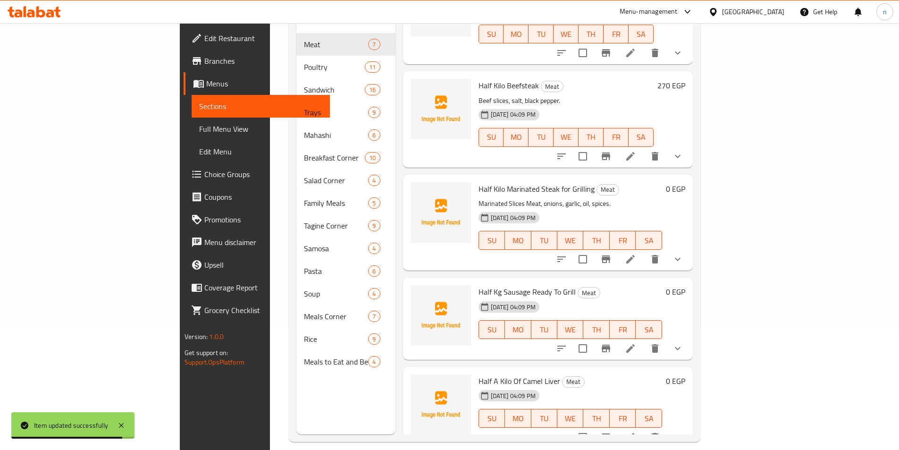
scroll to position [132, 0]
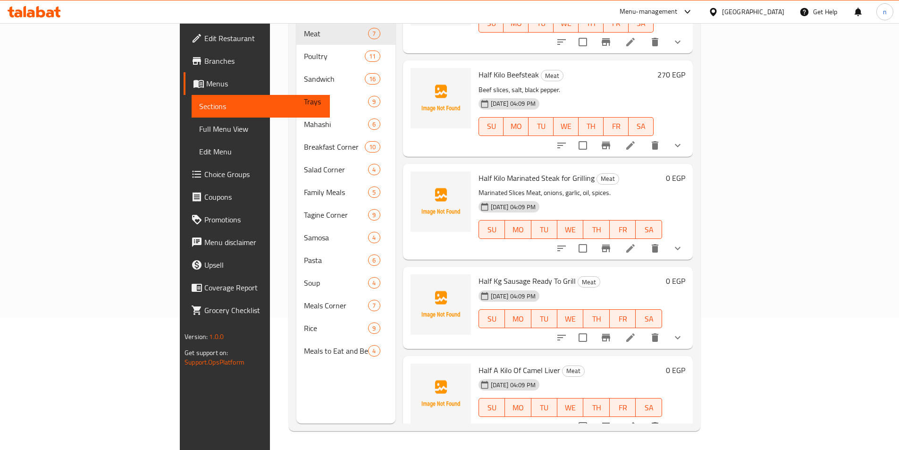
click at [689, 332] on div at bounding box center [620, 337] width 139 height 23
click at [636, 332] on icon at bounding box center [630, 337] width 11 height 11
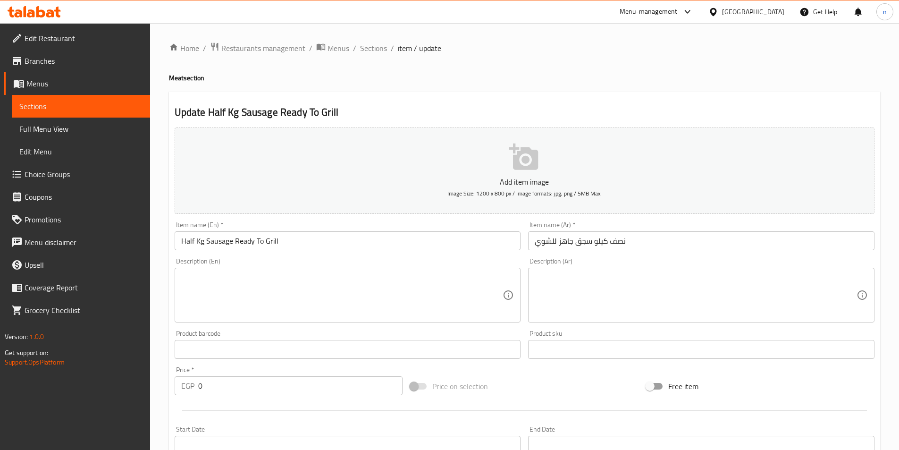
click at [200, 242] on input "Half Kg Sausage Ready To Grill" at bounding box center [348, 240] width 347 height 19
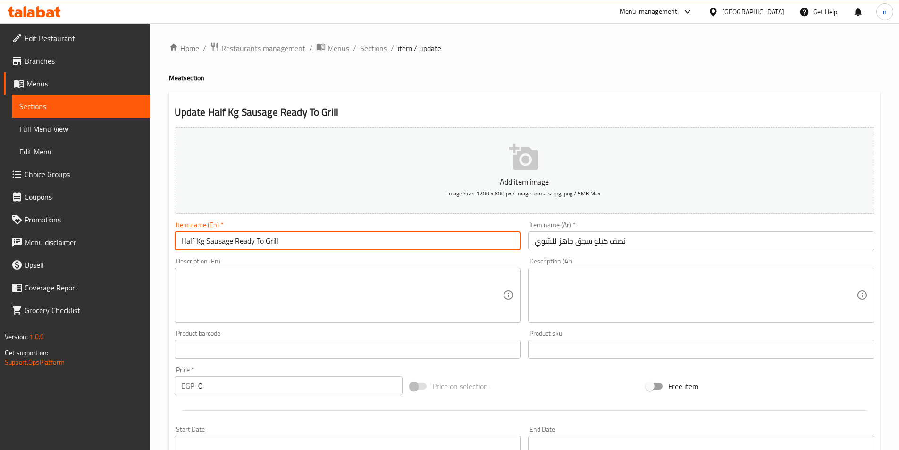
click at [200, 242] on input "Half Kg Sausage Ready To Grill" at bounding box center [348, 240] width 347 height 19
paste input "kilo"
click at [318, 242] on input "Half kilo Sausage Ready To Grill" at bounding box center [348, 240] width 347 height 19
type input "Half kilo Sausage Ready To Grill"
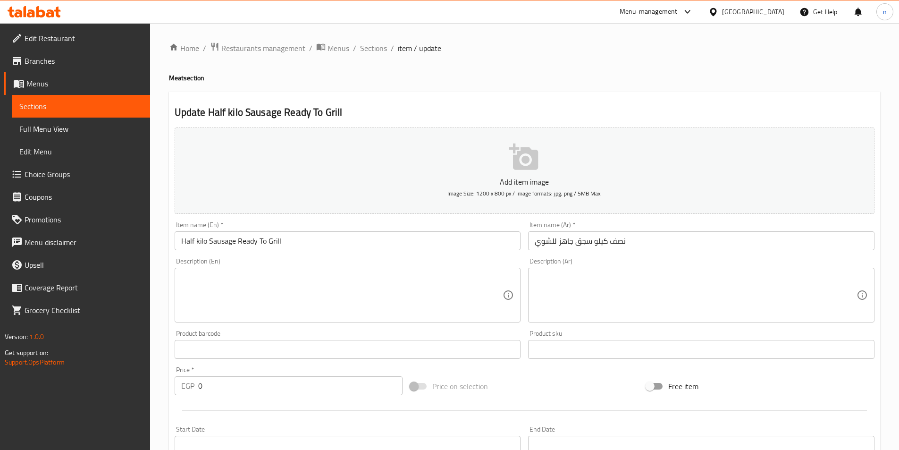
click at [349, 288] on textarea at bounding box center [342, 295] width 322 height 45
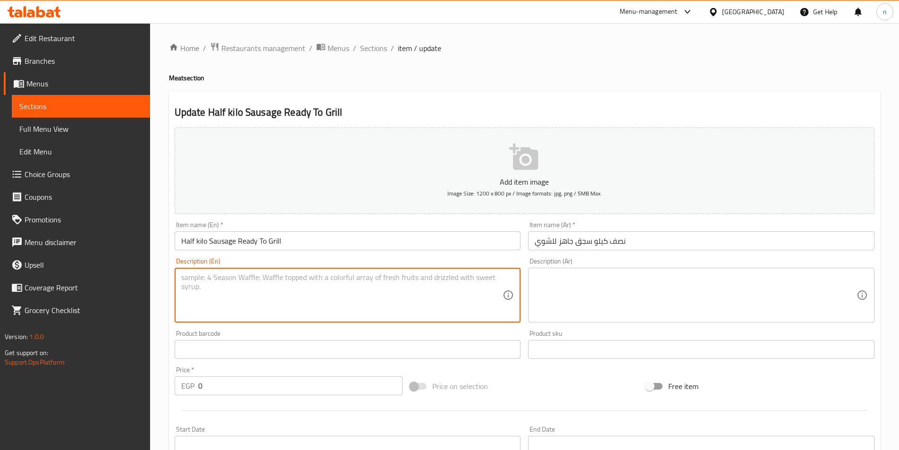
click at [617, 281] on textarea at bounding box center [696, 295] width 322 height 45
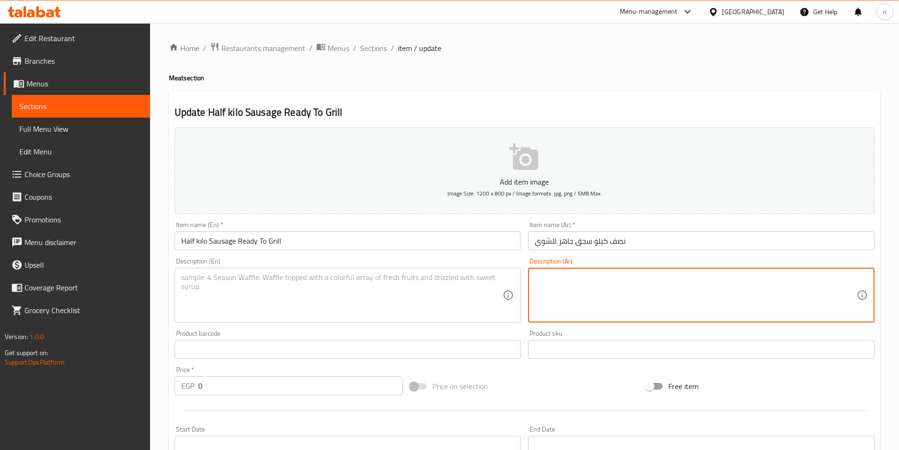
paste textarea "لحم مفروم متبل، توابل."
type textarea "لحم مفروم متبل، توابل."
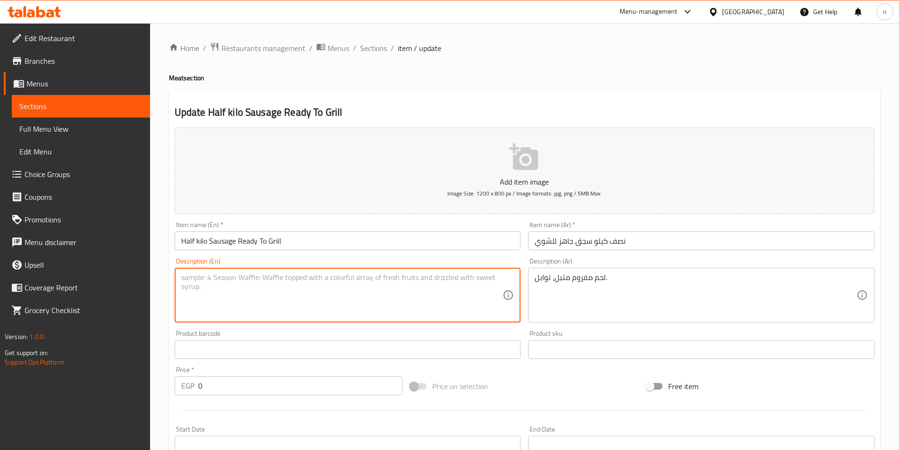
click at [336, 290] on textarea at bounding box center [342, 295] width 322 height 45
paste textarea "Spiced minced meat, spices."
type textarea "Spiced minced meat, spices."
click at [165, 354] on div "Home / Restaurants management / Menus / Sections / item / update Meat section U…" at bounding box center [524, 394] width 749 height 743
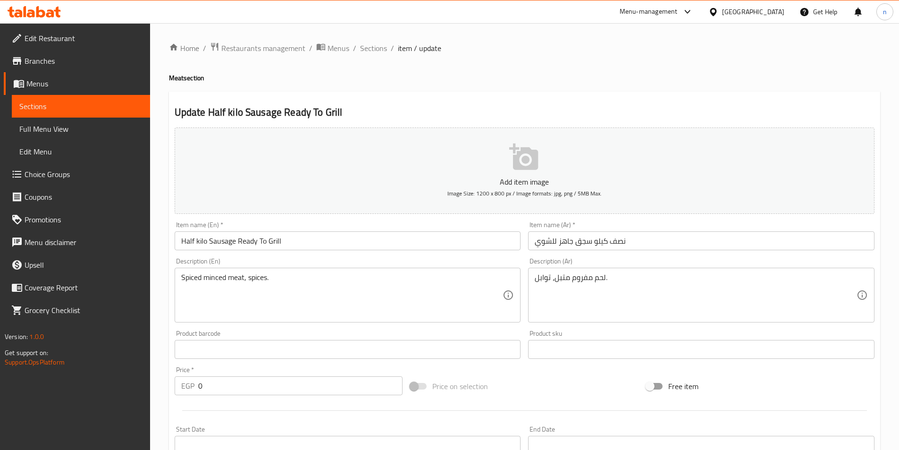
click at [299, 383] on input "0" at bounding box center [300, 385] width 205 height 19
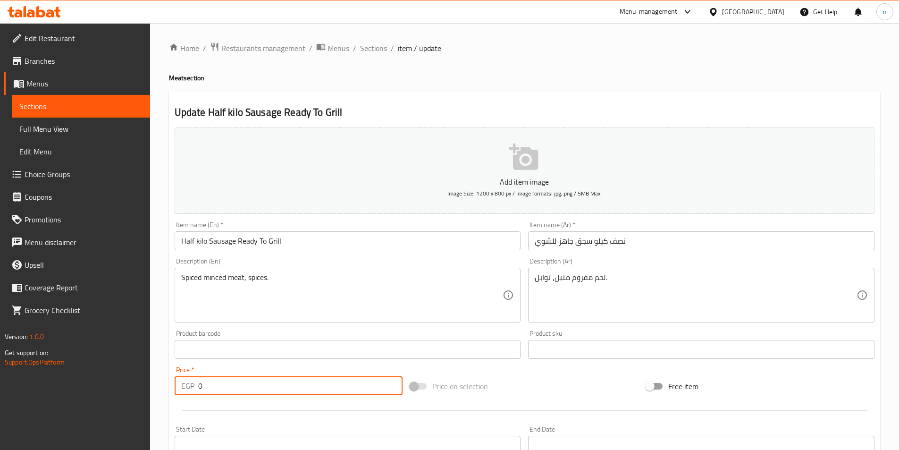
click at [299, 383] on input "0" at bounding box center [300, 385] width 205 height 19
type input "270"
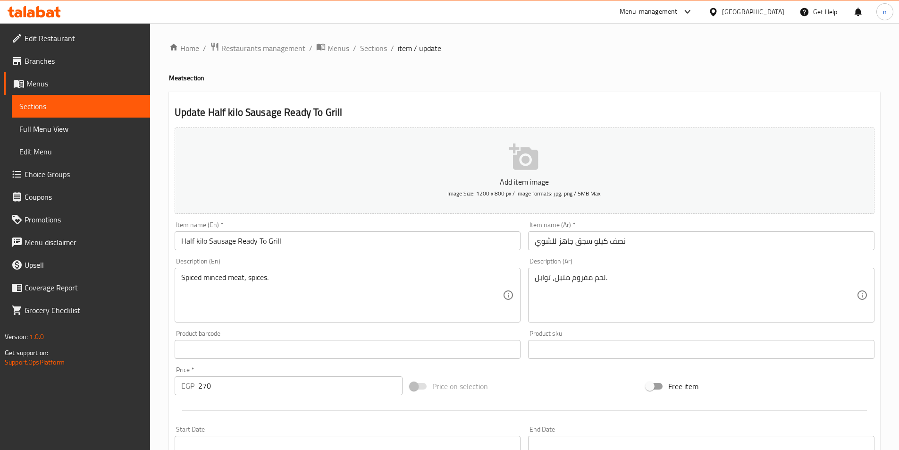
click at [166, 399] on div "Home / Restaurants management / Menus / Sections / item / update Meat section U…" at bounding box center [524, 394] width 749 height 743
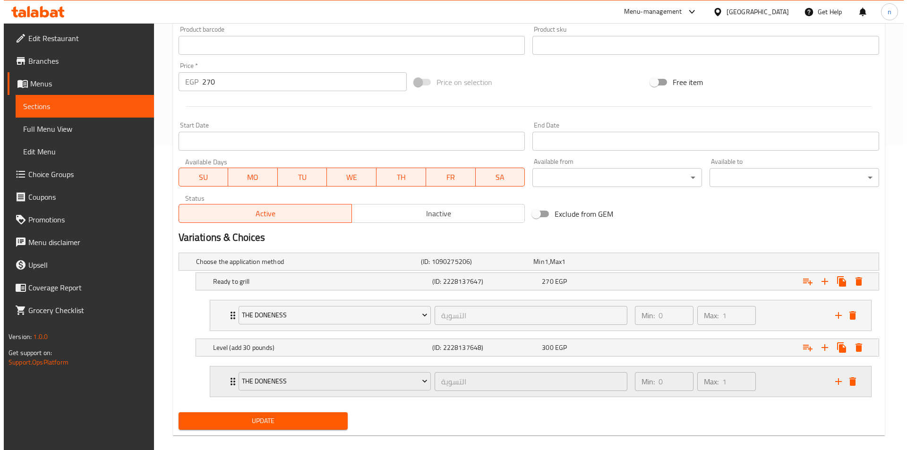
scroll to position [316, 0]
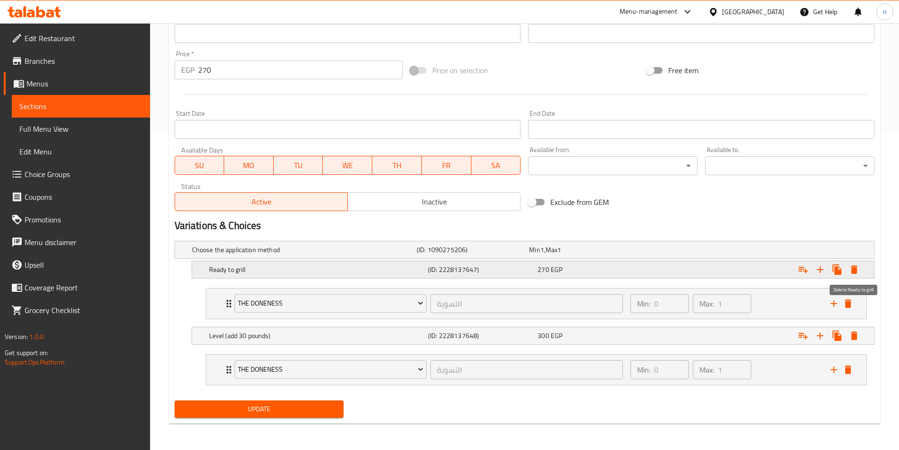
click at [859, 269] on icon "Expand" at bounding box center [854, 269] width 11 height 11
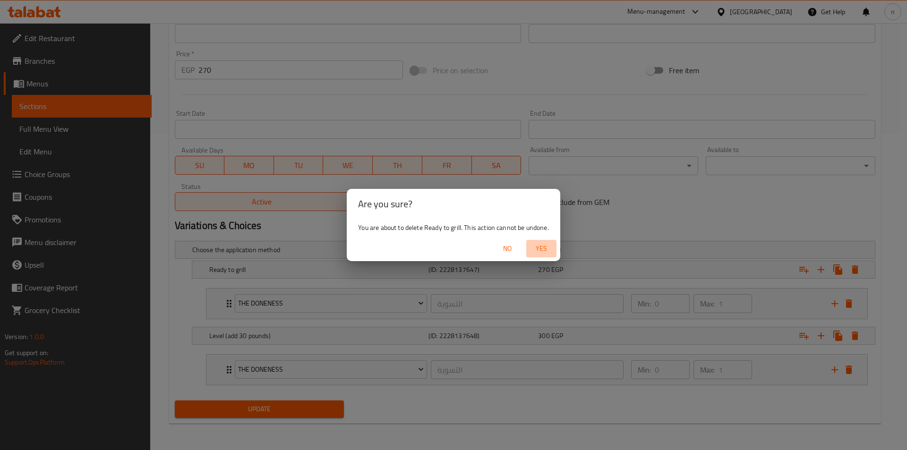
click at [537, 254] on span "Yes" at bounding box center [541, 249] width 23 height 12
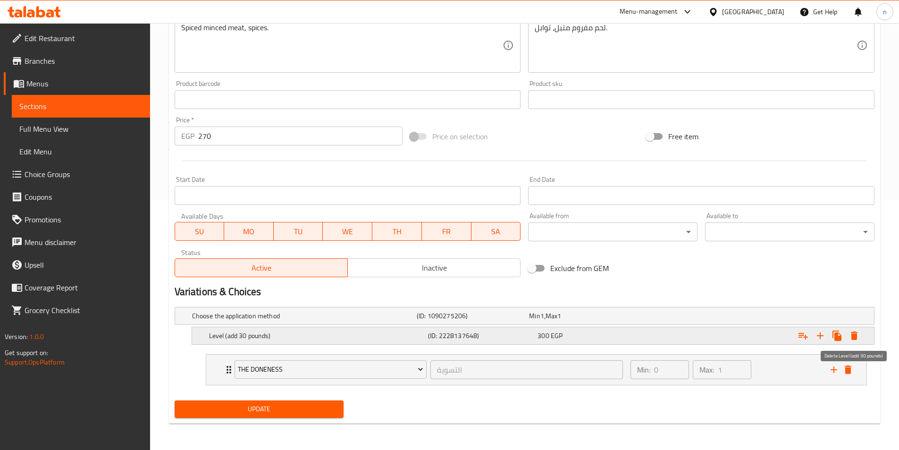
click at [859, 338] on icon "Expand" at bounding box center [854, 335] width 11 height 11
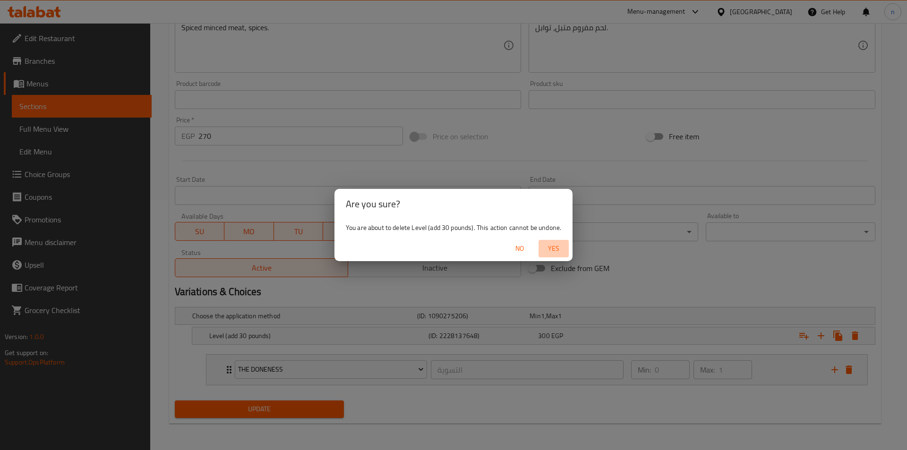
click at [555, 249] on span "Yes" at bounding box center [553, 249] width 23 height 12
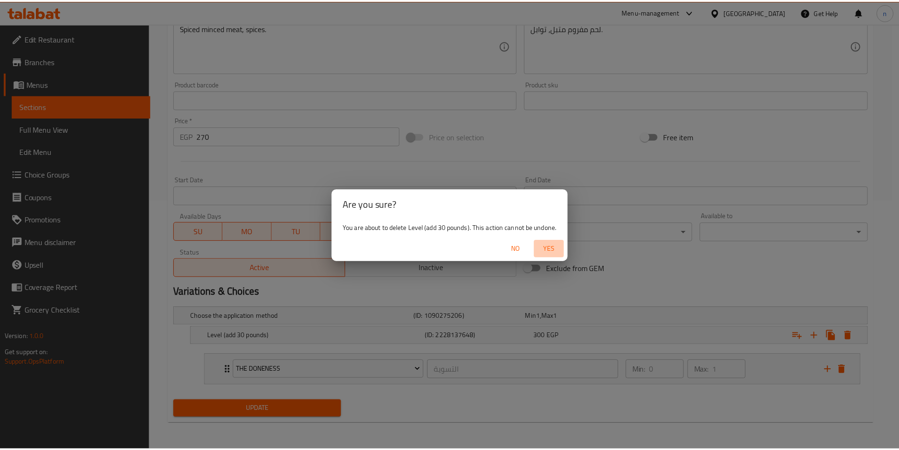
scroll to position [229, 0]
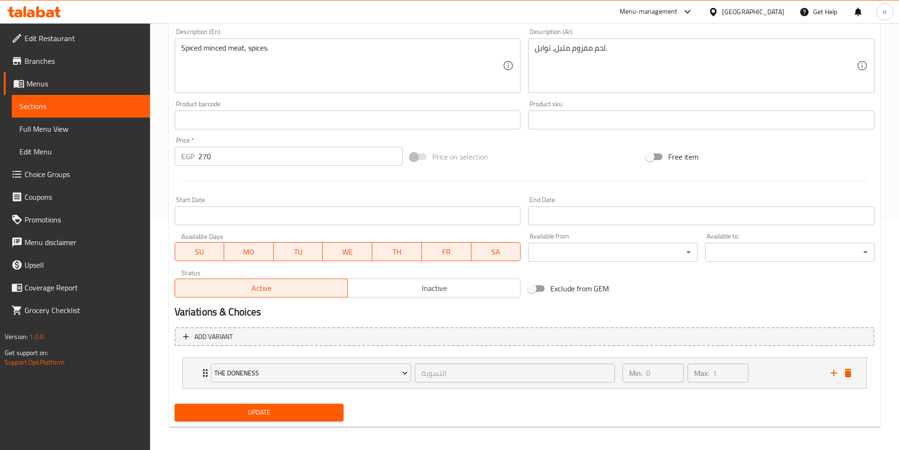
click at [169, 381] on div "Update Half kilo Sausage Ready To Grill Add item image Image Size: 1200 x 800 p…" at bounding box center [525, 144] width 712 height 565
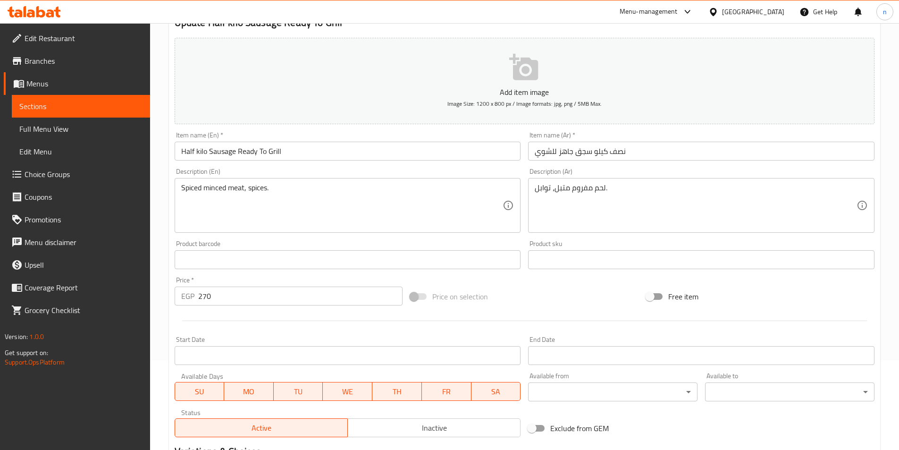
scroll to position [233, 0]
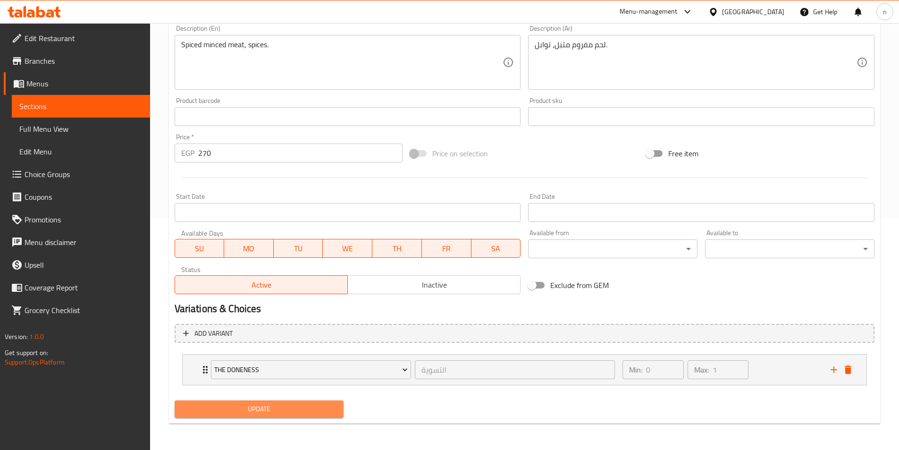
click at [243, 413] on span "Update" at bounding box center [259, 409] width 154 height 12
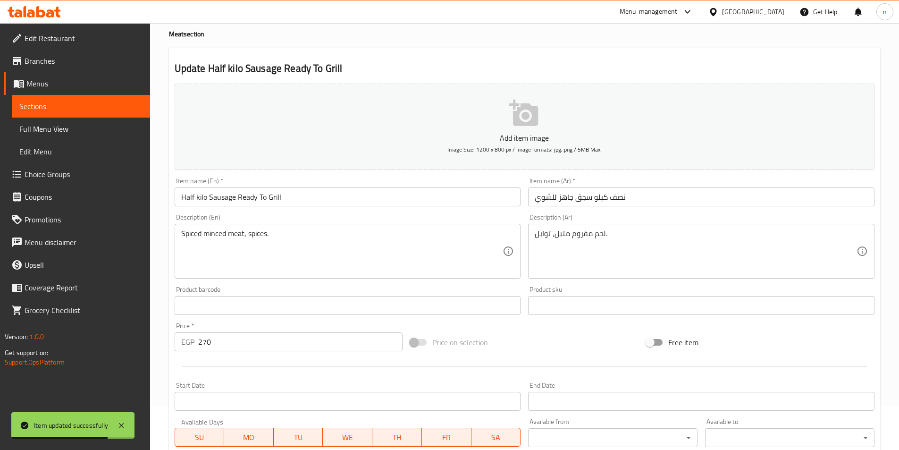
scroll to position [0, 0]
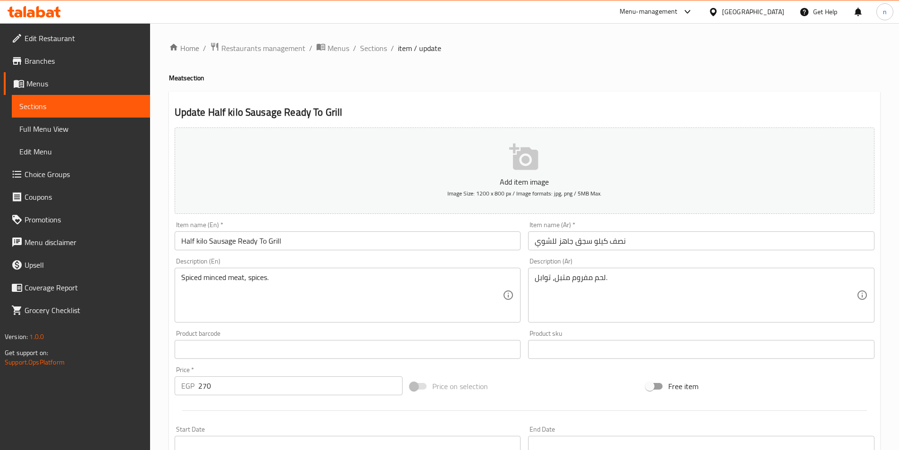
click at [191, 260] on div "Description (En) Spiced minced meat, spices. Description (En)" at bounding box center [348, 290] width 347 height 65
copy label "Description"
click at [624, 33] on div "Home / Restaurants management / Menus / Sections / item / update Meat section U…" at bounding box center [524, 353] width 749 height 660
click at [160, 263] on div "Home / Restaurants management / Menus / Sections / item / update Meat section U…" at bounding box center [524, 353] width 749 height 660
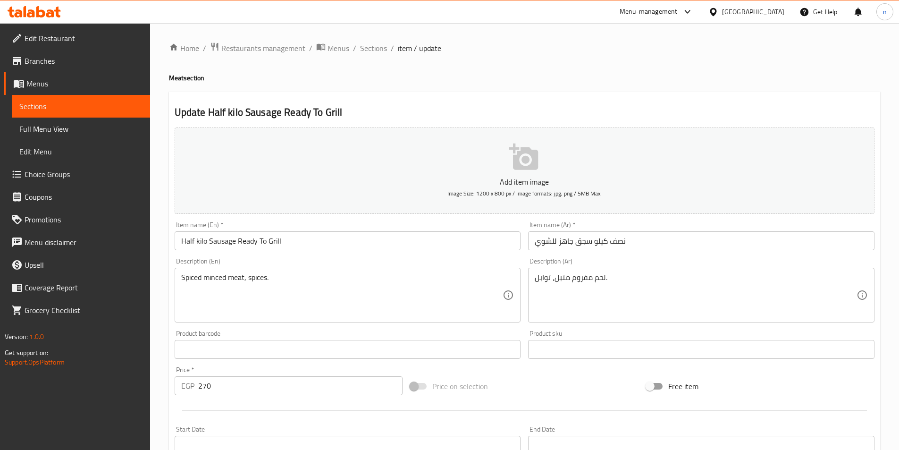
click at [157, 202] on div "Home / Restaurants management / Menus / Sections / item / update Meat section U…" at bounding box center [524, 353] width 749 height 660
click at [217, 238] on input "Half kilo Sausage Ready To Grill" at bounding box center [348, 240] width 347 height 19
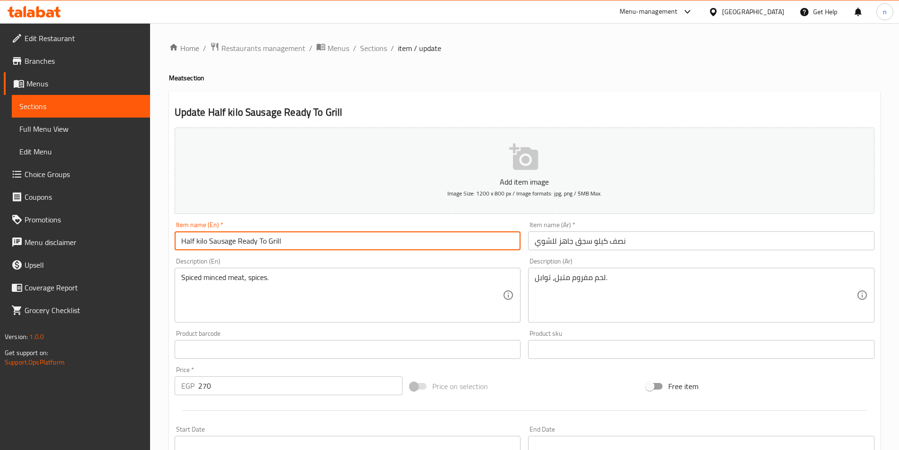
click at [217, 238] on input "Half kilo Sausage Ready To Grill" at bounding box center [348, 240] width 347 height 19
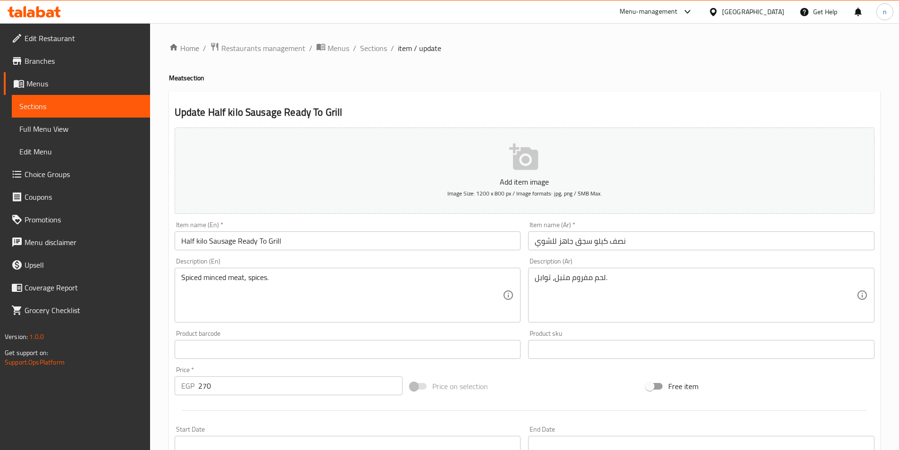
click at [190, 263] on div "Description (En) Spiced minced meat, spices. Description (En)" at bounding box center [348, 290] width 347 height 65
copy label "Description"
click at [371, 45] on span "Sections" at bounding box center [373, 47] width 27 height 11
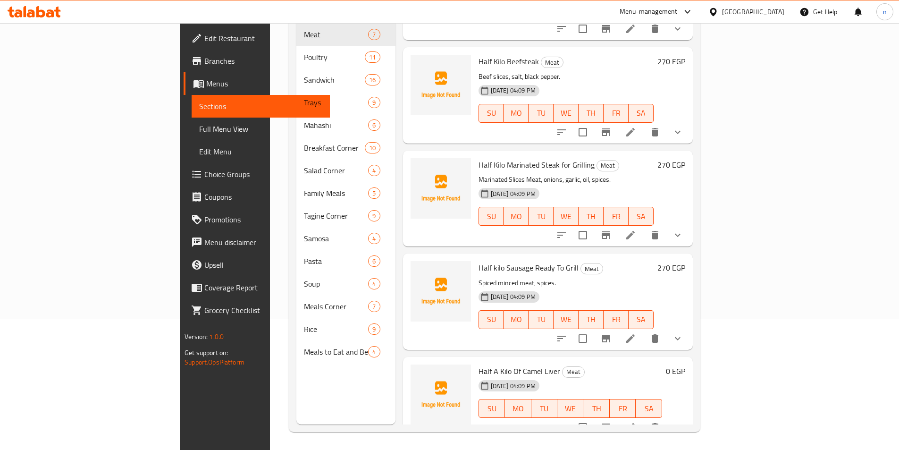
scroll to position [132, 0]
click at [667, 330] on button "delete" at bounding box center [655, 337] width 23 height 23
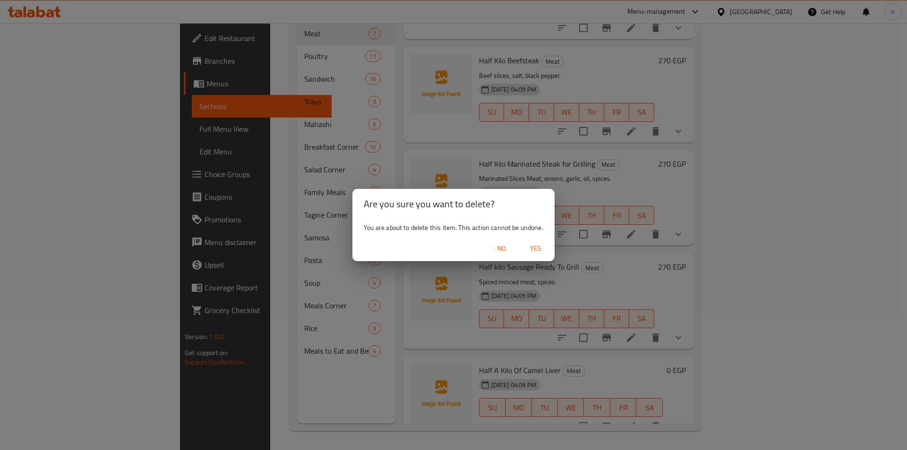
click at [540, 248] on span "Yes" at bounding box center [535, 249] width 23 height 12
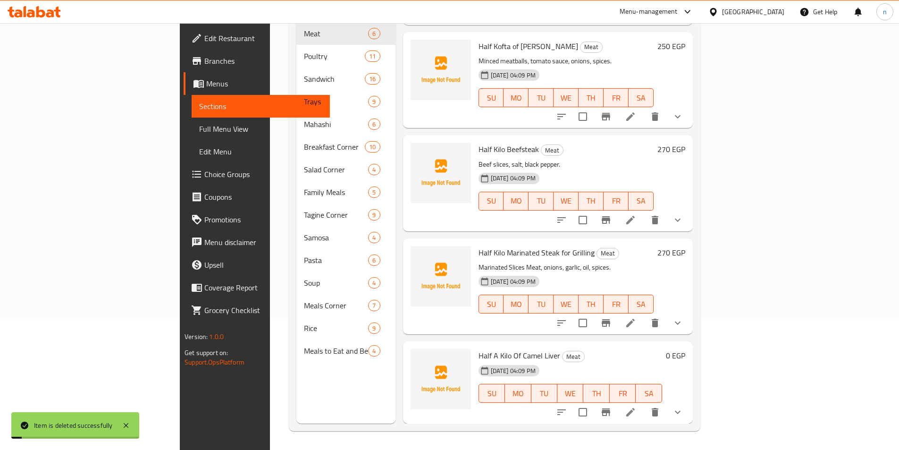
scroll to position [178, 0]
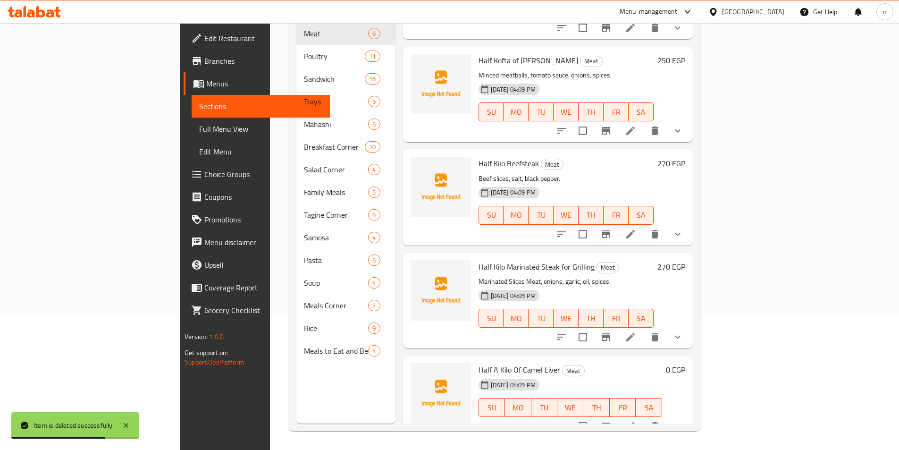
click at [636, 421] on icon at bounding box center [630, 426] width 11 height 11
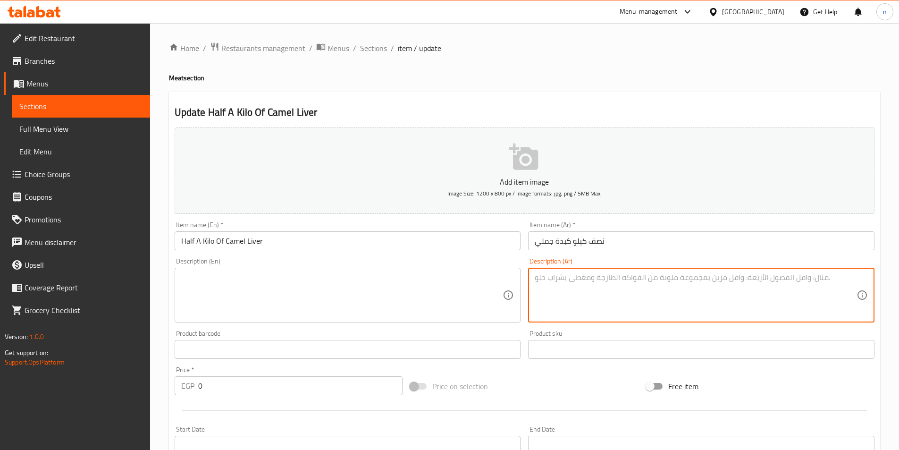
click at [554, 280] on textarea at bounding box center [696, 295] width 322 height 45
paste textarea "كبدة جملي، ثوم، فلفل أخضر، زيت."
type textarea "كبدة جملي، ثوم، فلفل أخضر، زيت."
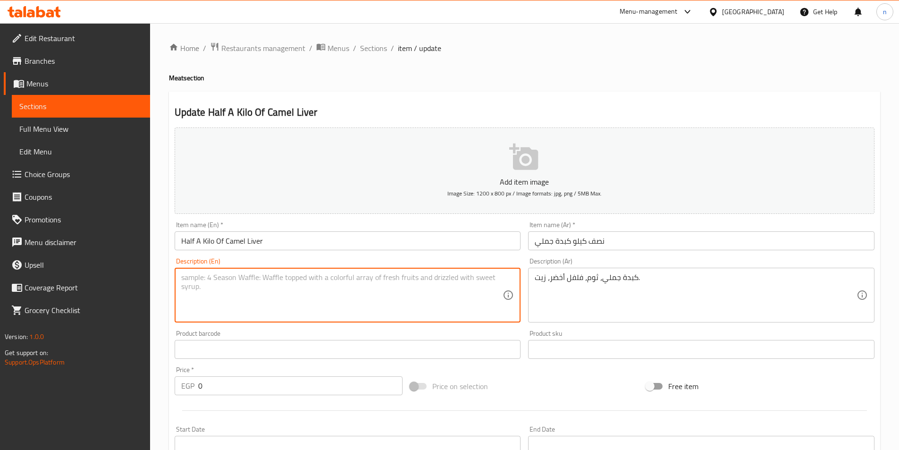
click at [406, 297] on textarea at bounding box center [342, 295] width 322 height 45
paste textarea "Camel liver, garlic, green pepper, oil."
type textarea "Camel liver, garlic, green pepper, oil."
click at [161, 313] on div "Home / Restaurants management / Menus / Sections / item / update Meat section U…" at bounding box center [524, 394] width 749 height 743
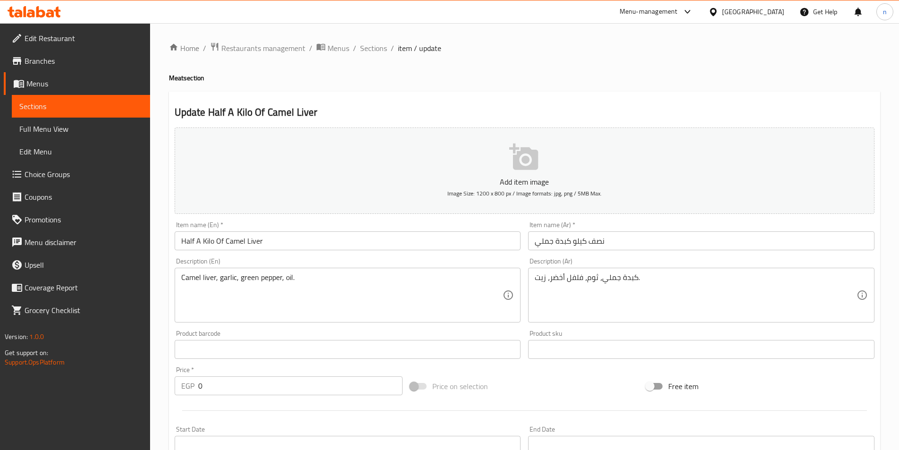
click at [166, 361] on div "Home / Restaurants management / Menus / Sections / item / update Meat section U…" at bounding box center [524, 394] width 749 height 743
click at [165, 322] on div "Home / Restaurants management / Menus / Sections / item / update Meat section U…" at bounding box center [524, 394] width 749 height 743
click at [232, 383] on input "0" at bounding box center [300, 385] width 205 height 19
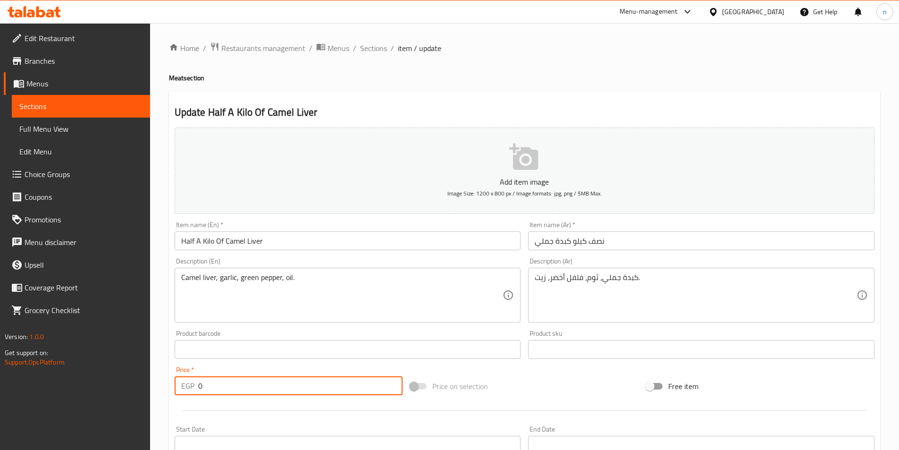
click at [232, 383] on input "0" at bounding box center [300, 385] width 205 height 19
type input "270"
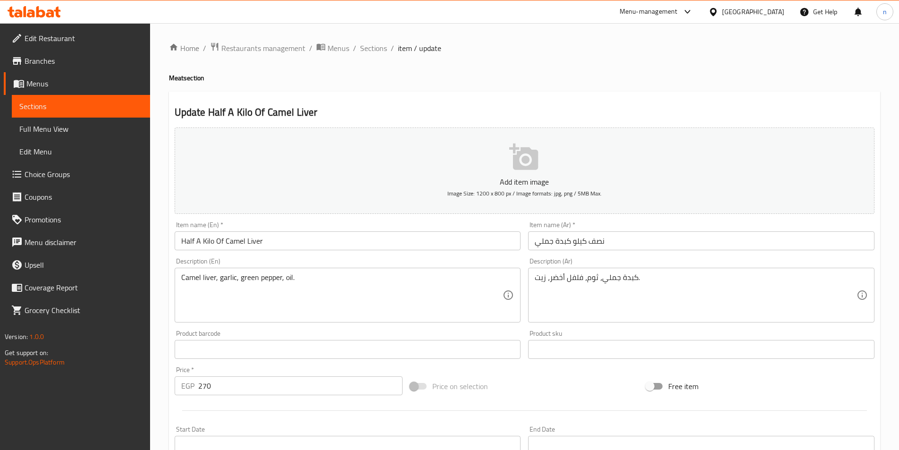
click at [161, 382] on div "Home / Restaurants management / Menus / Sections / item / update Meat section U…" at bounding box center [524, 394] width 749 height 743
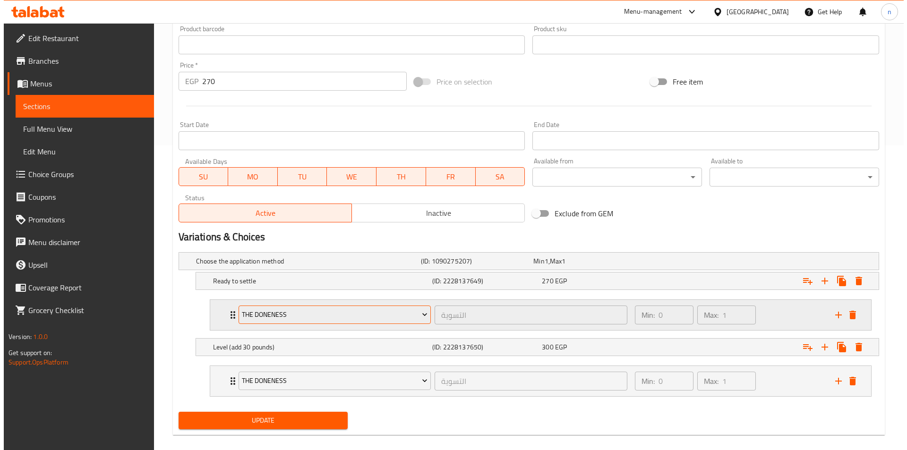
scroll to position [316, 0]
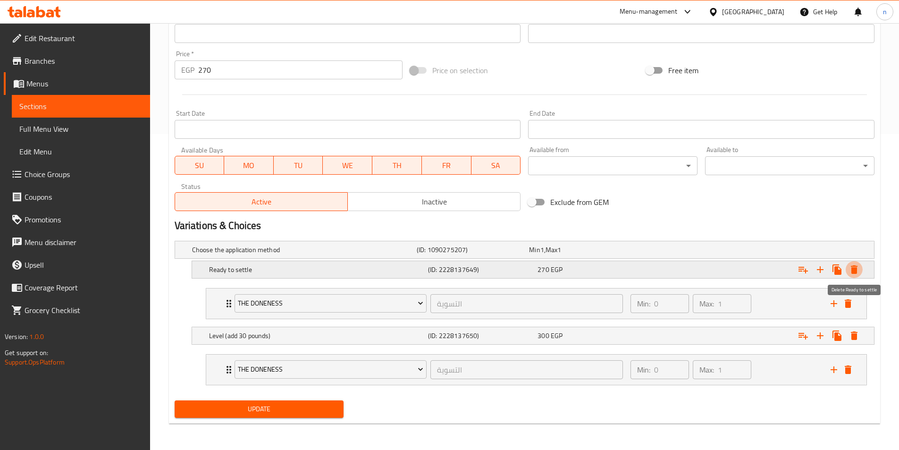
click at [860, 271] on icon "Expand" at bounding box center [854, 269] width 11 height 11
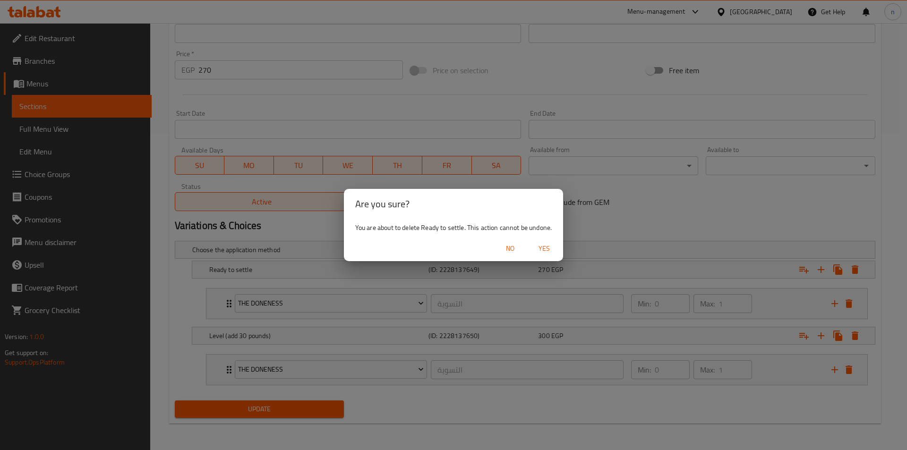
click at [545, 249] on span "Yes" at bounding box center [544, 249] width 23 height 12
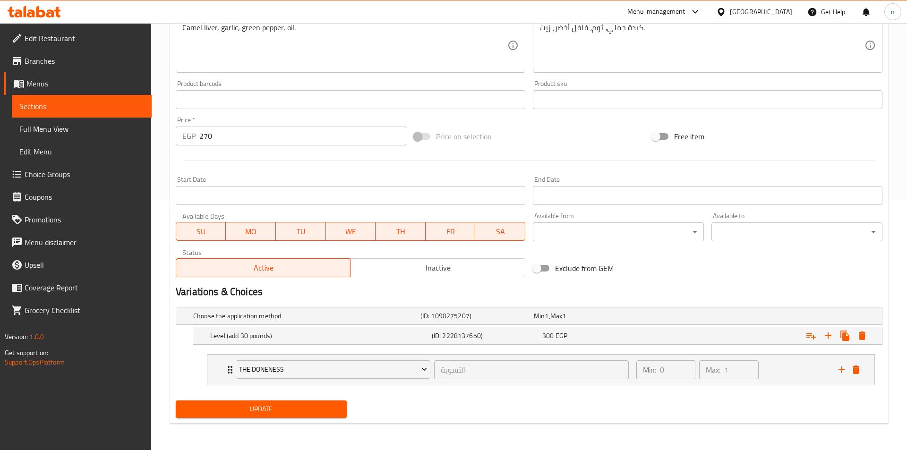
scroll to position [250, 0]
click at [855, 333] on icon "Expand" at bounding box center [854, 335] width 11 height 11
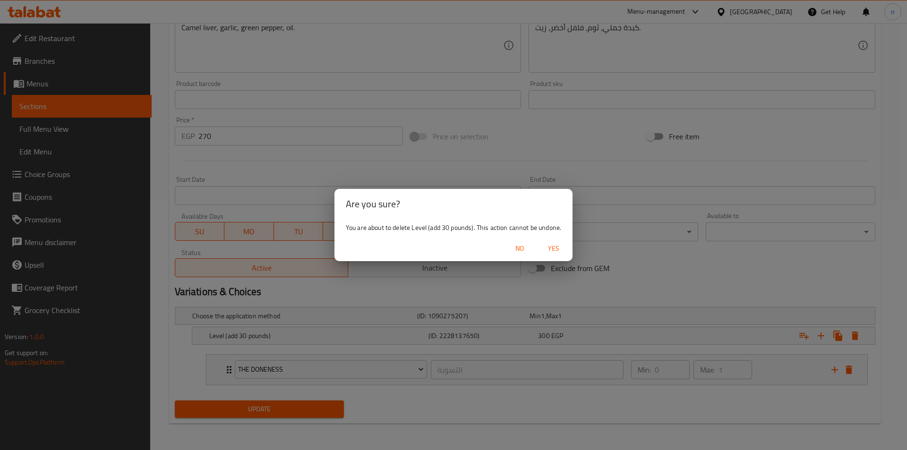
click at [559, 252] on span "Yes" at bounding box center [553, 249] width 23 height 12
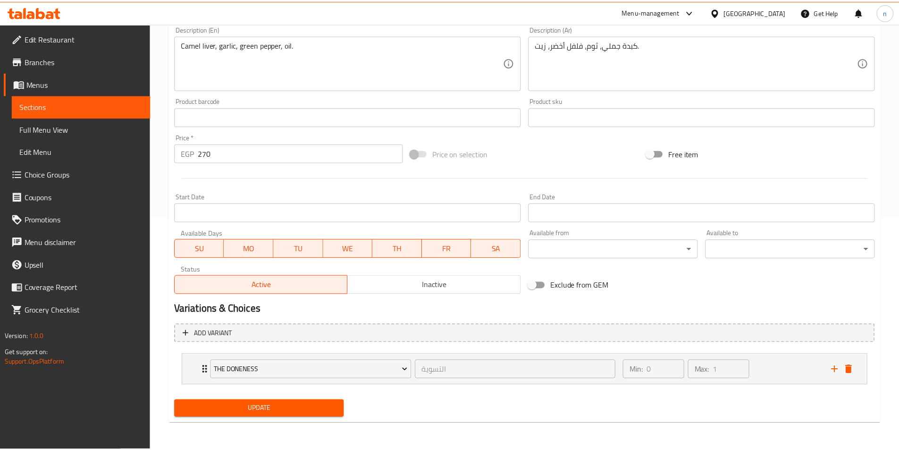
scroll to position [229, 0]
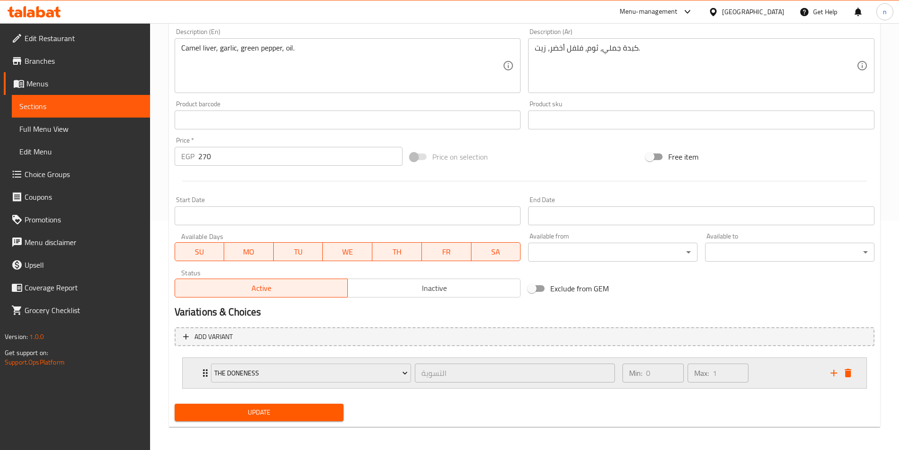
click at [788, 377] on div "Min: 0 ​ Max: 1 ​" at bounding box center [721, 373] width 208 height 30
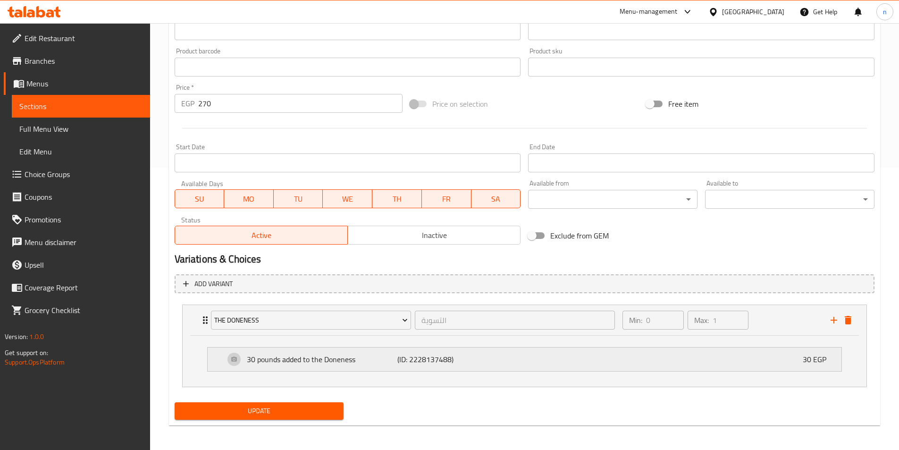
scroll to position [284, 0]
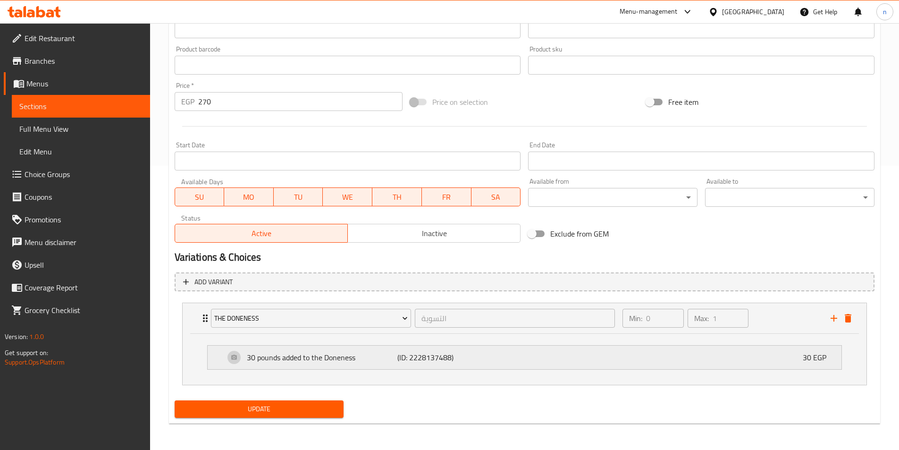
click at [656, 358] on div "30 pounds added to the Doneness (ID: 2228137488) 30 EGP" at bounding box center [528, 358] width 606 height 24
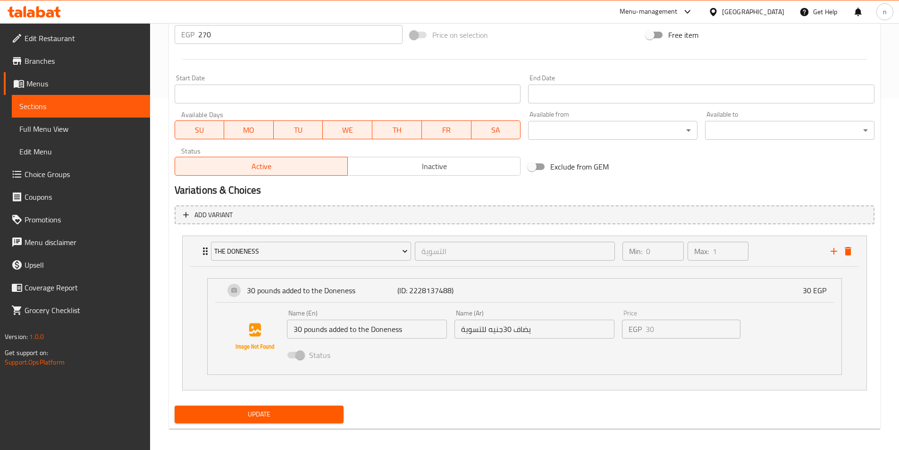
scroll to position [356, 0]
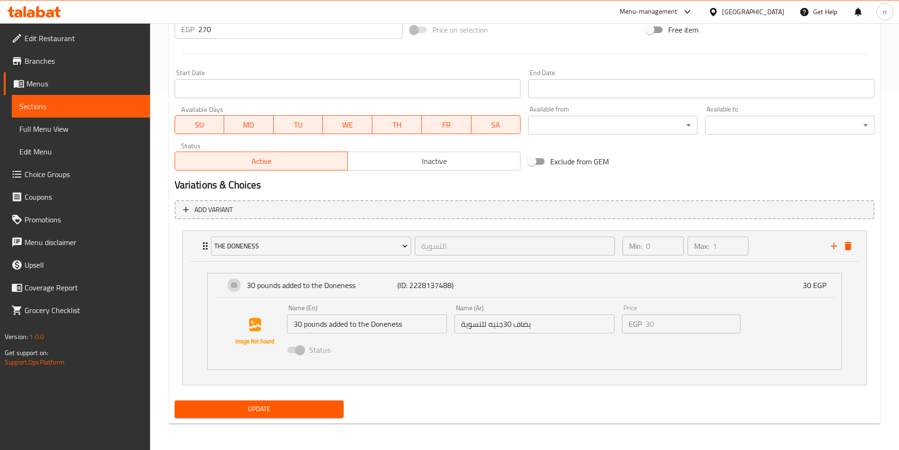
click at [313, 416] on button "Update" at bounding box center [259, 408] width 169 height 17
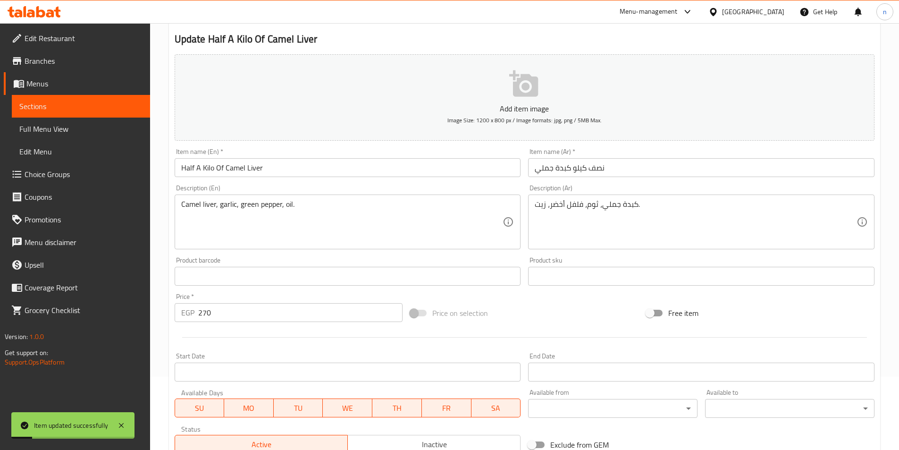
scroll to position [0, 0]
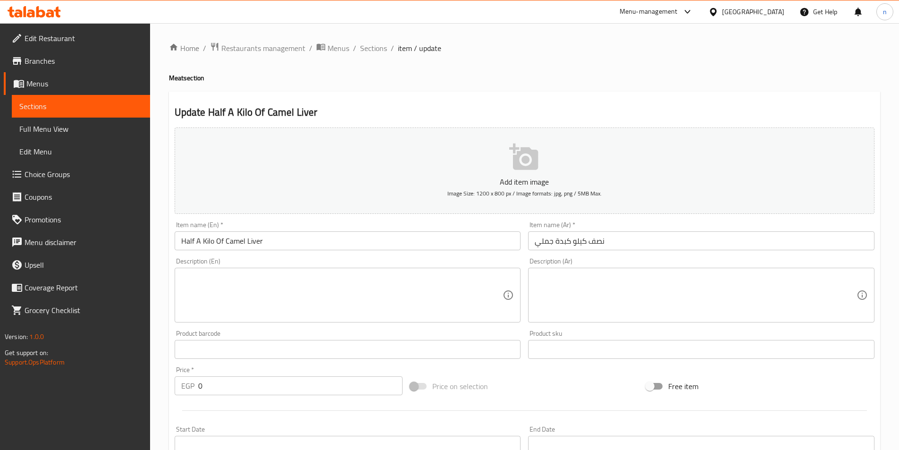
click at [780, 17] on div "[GEOGRAPHIC_DATA]" at bounding box center [753, 12] width 62 height 10
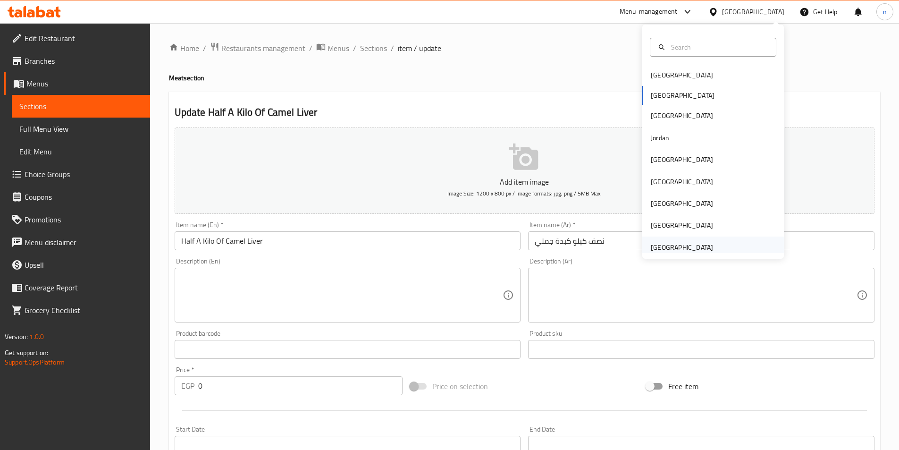
click at [667, 251] on div "[GEOGRAPHIC_DATA]" at bounding box center [682, 247] width 62 height 10
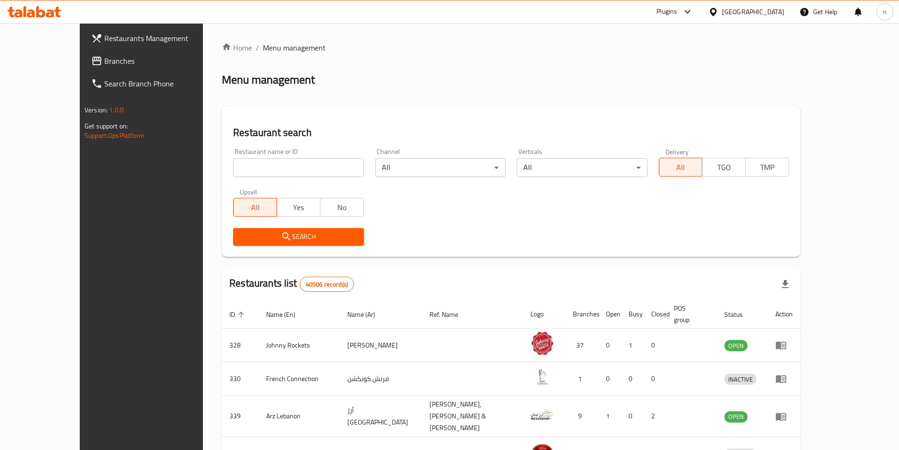
click at [104, 62] on span "Branches" at bounding box center [163, 60] width 118 height 11
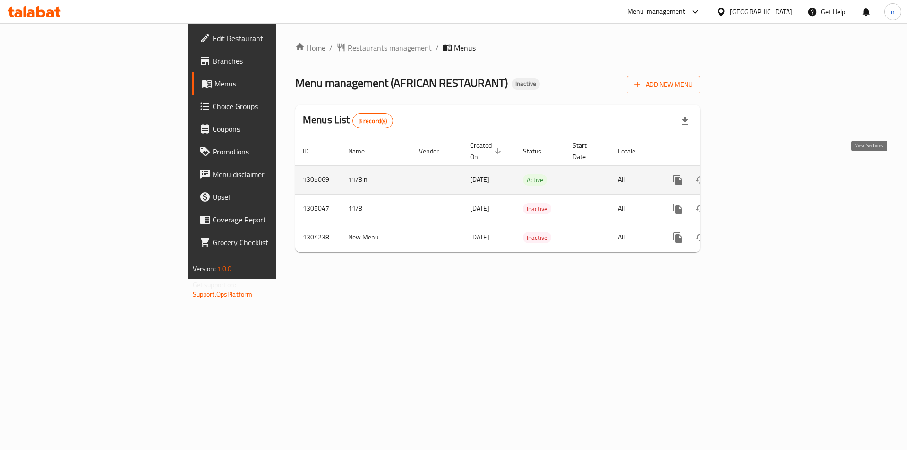
click at [751, 174] on icon "enhanced table" at bounding box center [745, 179] width 11 height 11
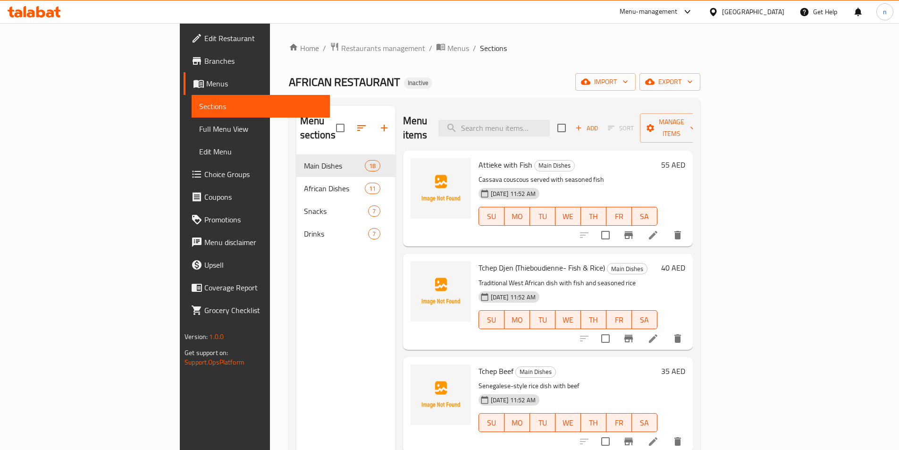
click at [297, 306] on div "Menu sections Main Dishes 18 African Dishes 11 Snacks 7 Drinks 7" at bounding box center [346, 331] width 99 height 450
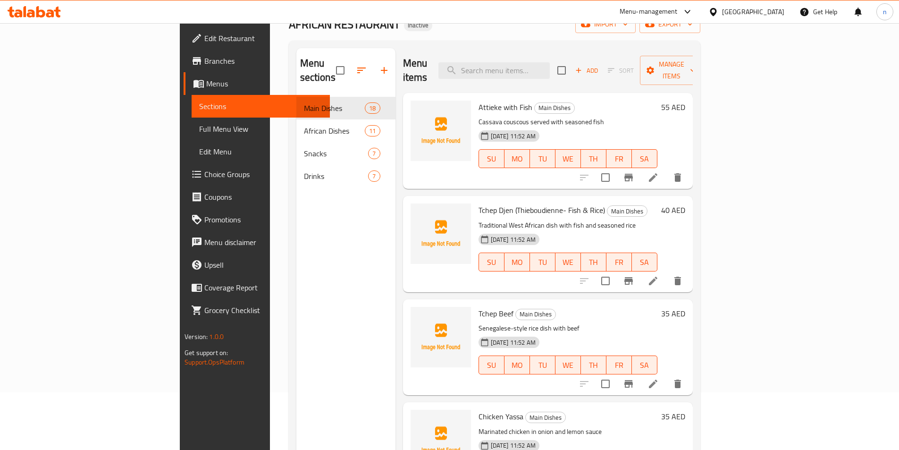
scroll to position [132, 0]
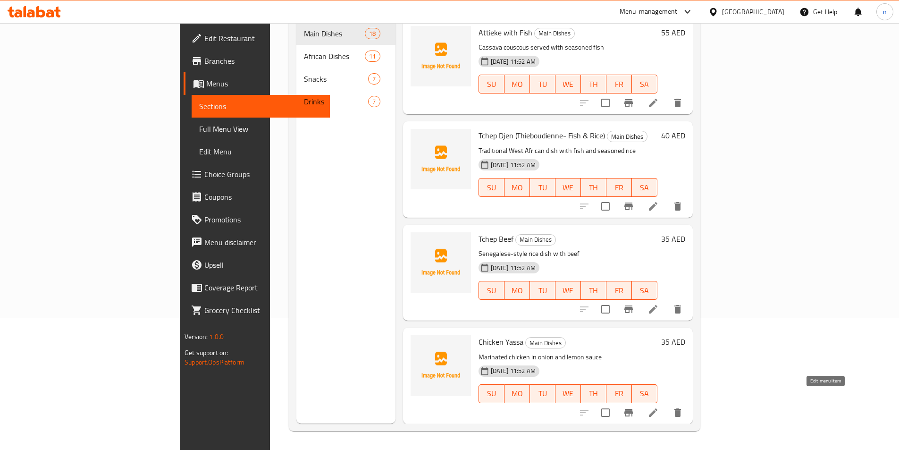
click at [659, 407] on icon at bounding box center [653, 412] width 11 height 11
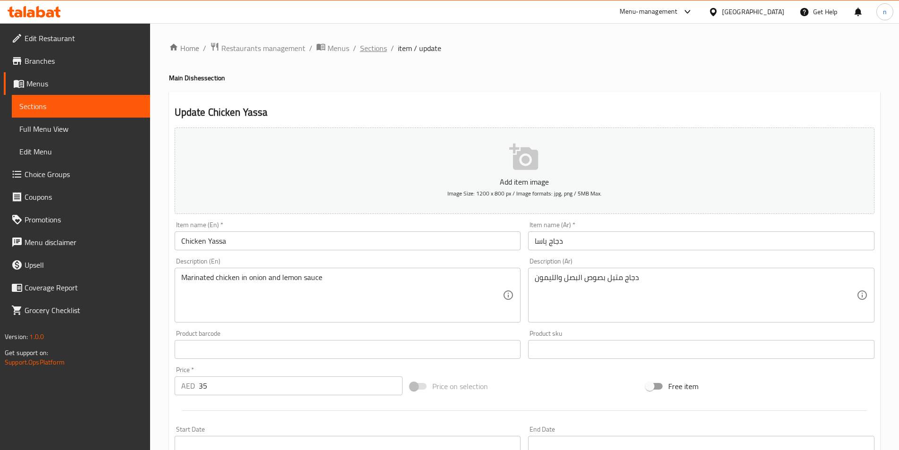
click at [379, 51] on span "Sections" at bounding box center [373, 47] width 27 height 11
click at [408, 66] on div "Home / Restaurants management / Menus / Sections / item / update Meat section U…" at bounding box center [525, 353] width 712 height 622
click at [61, 133] on span "Full Menu View" at bounding box center [80, 128] width 123 height 11
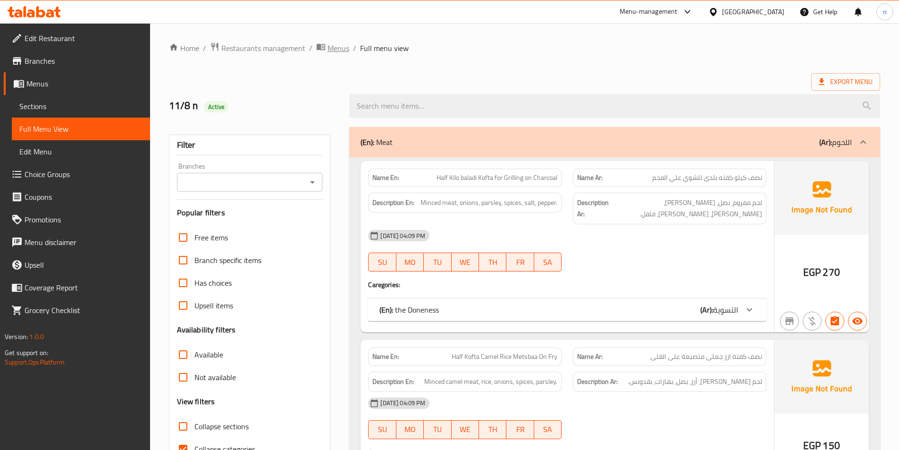
click at [339, 49] on span "Menus" at bounding box center [339, 47] width 22 height 11
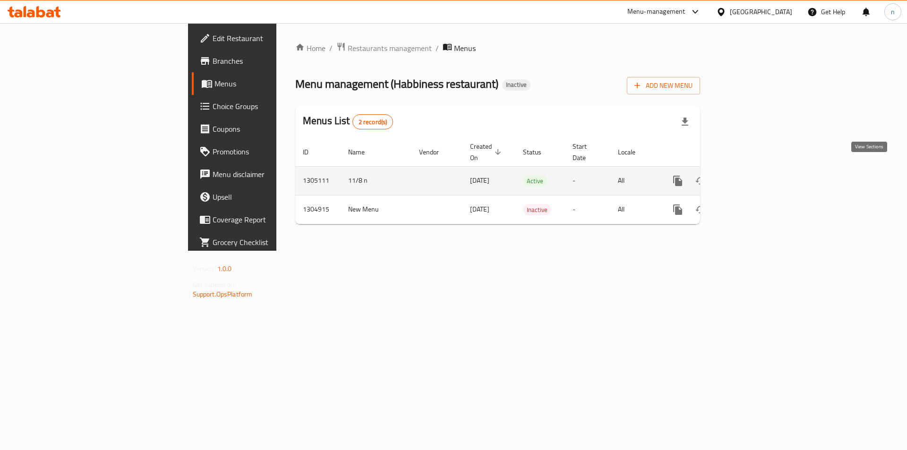
click at [751, 175] on icon "enhanced table" at bounding box center [745, 180] width 11 height 11
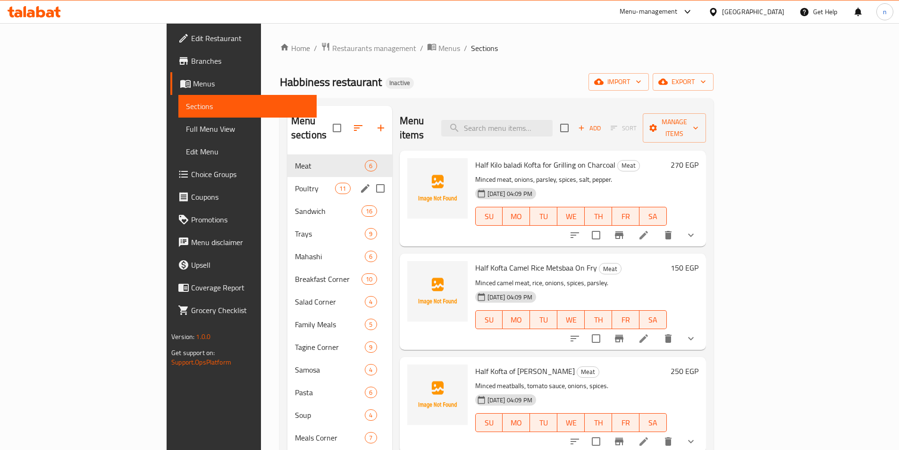
click at [371, 178] on input "Menu sections" at bounding box center [381, 188] width 20 height 20
checkbox input "true"
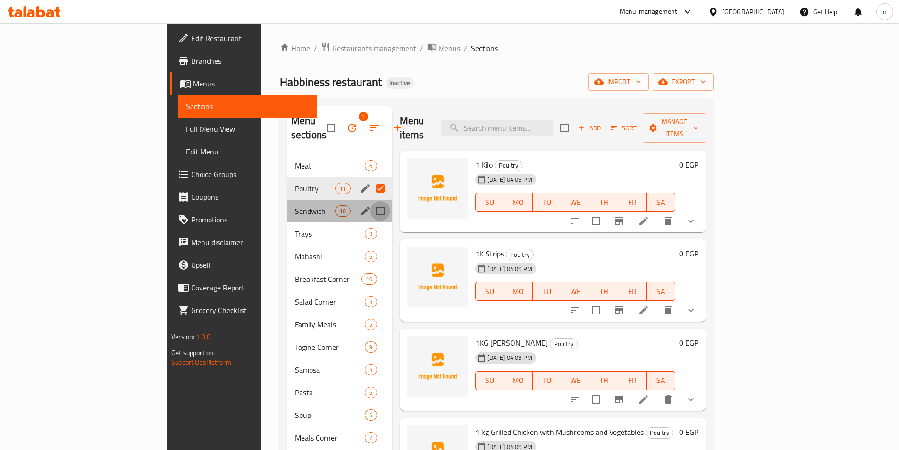
click at [371, 201] on input "Menu sections" at bounding box center [381, 211] width 20 height 20
checkbox input "true"
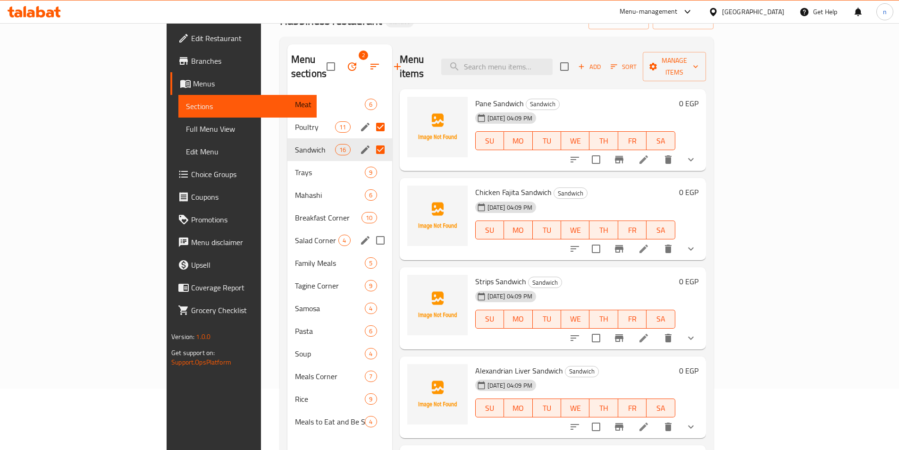
scroll to position [94, 0]
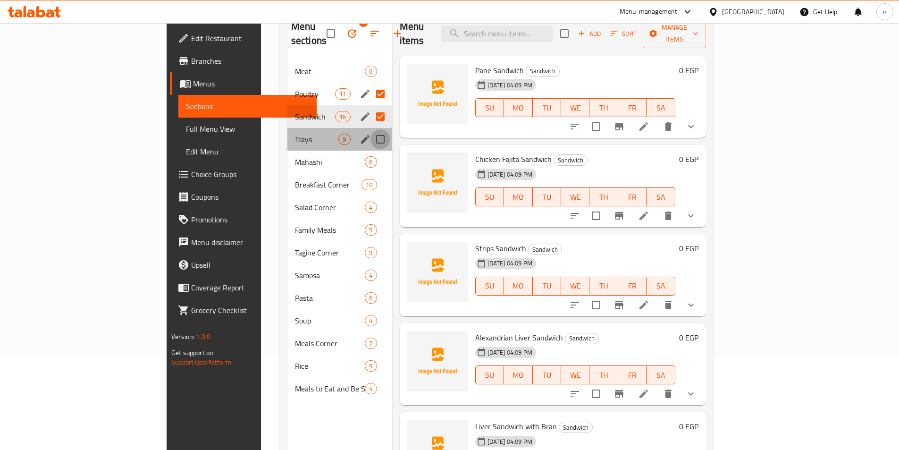
click at [371, 130] on input "Menu sections" at bounding box center [381, 139] width 20 height 20
checkbox input "true"
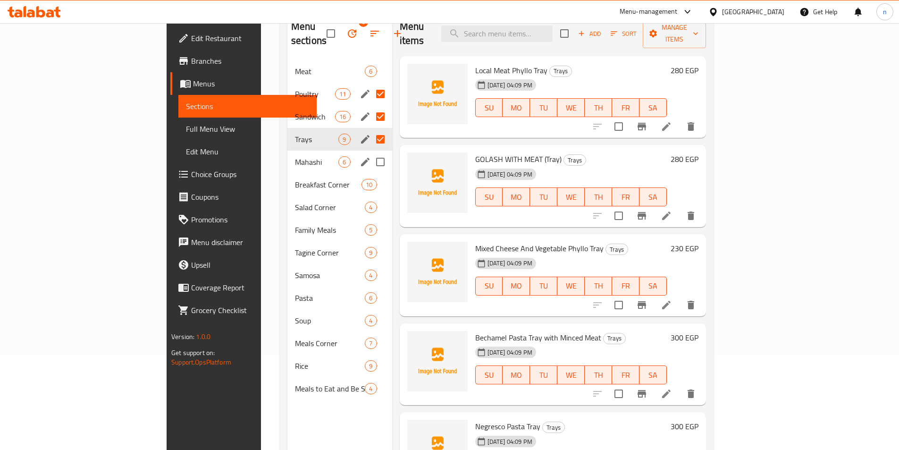
click at [371, 153] on input "Menu sections" at bounding box center [381, 162] width 20 height 20
checkbox input "true"
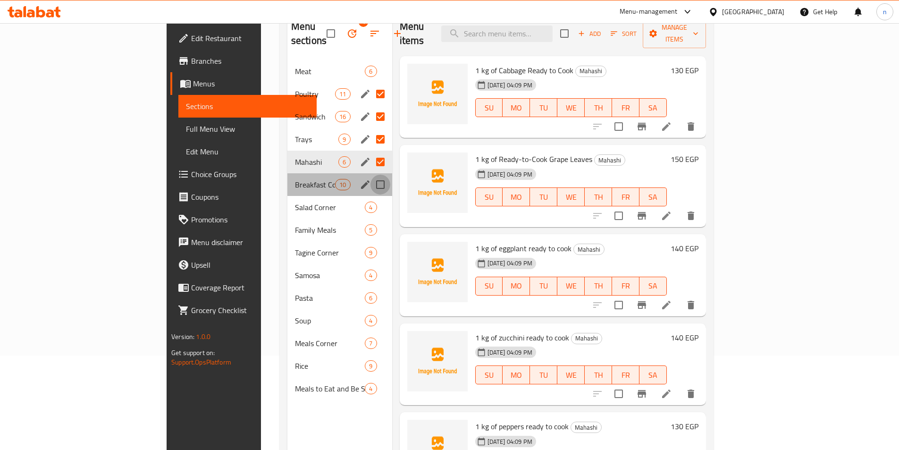
click at [371, 177] on input "Menu sections" at bounding box center [381, 185] width 20 height 20
checkbox input "true"
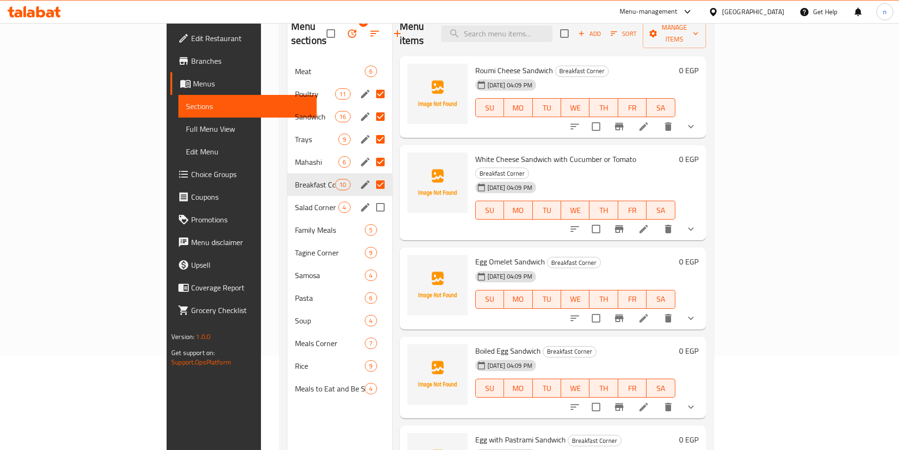
click at [371, 197] on input "Menu sections" at bounding box center [381, 207] width 20 height 20
checkbox input "true"
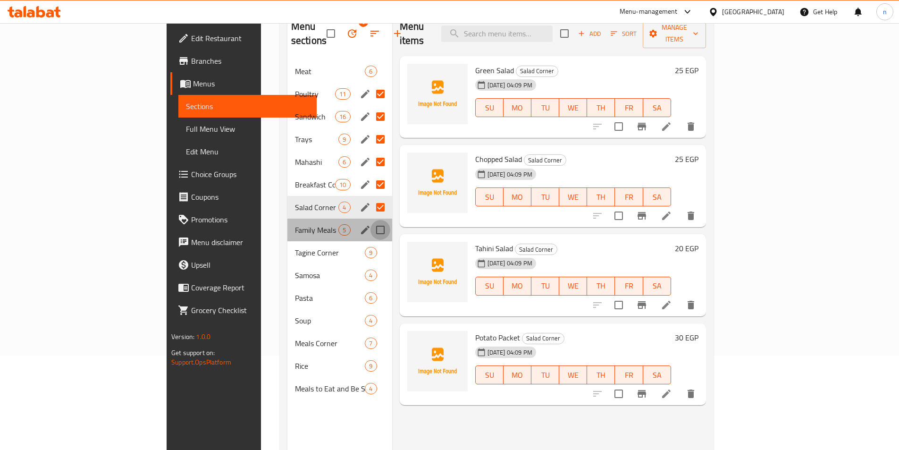
click at [371, 220] on input "Menu sections" at bounding box center [381, 230] width 20 height 20
checkbox input "true"
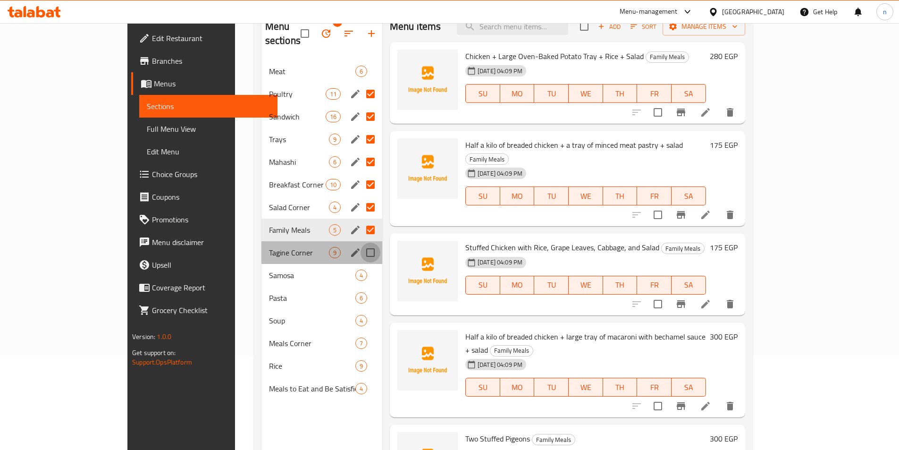
click at [361, 243] on input "Menu sections" at bounding box center [371, 253] width 20 height 20
checkbox input "true"
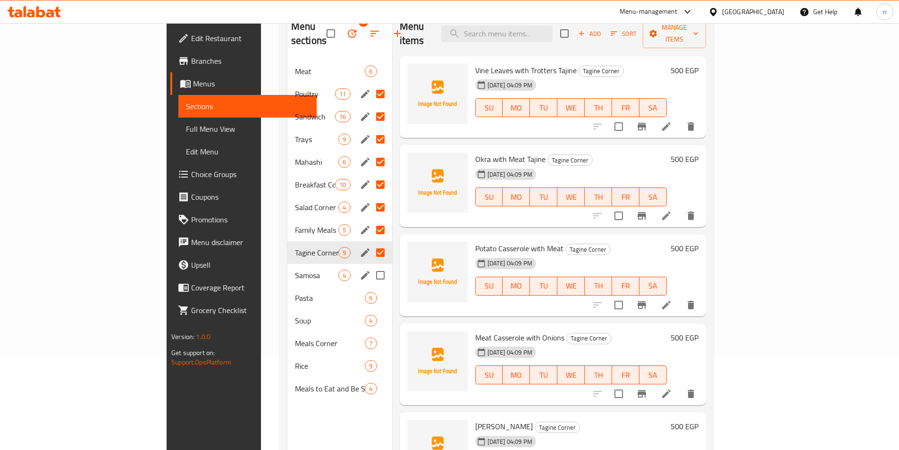
drag, startPoint x: 335, startPoint y: 259, endPoint x: 336, endPoint y: 265, distance: 6.7
click at [371, 265] on input "Menu sections" at bounding box center [381, 275] width 20 height 20
checkbox input "true"
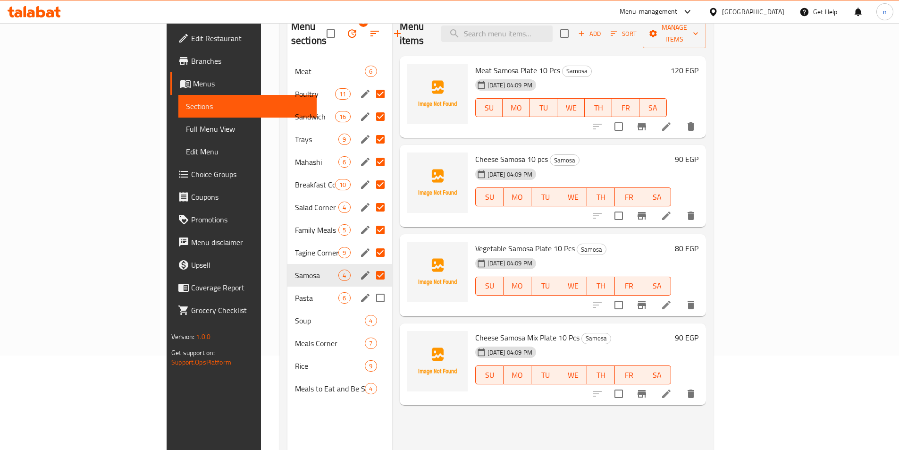
click at [371, 290] on input "Menu sections" at bounding box center [381, 298] width 20 height 20
checkbox input "true"
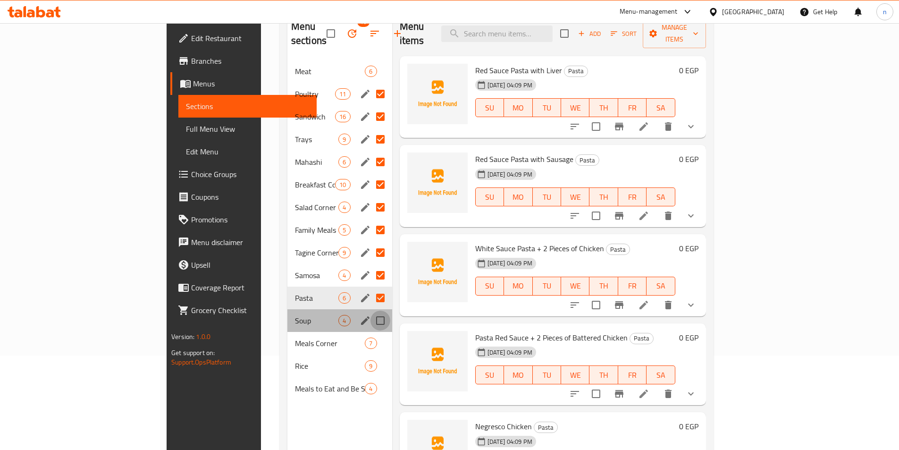
click at [371, 311] on input "Menu sections" at bounding box center [381, 321] width 20 height 20
checkbox input "true"
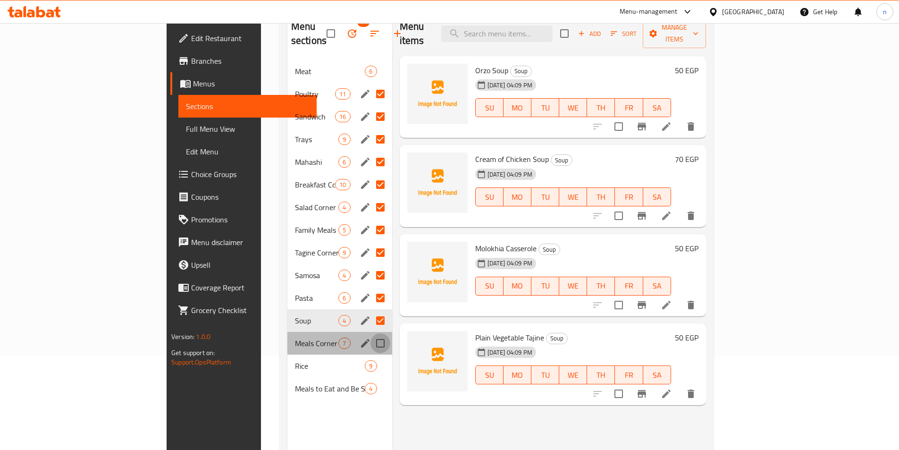
click at [371, 333] on input "Menu sections" at bounding box center [381, 343] width 20 height 20
checkbox input "true"
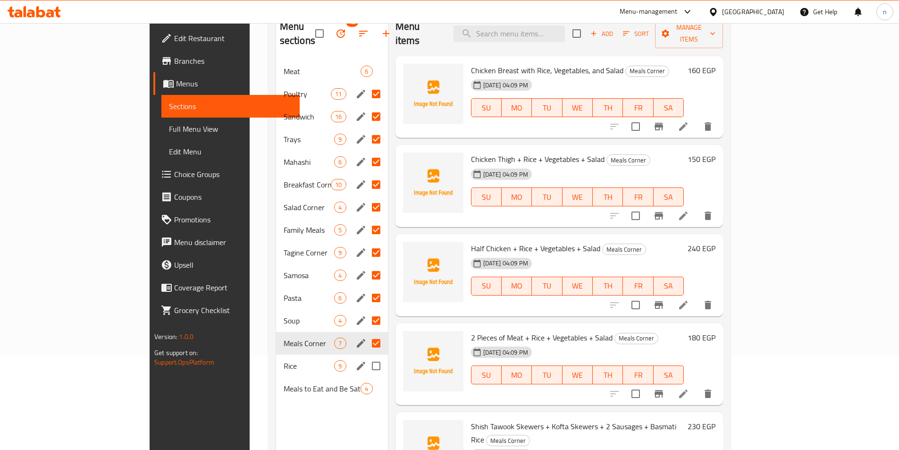
click at [366, 356] on input "Menu sections" at bounding box center [376, 366] width 20 height 20
checkbox input "true"
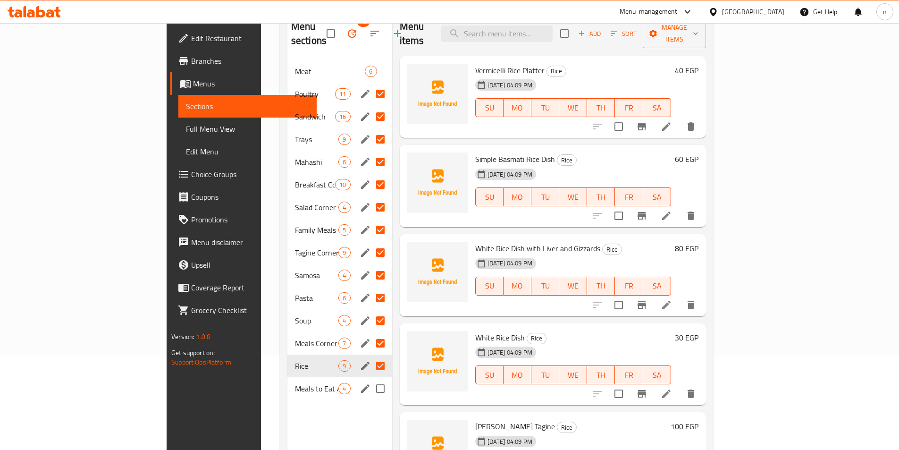
click at [371, 379] on input "Menu sections" at bounding box center [381, 389] width 20 height 20
checkbox input "true"
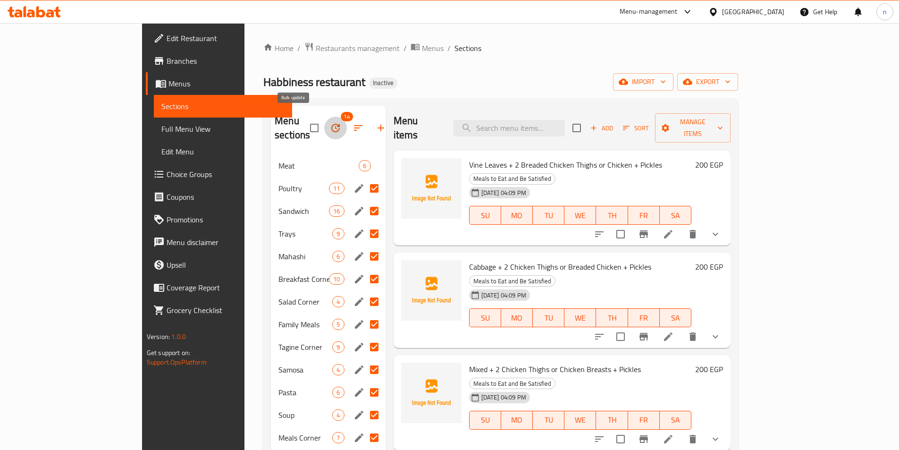
click at [324, 123] on button "button" at bounding box center [335, 128] width 23 height 23
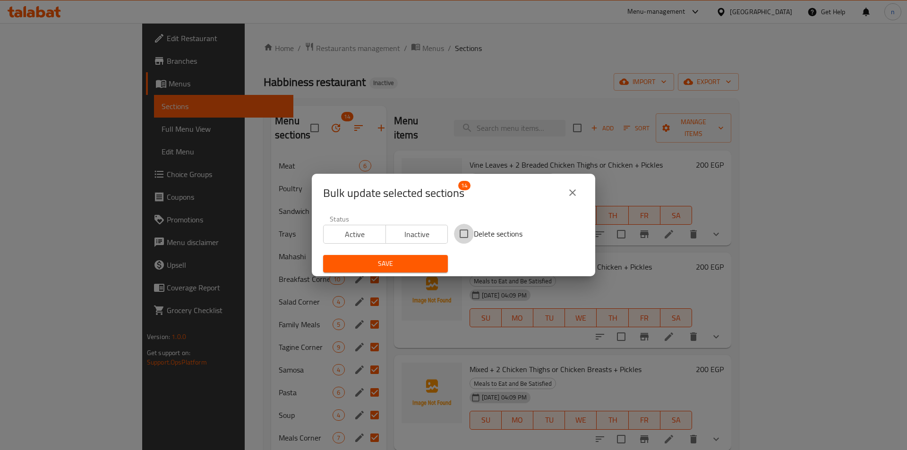
click at [461, 236] on input "Delete sections" at bounding box center [464, 234] width 20 height 20
checkbox input "true"
click at [409, 259] on span "Save" at bounding box center [385, 264] width 110 height 12
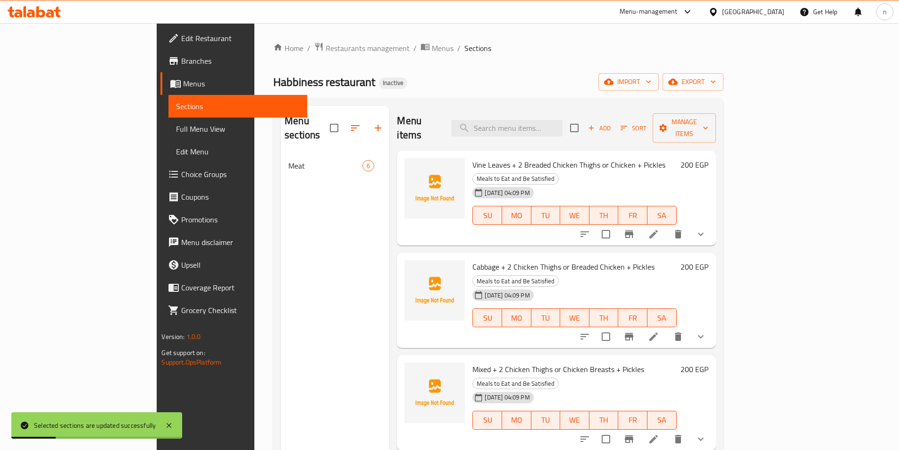
click at [176, 131] on span "Full Menu View" at bounding box center [237, 128] width 123 height 11
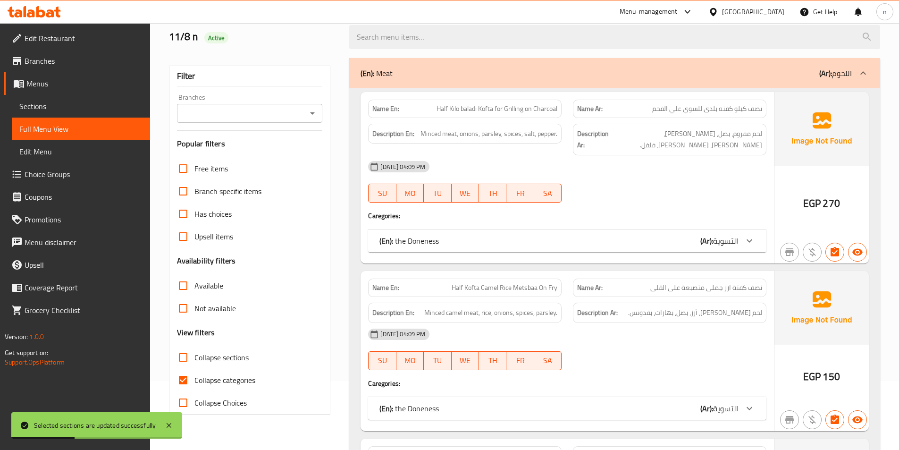
scroll to position [142, 0]
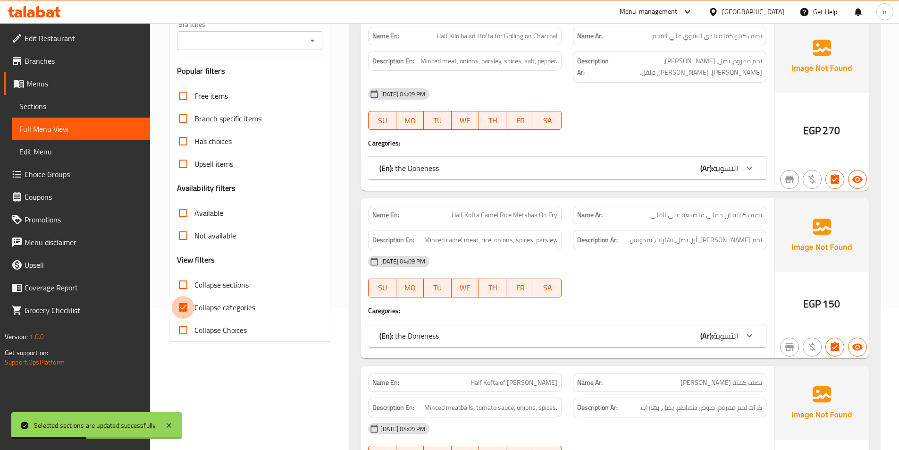
click at [181, 312] on input "Collapse categories" at bounding box center [183, 307] width 23 height 23
checkbox input "false"
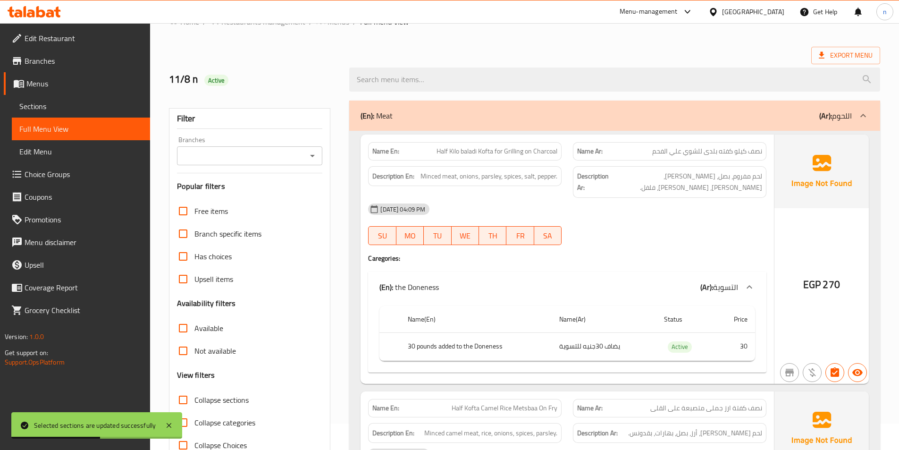
scroll to position [0, 0]
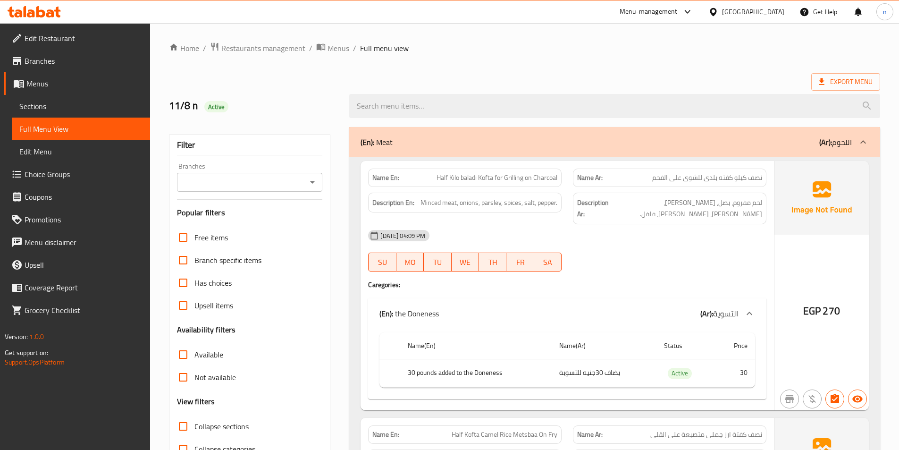
click at [624, 243] on div "11-08-2025 04:09 PM SU MO TU WE TH FR SA" at bounding box center [568, 250] width 410 height 53
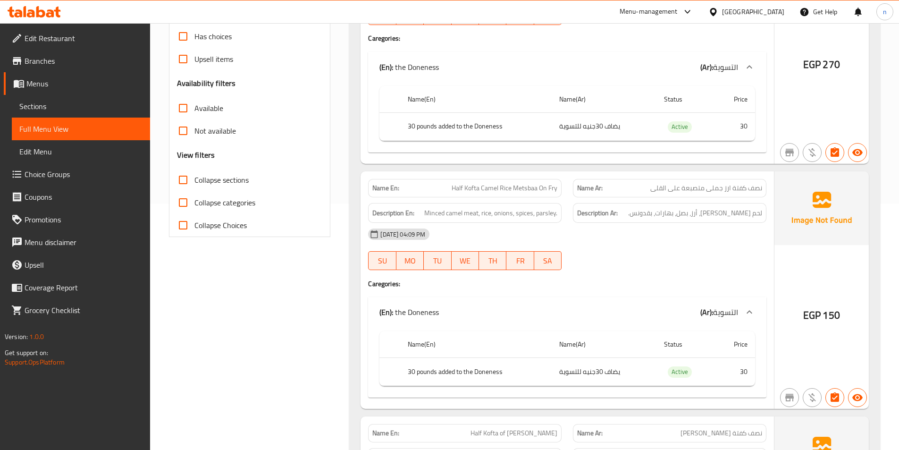
scroll to position [283, 0]
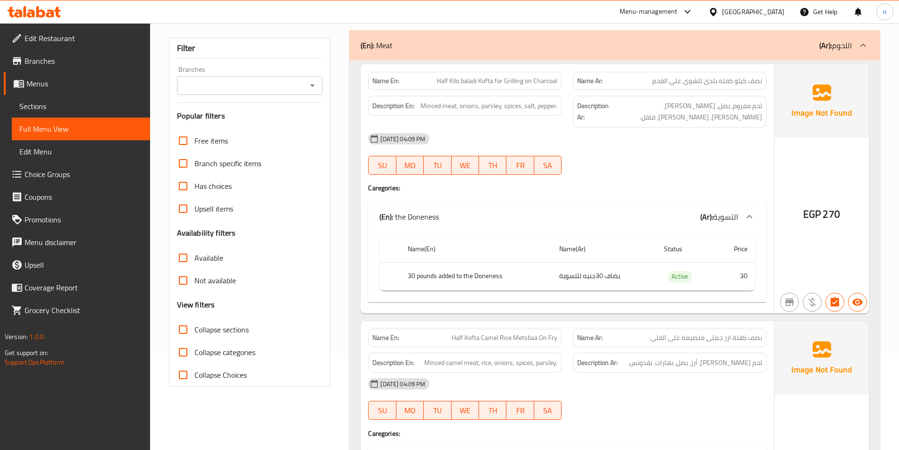
scroll to position [142, 0]
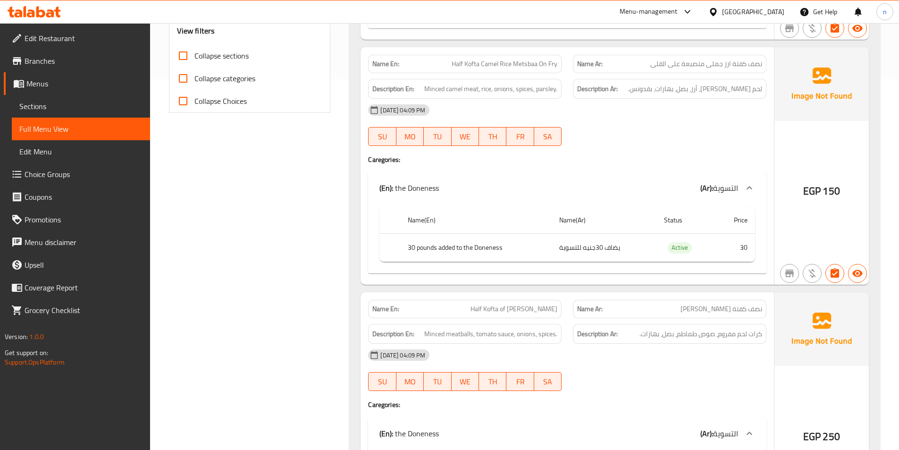
scroll to position [425, 0]
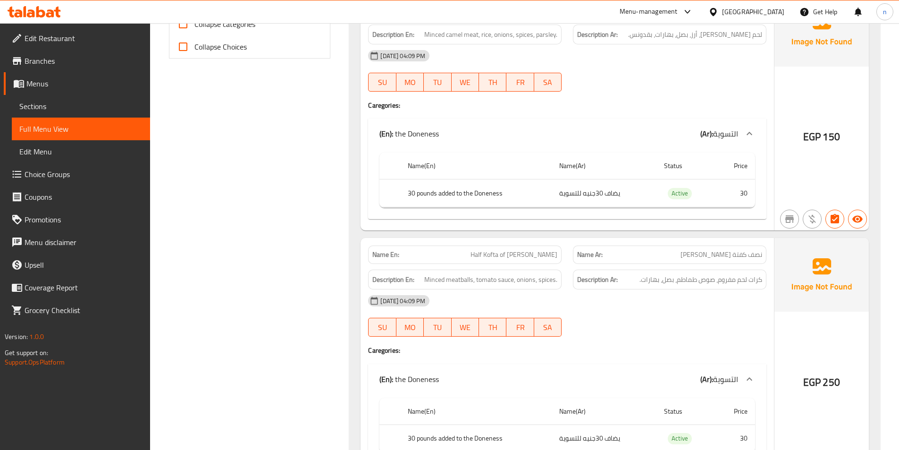
click at [737, 346] on h4 "Caregories:" at bounding box center [567, 350] width 398 height 9
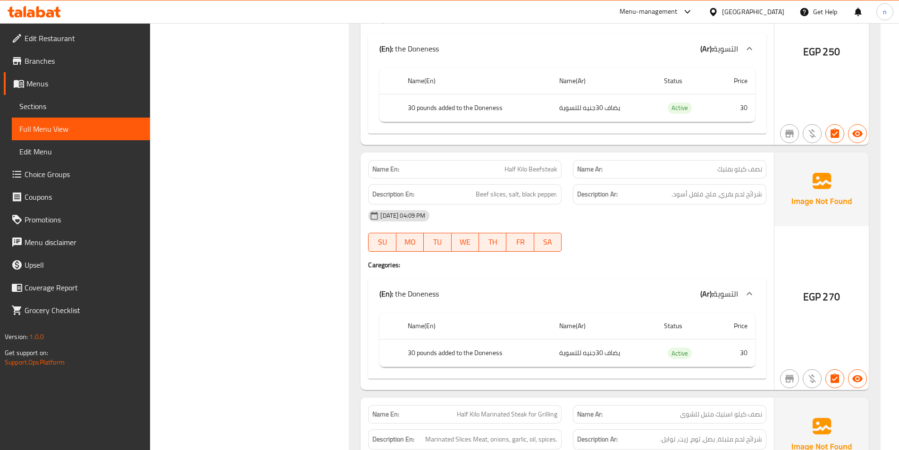
scroll to position [708, 0]
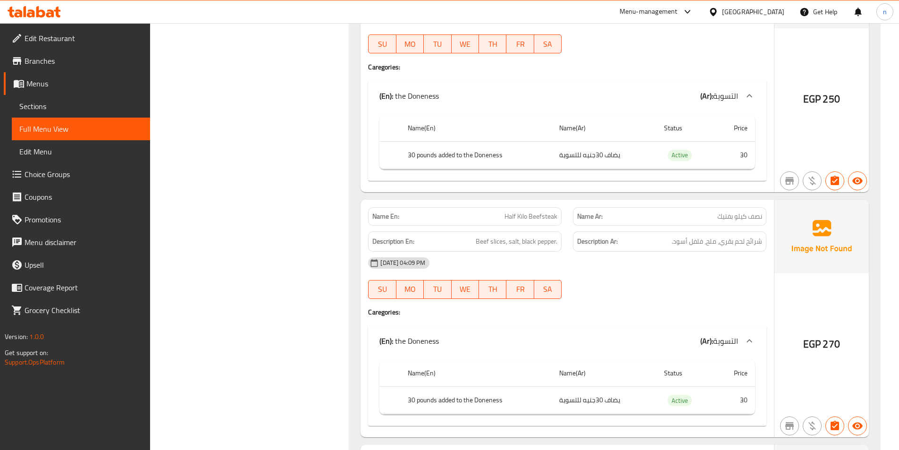
click at [639, 258] on div "[DATE] 04:09 PM" at bounding box center [568, 263] width 410 height 23
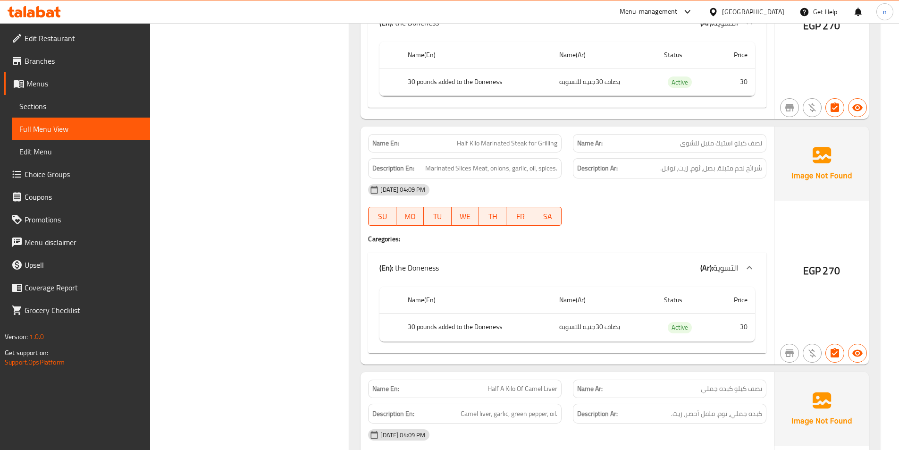
scroll to position [1039, 0]
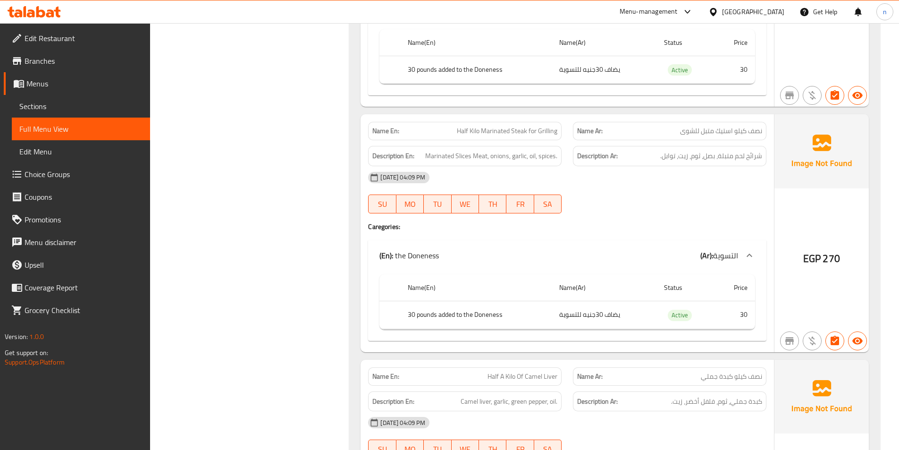
click at [657, 173] on div "[DATE] 04:09 PM" at bounding box center [568, 177] width 410 height 23
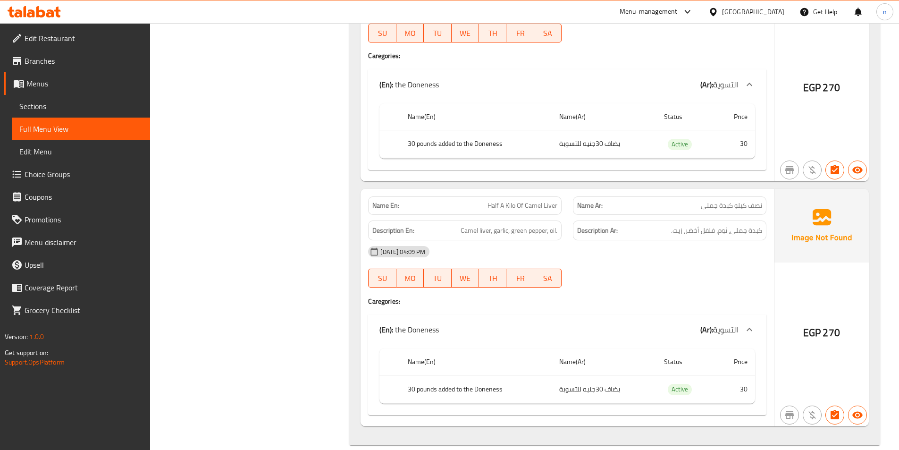
scroll to position [1212, 0]
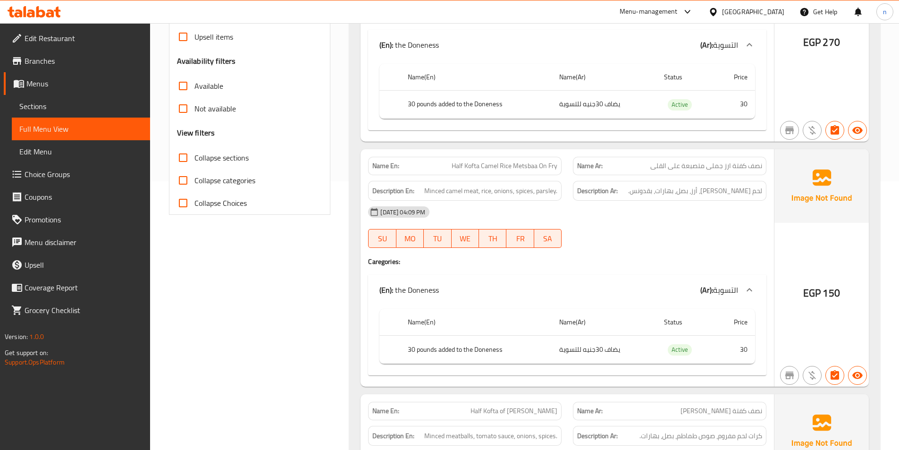
scroll to position [189, 0]
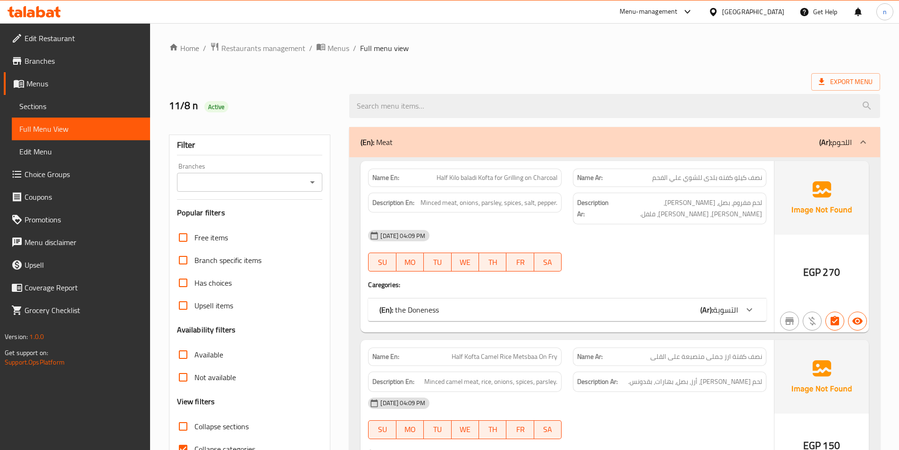
scroll to position [236, 0]
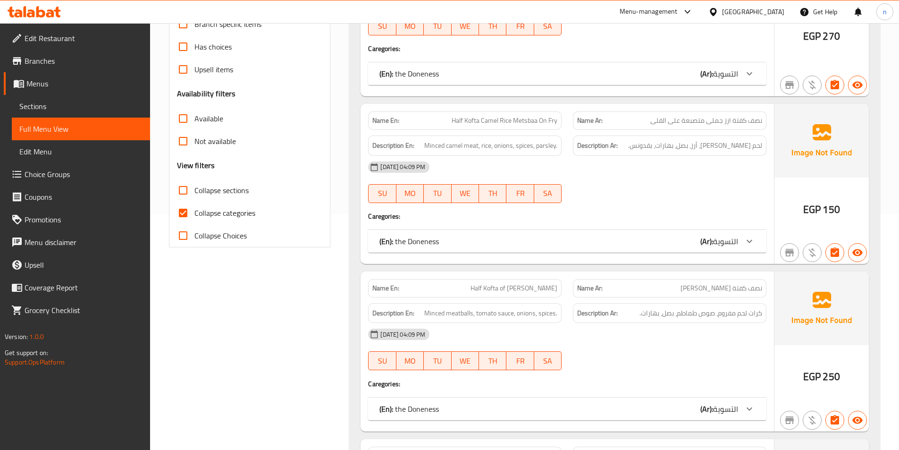
click at [184, 210] on input "Collapse categories" at bounding box center [183, 213] width 23 height 23
checkbox input "false"
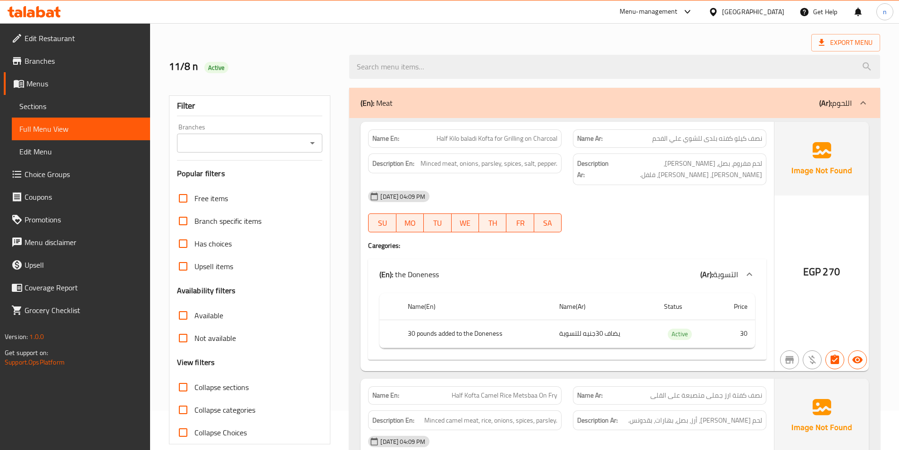
scroll to position [0, 0]
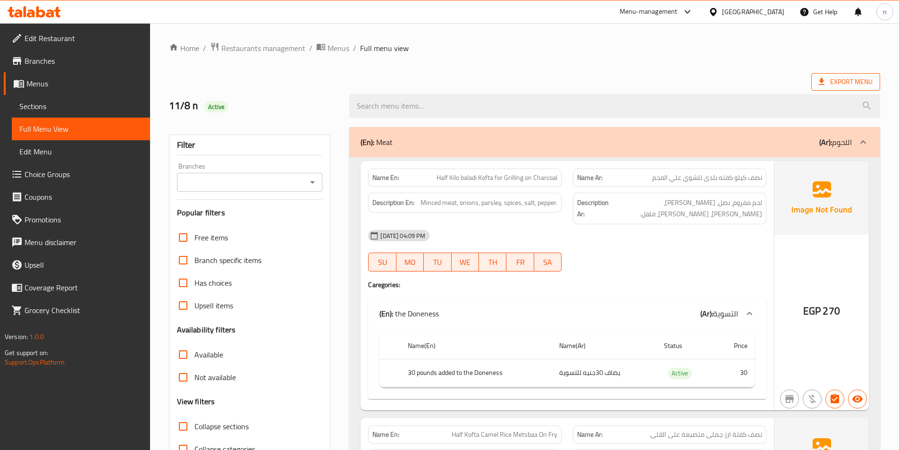
click at [854, 81] on span "Export Menu" at bounding box center [846, 82] width 54 height 12
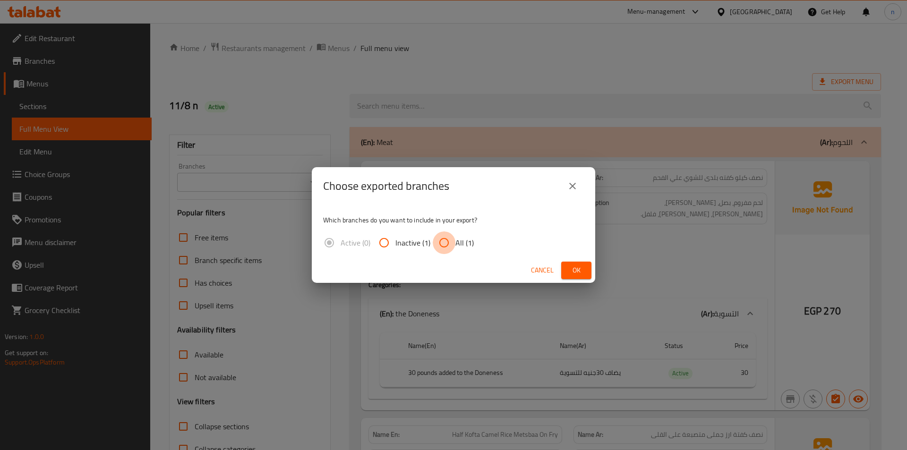
click at [445, 240] on input "All (1)" at bounding box center [443, 242] width 23 height 23
radio input "true"
click at [579, 272] on span "Ok" at bounding box center [575, 270] width 15 height 12
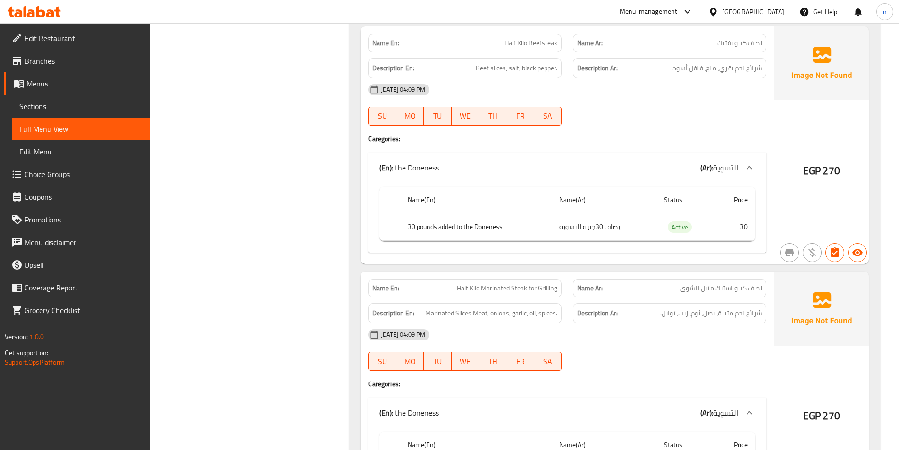
scroll to position [1212, 0]
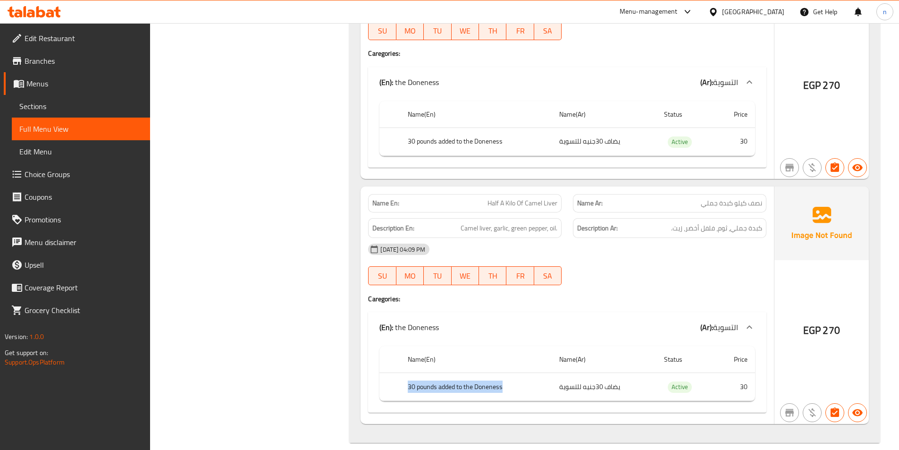
drag, startPoint x: 410, startPoint y: 376, endPoint x: 505, endPoint y: 385, distance: 95.8
copy th "30 pounds added to the Doneness"
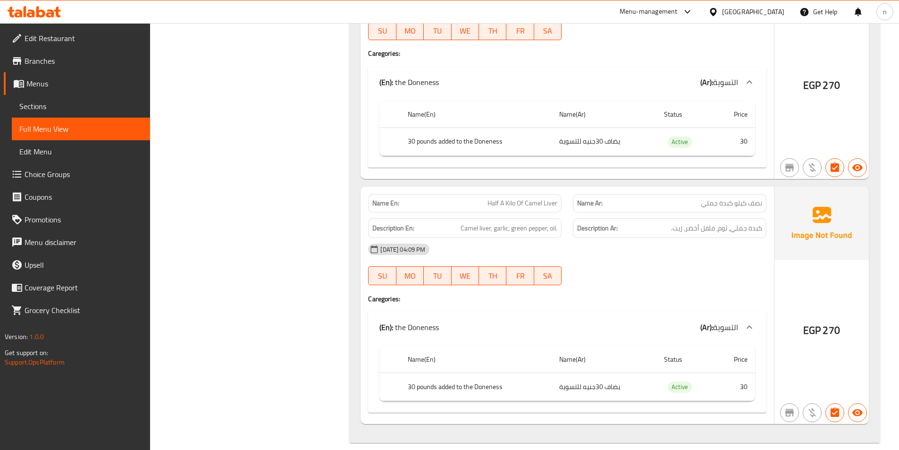
click at [74, 35] on span "Edit Restaurant" at bounding box center [84, 38] width 118 height 11
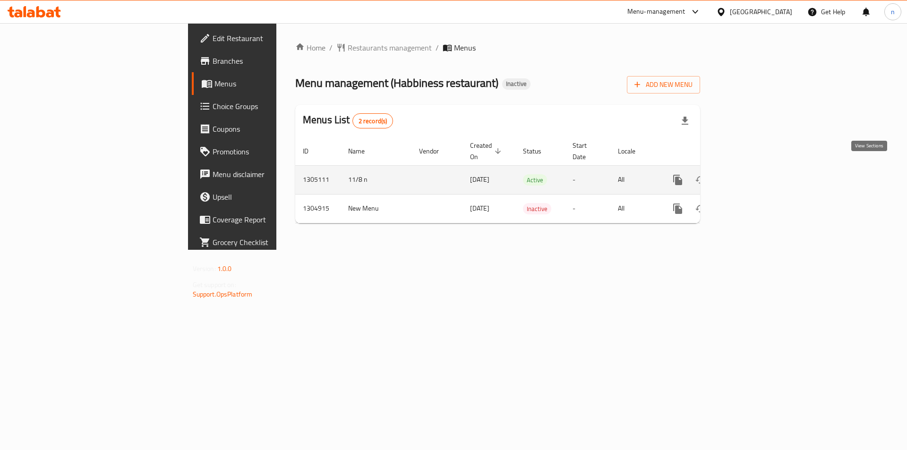
click at [750, 176] on icon "enhanced table" at bounding box center [745, 180] width 8 height 8
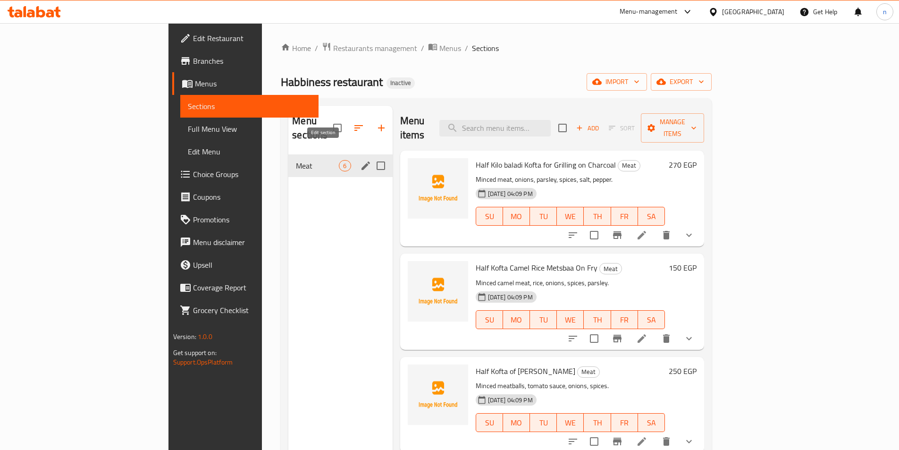
click at [360, 160] on icon "edit" at bounding box center [365, 165] width 11 height 11
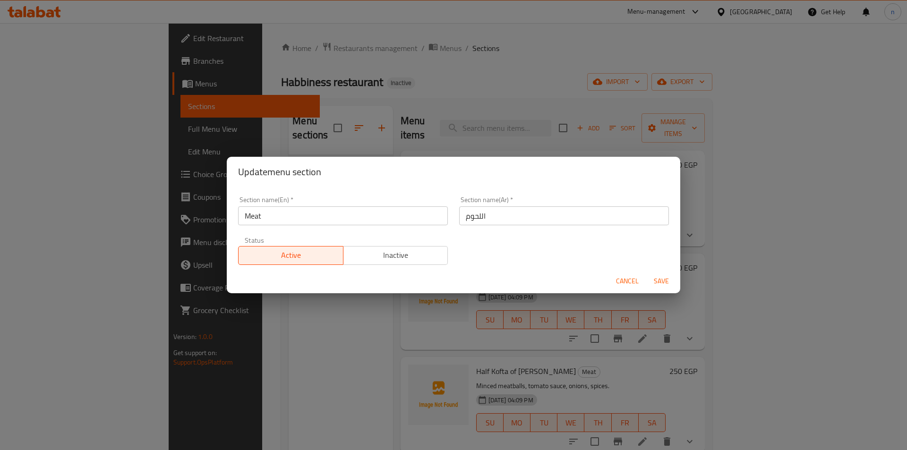
click at [251, 214] on input "Meat" at bounding box center [343, 215] width 210 height 19
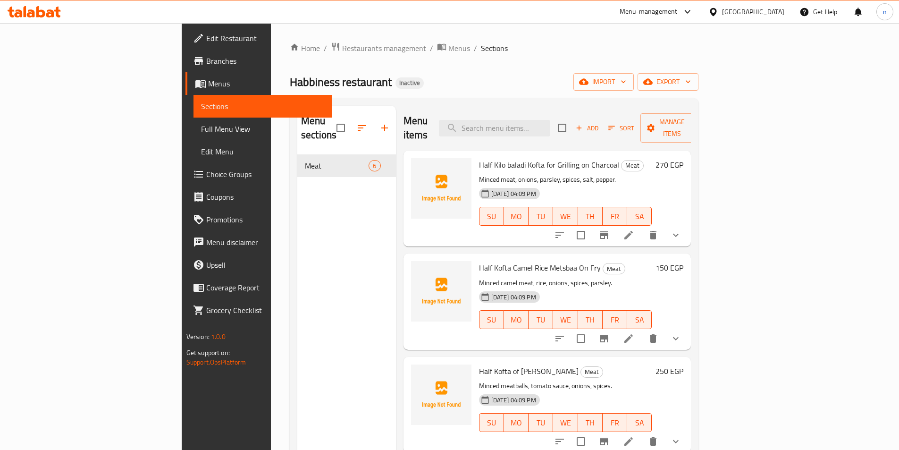
click at [297, 278] on div "Menu sections Meat 6" at bounding box center [346, 331] width 99 height 450
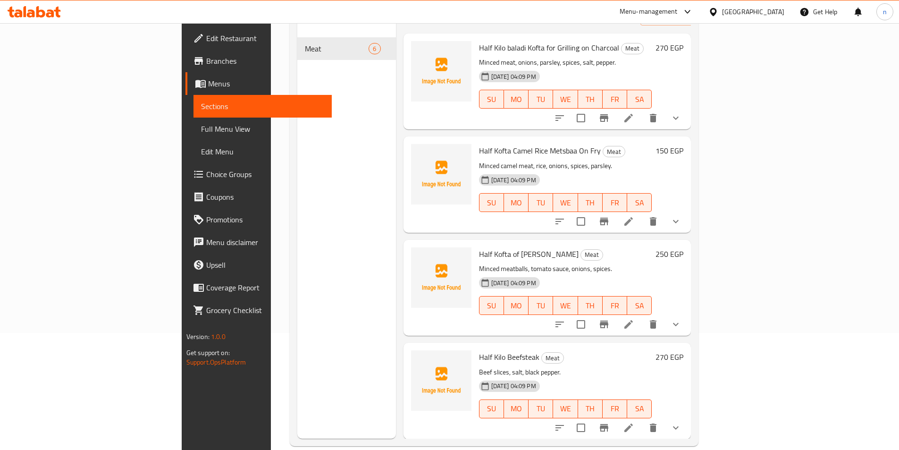
scroll to position [132, 0]
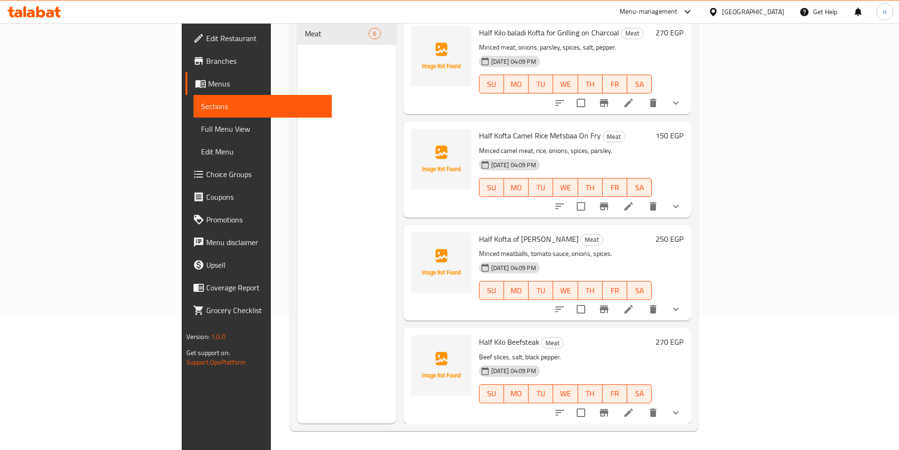
click at [315, 237] on div "Menu sections Meat 6" at bounding box center [346, 199] width 99 height 450
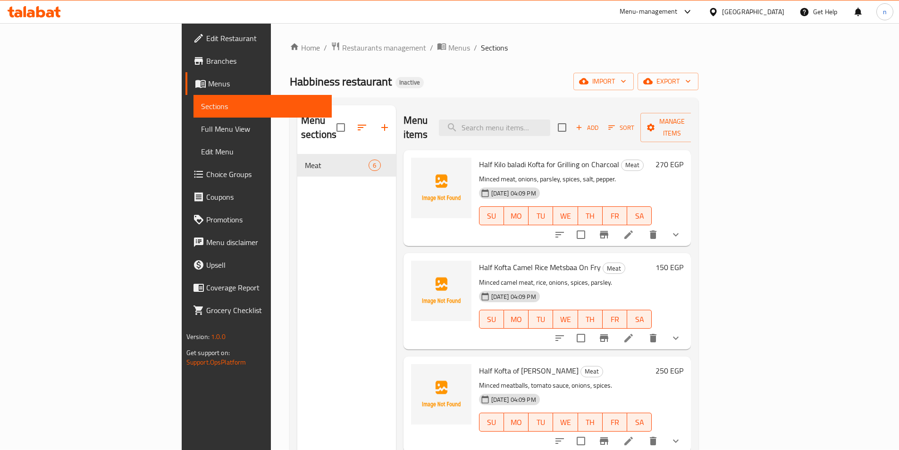
scroll to position [0, 0]
click at [600, 123] on span "Add" at bounding box center [587, 128] width 25 height 11
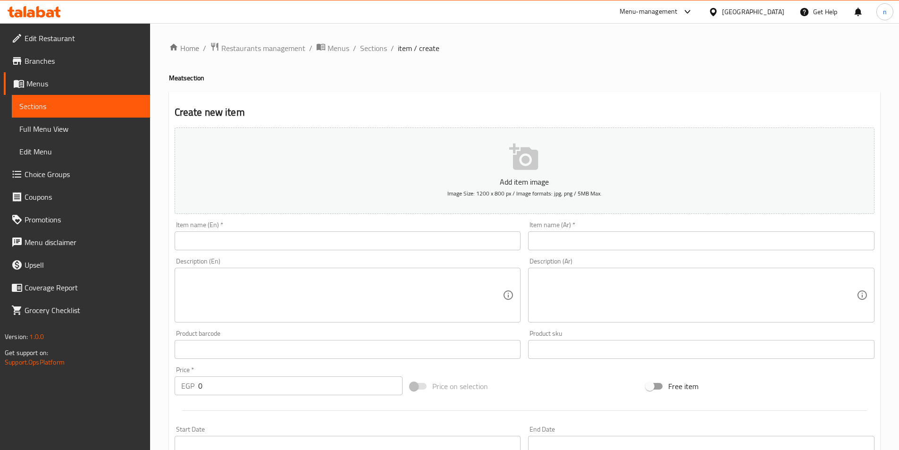
click at [249, 237] on input "text" at bounding box center [348, 240] width 347 height 19
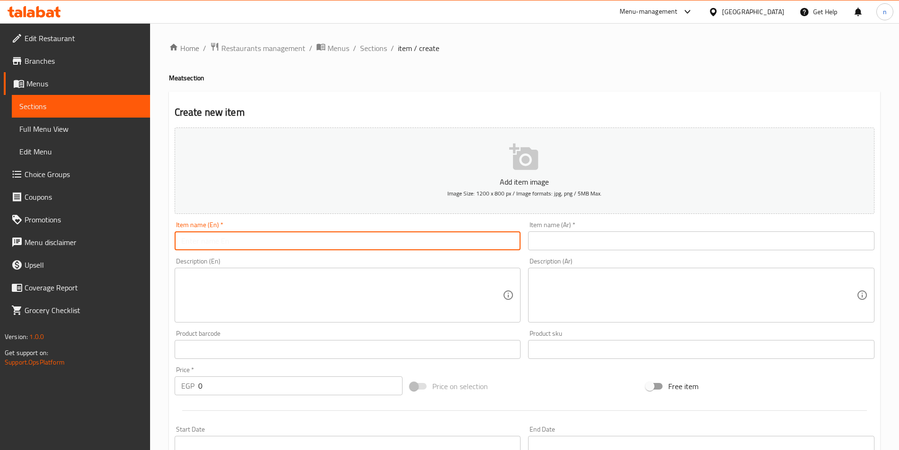
paste input "Half Kg Sausage Ready To Grill"
type input "Half Kg Sausage Ready To Grill"
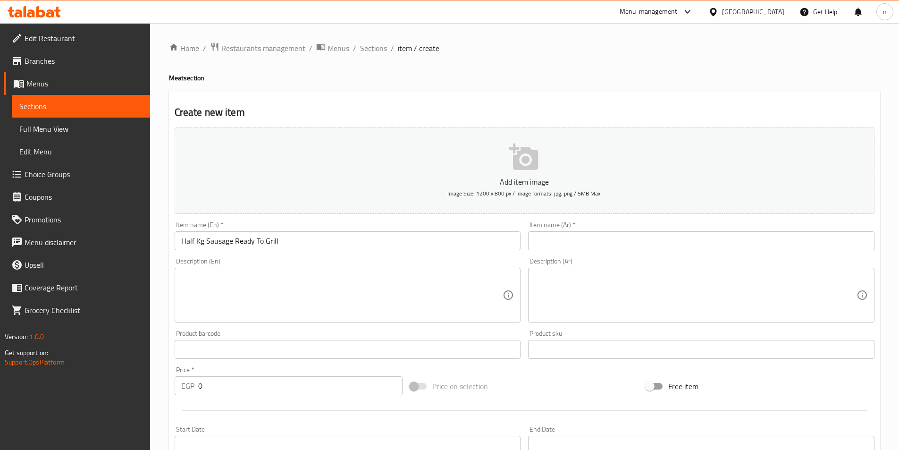
click at [605, 246] on input "text" at bounding box center [701, 240] width 347 height 19
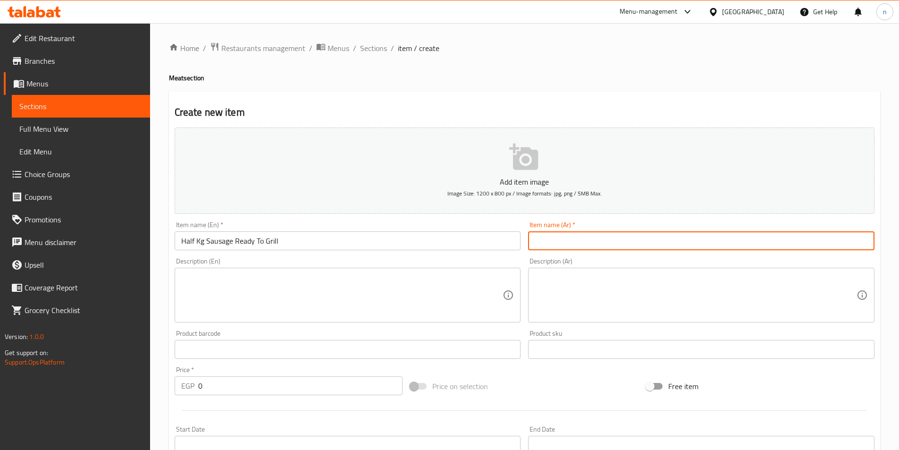
paste input "نصف كيلو سجق جاهز للشوي"
type input "نصف كيلو سجق جاهز للشوي"
click at [421, 280] on textarea at bounding box center [342, 295] width 322 height 45
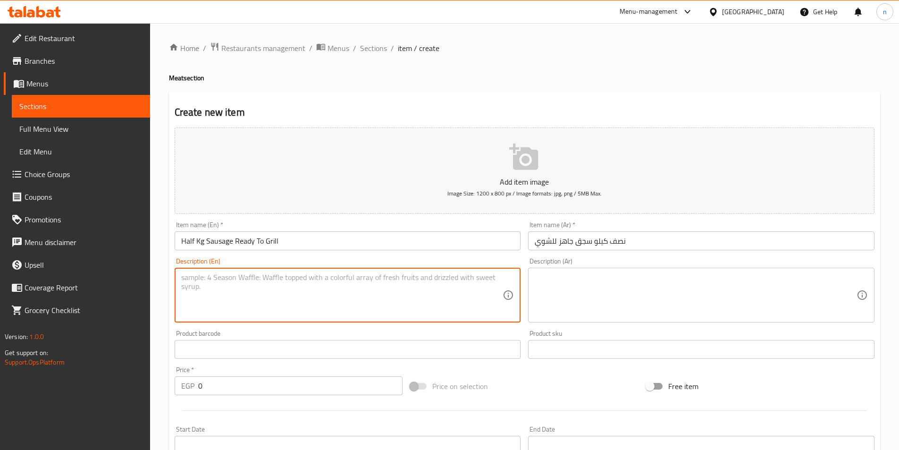
click at [160, 319] on div "Home / Restaurants management / Menus / Sections / item / create Meat section C…" at bounding box center [524, 345] width 749 height 644
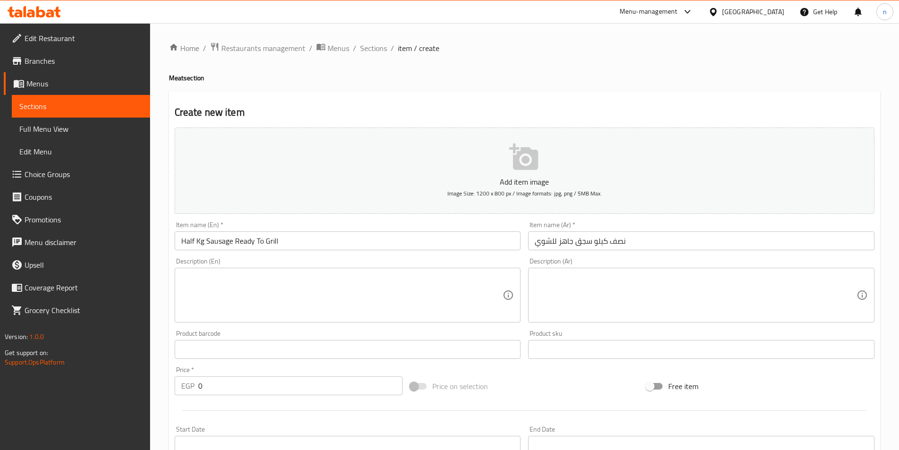
click at [199, 243] on input "Half Kg Sausage Ready To Grill" at bounding box center [348, 240] width 347 height 19
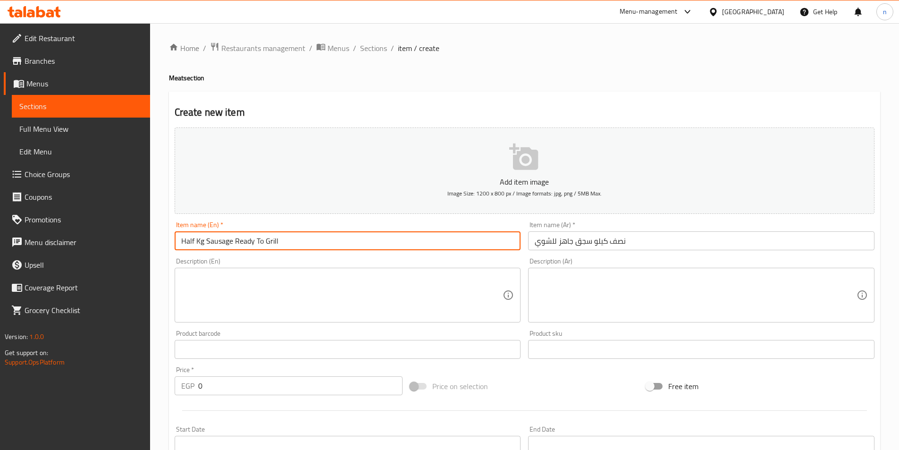
click at [199, 243] on input "Half Kg Sausage Ready To Grill" at bounding box center [348, 240] width 347 height 19
paste input "kilo"
type input "Half kilo Sausage Ready To Grill"
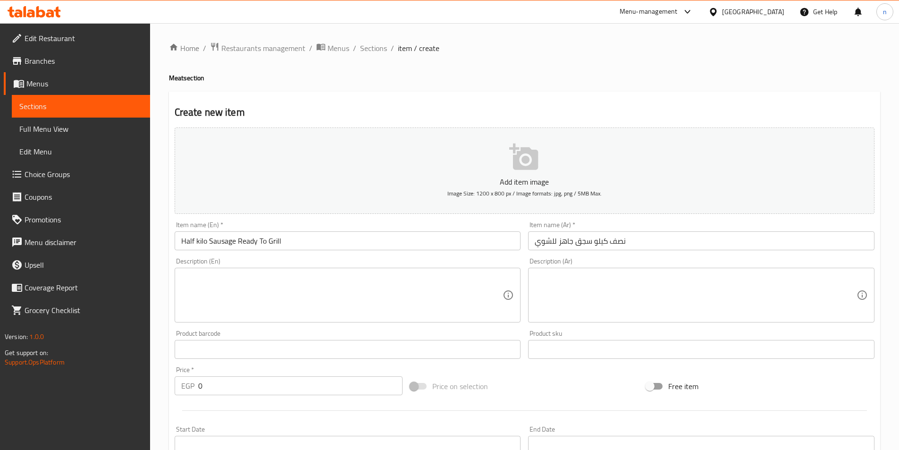
click at [171, 259] on div "Description (En) Description (En)" at bounding box center [348, 290] width 354 height 72
click at [162, 363] on div "Home / Restaurants management / Menus / Sections / item / create Meat section C…" at bounding box center [524, 345] width 749 height 644
click at [210, 388] on input "0" at bounding box center [300, 385] width 205 height 19
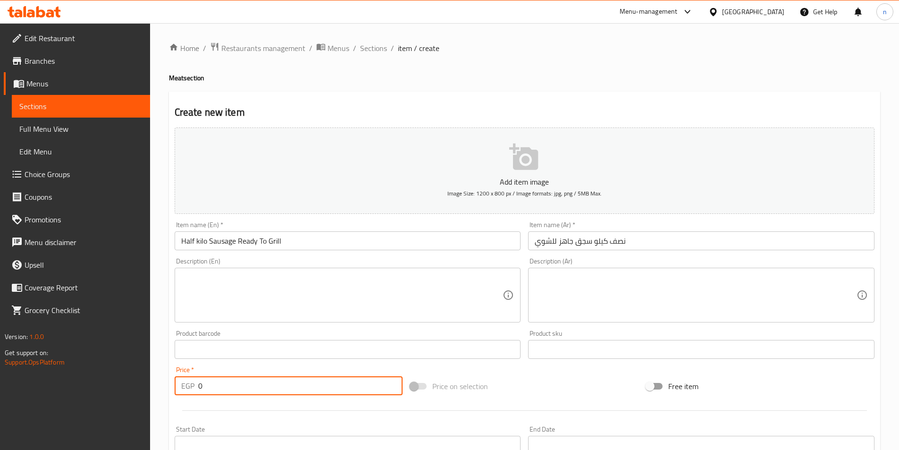
click at [210, 388] on input "0" at bounding box center [300, 385] width 205 height 19
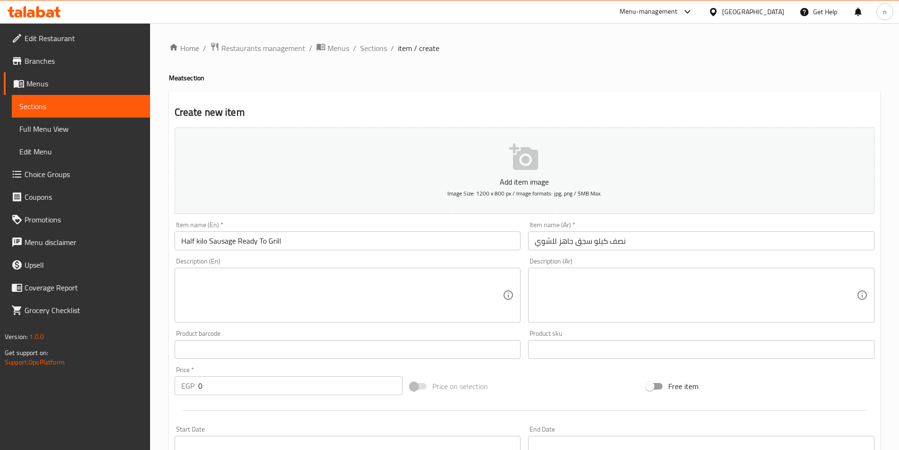
click at [166, 274] on div "Home / Restaurants management / Menus / Sections / item / create Meat section C…" at bounding box center [524, 345] width 749 height 644
click at [169, 264] on div "Create new item Add item image Image Size: 1200 x 800 px / Image formats: jpg, …" at bounding box center [525, 367] width 712 height 550
click at [163, 321] on div "Home / Restaurants management / Menus / Sections / item / create Meat section C…" at bounding box center [524, 345] width 749 height 644
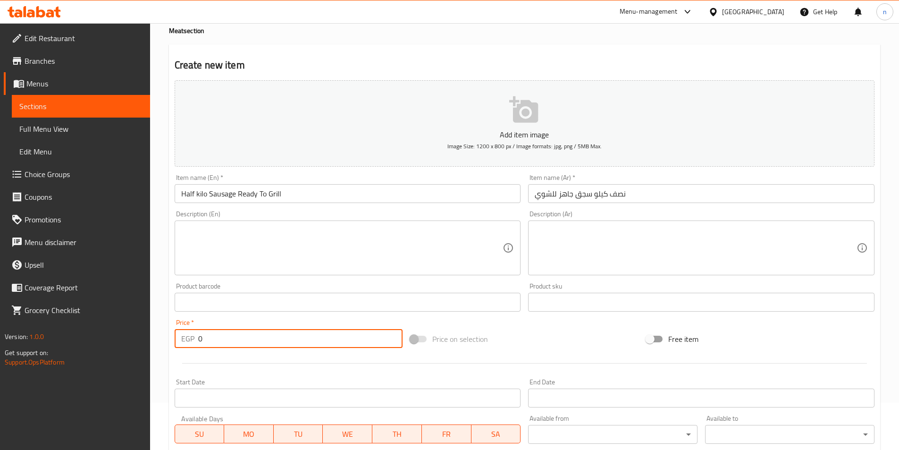
click at [217, 343] on input "0" at bounding box center [300, 338] width 205 height 19
type input "270"
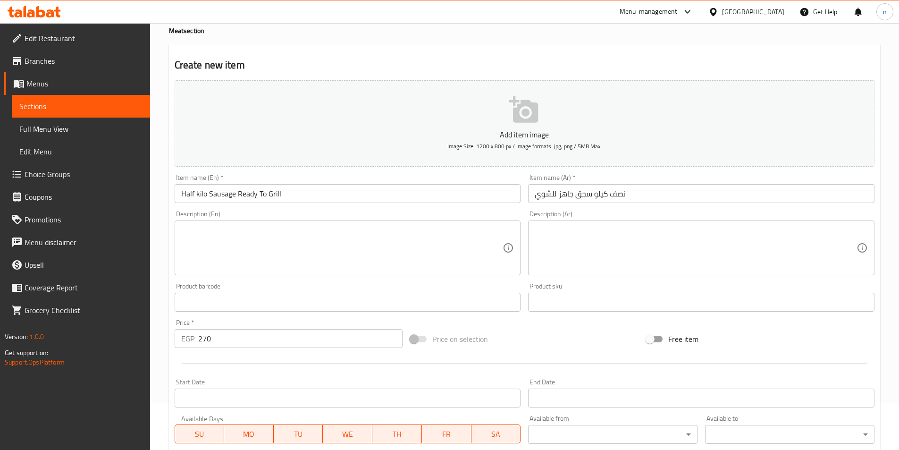
click at [158, 344] on div "Home / Restaurants management / Menus / Sections / item / create Meat section C…" at bounding box center [524, 298] width 749 height 644
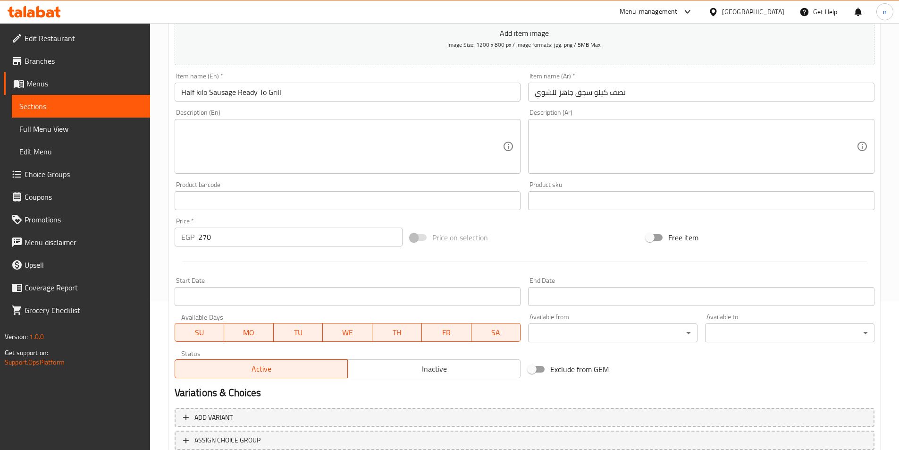
scroll to position [217, 0]
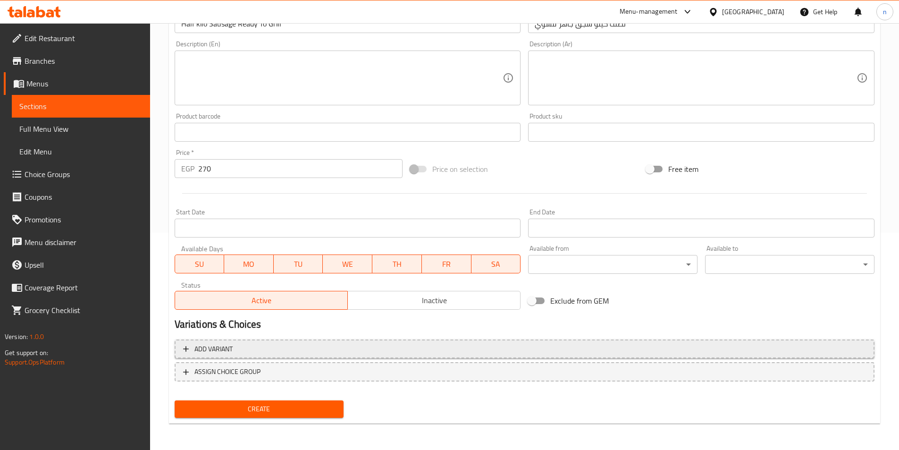
click at [474, 349] on span "Add variant" at bounding box center [524, 349] width 683 height 12
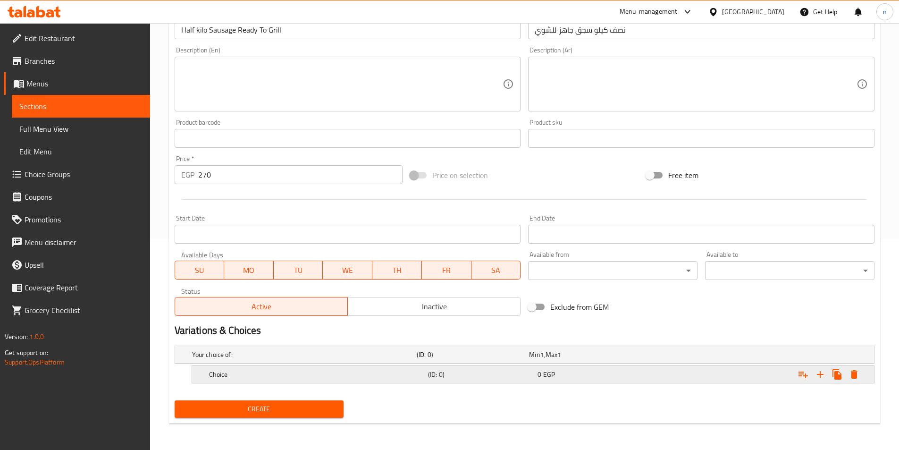
scroll to position [211, 0]
click at [517, 361] on div "(ID: 0)" at bounding box center [471, 354] width 112 height 13
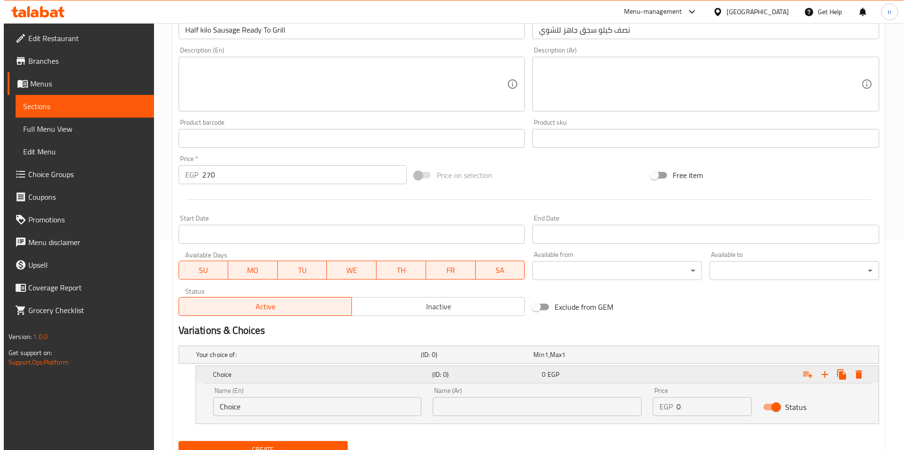
scroll to position [252, 0]
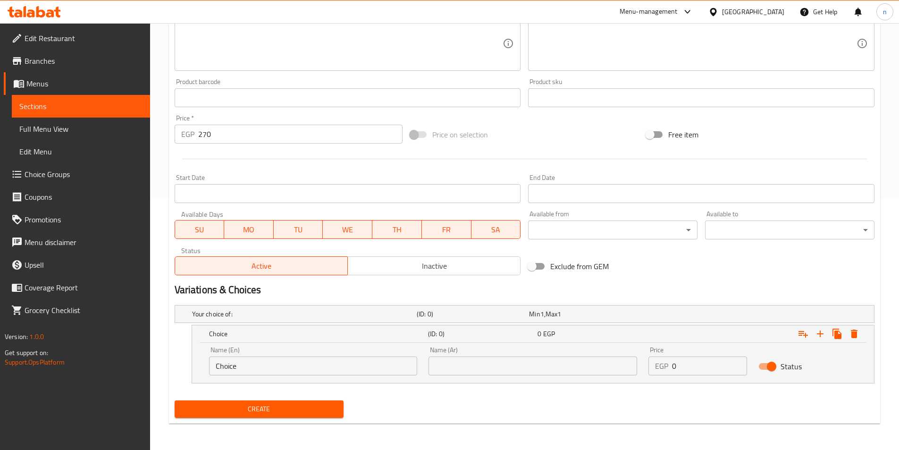
click at [375, 362] on input "Choice" at bounding box center [313, 365] width 209 height 19
click at [290, 365] on input "Choice" at bounding box center [313, 365] width 209 height 19
paste input "30 pounds added to the Doneness"
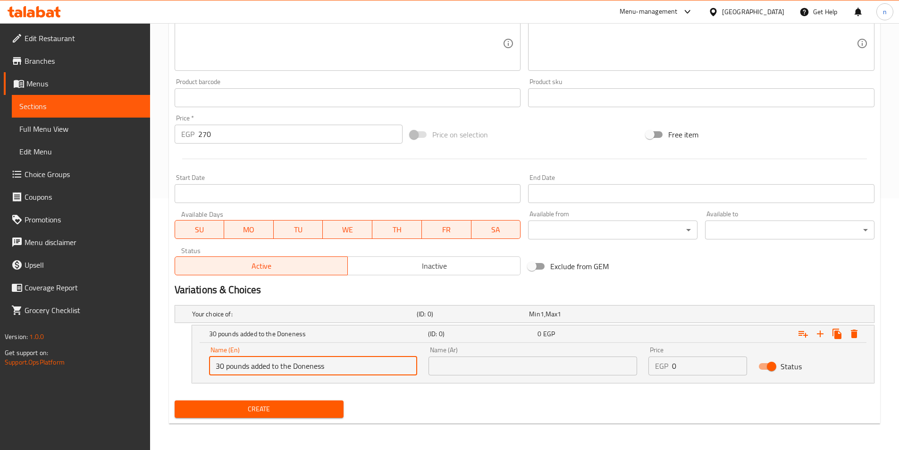
type input "30 pounds added to the Doneness"
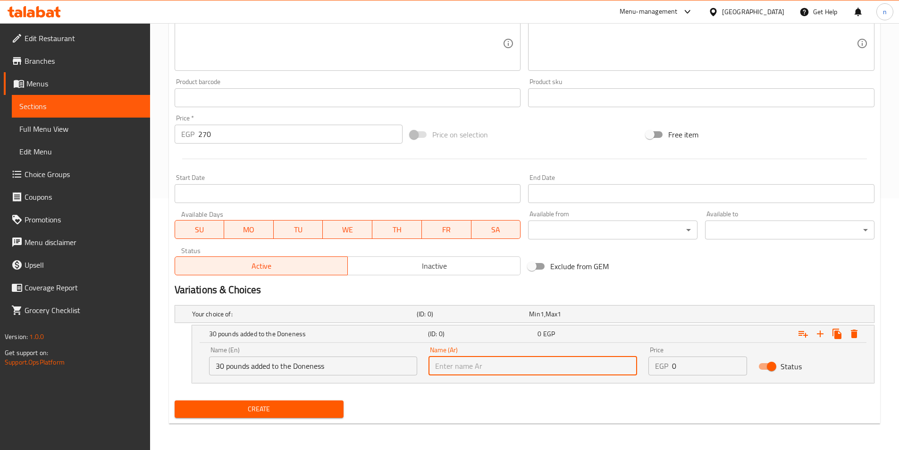
click at [500, 371] on input "text" at bounding box center [533, 365] width 209 height 19
paste input "يضاف 30جنيه للتسوية"
type input "يضاف 30جنيه للتسوية"
click at [679, 363] on input "0" at bounding box center [709, 365] width 75 height 19
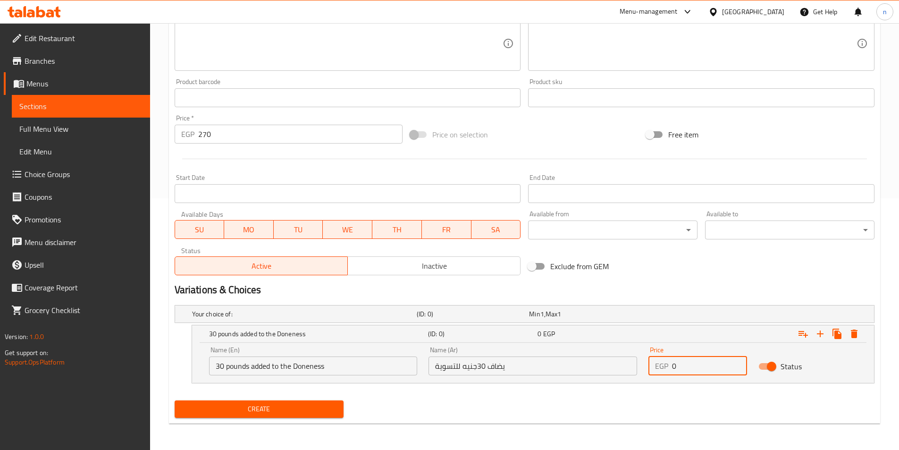
click at [679, 363] on input "0" at bounding box center [709, 365] width 75 height 19
type input "30"
click at [545, 311] on div "Min 1 , Max 1" at bounding box center [583, 313] width 109 height 9
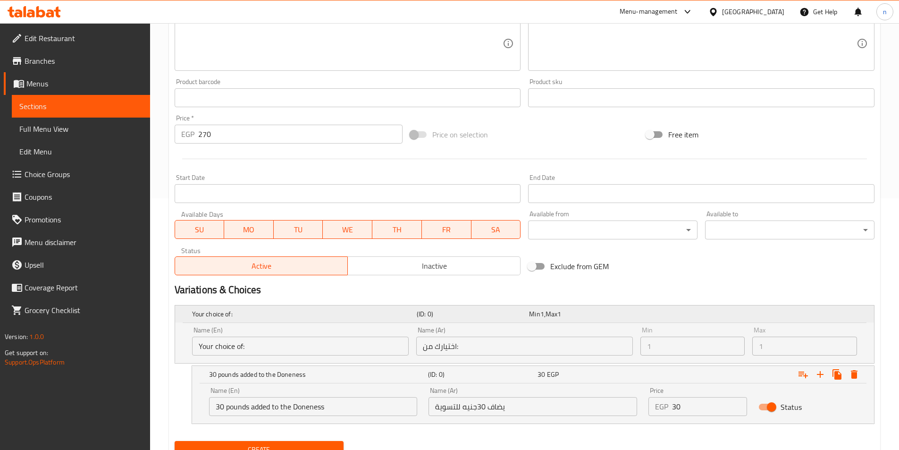
click at [682, 311] on div "Your choice of: (ID: 0) Min 1 , Max 1" at bounding box center [527, 314] width 675 height 21
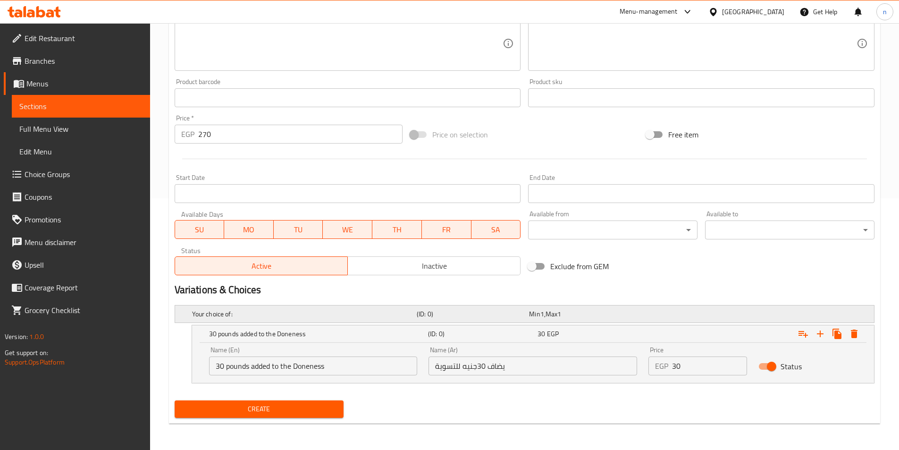
click at [674, 317] on div "Your choice of: (ID: 0) Min 1 , Max 1" at bounding box center [527, 314] width 675 height 21
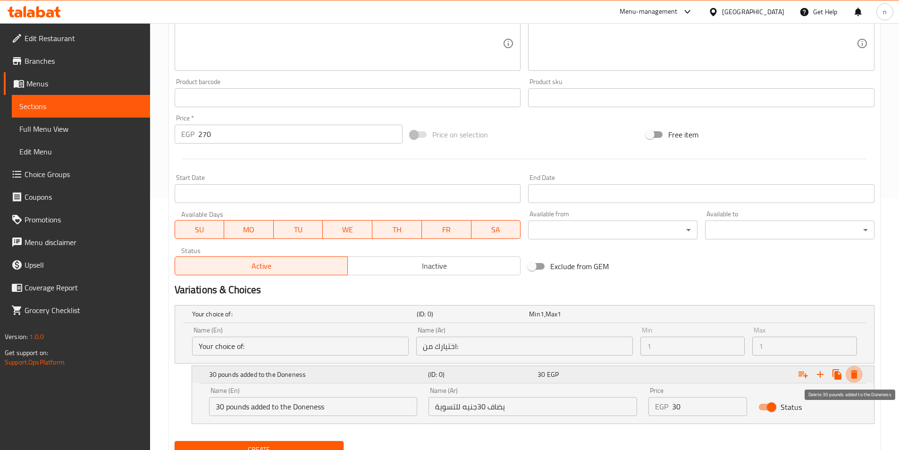
click at [856, 371] on icon "Expand" at bounding box center [854, 374] width 7 height 8
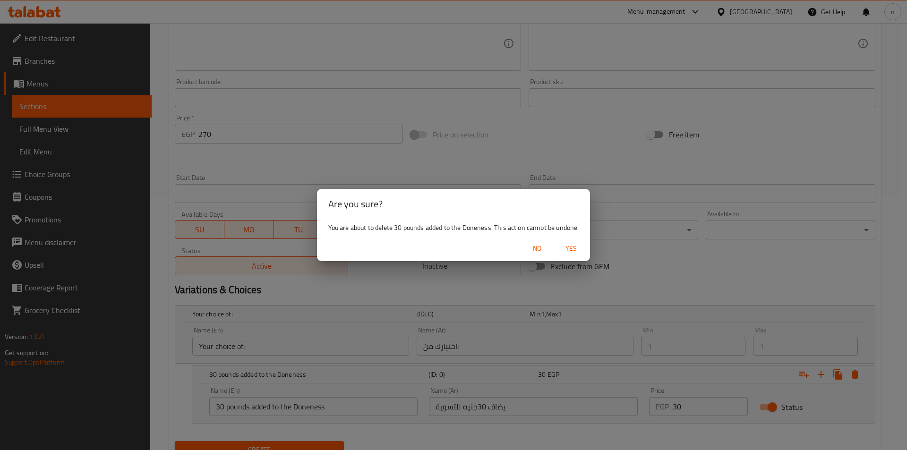
click at [568, 251] on span "Yes" at bounding box center [570, 249] width 23 height 12
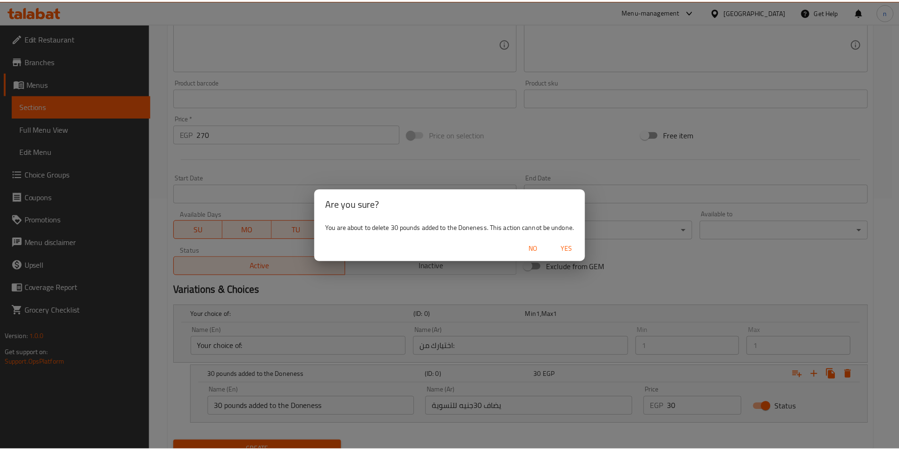
scroll to position [217, 0]
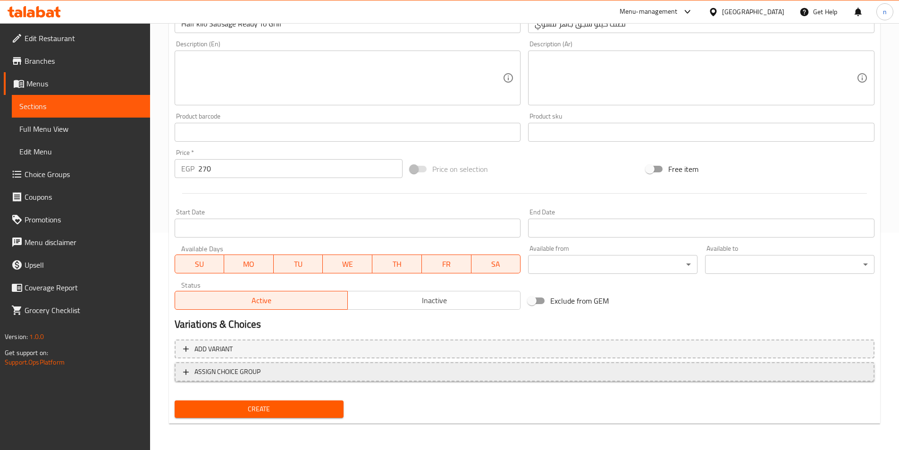
click at [516, 373] on span "ASSIGN CHOICE GROUP" at bounding box center [524, 372] width 683 height 12
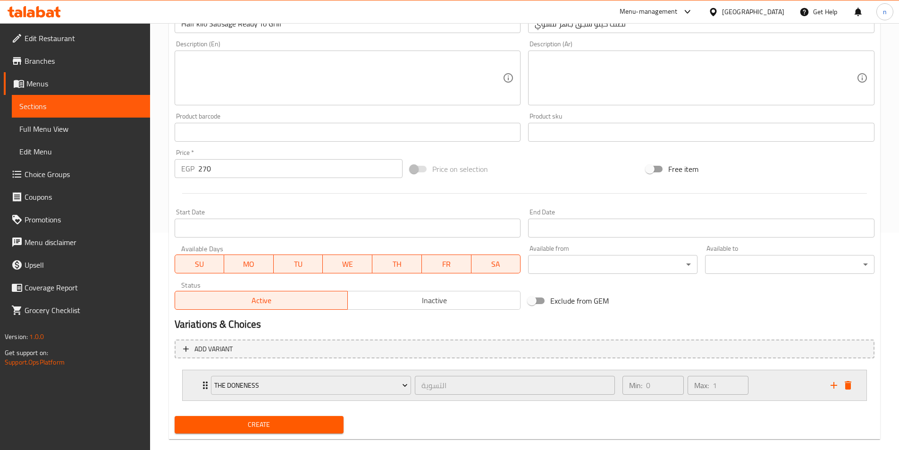
click at [774, 387] on div "Min: 0 ​ Max: 1 ​" at bounding box center [721, 385] width 208 height 30
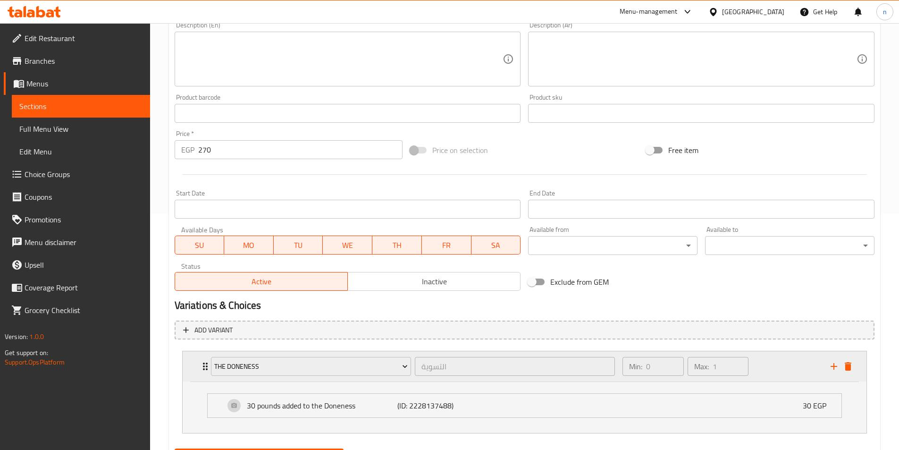
scroll to position [284, 0]
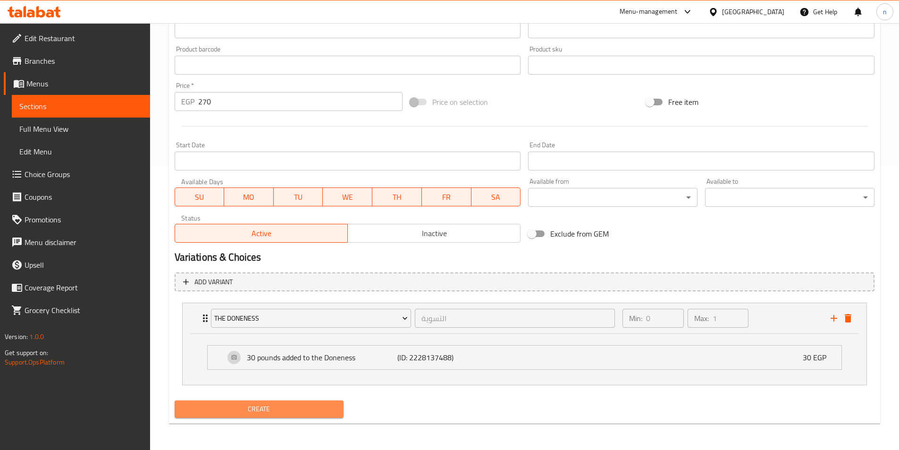
click at [287, 409] on span "Create" at bounding box center [259, 409] width 154 height 12
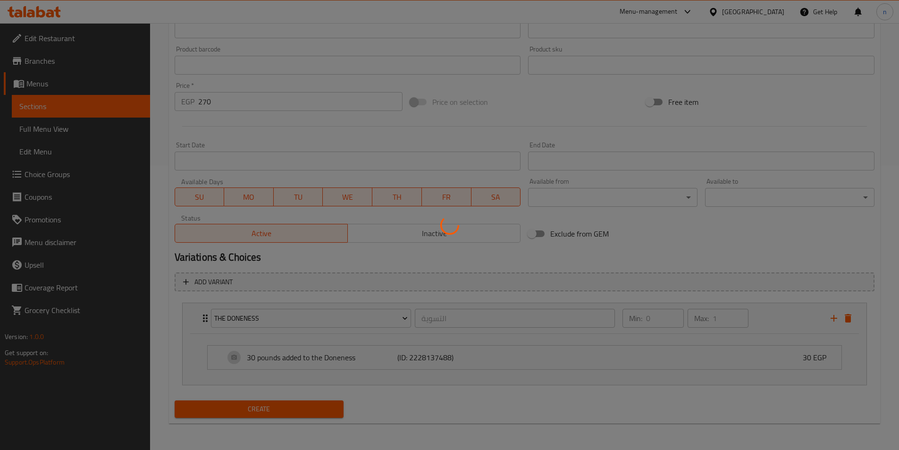
type input "0"
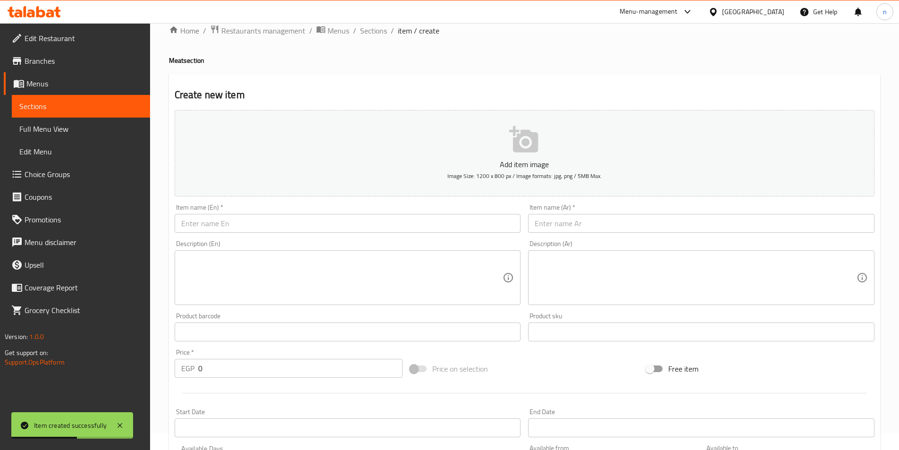
scroll to position [0, 0]
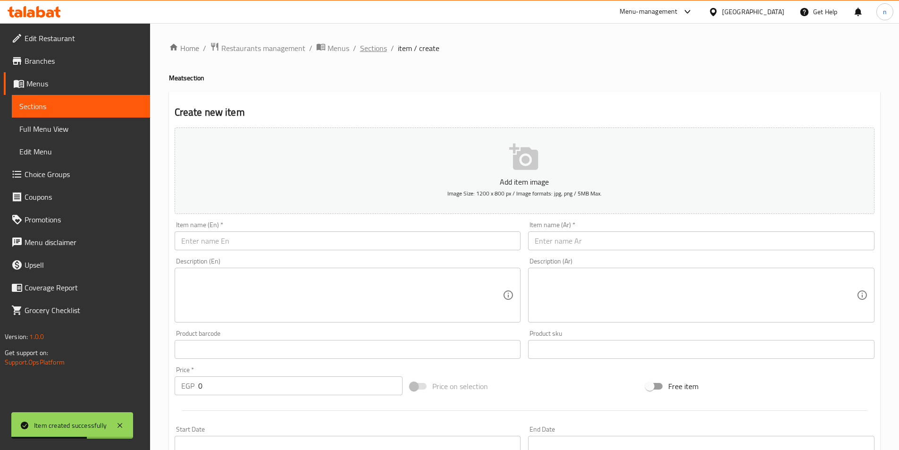
click at [375, 51] on span "Sections" at bounding box center [373, 47] width 27 height 11
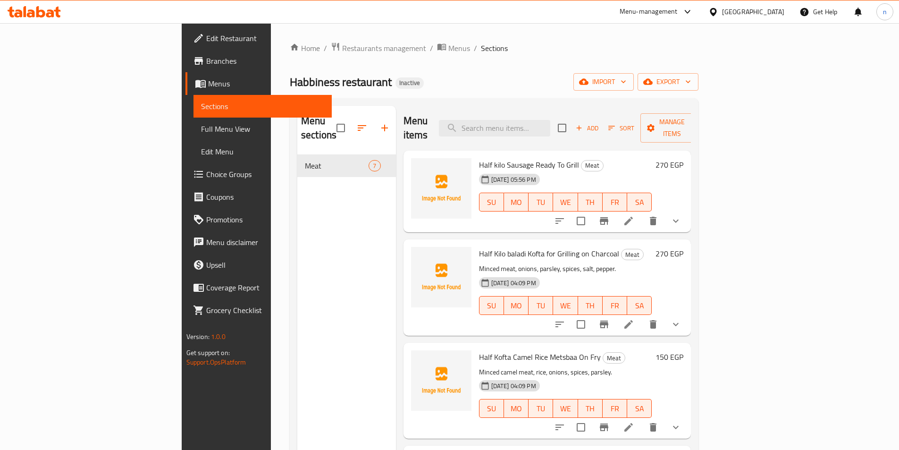
click at [201, 123] on span "Full Menu View" at bounding box center [262, 128] width 123 height 11
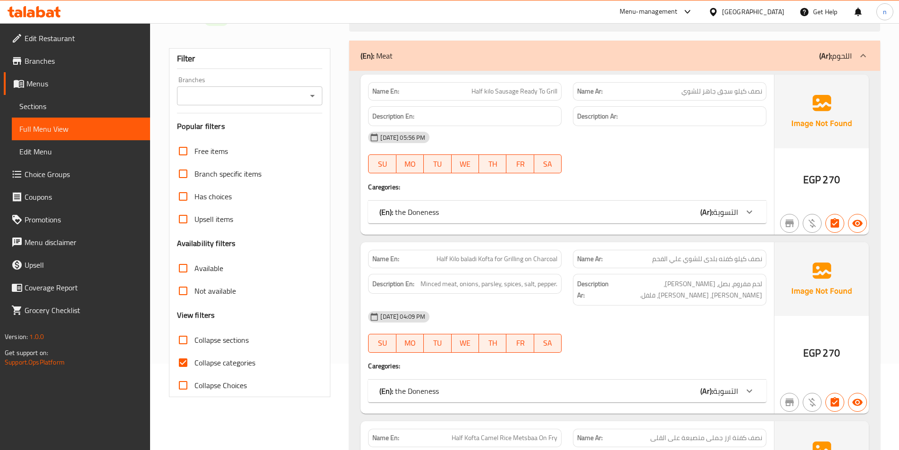
scroll to position [189, 0]
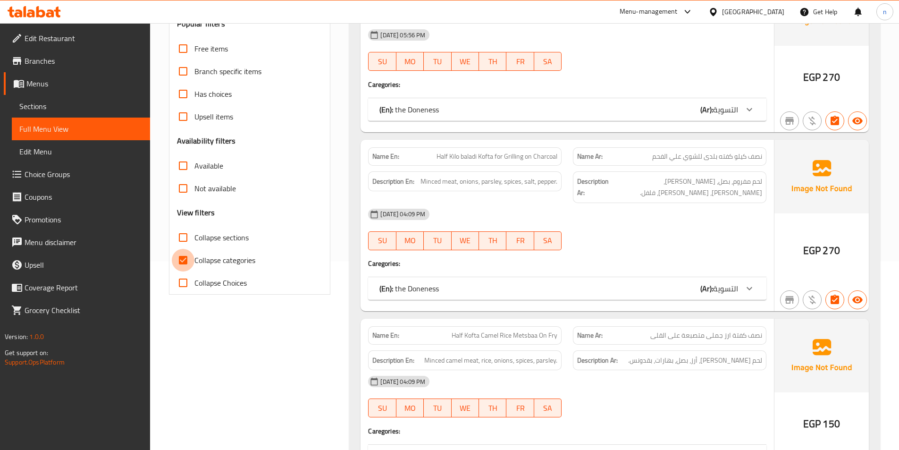
click at [188, 261] on input "Collapse categories" at bounding box center [183, 260] width 23 height 23
checkbox input "false"
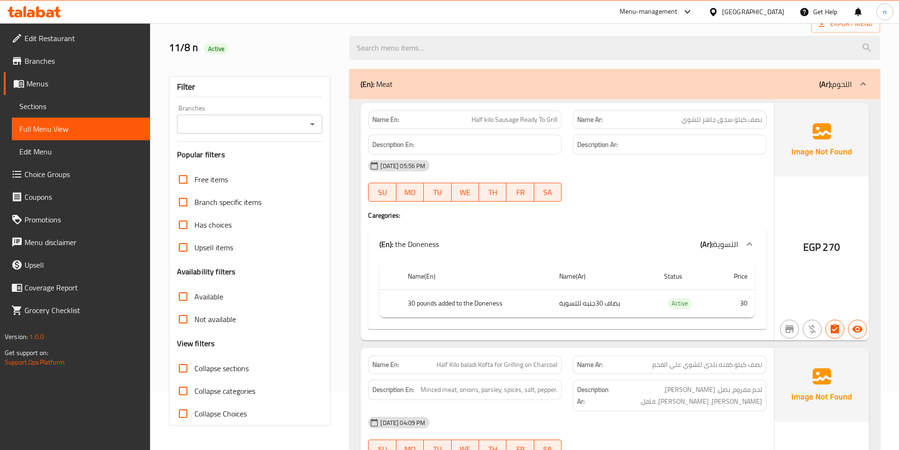
scroll to position [0, 0]
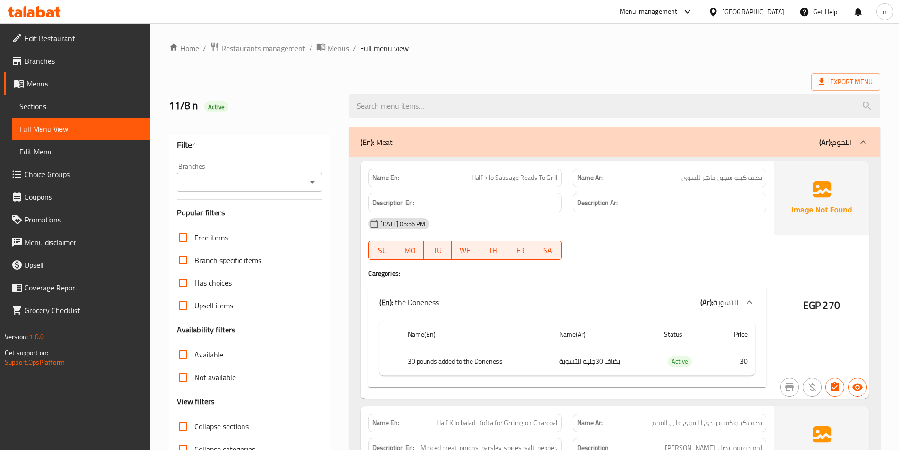
click at [643, 232] on div "11-08-2025 05:56 PM" at bounding box center [568, 223] width 410 height 23
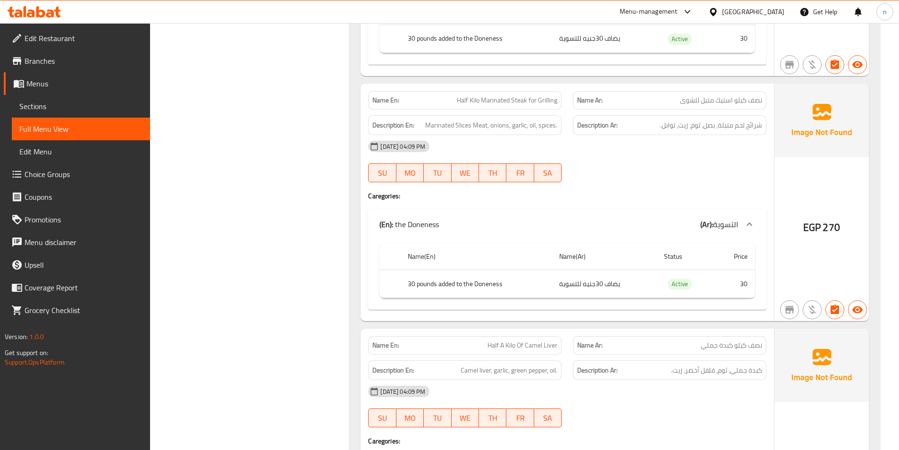
scroll to position [1457, 0]
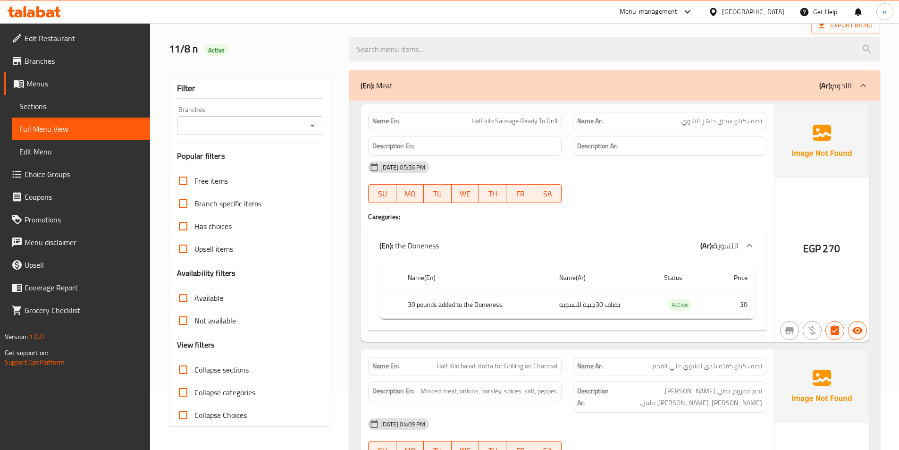
scroll to position [41, 0]
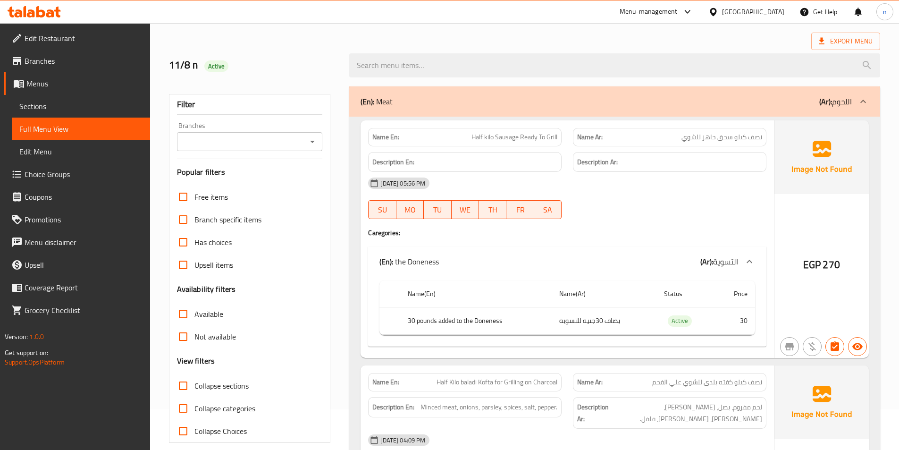
click at [698, 210] on div "11-08-2025 05:56 PM SU MO TU WE TH FR SA" at bounding box center [568, 198] width 410 height 53
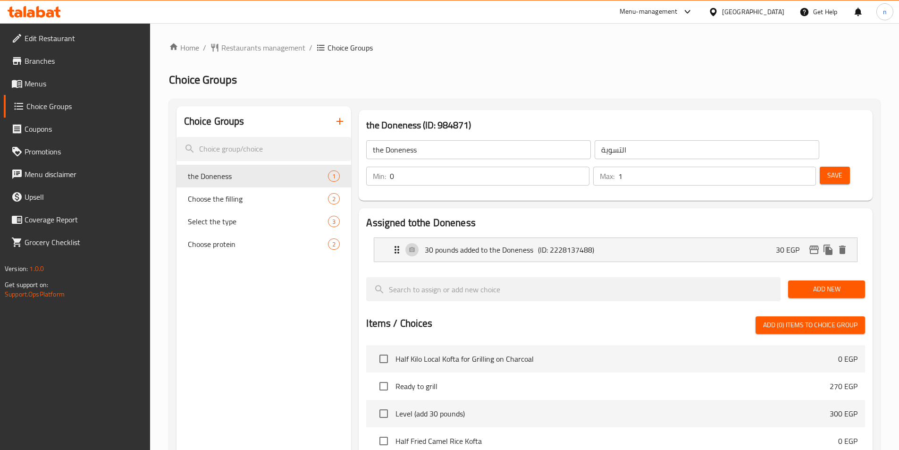
scroll to position [239, 0]
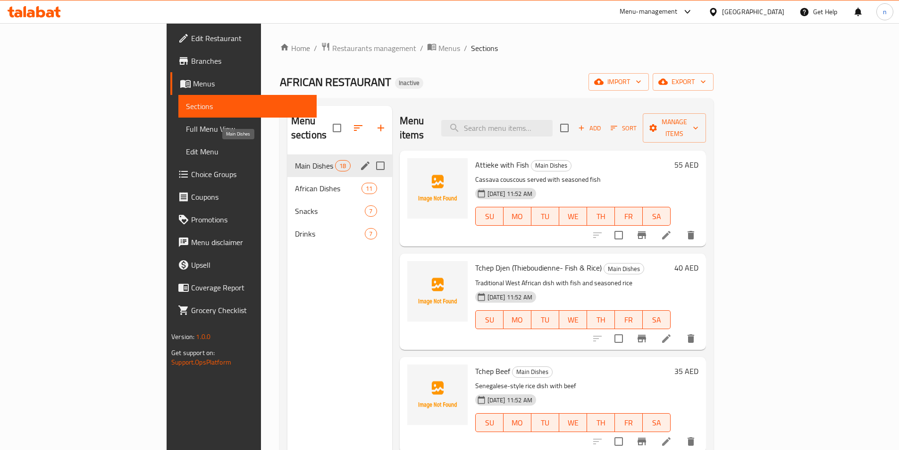
click at [295, 160] on span "Main Dishes" at bounding box center [315, 165] width 40 height 11
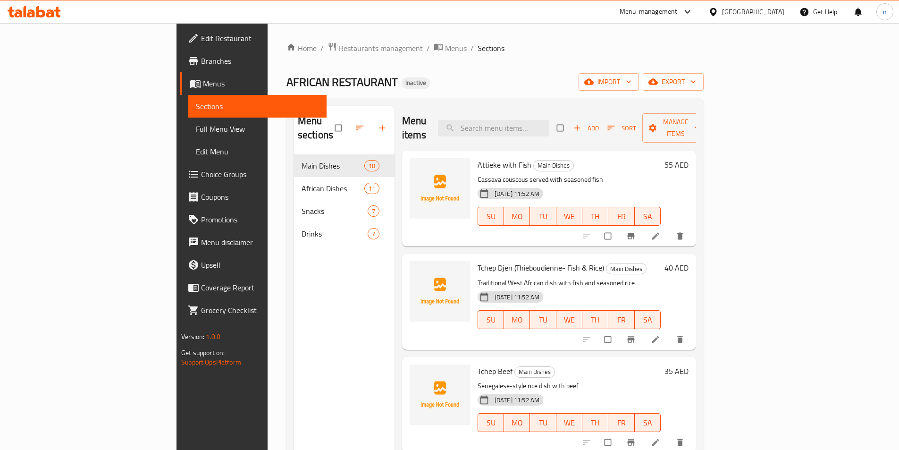
click at [661, 231] on icon at bounding box center [655, 235] width 9 height 9
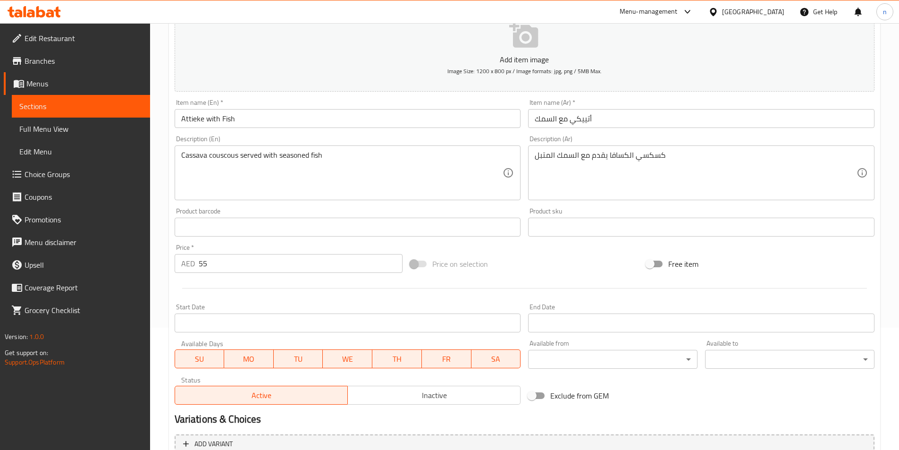
scroll to position [217, 0]
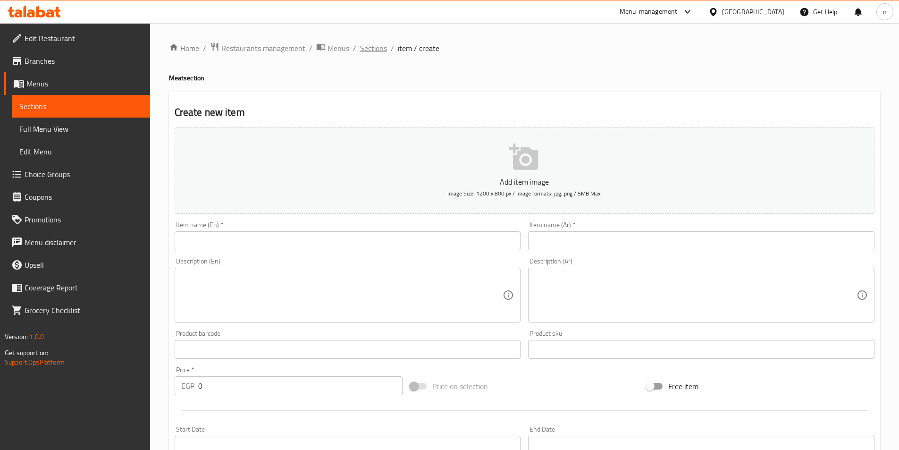
click at [383, 47] on span "Sections" at bounding box center [373, 47] width 27 height 11
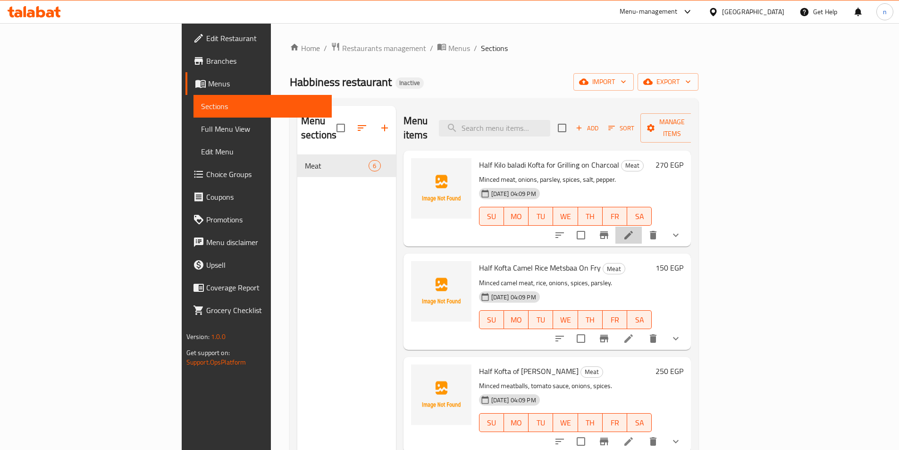
click at [642, 227] on li at bounding box center [629, 235] width 26 height 17
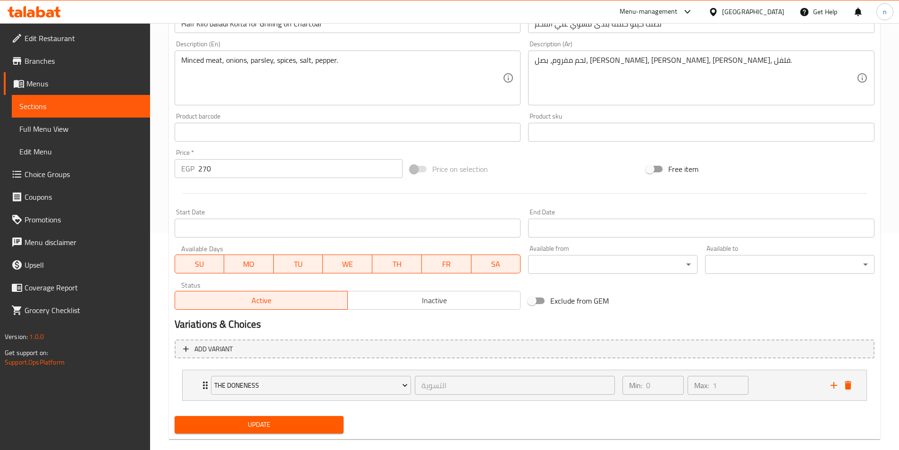
scroll to position [233, 0]
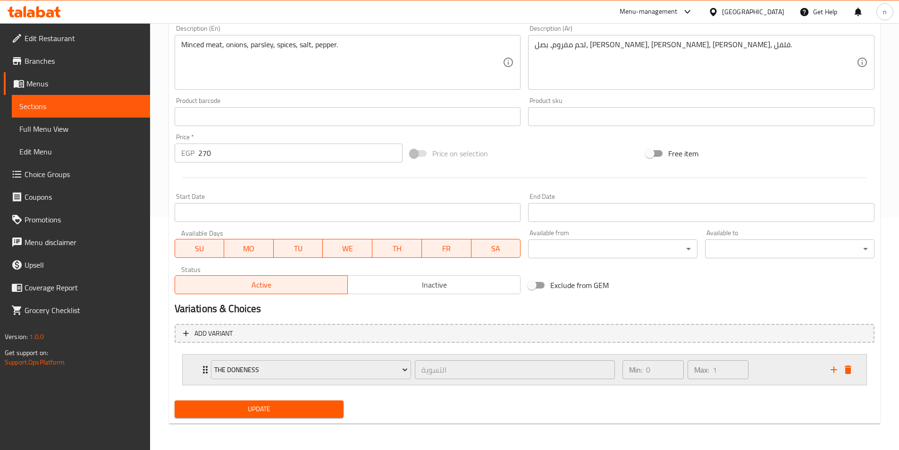
click at [771, 385] on div "Min: 0 ​ Max: 1 ​" at bounding box center [721, 370] width 208 height 30
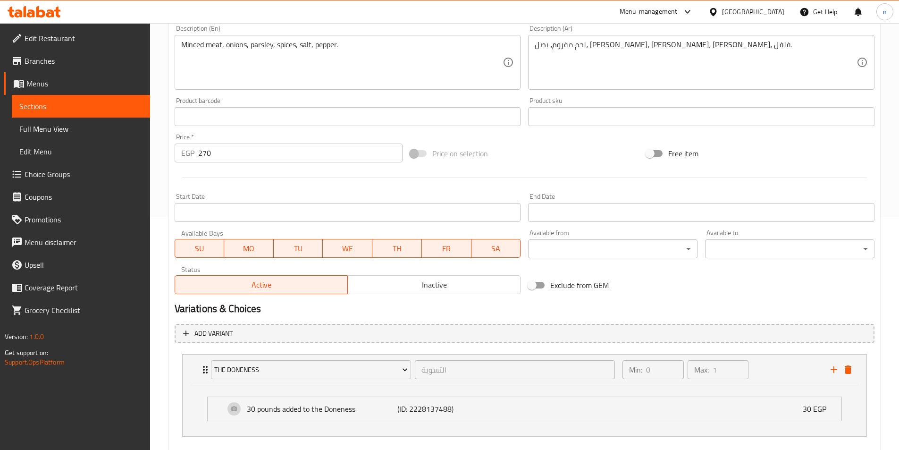
drag, startPoint x: 547, startPoint y: 411, endPoint x: 548, endPoint y: 404, distance: 7.1
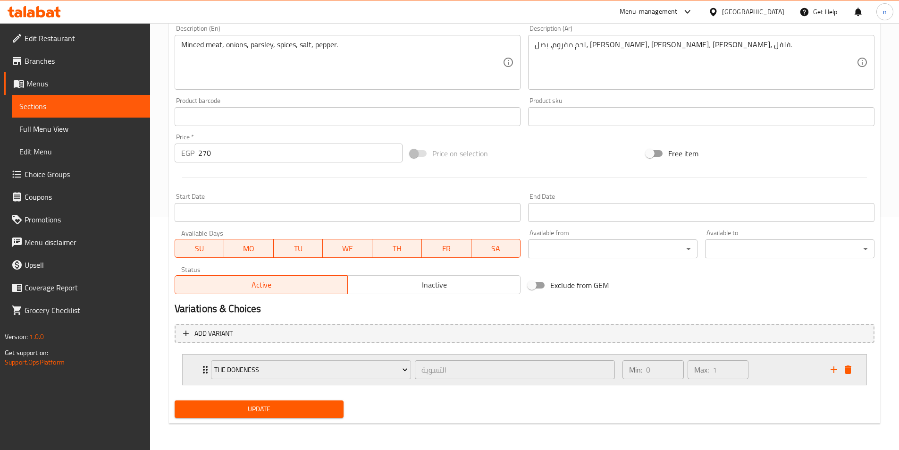
click at [806, 366] on div "Min: 0 ​ Max: 1 ​" at bounding box center [721, 370] width 208 height 30
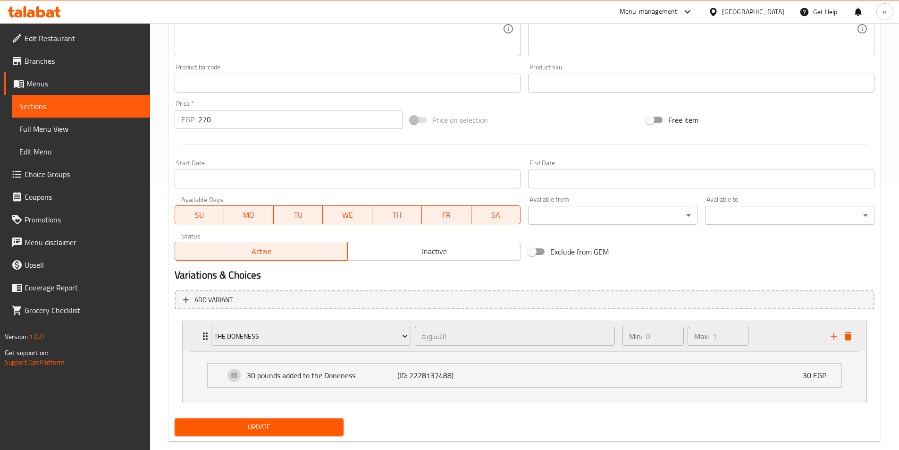
scroll to position [284, 0]
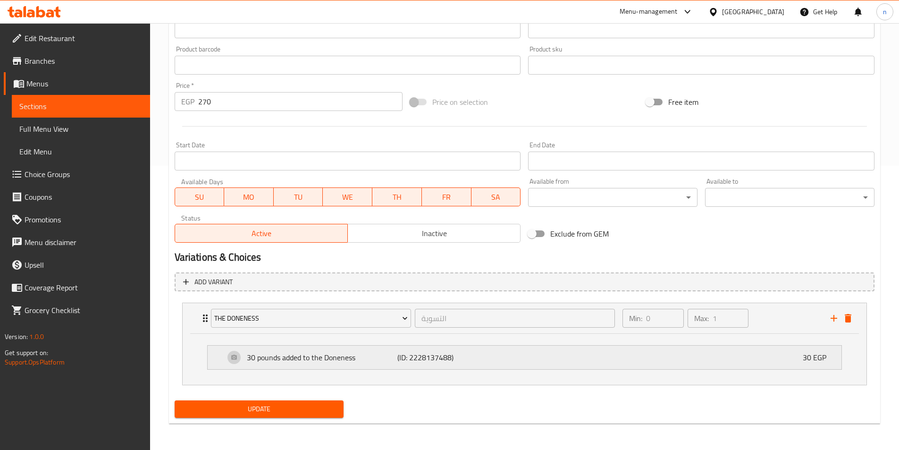
click at [449, 363] on p "(ID: 2228137488)" at bounding box center [448, 357] width 101 height 11
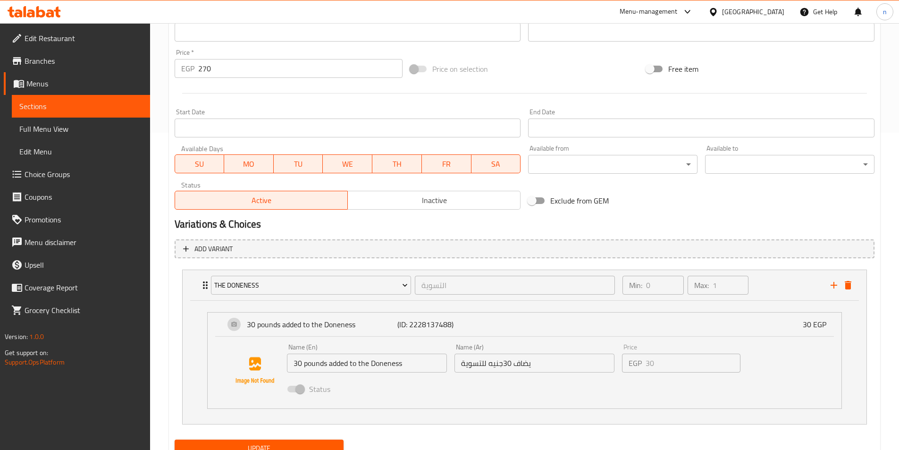
scroll to position [356, 0]
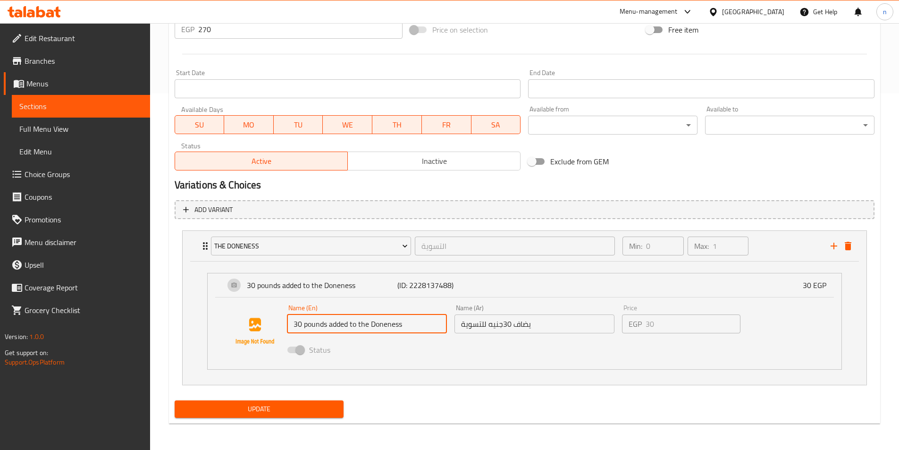
drag, startPoint x: 294, startPoint y: 324, endPoint x: 417, endPoint y: 326, distance: 123.3
click at [417, 326] on input "30 pounds added to the Doneness" at bounding box center [367, 323] width 160 height 19
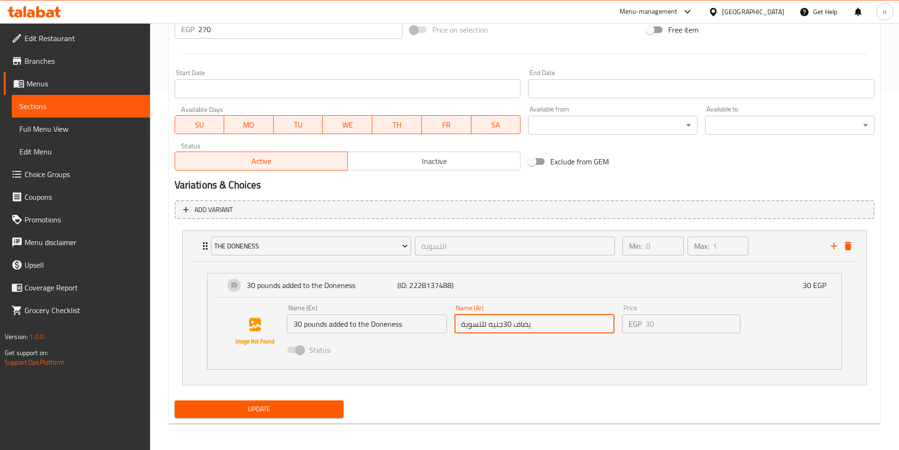
click at [498, 328] on input "يضاف 30جنيه للتسوية" at bounding box center [535, 323] width 160 height 19
